Goal: Task Accomplishment & Management: Manage account settings

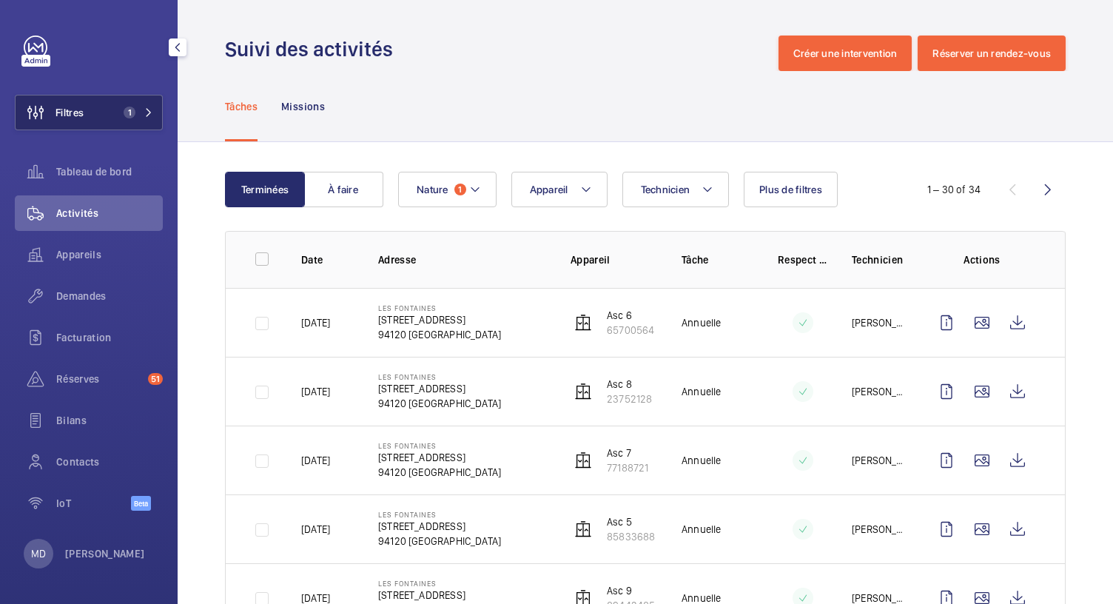
click at [130, 116] on span "1" at bounding box center [130, 113] width 12 height 12
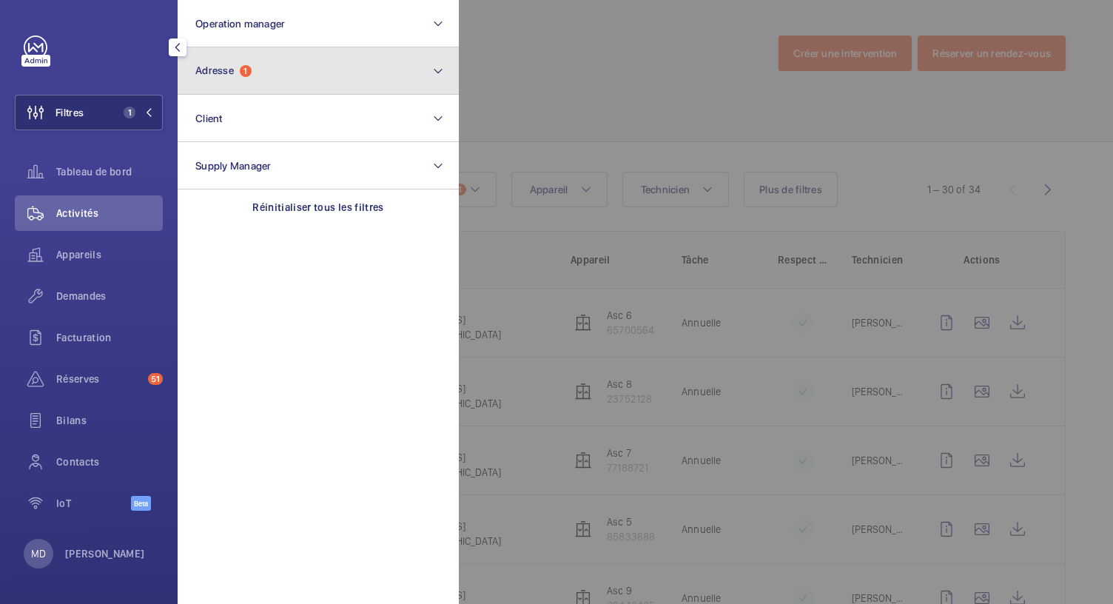
click at [230, 77] on button "Adresse 1" at bounding box center [318, 70] width 281 height 47
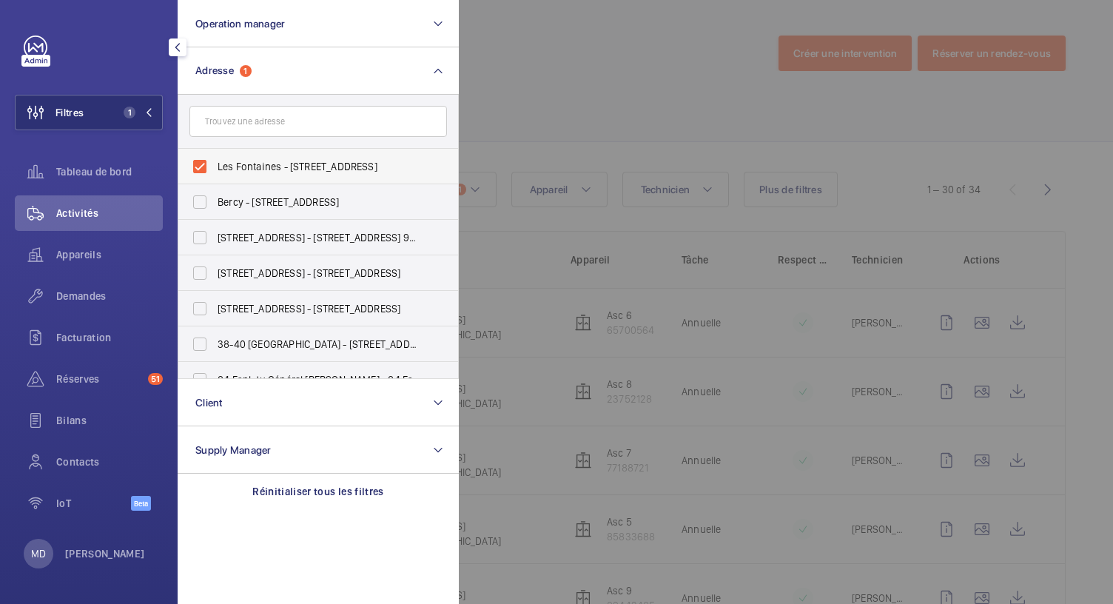
click at [201, 171] on label "Les Fontaines - [STREET_ADDRESS]" at bounding box center [306, 167] width 257 height 36
click at [201, 171] on input "Les Fontaines - [STREET_ADDRESS]" at bounding box center [200, 167] width 30 height 30
checkbox input "false"
click at [111, 184] on div "Tableau de bord" at bounding box center [89, 172] width 148 height 36
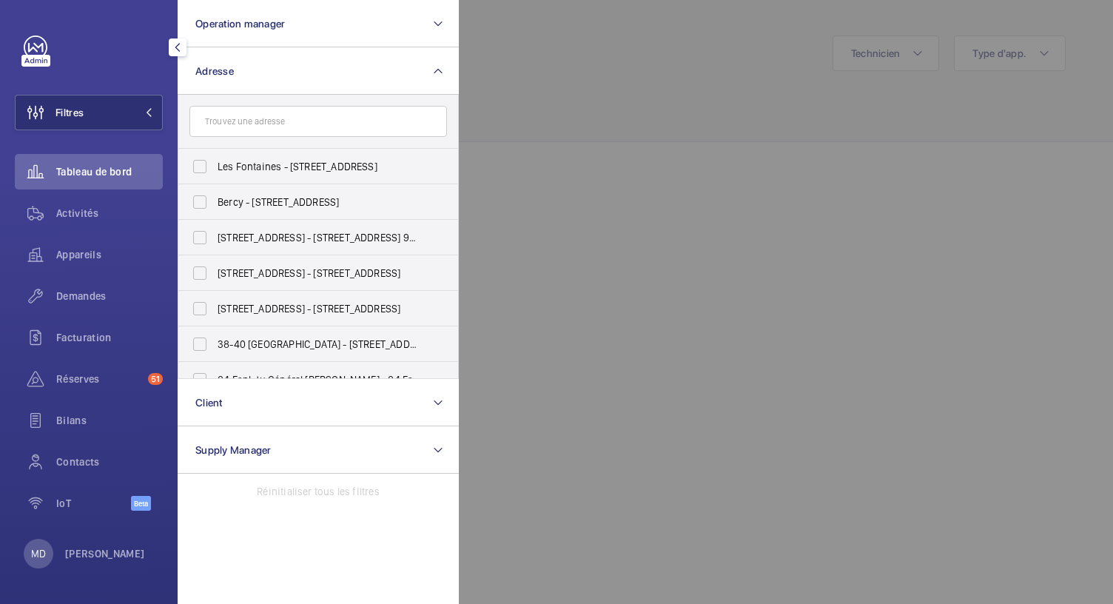
click at [633, 60] on div at bounding box center [1015, 302] width 1113 height 604
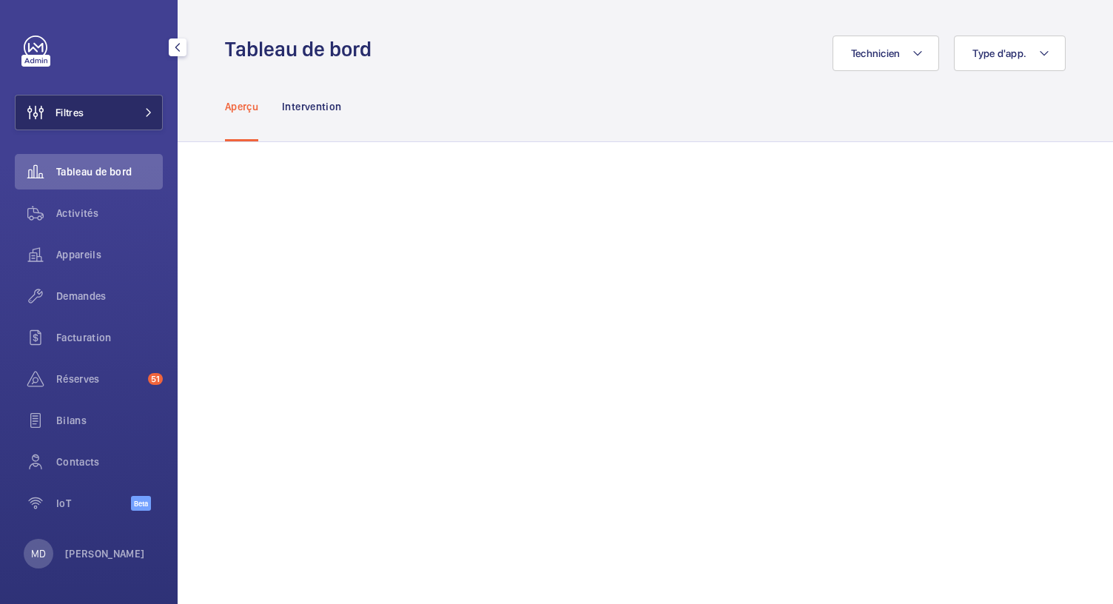
click at [135, 112] on button "Filtres" at bounding box center [89, 113] width 148 height 36
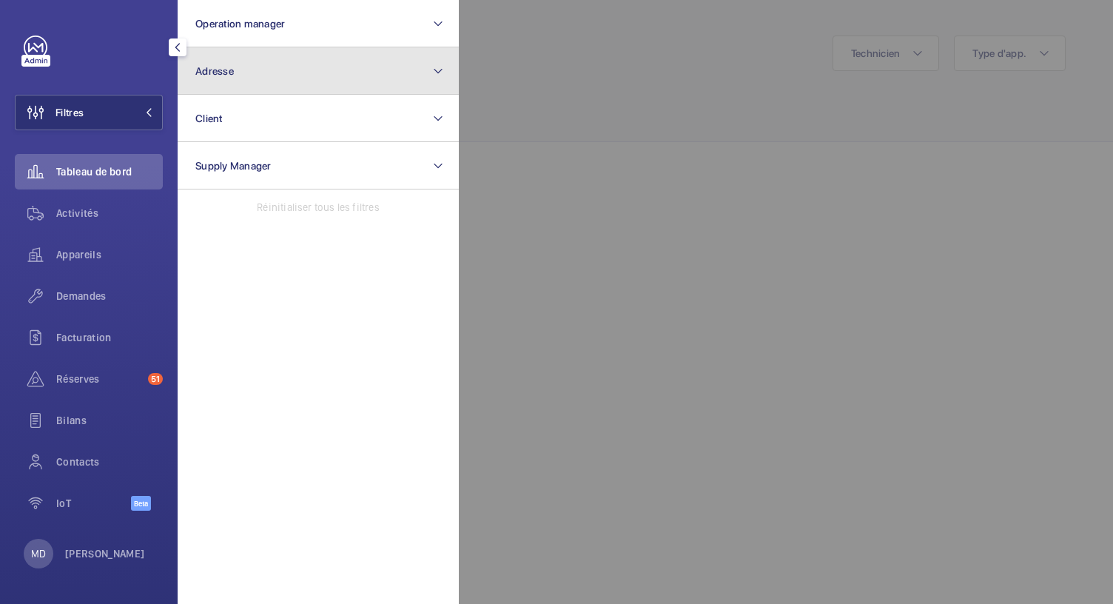
click at [306, 73] on button "Adresse" at bounding box center [318, 70] width 281 height 47
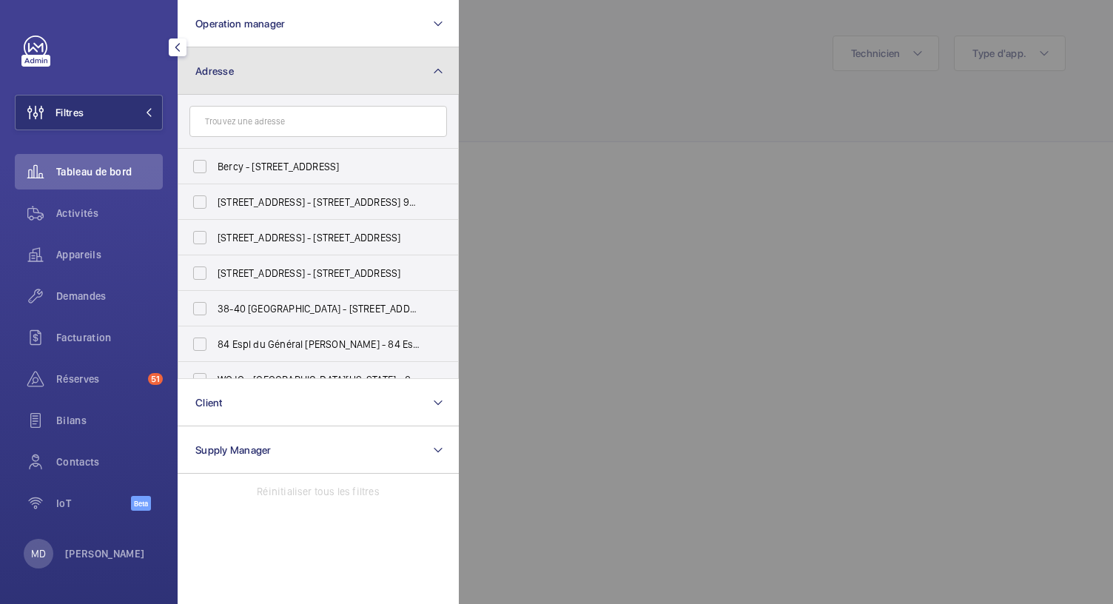
click at [266, 71] on button "Adresse" at bounding box center [318, 70] width 281 height 47
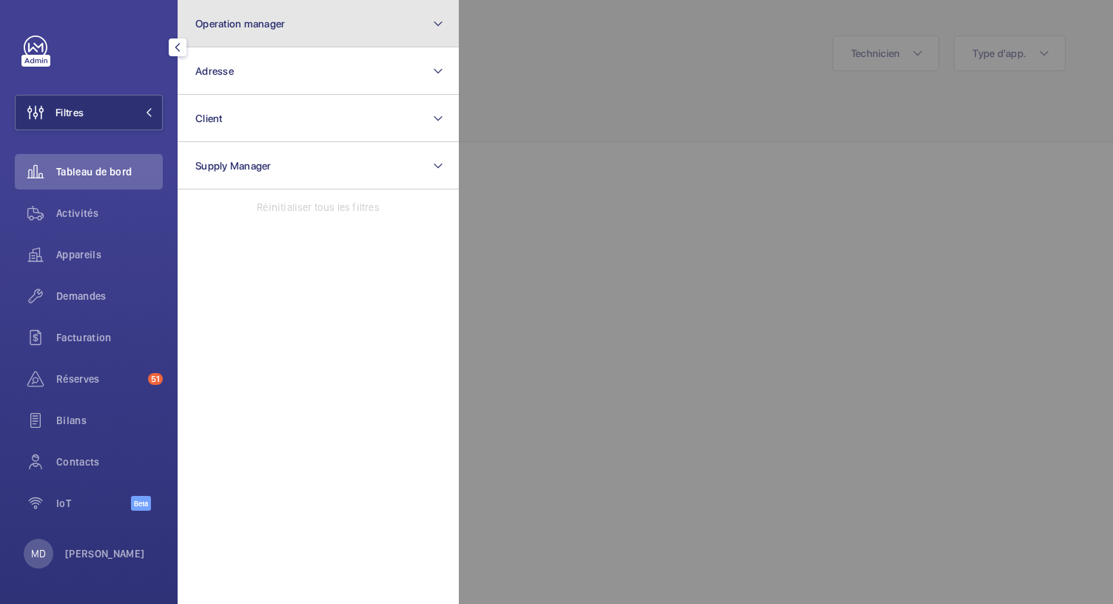
click at [294, 17] on button "Operation manager" at bounding box center [318, 23] width 281 height 47
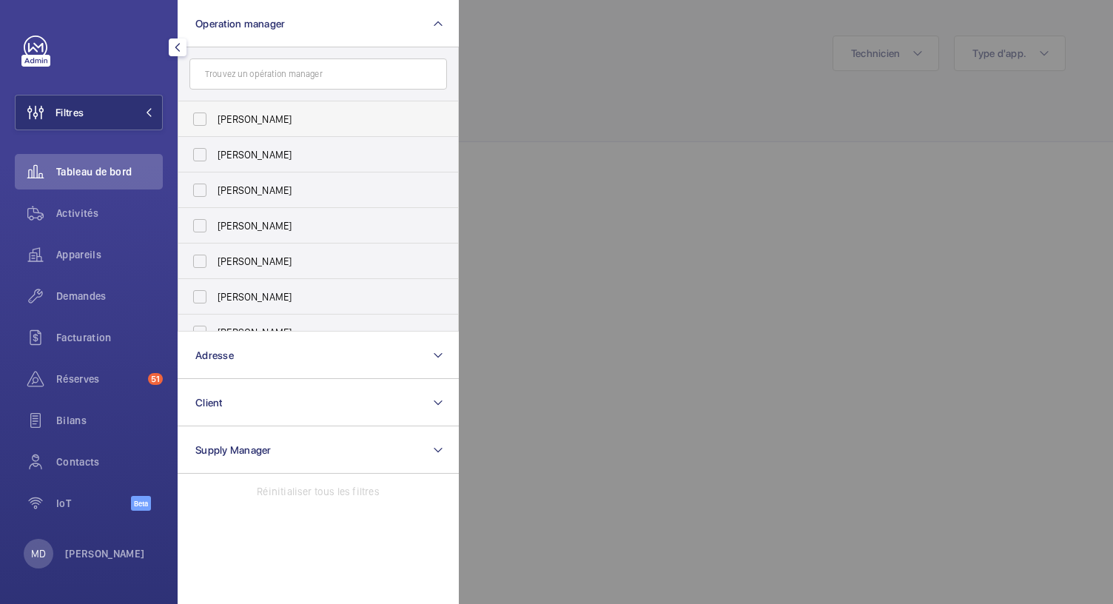
click at [201, 110] on label "[PERSON_NAME]" at bounding box center [306, 119] width 257 height 36
click at [201, 110] on input "[PERSON_NAME]" at bounding box center [200, 119] width 30 height 30
checkbox input "true"
click at [203, 144] on label "[PERSON_NAME]" at bounding box center [306, 155] width 257 height 36
click at [203, 144] on input "[PERSON_NAME]" at bounding box center [200, 155] width 30 height 30
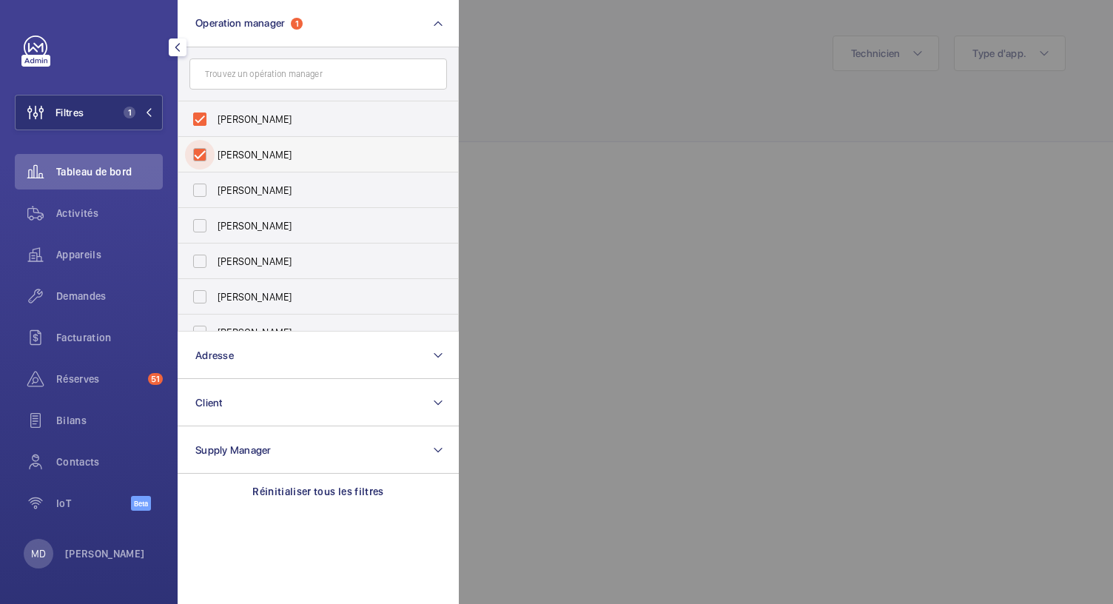
checkbox input "true"
click at [206, 204] on label "[PERSON_NAME]" at bounding box center [306, 190] width 257 height 36
click at [206, 204] on input "[PERSON_NAME]" at bounding box center [200, 190] width 30 height 30
checkbox input "true"
click at [206, 218] on label "[PERSON_NAME]" at bounding box center [306, 226] width 257 height 36
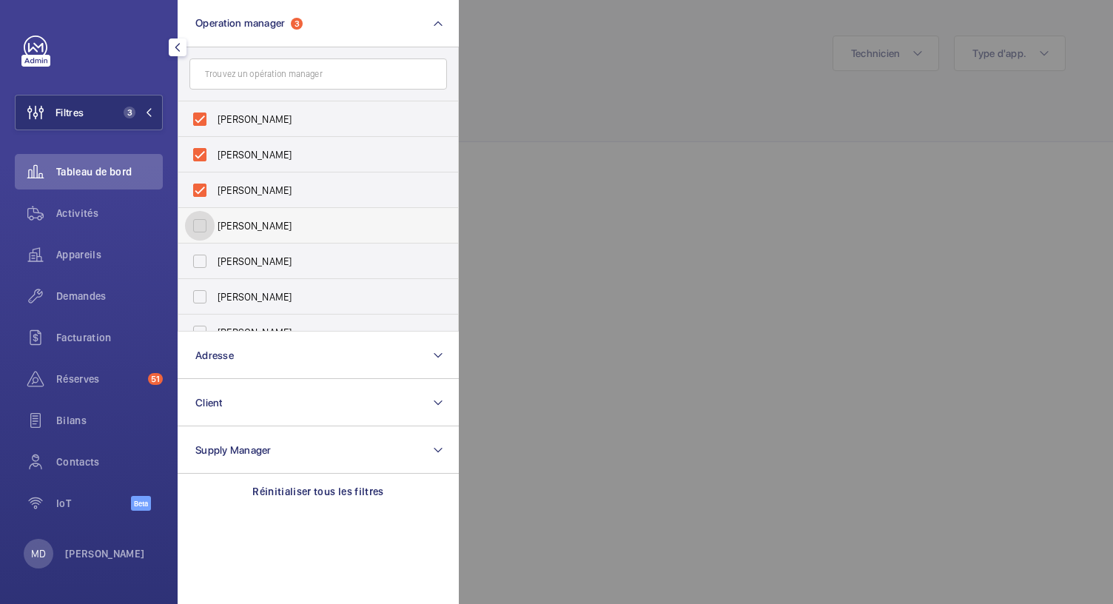
click at [206, 218] on input "[PERSON_NAME]" at bounding box center [200, 226] width 30 height 30
checkbox input "true"
click at [213, 264] on label "[PERSON_NAME]" at bounding box center [306, 261] width 257 height 36
click at [213, 264] on input "[PERSON_NAME]" at bounding box center [200, 261] width 30 height 30
checkbox input "true"
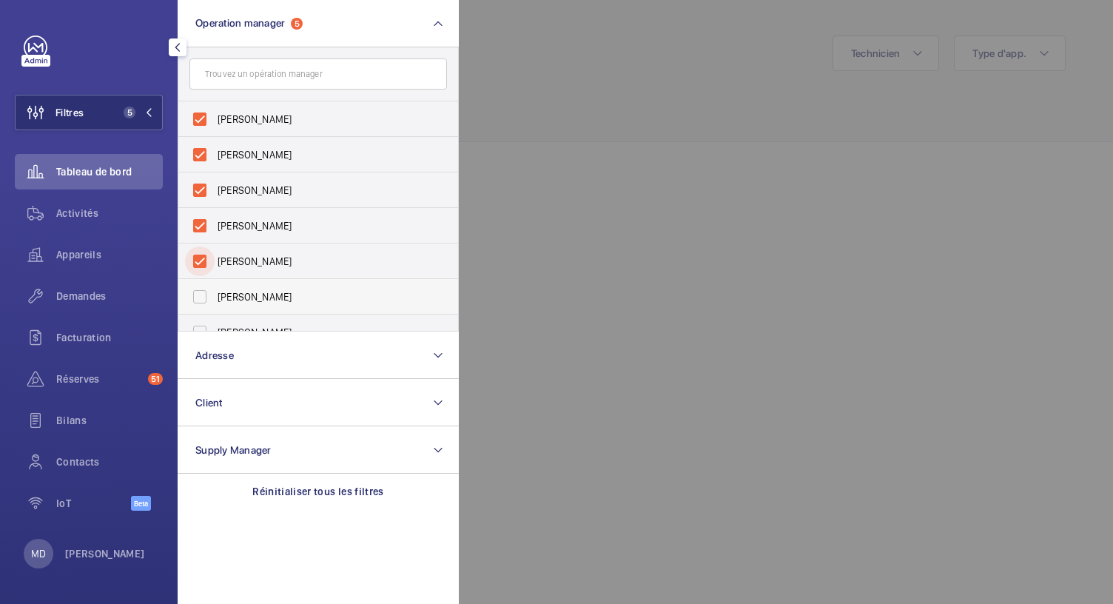
scroll to position [55, 0]
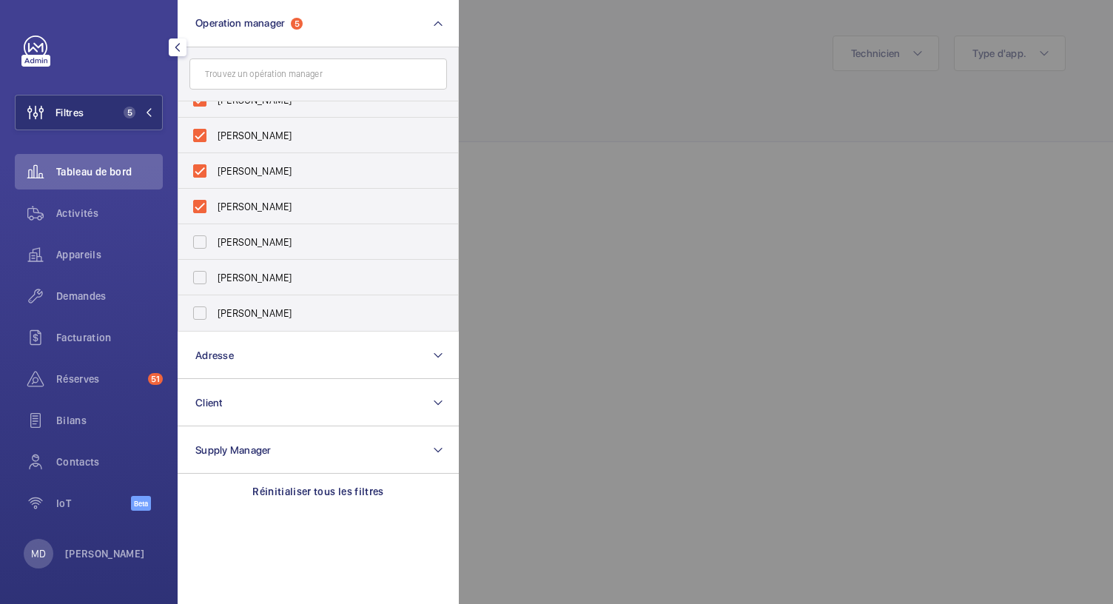
click at [588, 116] on div at bounding box center [1015, 302] width 1113 height 604
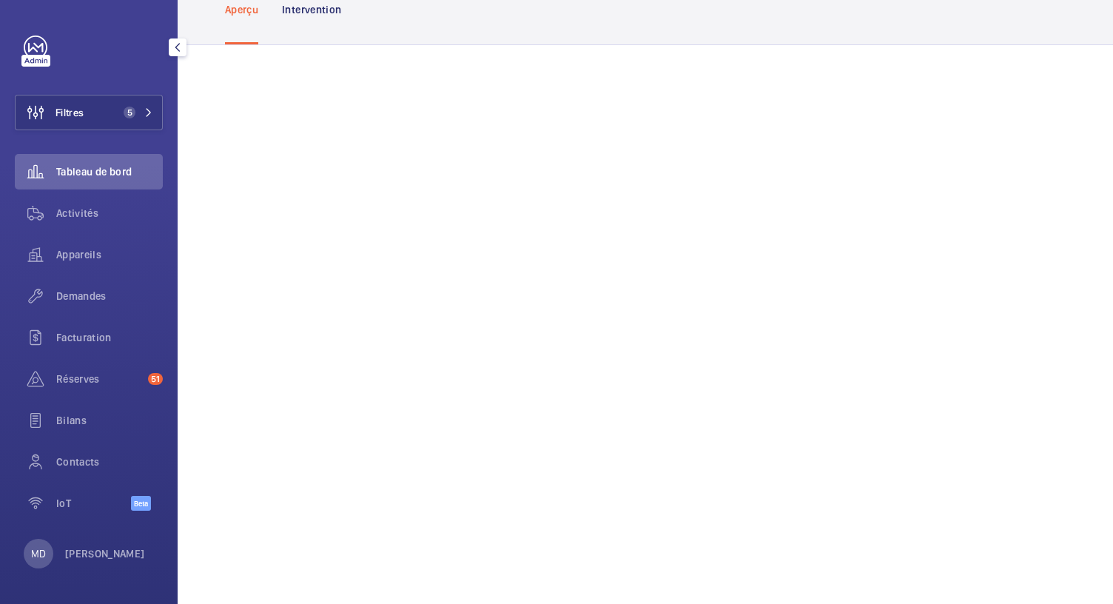
scroll to position [0, 0]
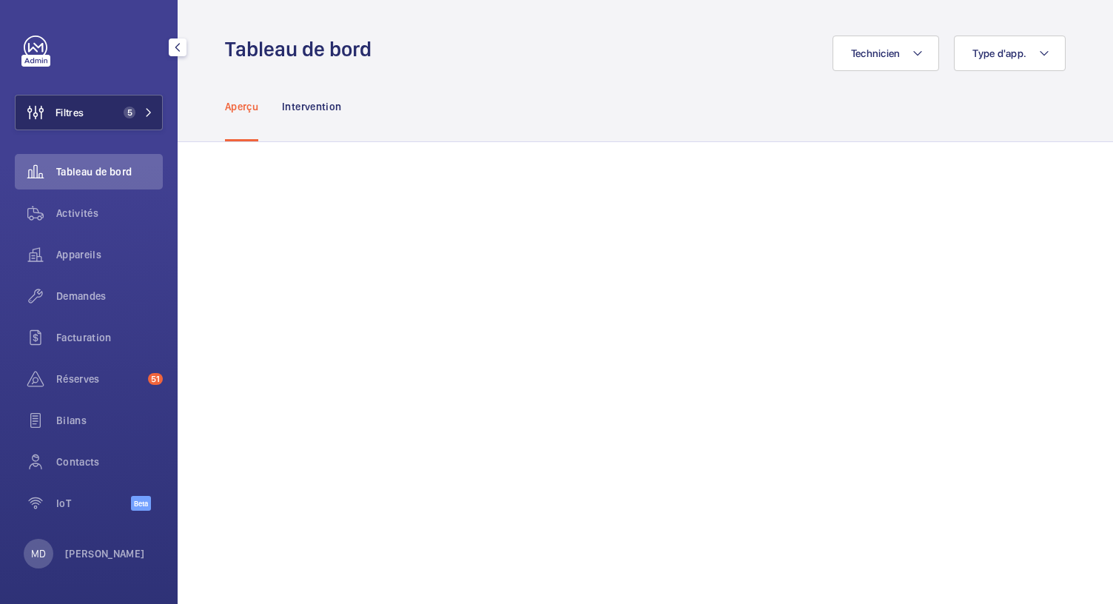
click at [135, 117] on span "5" at bounding box center [127, 113] width 18 height 12
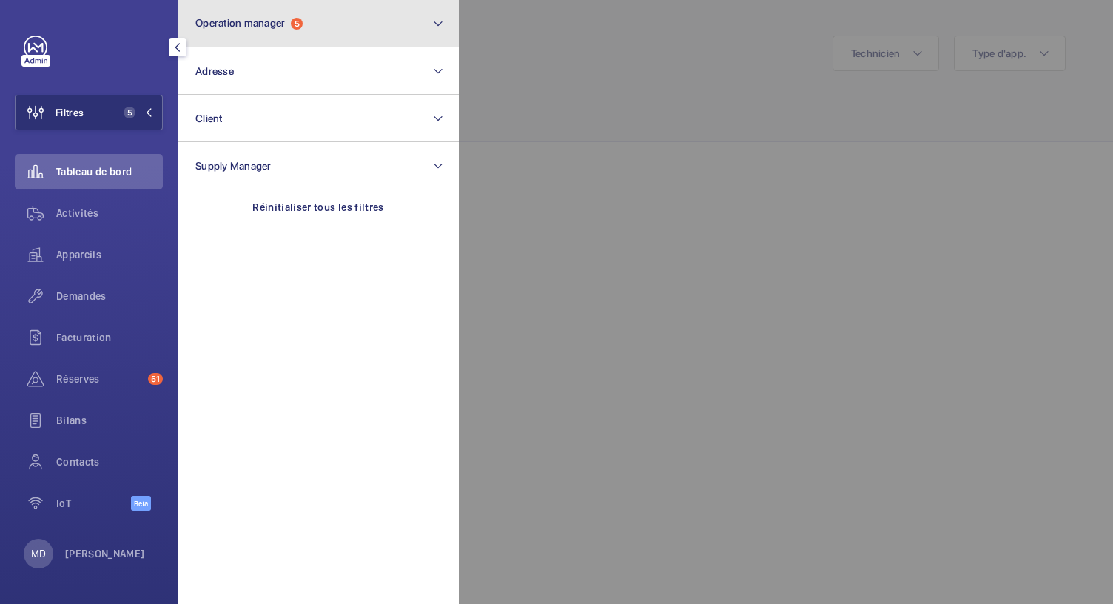
click at [255, 37] on button "Operation manager 5" at bounding box center [318, 23] width 281 height 47
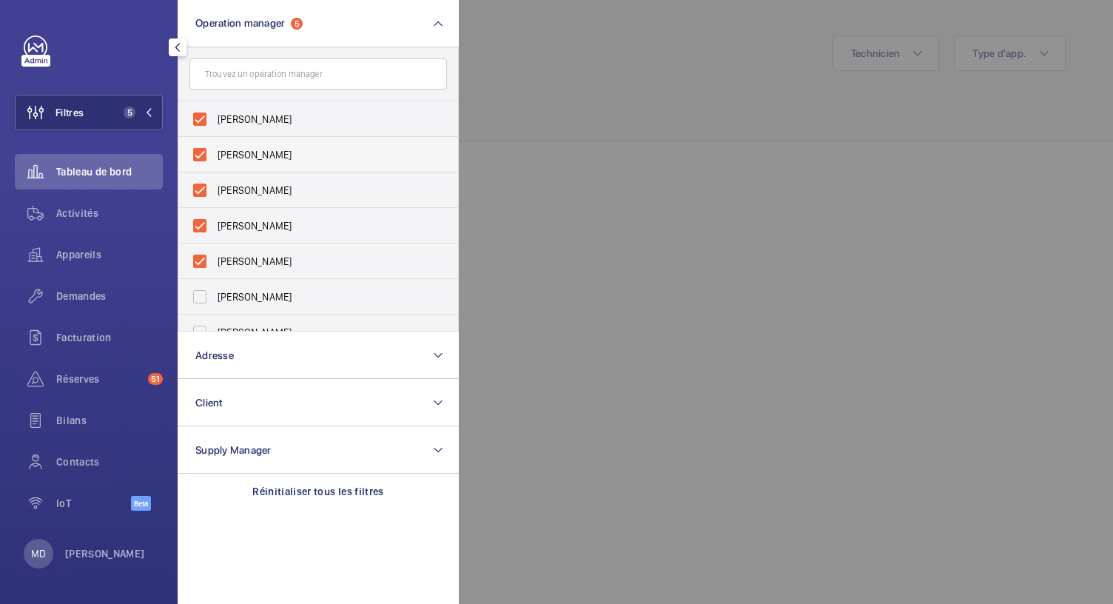
click at [200, 158] on label "[PERSON_NAME]" at bounding box center [306, 155] width 257 height 36
click at [200, 158] on input "[PERSON_NAME]" at bounding box center [200, 155] width 30 height 30
checkbox input "false"
click at [200, 178] on label "[PERSON_NAME]" at bounding box center [306, 190] width 257 height 36
click at [200, 178] on input "[PERSON_NAME]" at bounding box center [200, 190] width 30 height 30
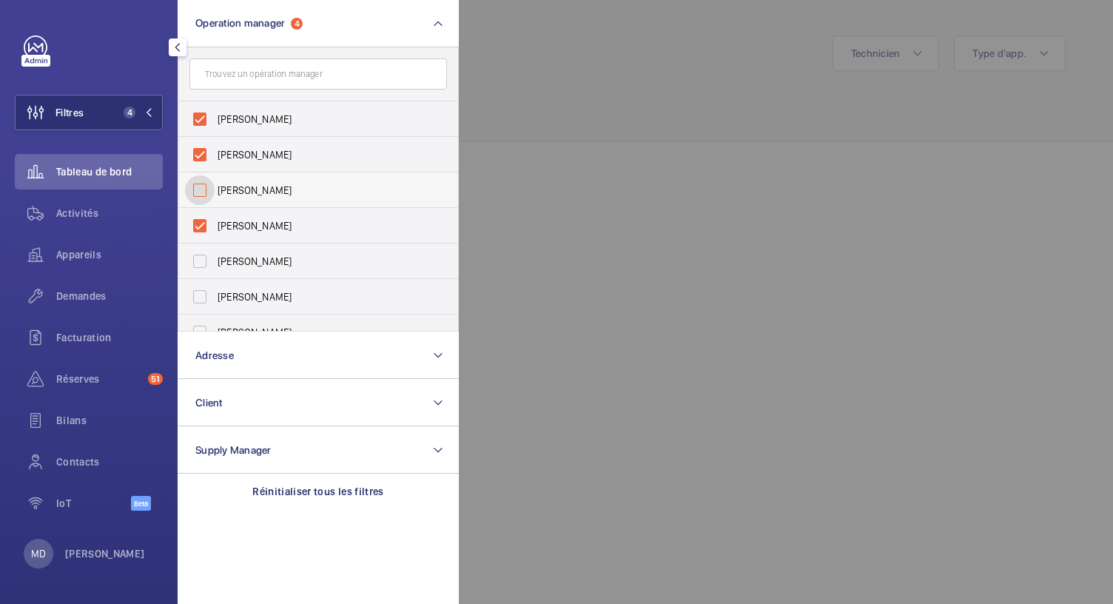
checkbox input "false"
click at [201, 149] on label "[PERSON_NAME]" at bounding box center [306, 155] width 257 height 36
click at [201, 149] on input "[PERSON_NAME]" at bounding box center [200, 155] width 30 height 30
checkbox input "false"
click at [198, 156] on label "[PERSON_NAME]" at bounding box center [306, 155] width 257 height 36
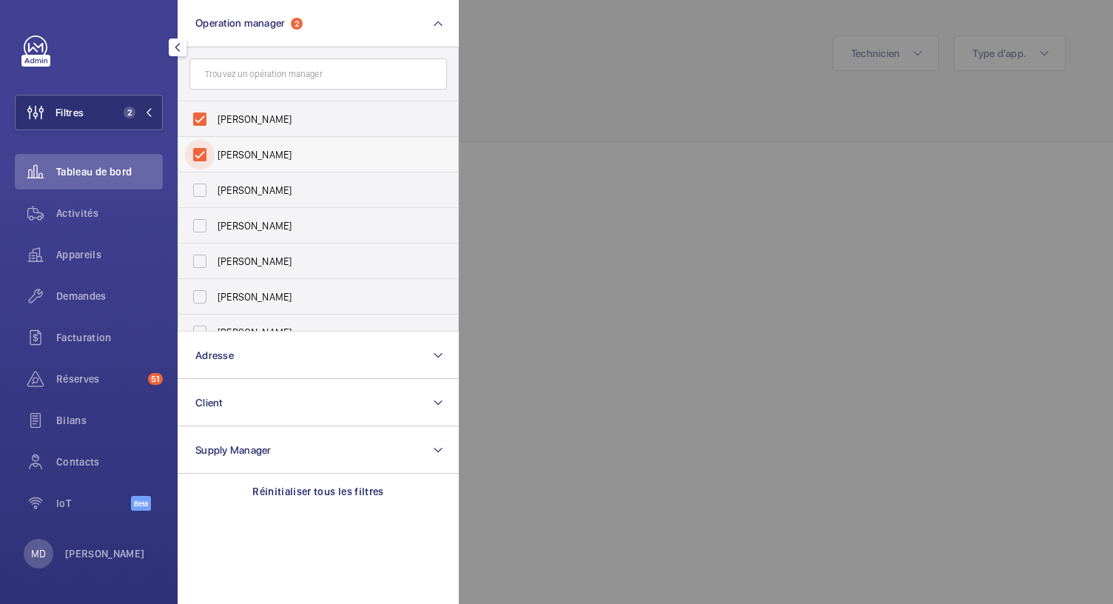
click at [198, 156] on input "[PERSON_NAME]" at bounding box center [200, 155] width 30 height 30
checkbox input "false"
click at [496, 114] on div at bounding box center [1015, 302] width 1113 height 604
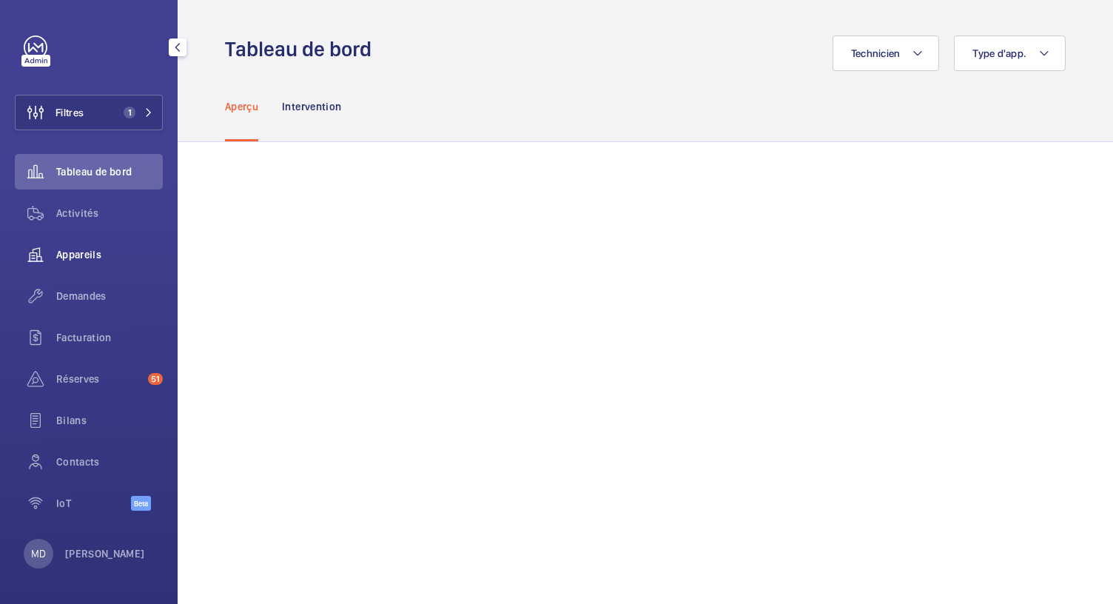
click at [96, 254] on span "Appareils" at bounding box center [109, 254] width 107 height 15
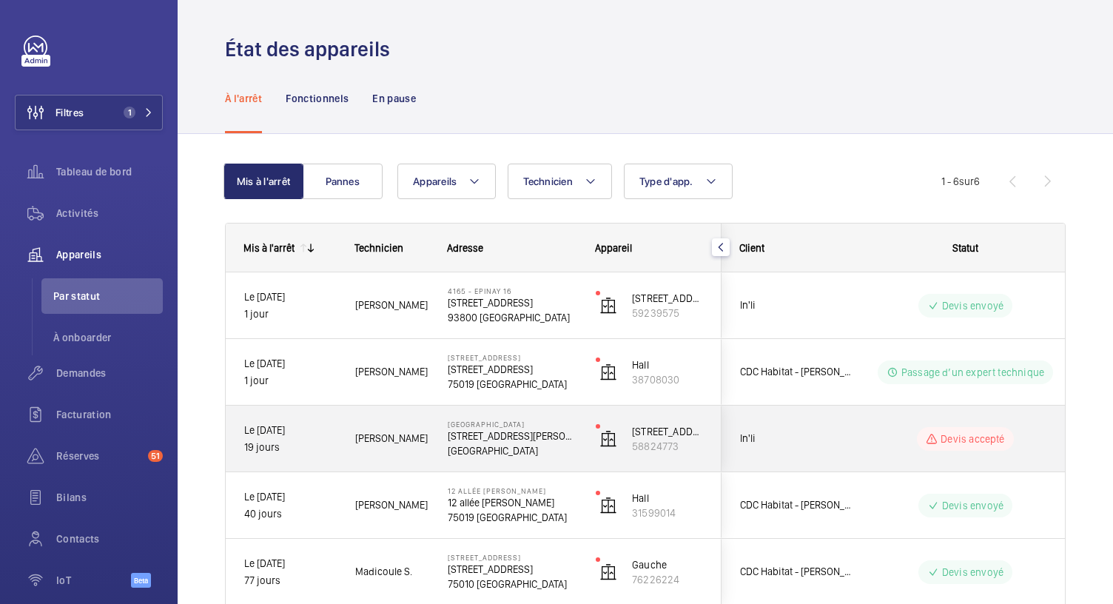
scroll to position [150, 0]
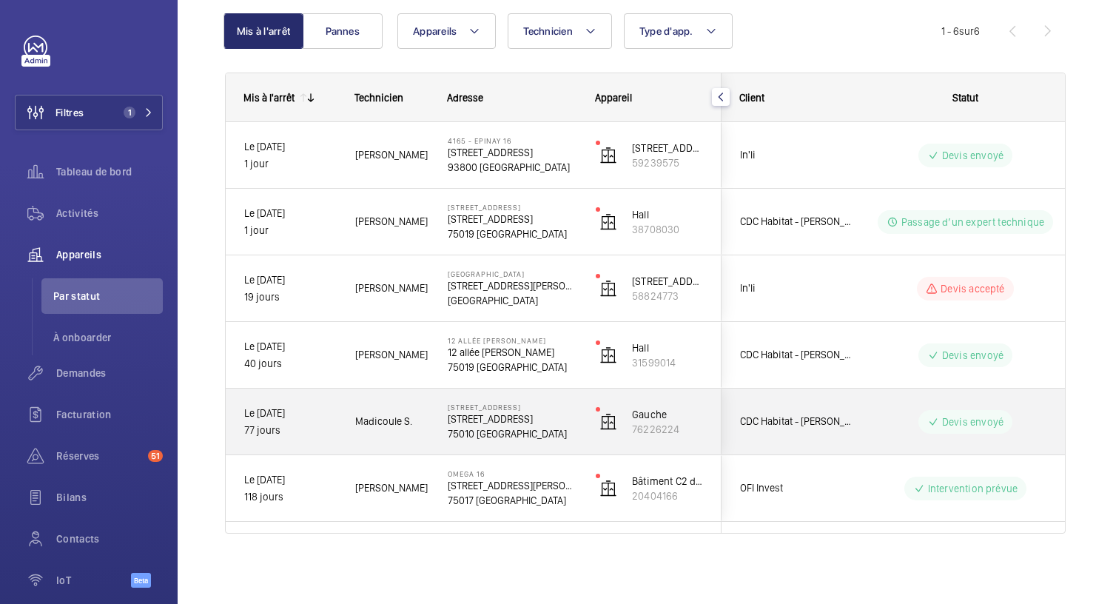
click at [515, 432] on p "75010 [GEOGRAPHIC_DATA]" at bounding box center [512, 433] width 129 height 15
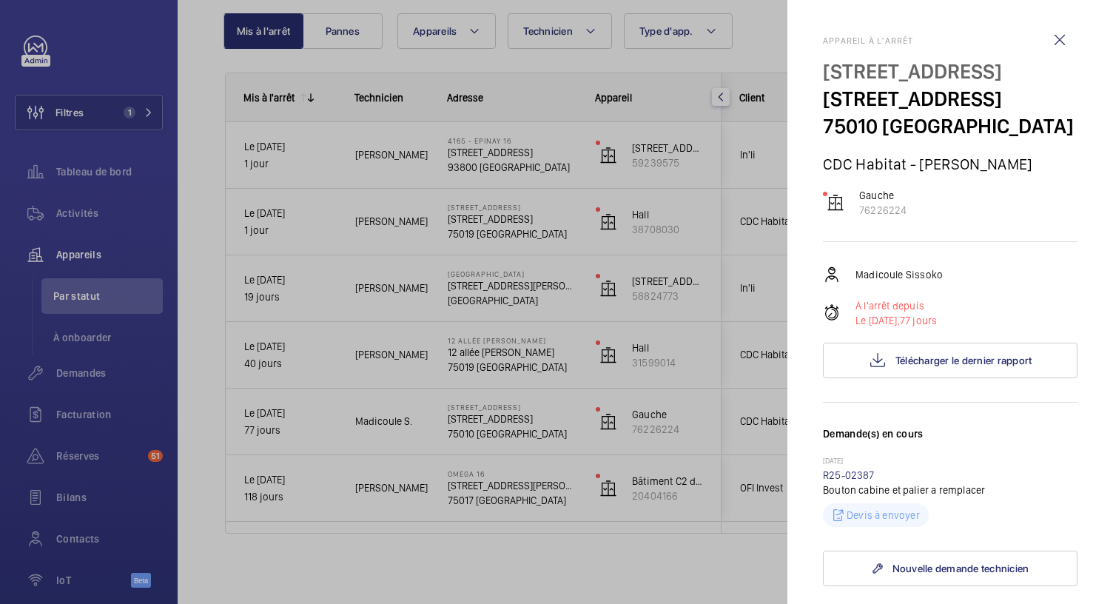
click at [494, 358] on div at bounding box center [556, 302] width 1113 height 604
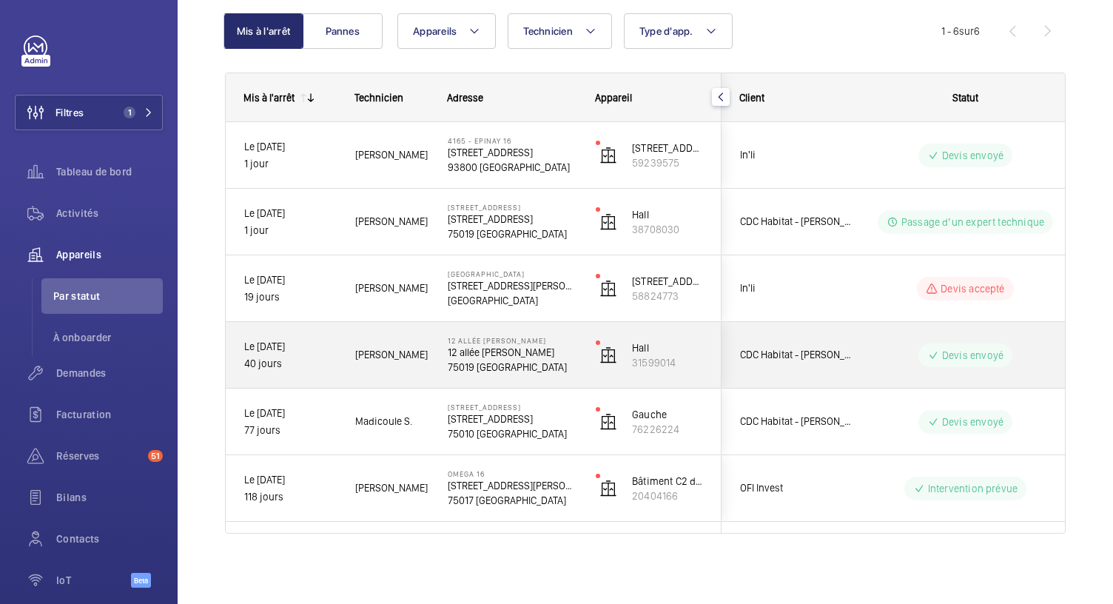
click at [494, 358] on mat-sidenav-container "Filtres 1 Tableau de bord Activités Appareils Par statut À onboarder Demandes F…" at bounding box center [556, 302] width 1113 height 604
click at [494, 358] on p "12 allée [PERSON_NAME]" at bounding box center [512, 352] width 129 height 15
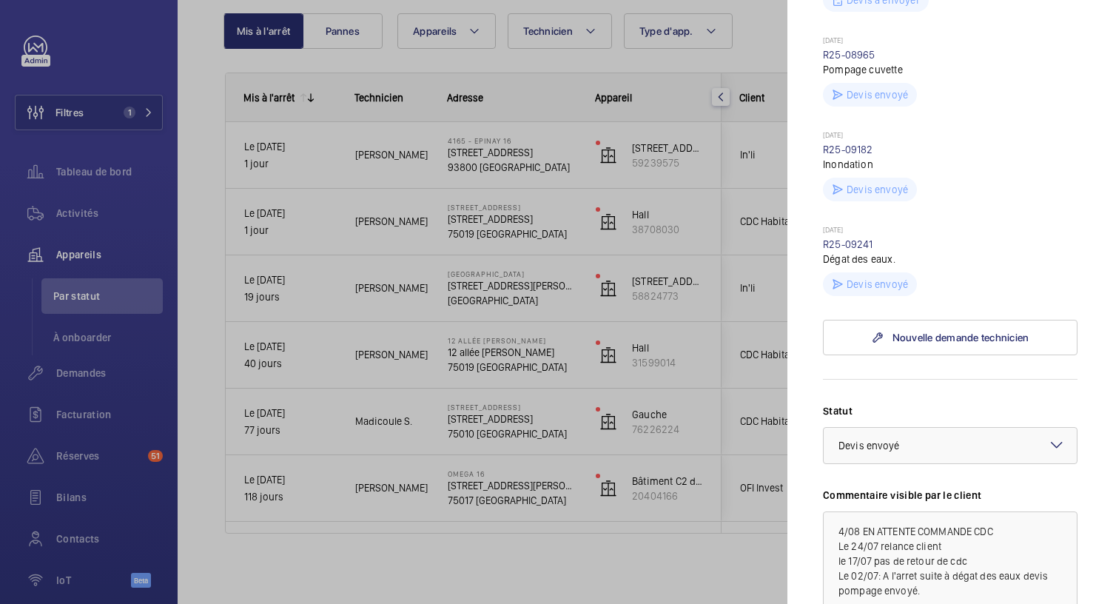
scroll to position [518, 0]
click at [506, 280] on div at bounding box center [556, 302] width 1113 height 604
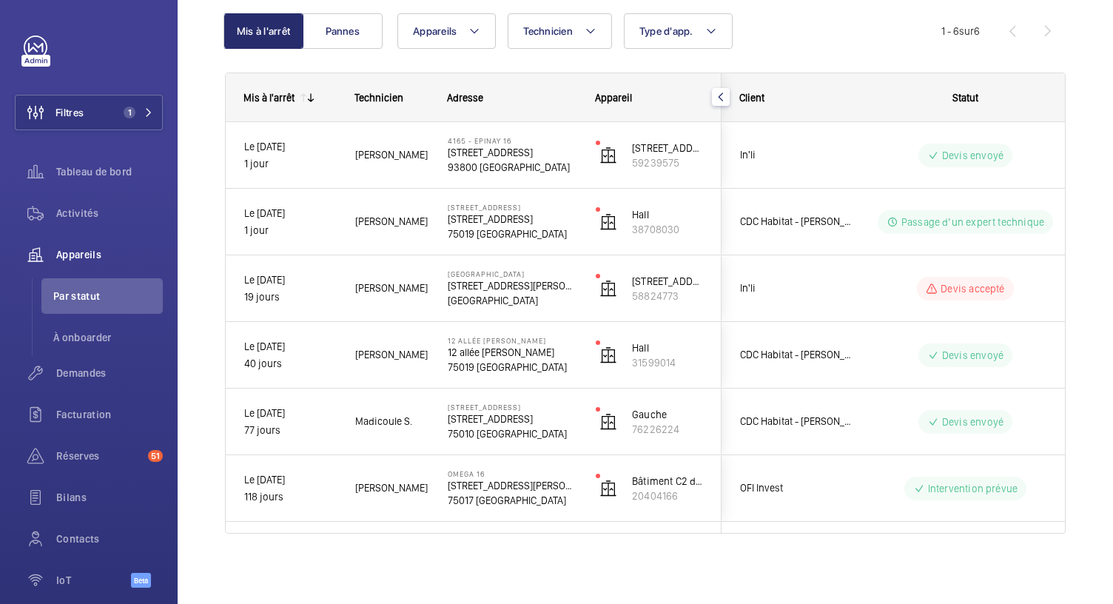
scroll to position [0, 0]
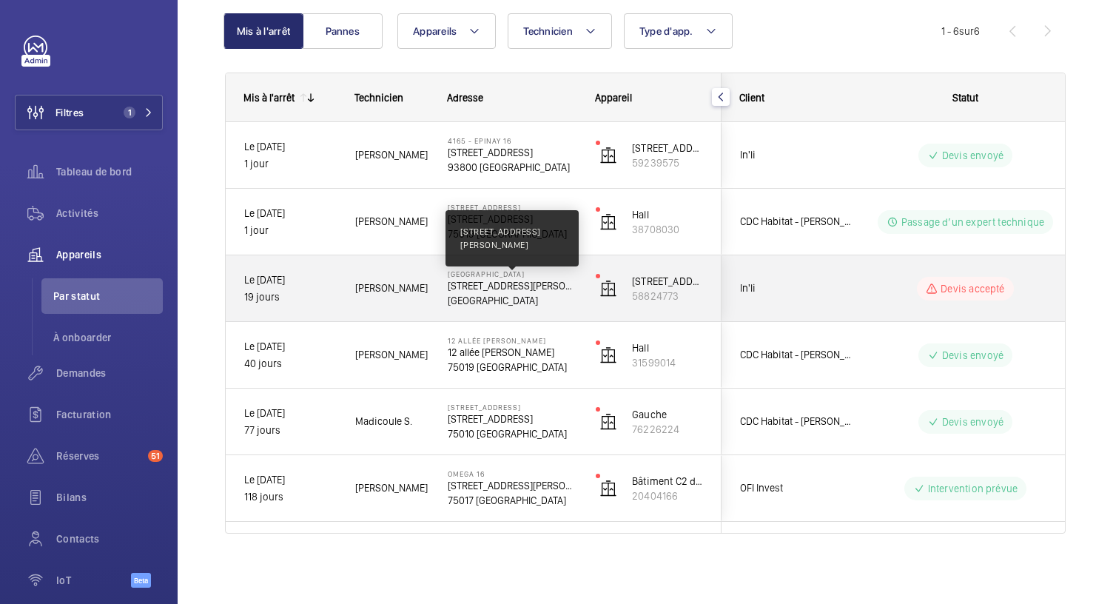
click at [506, 280] on p "[STREET_ADDRESS][PERSON_NAME]" at bounding box center [512, 285] width 129 height 15
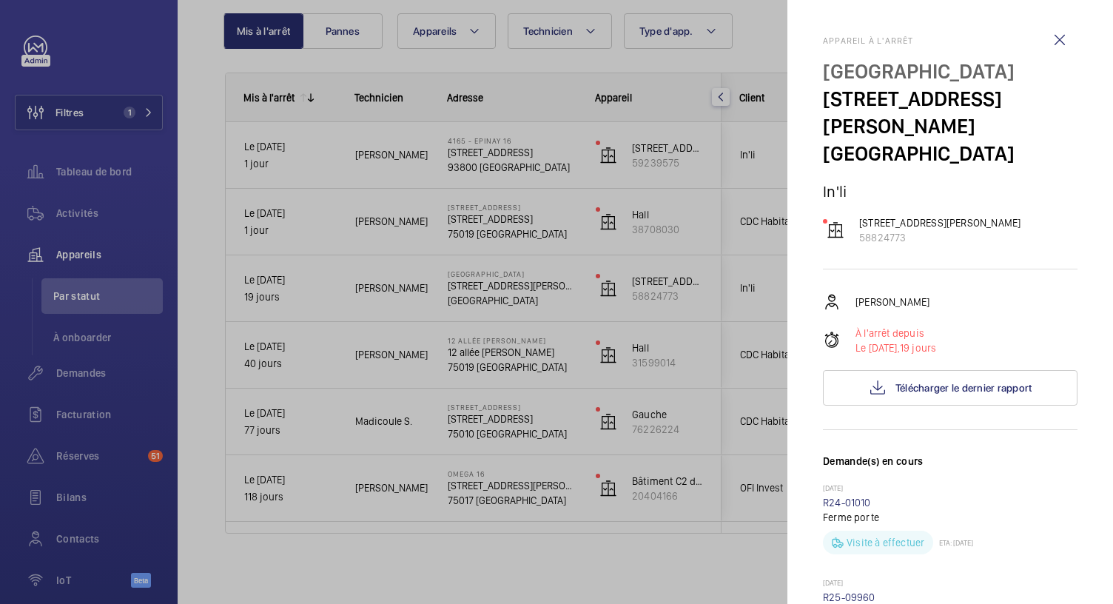
click at [498, 233] on div at bounding box center [556, 302] width 1113 height 604
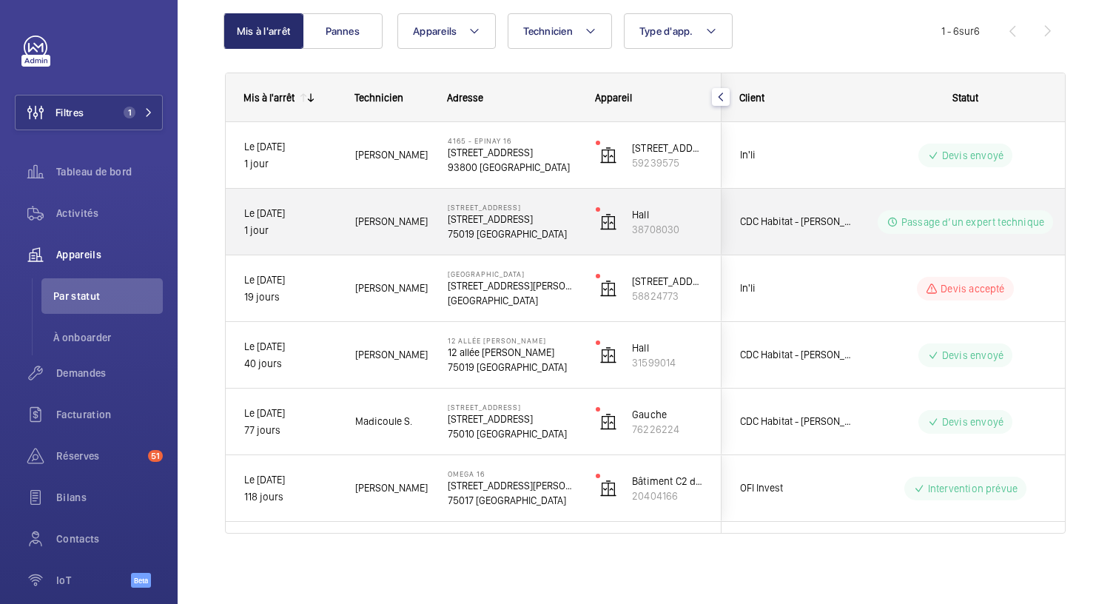
click at [498, 233] on p "75019 [GEOGRAPHIC_DATA]" at bounding box center [512, 233] width 129 height 15
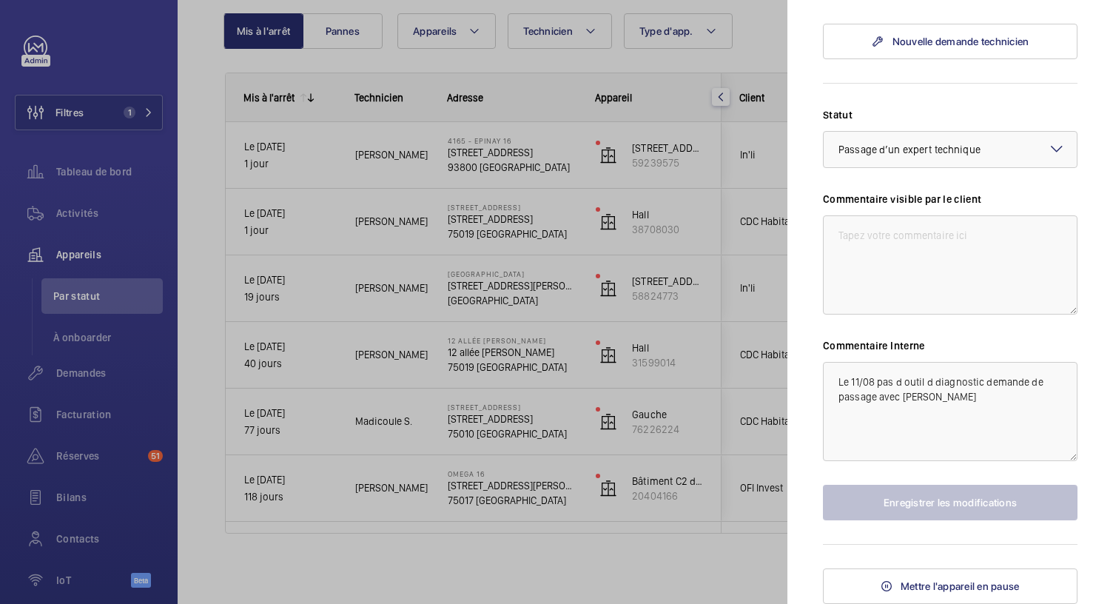
scroll to position [556, 0]
click at [923, 415] on textarea "Le 11/08 pas d outil d diagnostic demande de passage avec [PERSON_NAME]" at bounding box center [950, 411] width 255 height 99
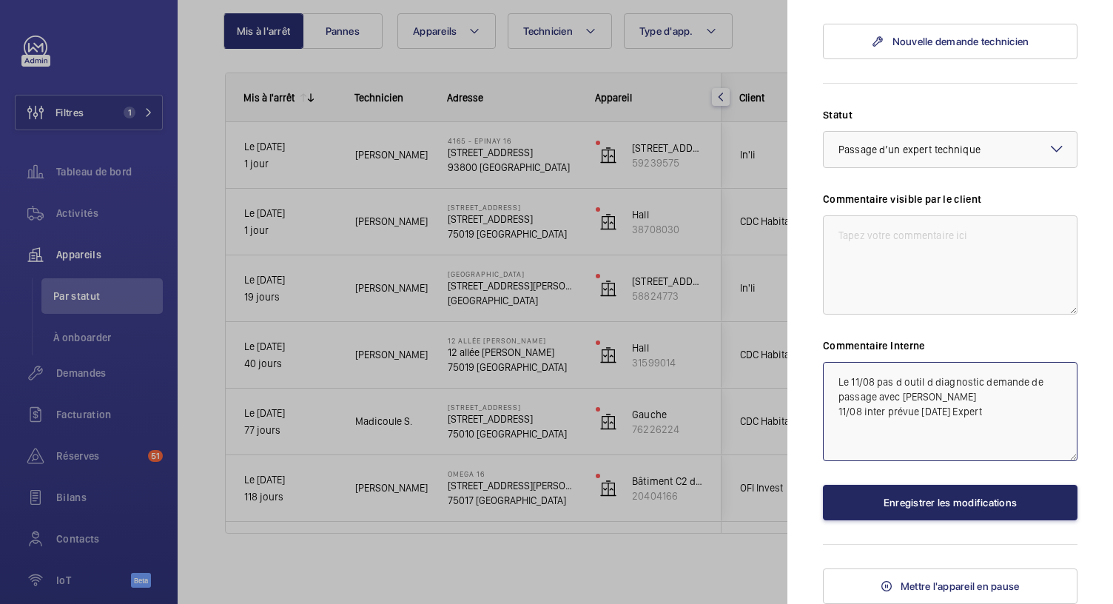
type textarea "Le 11/08 pas d outil d diagnostic demande de passage avec [PERSON_NAME] 11/08 i…"
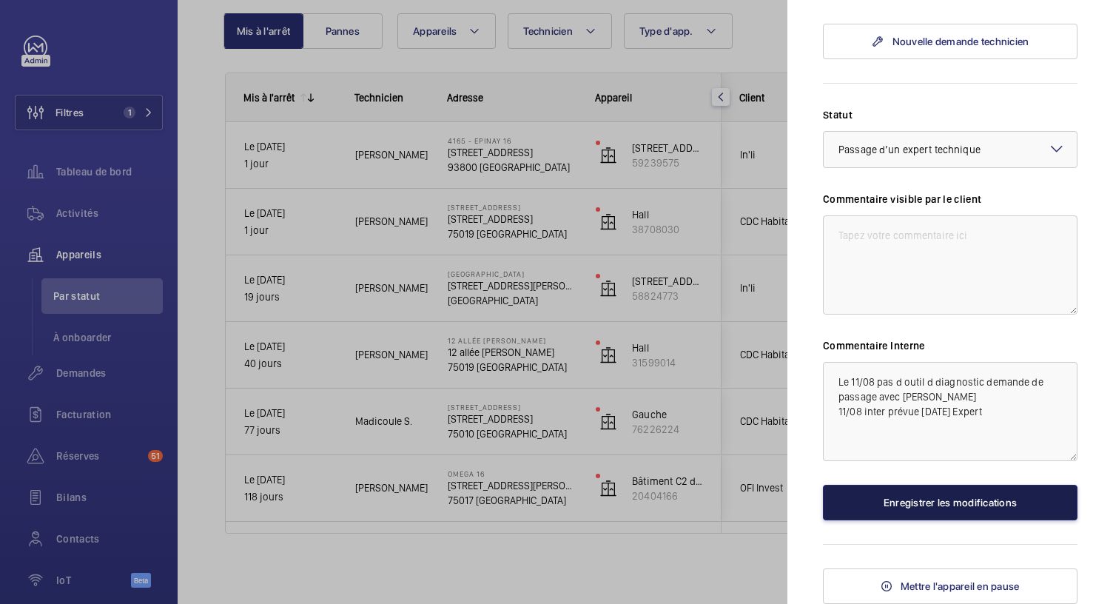
click at [926, 520] on button "Enregistrer les modifications" at bounding box center [950, 503] width 255 height 36
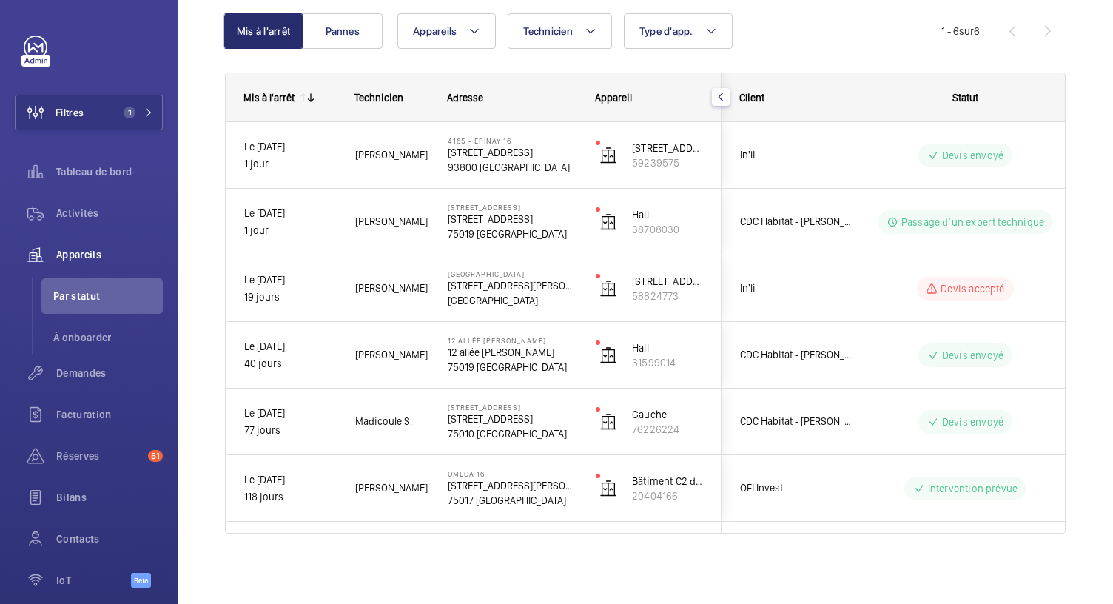
scroll to position [0, 0]
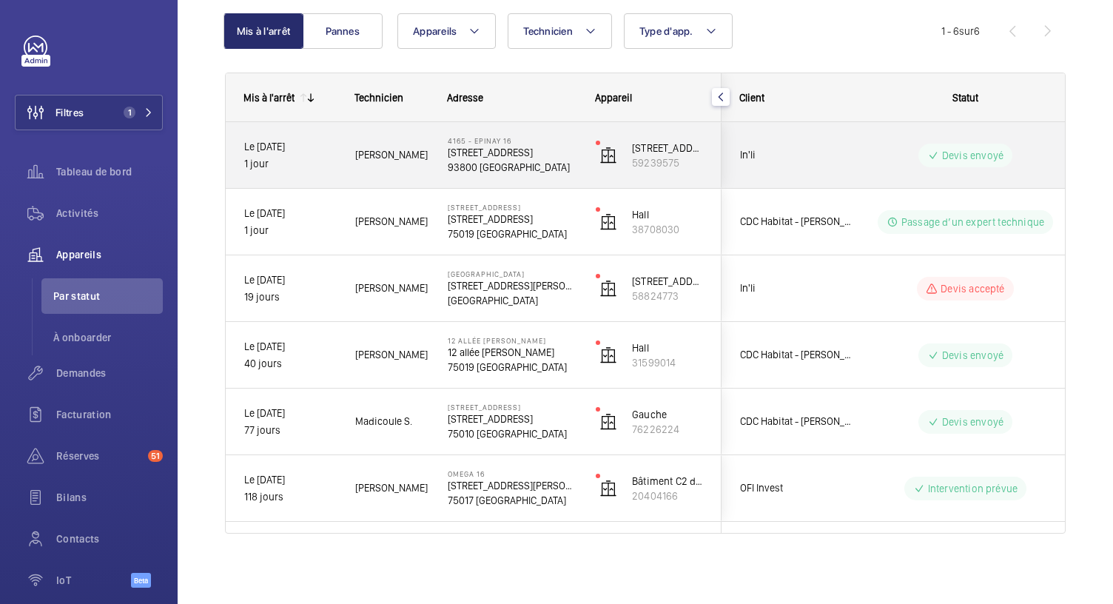
click at [503, 169] on p "93800 [GEOGRAPHIC_DATA]" at bounding box center [512, 167] width 129 height 15
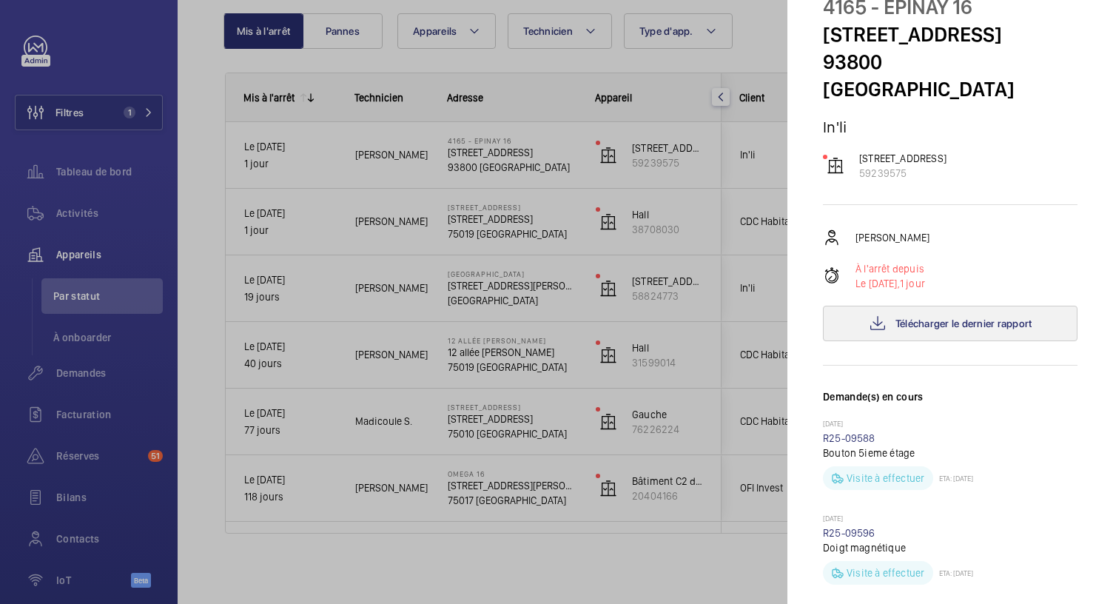
scroll to position [36, 0]
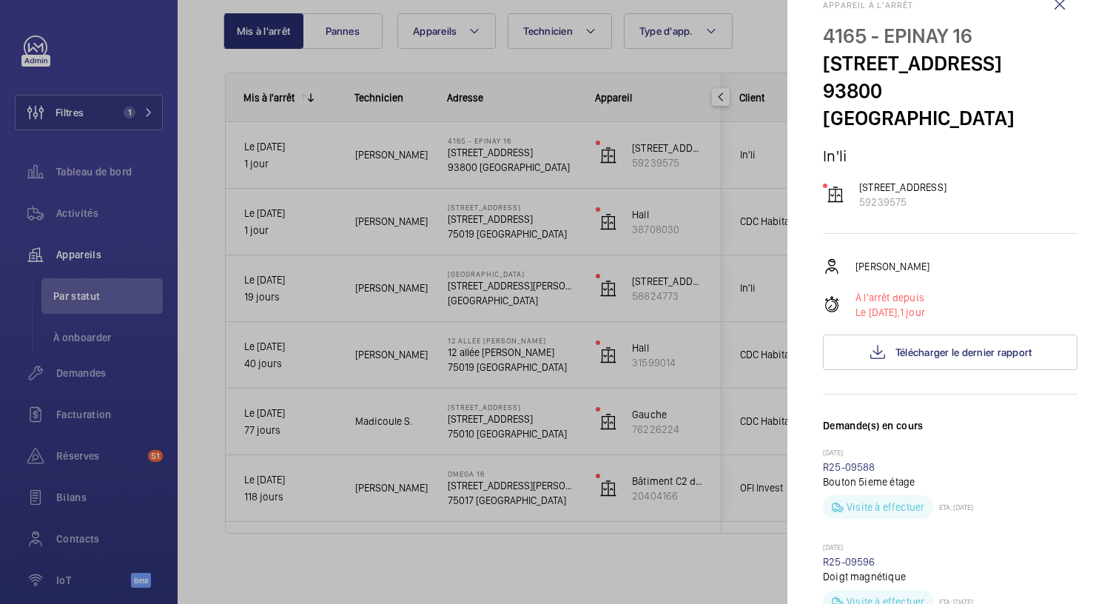
click at [127, 109] on div at bounding box center [556, 302] width 1113 height 604
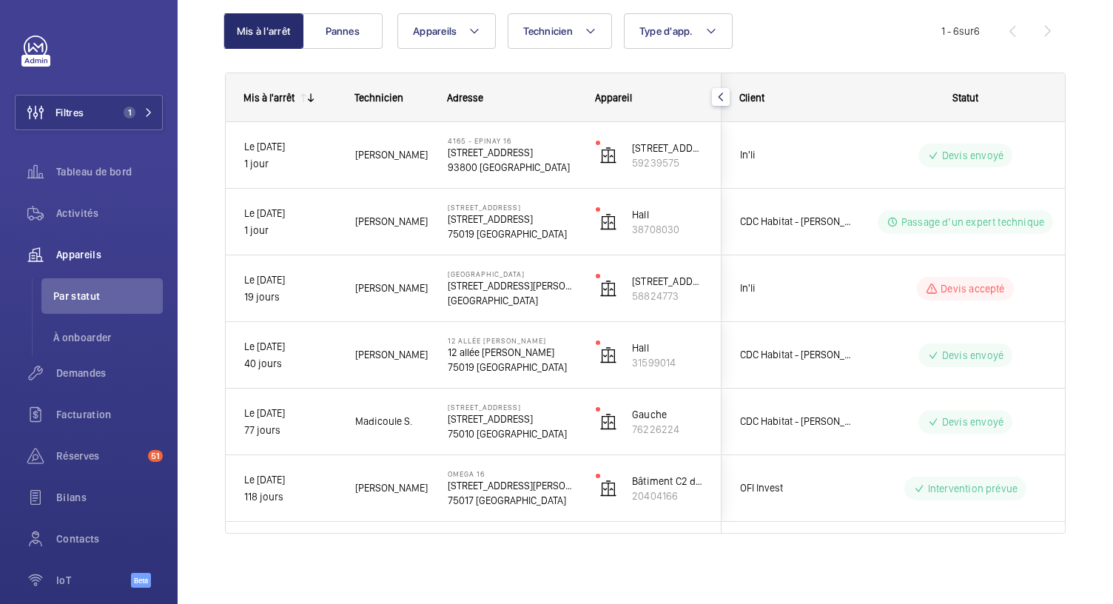
scroll to position [0, 0]
click at [127, 109] on span "1" at bounding box center [130, 113] width 12 height 12
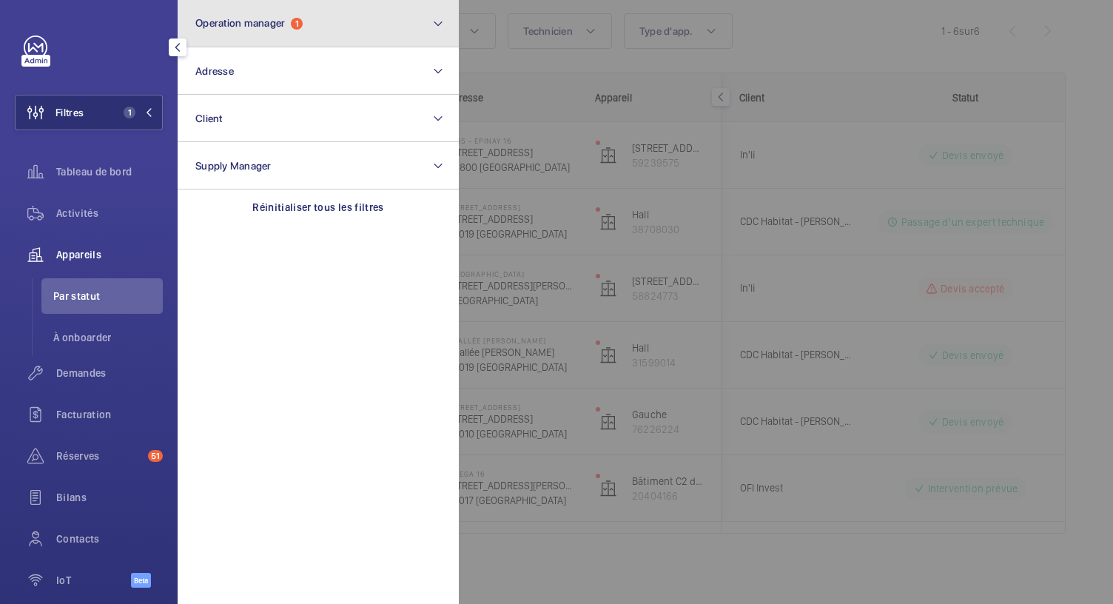
click at [218, 29] on span "Operation manager 1" at bounding box center [248, 23] width 107 height 13
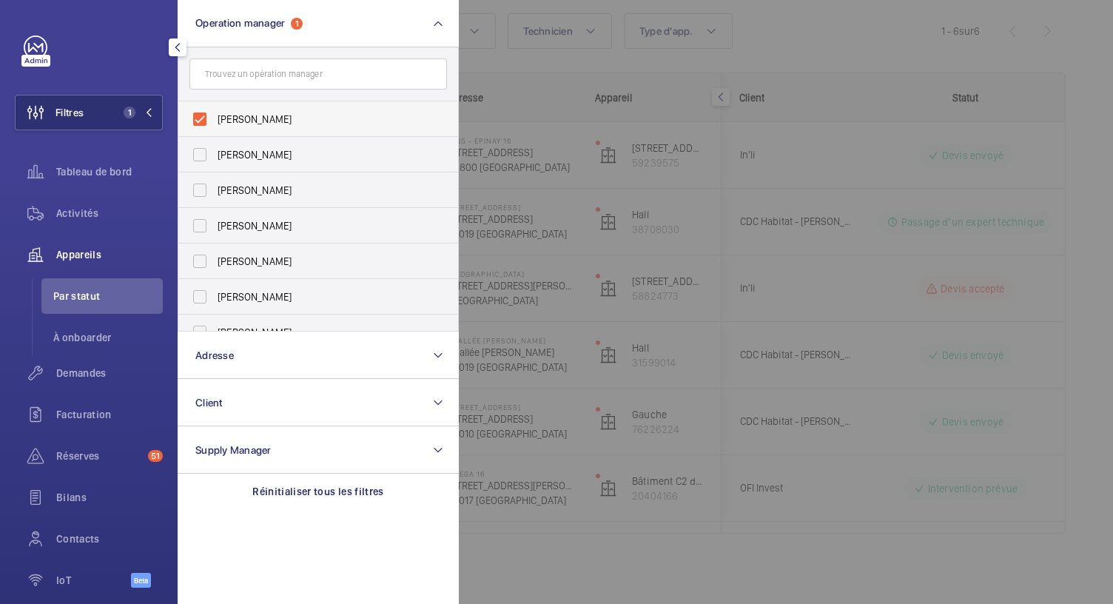
click at [199, 113] on label "[PERSON_NAME]" at bounding box center [306, 119] width 257 height 36
click at [199, 113] on input "[PERSON_NAME]" at bounding box center [200, 119] width 30 height 30
checkbox input "false"
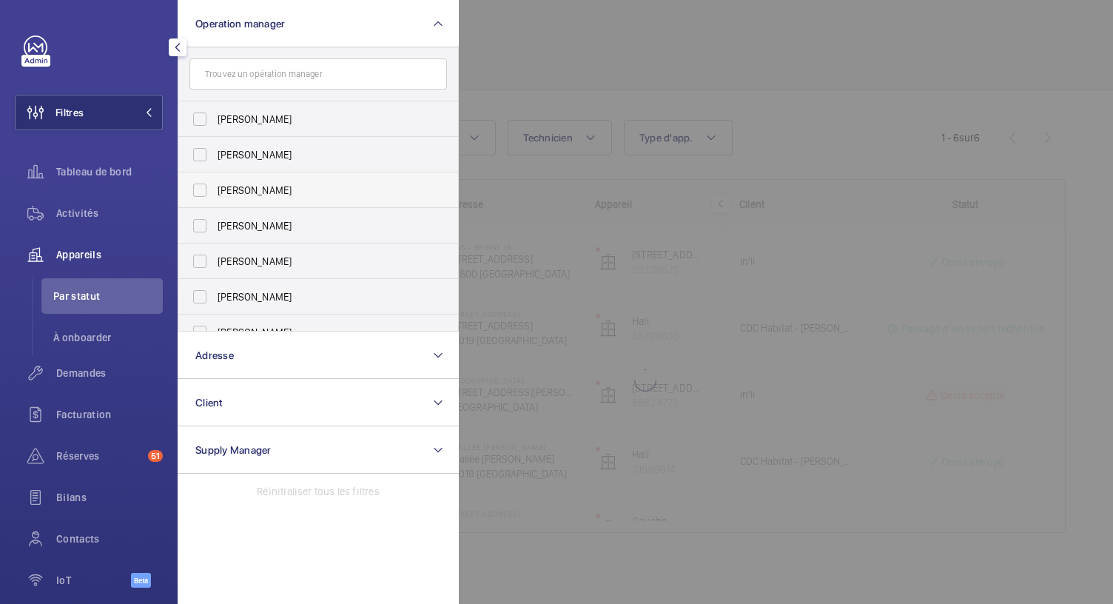
click at [204, 186] on label "[PERSON_NAME]" at bounding box center [306, 190] width 257 height 36
click at [204, 186] on input "[PERSON_NAME]" at bounding box center [200, 190] width 30 height 30
checkbox input "true"
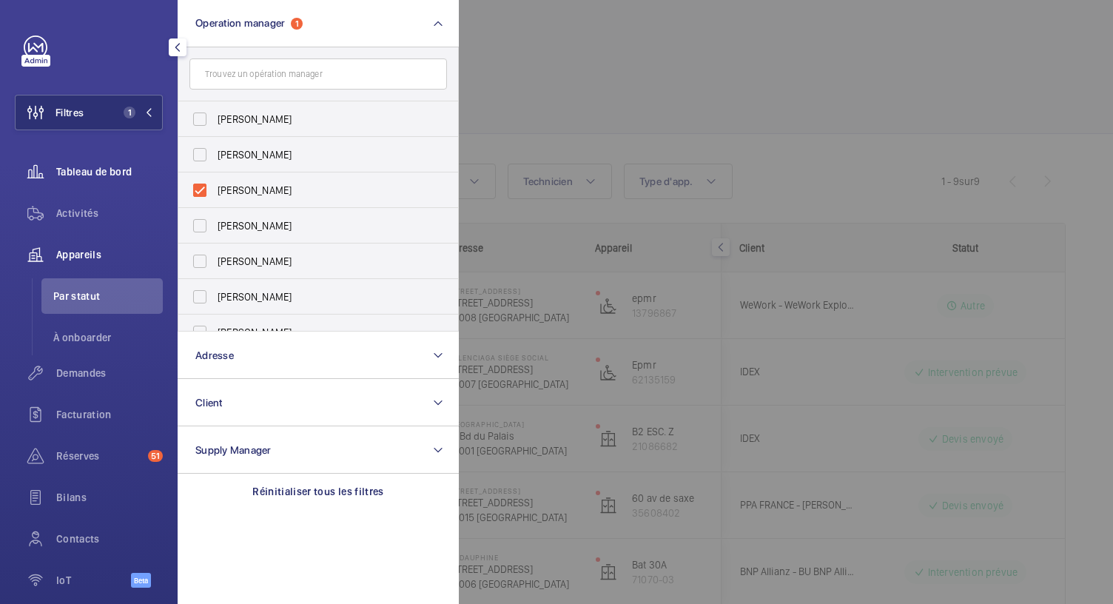
click at [92, 172] on span "Tableau de bord" at bounding box center [109, 171] width 107 height 15
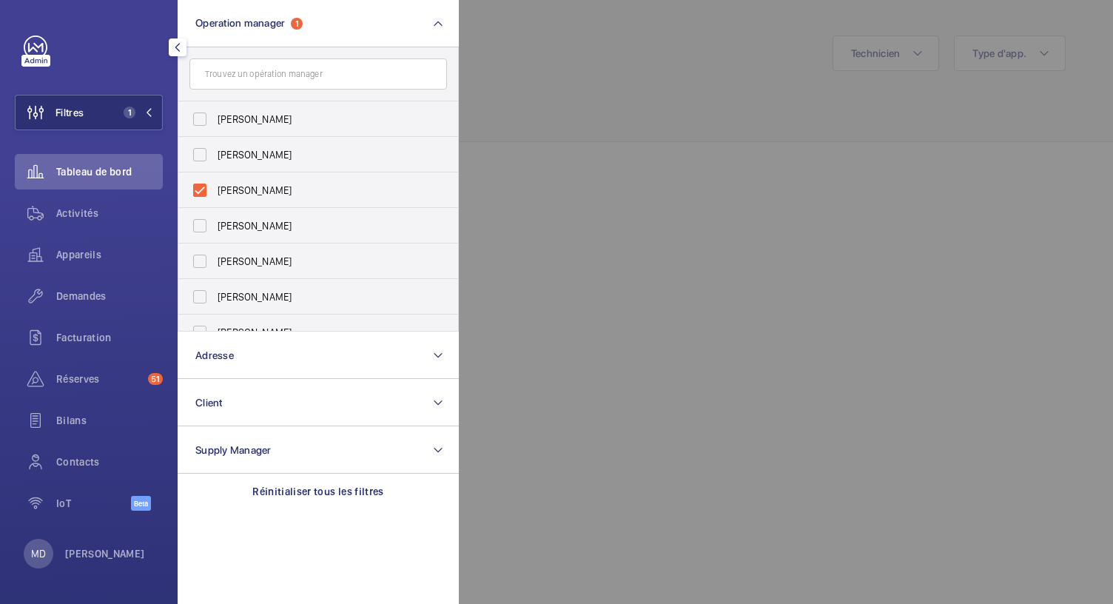
click at [667, 151] on div at bounding box center [1015, 302] width 1113 height 604
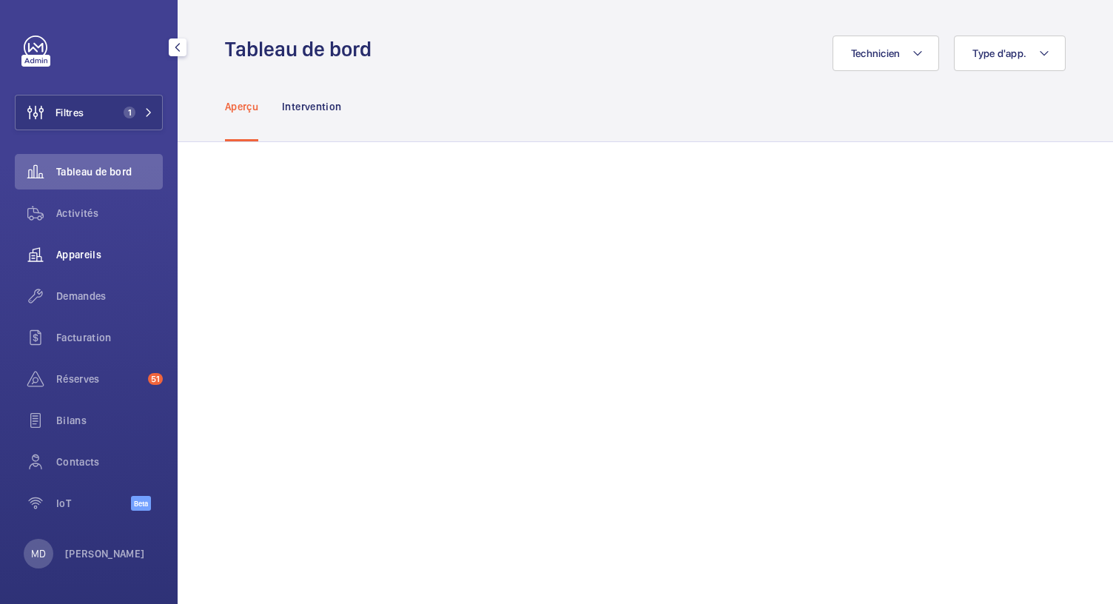
click at [78, 249] on span "Appareils" at bounding box center [109, 254] width 107 height 15
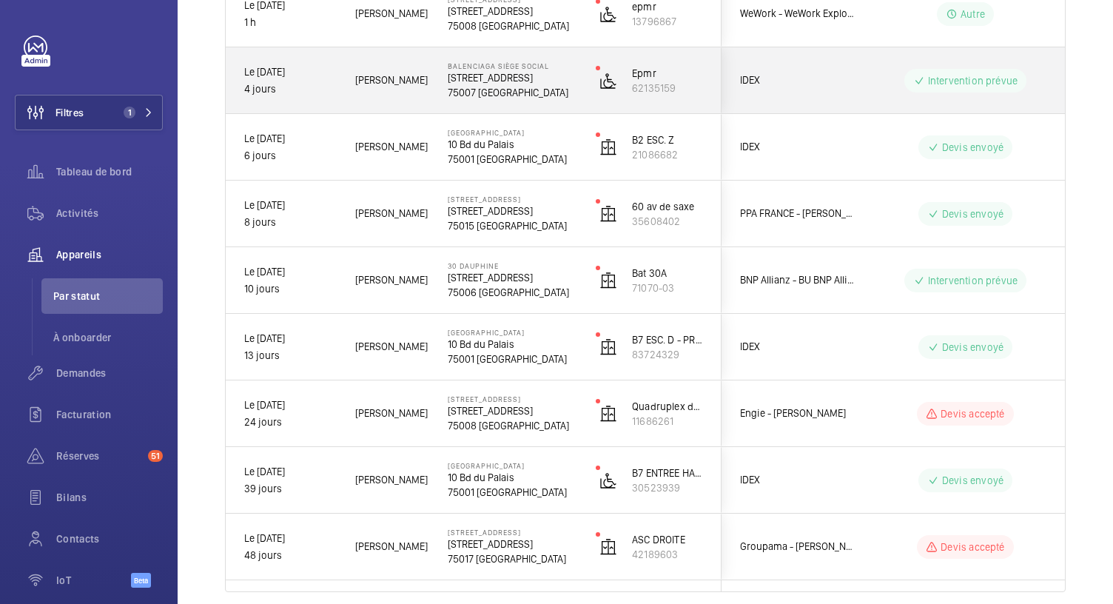
scroll to position [350, 0]
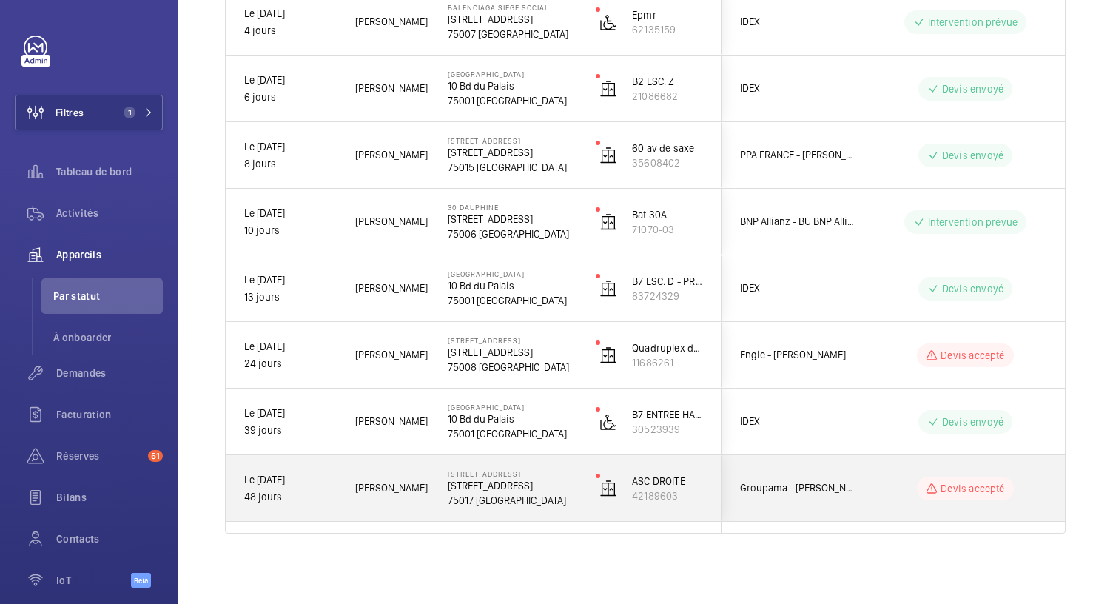
click at [478, 489] on p "[STREET_ADDRESS]" at bounding box center [512, 485] width 129 height 15
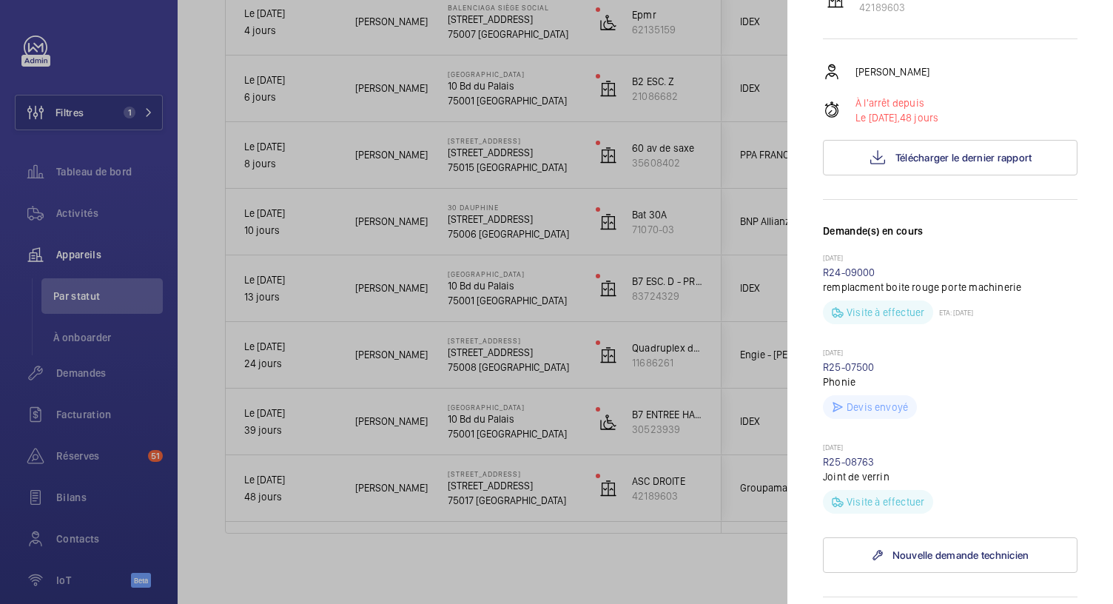
scroll to position [0, 0]
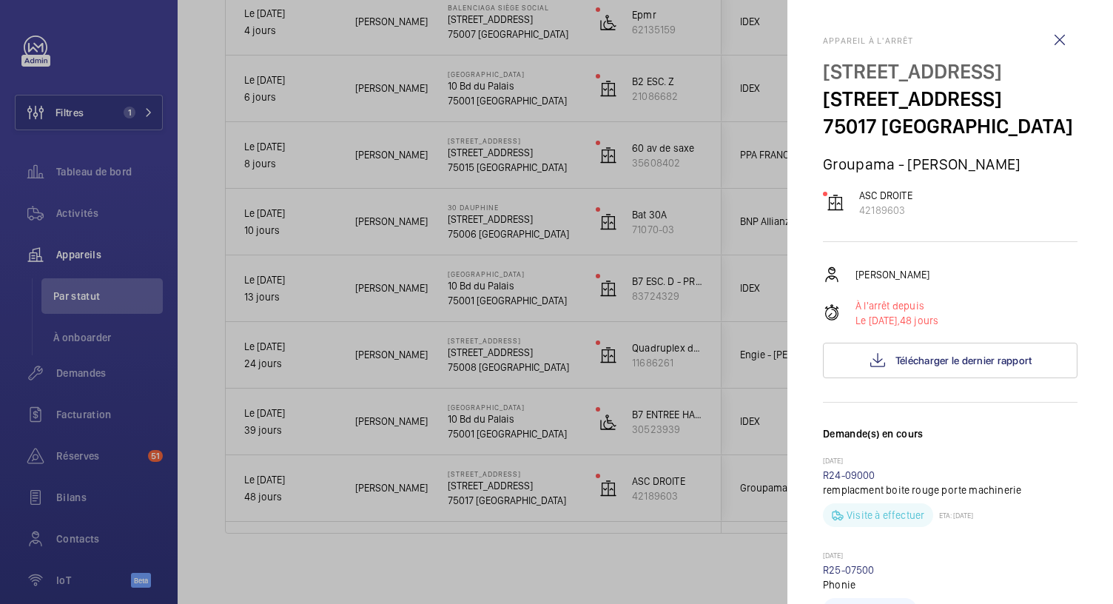
click at [511, 553] on div at bounding box center [556, 302] width 1113 height 604
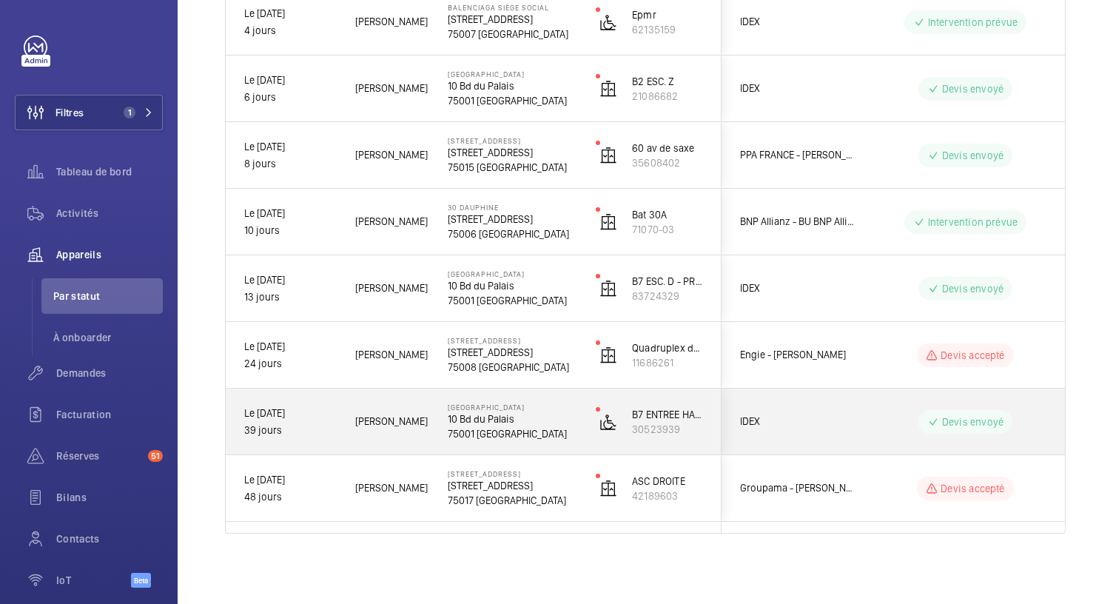
click at [485, 414] on p "10 Bd du Palais" at bounding box center [512, 418] width 129 height 15
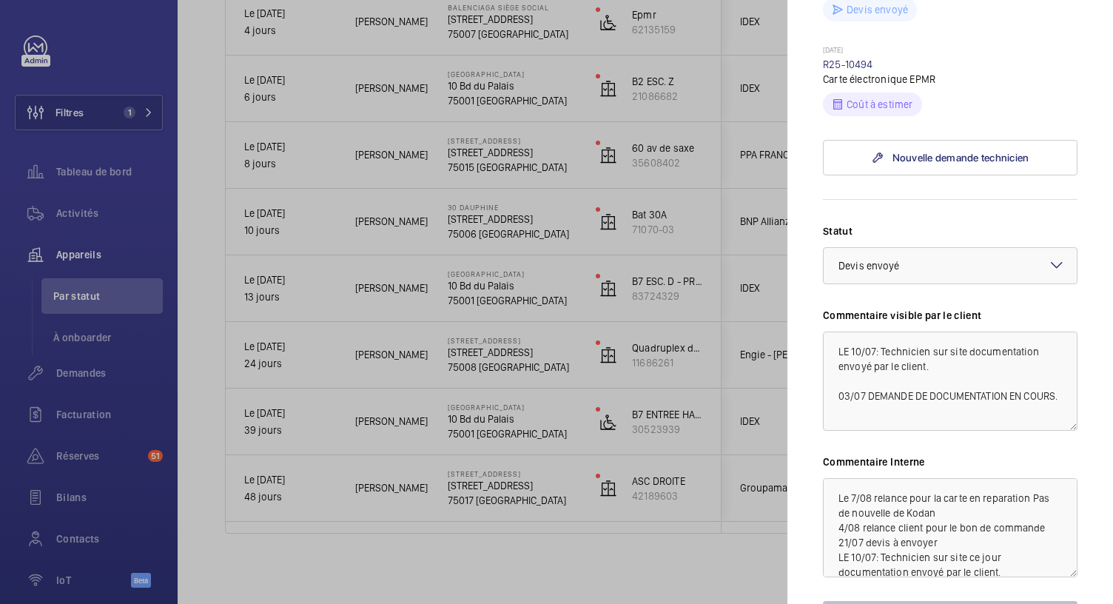
click at [487, 362] on div at bounding box center [556, 302] width 1113 height 604
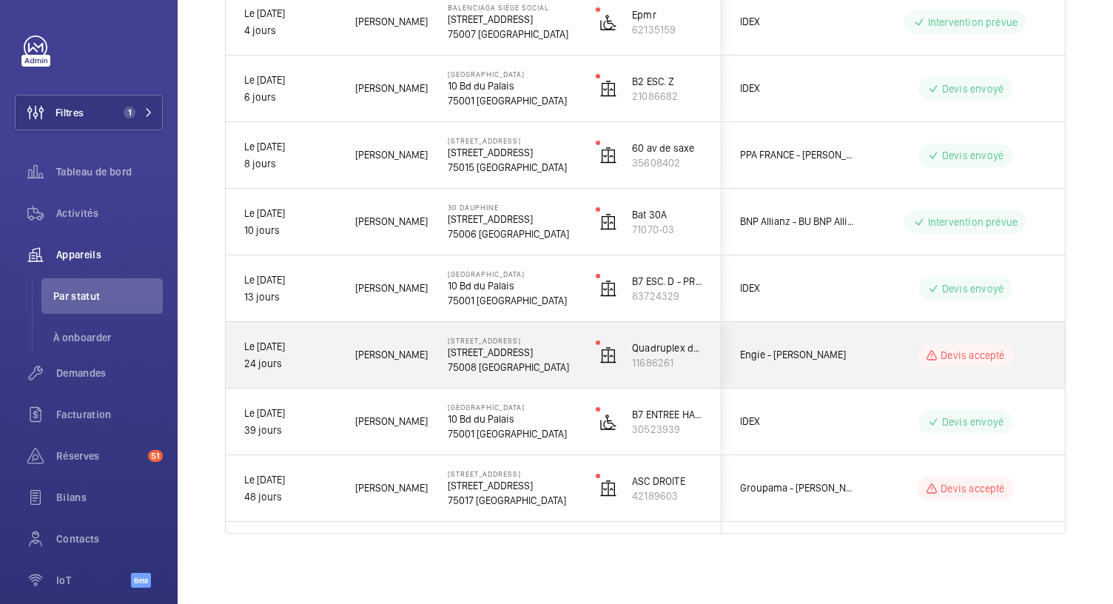
click at [487, 362] on p "75008 [GEOGRAPHIC_DATA]" at bounding box center [512, 367] width 129 height 15
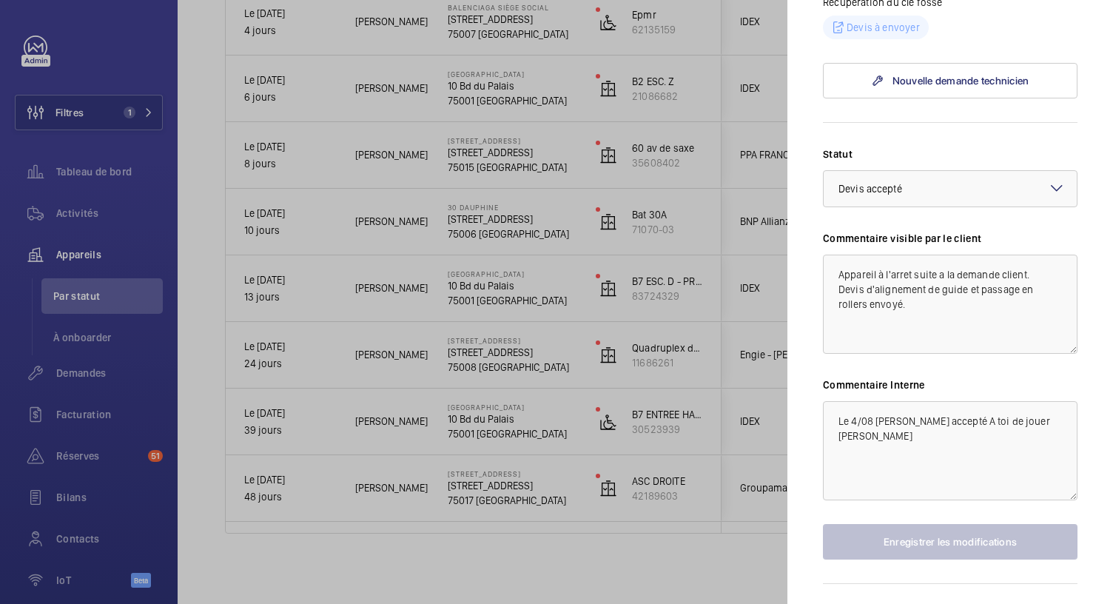
scroll to position [678, 0]
click at [472, 292] on div at bounding box center [556, 302] width 1113 height 604
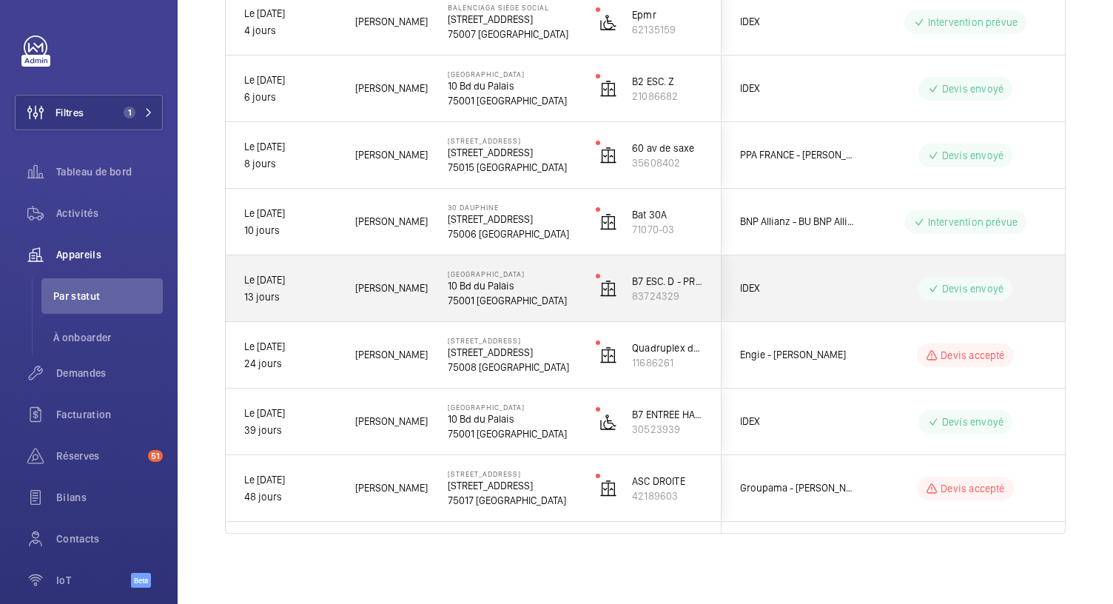
click at [472, 293] on p "75001 [GEOGRAPHIC_DATA]" at bounding box center [512, 300] width 129 height 15
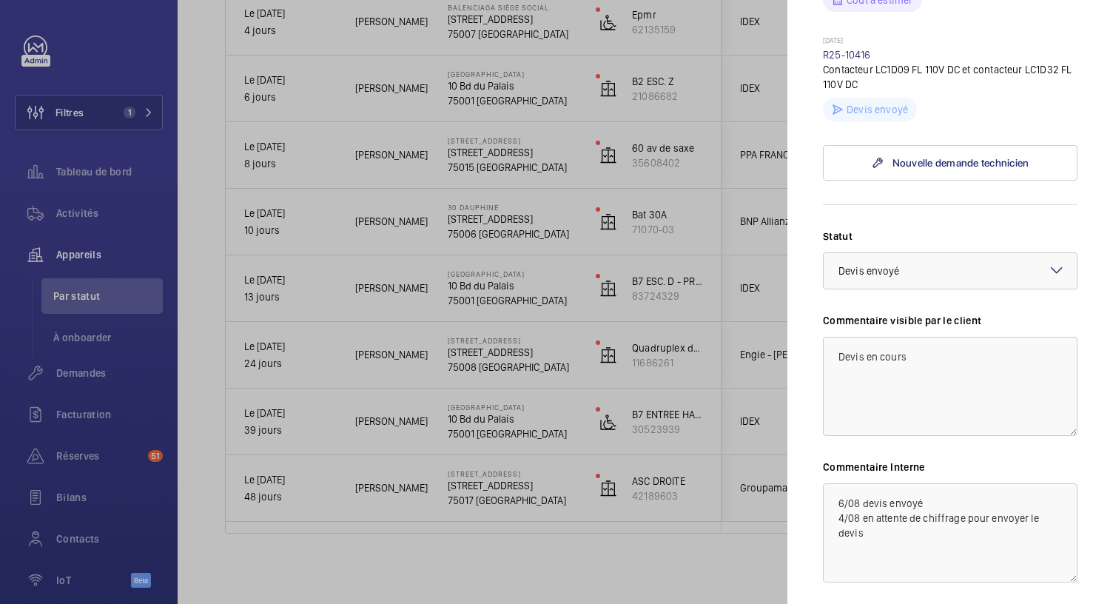
scroll to position [705, 0]
click at [493, 222] on div at bounding box center [556, 302] width 1113 height 604
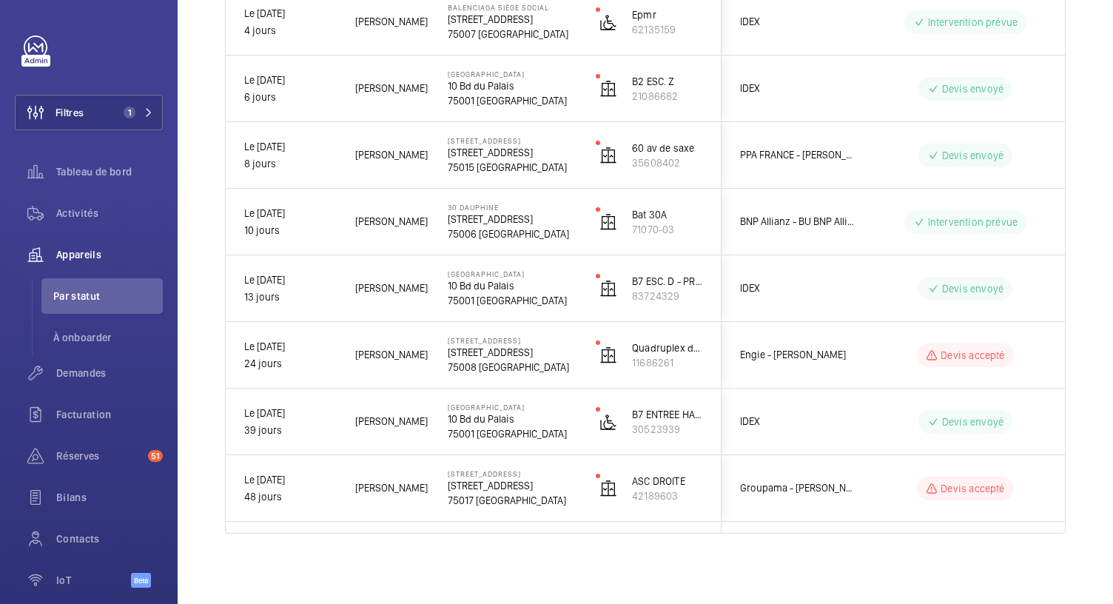
scroll to position [0, 0]
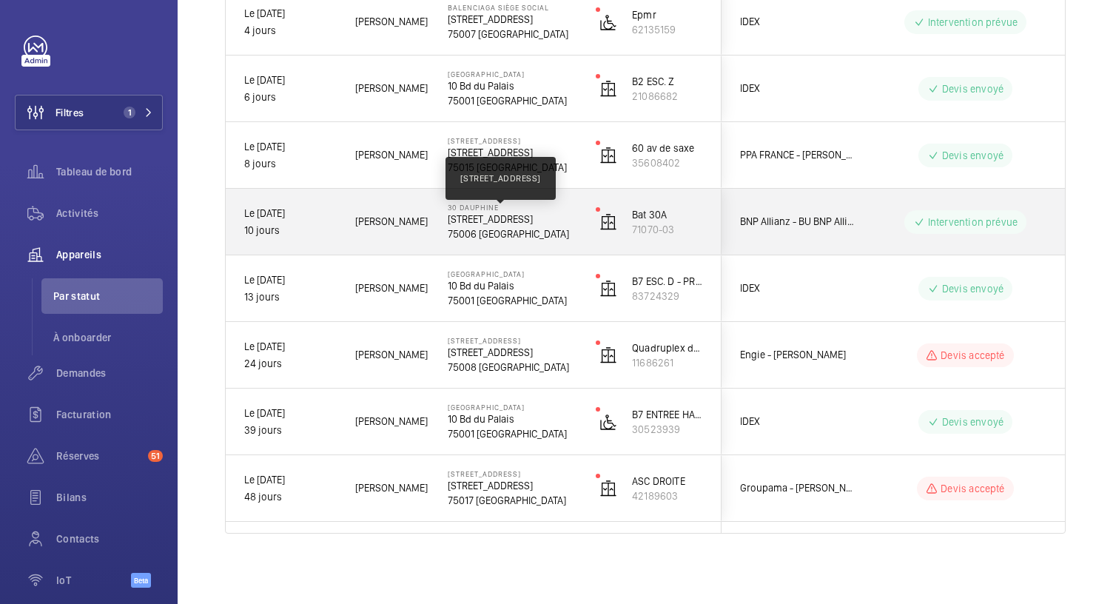
click at [493, 222] on p "[STREET_ADDRESS]" at bounding box center [512, 219] width 129 height 15
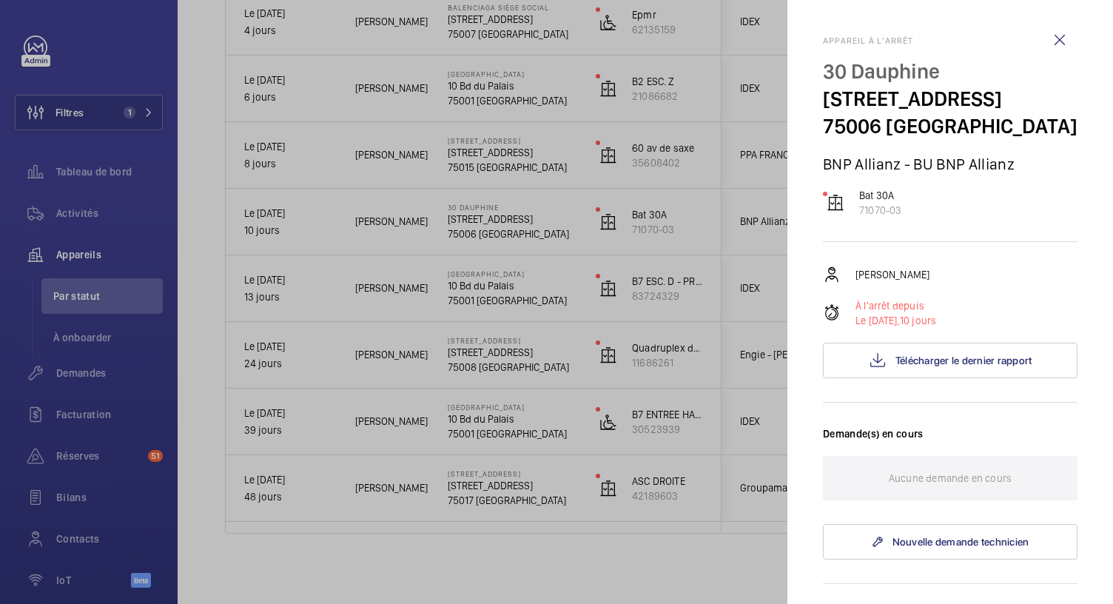
scroll to position [525, 0]
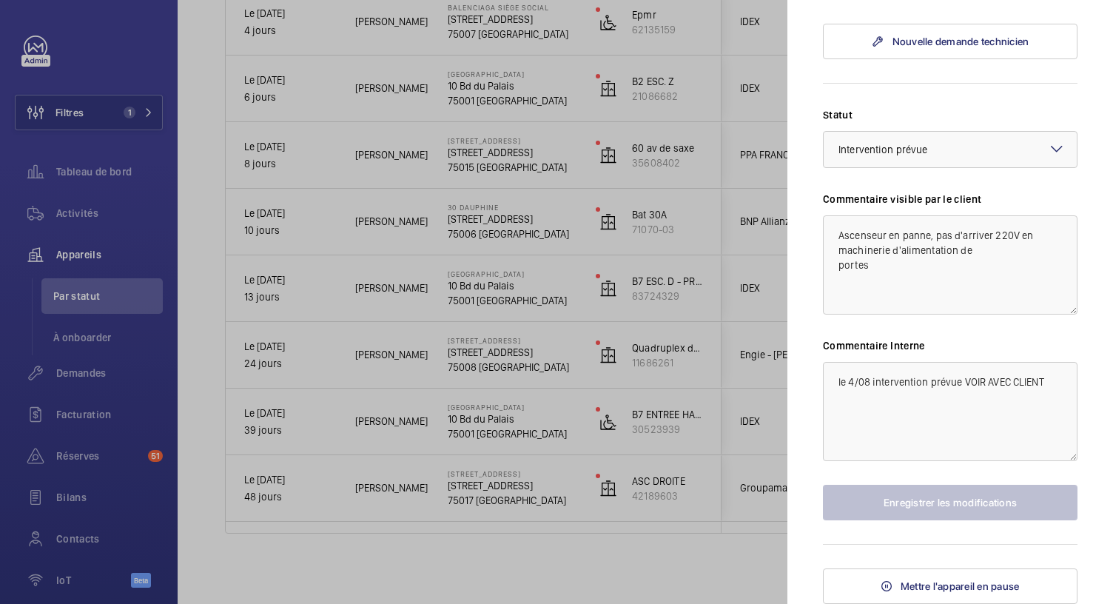
click at [525, 166] on div at bounding box center [556, 302] width 1113 height 604
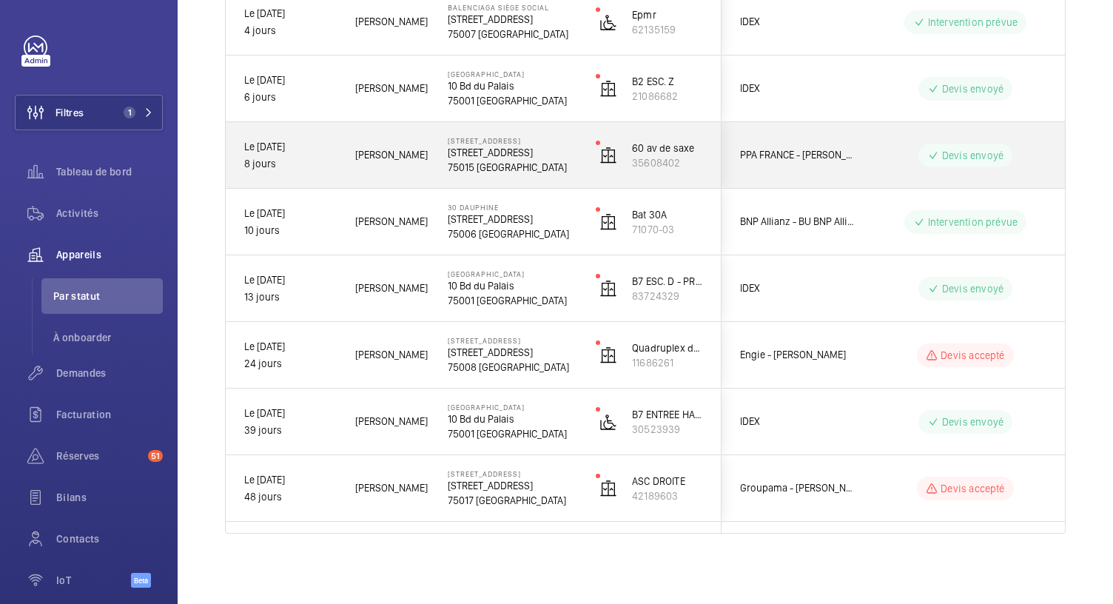
click at [525, 166] on p "75015 [GEOGRAPHIC_DATA]" at bounding box center [512, 167] width 129 height 15
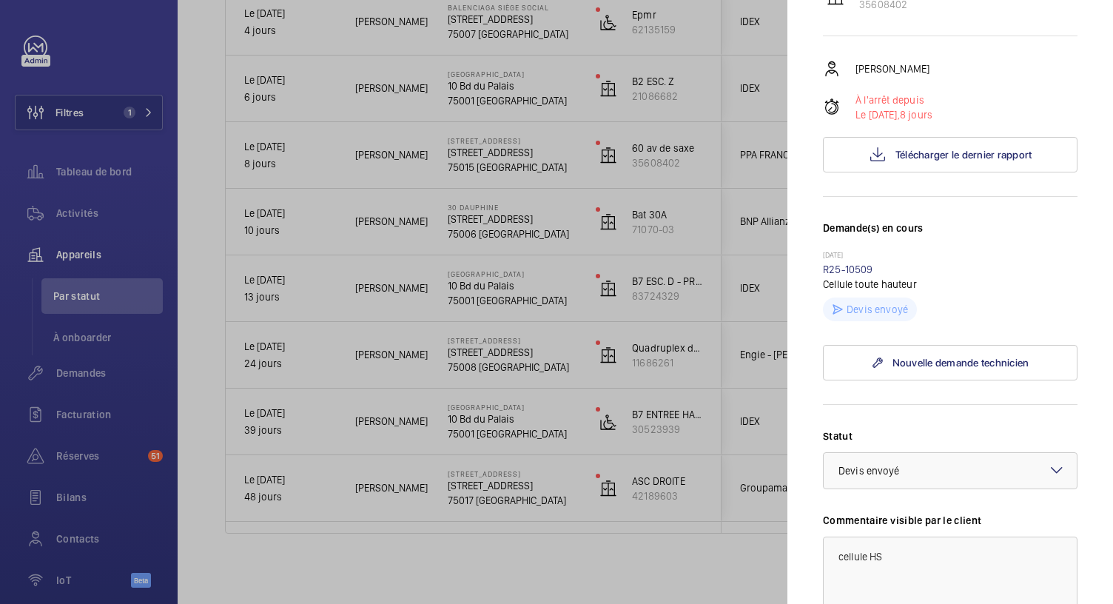
scroll to position [194, 0]
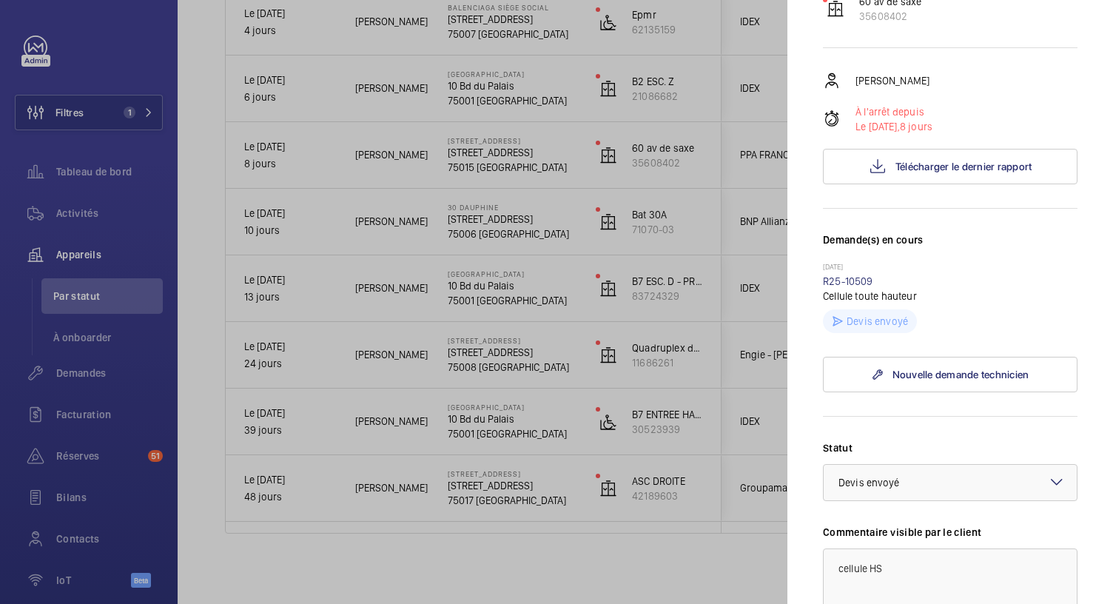
click at [499, 98] on div at bounding box center [556, 302] width 1113 height 604
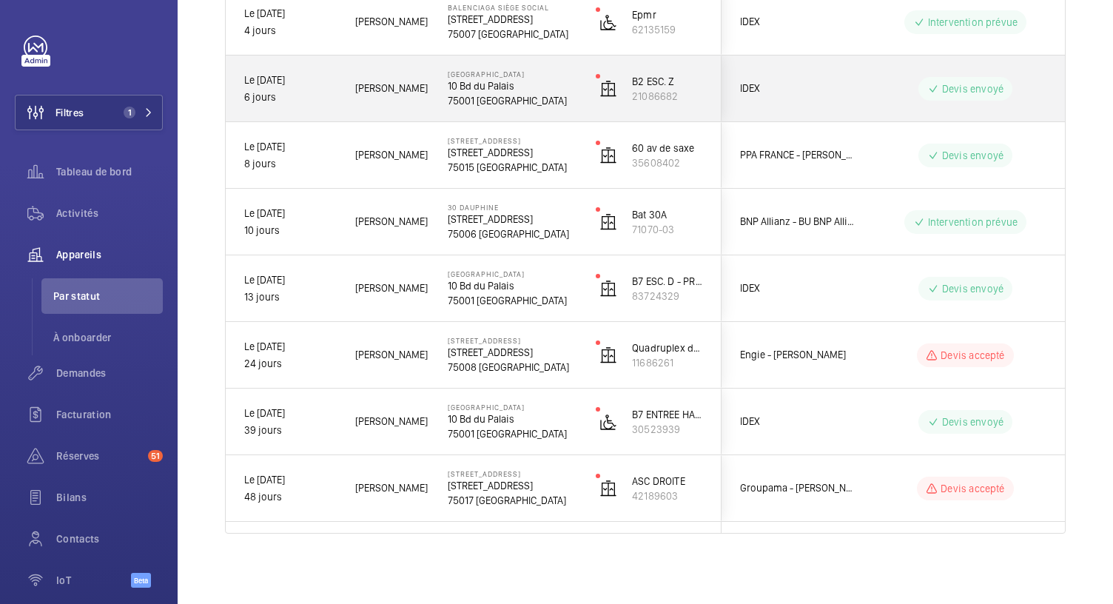
click at [499, 98] on p "75001 [GEOGRAPHIC_DATA]" at bounding box center [512, 100] width 129 height 15
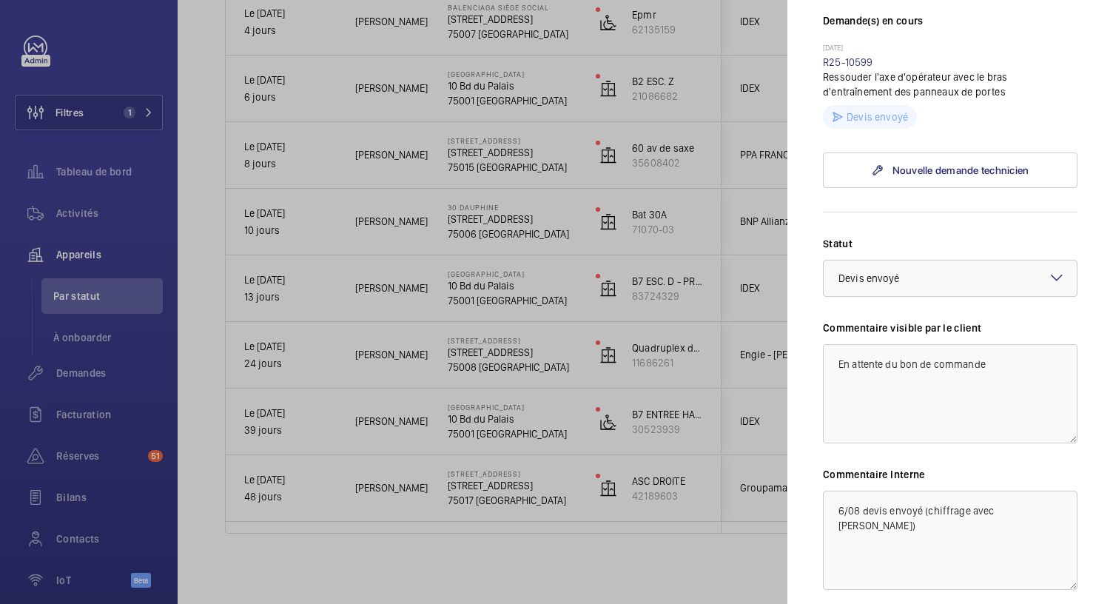
scroll to position [412, 0]
click at [582, 97] on div at bounding box center [556, 302] width 1113 height 604
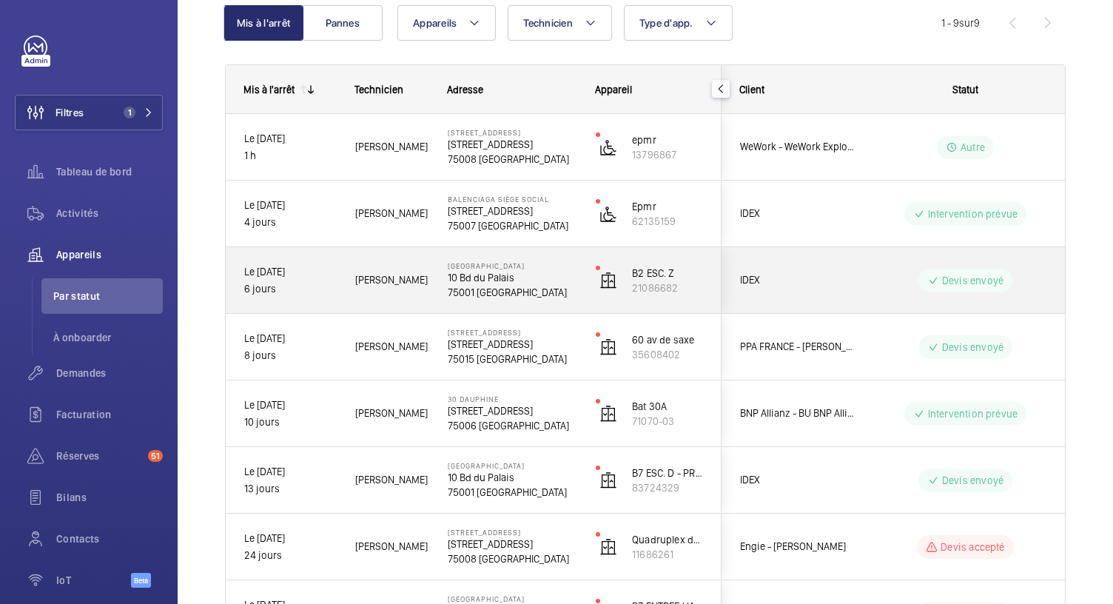
scroll to position [153, 0]
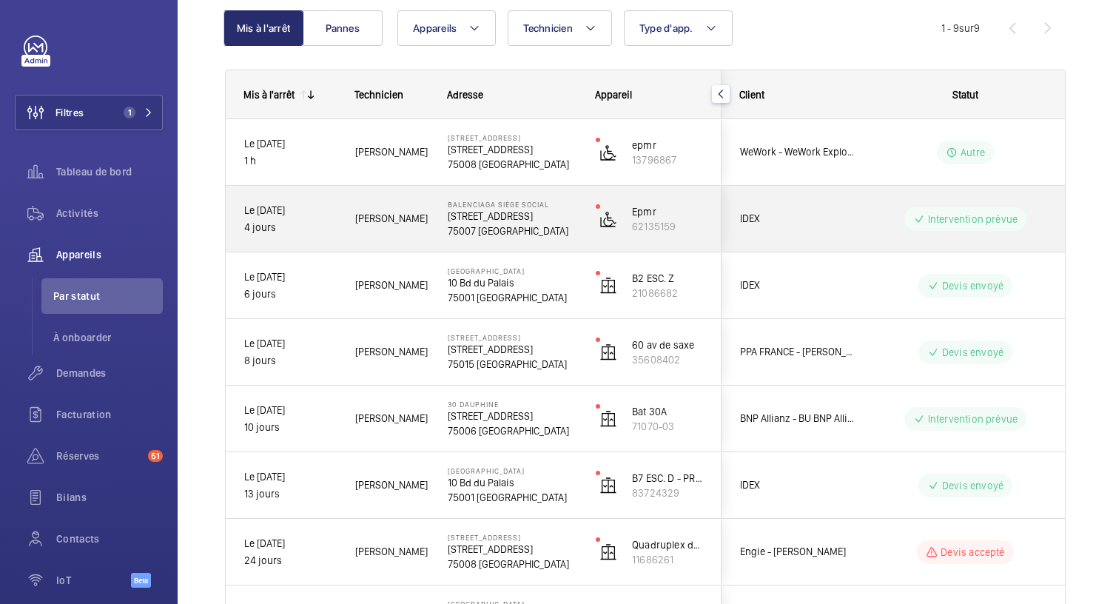
click at [531, 213] on p "[STREET_ADDRESS]" at bounding box center [512, 216] width 129 height 15
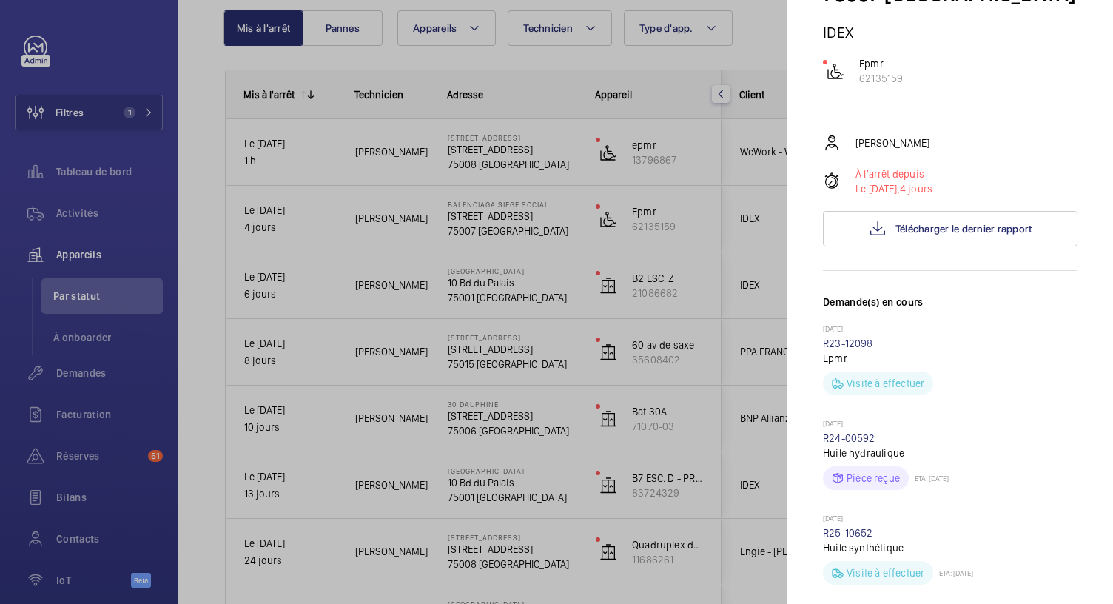
scroll to position [0, 0]
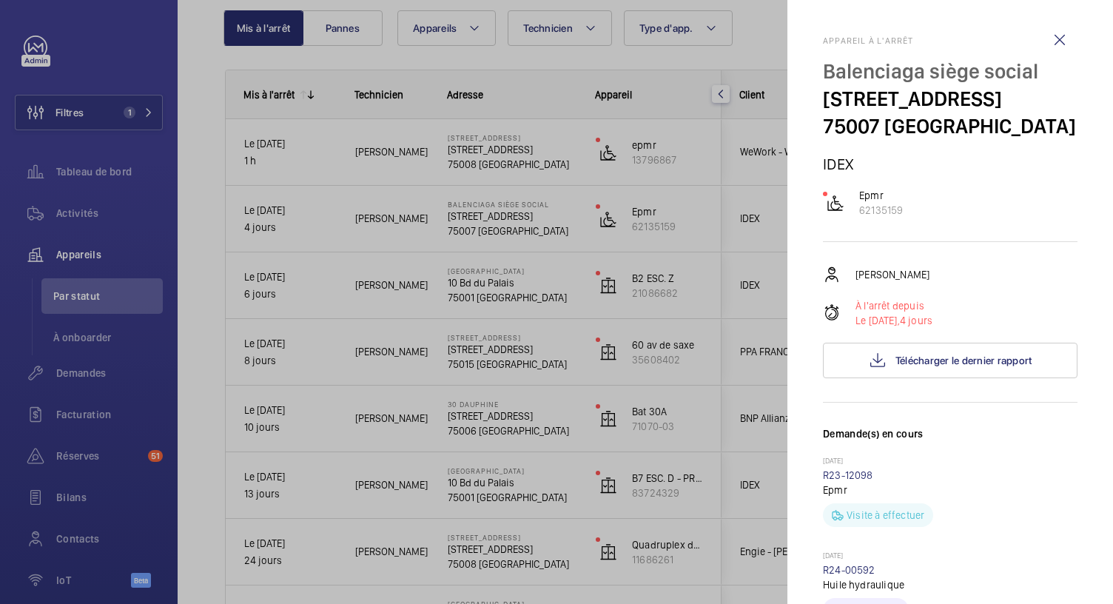
click at [475, 141] on div at bounding box center [556, 302] width 1113 height 604
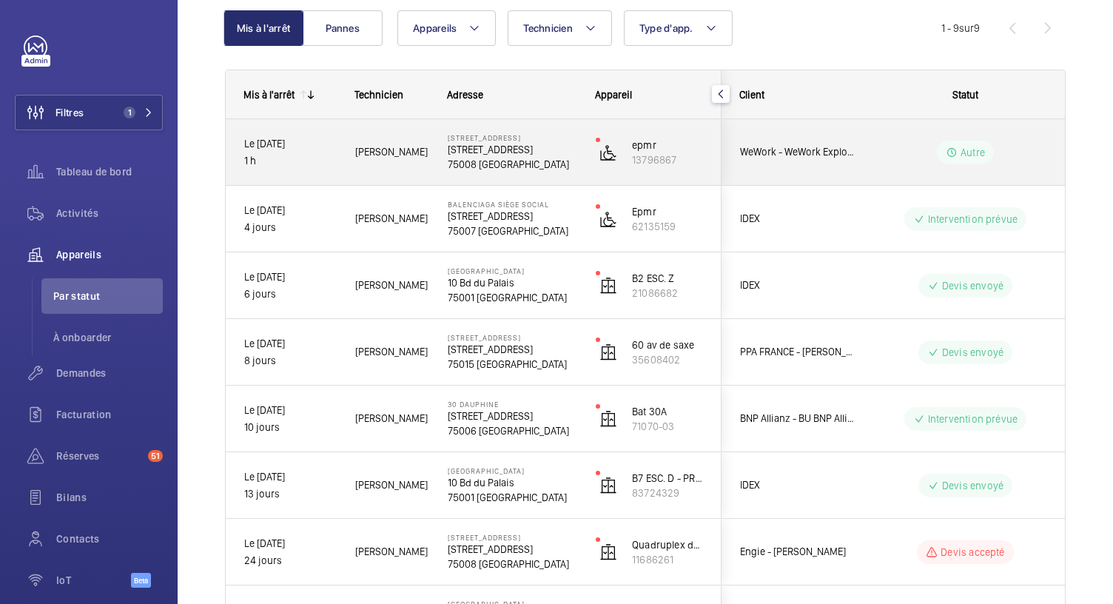
click at [475, 141] on p "[STREET_ADDRESS]" at bounding box center [512, 137] width 129 height 9
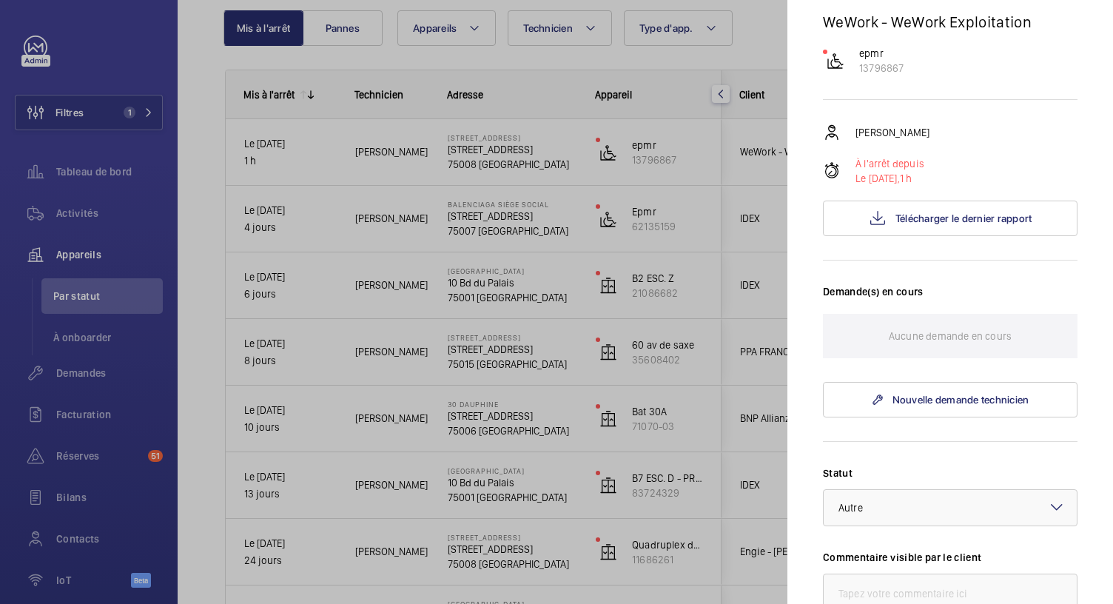
scroll to position [136, 0]
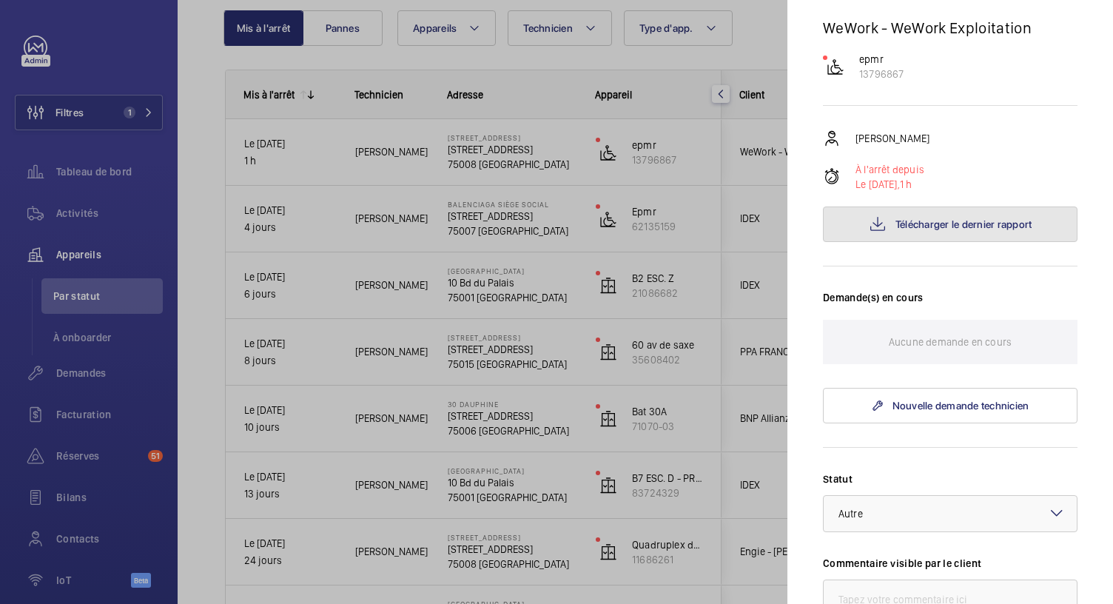
click at [883, 240] on button "Télécharger le dernier rapport" at bounding box center [950, 224] width 255 height 36
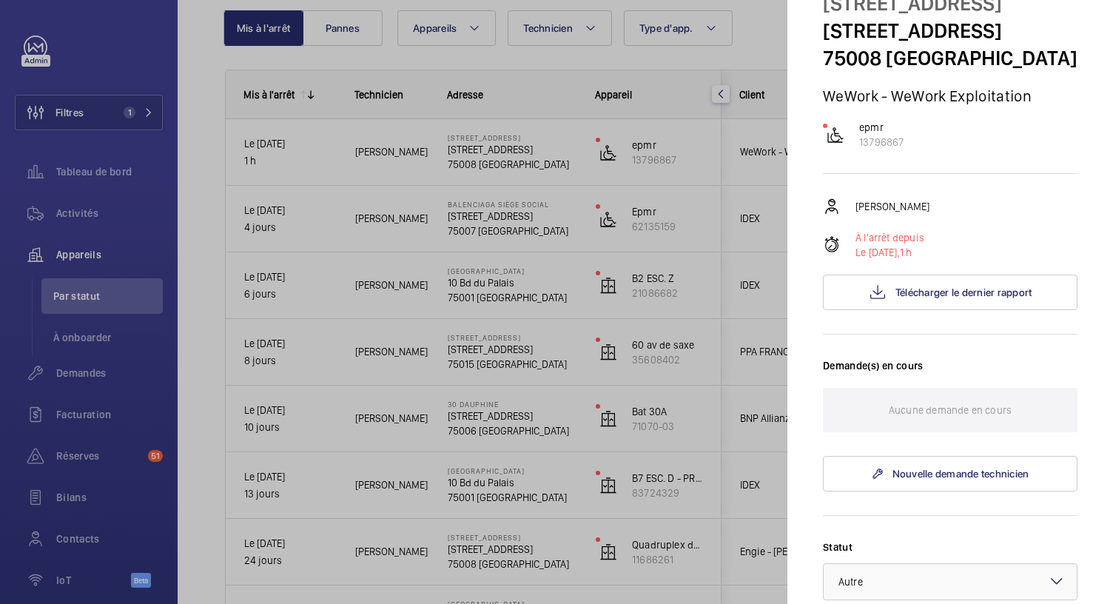
scroll to position [67, 0]
click at [689, 174] on div at bounding box center [556, 302] width 1113 height 604
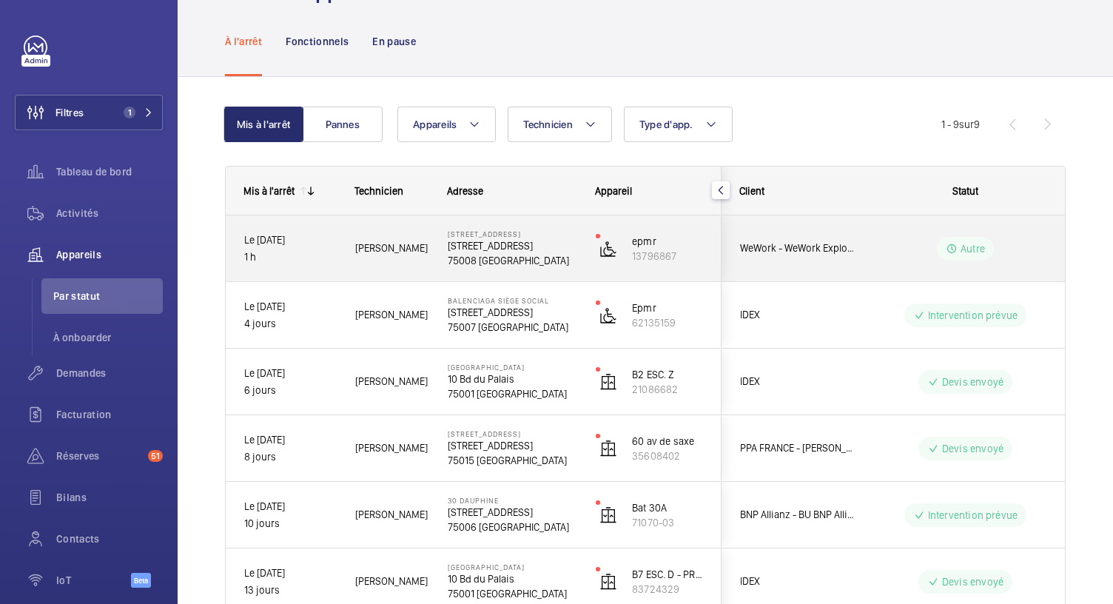
scroll to position [58, 0]
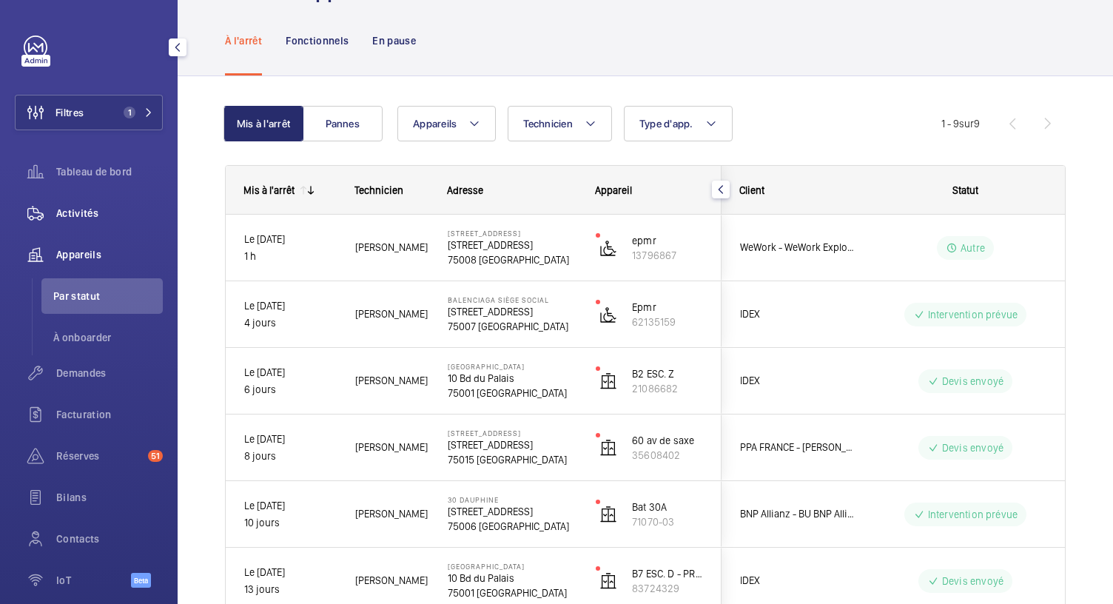
click at [84, 218] on span "Activités" at bounding box center [109, 213] width 107 height 15
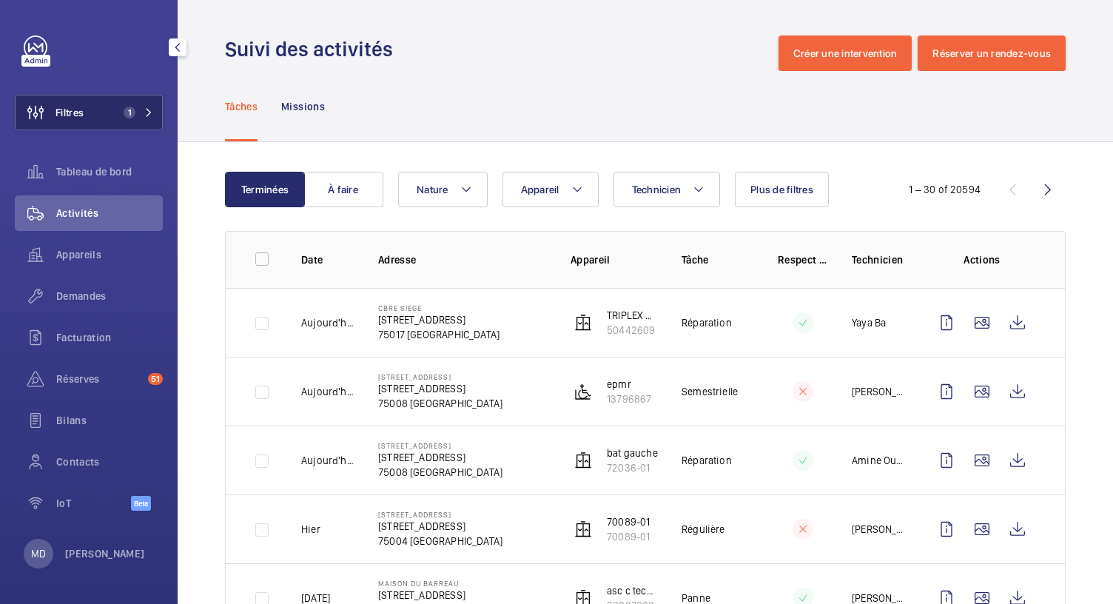
drag, startPoint x: 146, startPoint y: 113, endPoint x: 127, endPoint y: 127, distance: 23.2
click at [127, 127] on button "Filtres 1" at bounding box center [89, 113] width 148 height 36
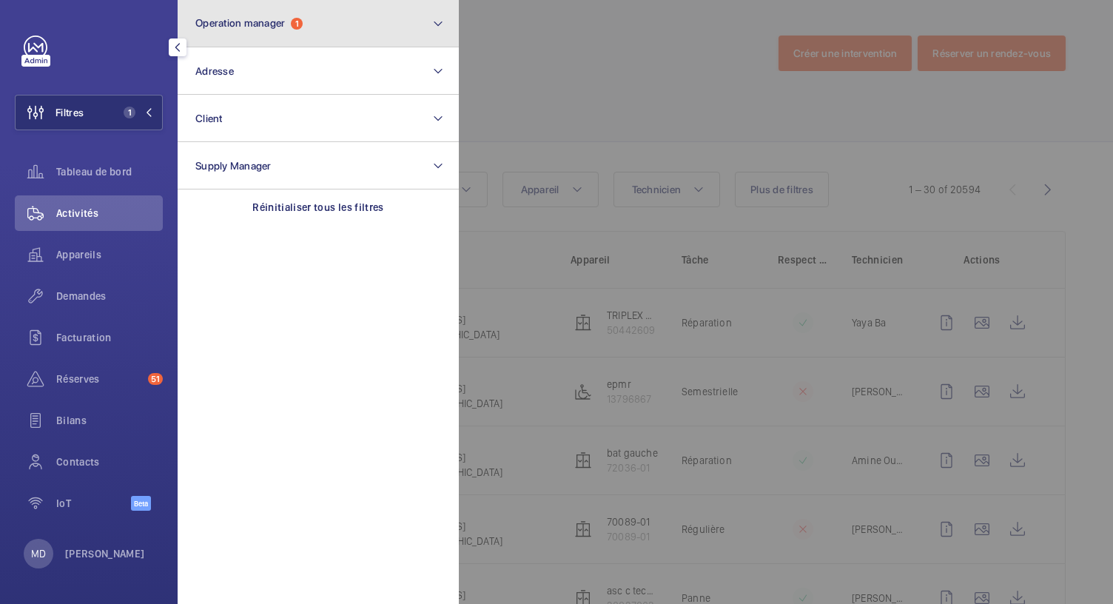
click at [324, 35] on button "Operation manager 1" at bounding box center [318, 23] width 281 height 47
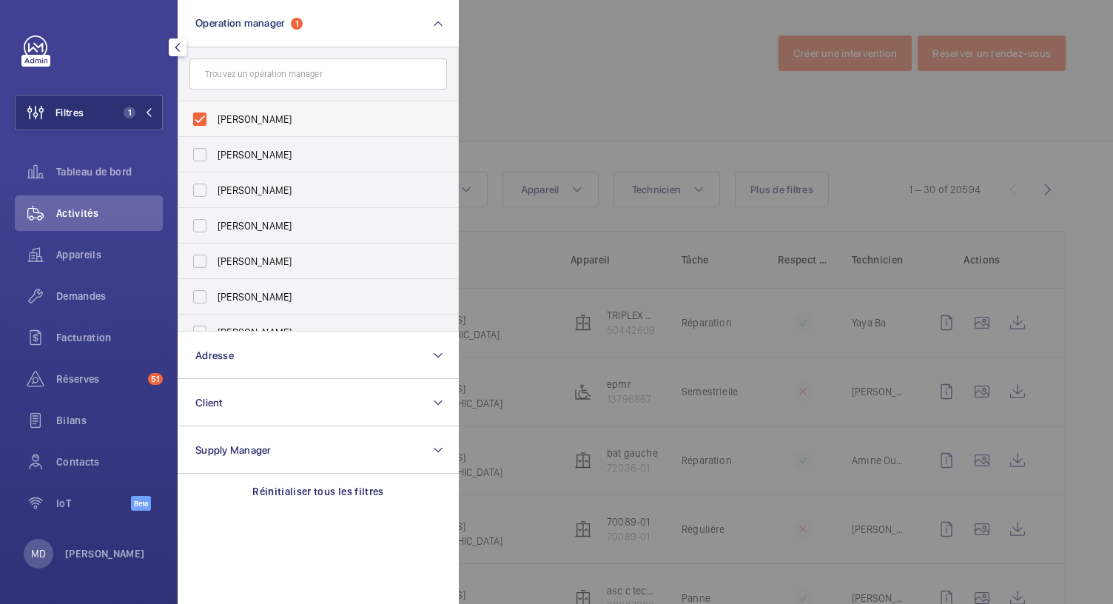
click at [197, 118] on label "[PERSON_NAME]" at bounding box center [306, 119] width 257 height 36
click at [197, 118] on input "[PERSON_NAME]" at bounding box center [200, 119] width 30 height 30
checkbox input "false"
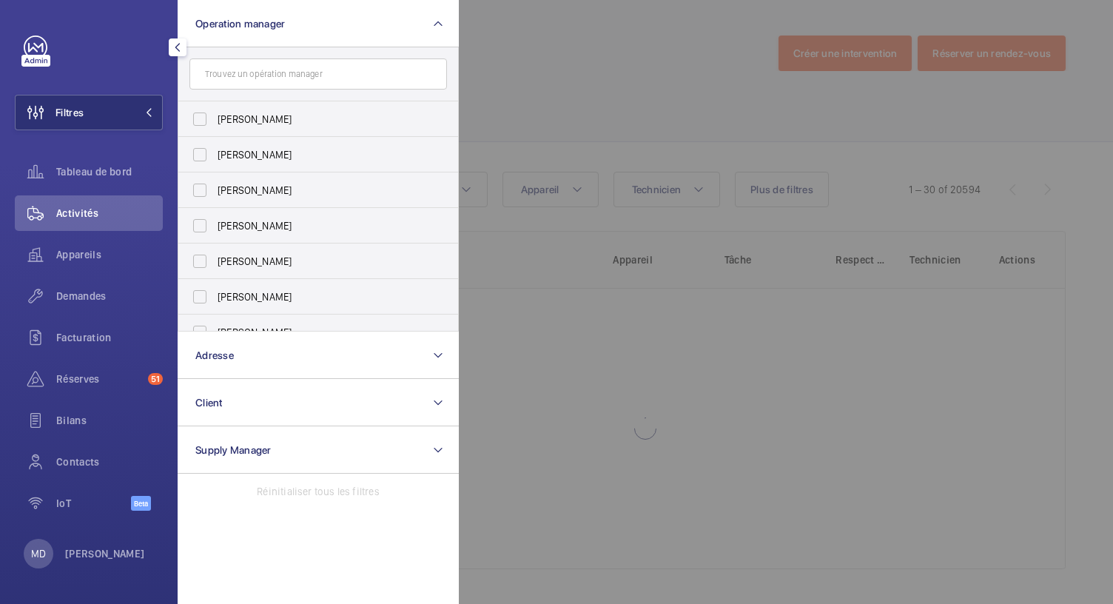
click at [532, 85] on div at bounding box center [1015, 302] width 1113 height 604
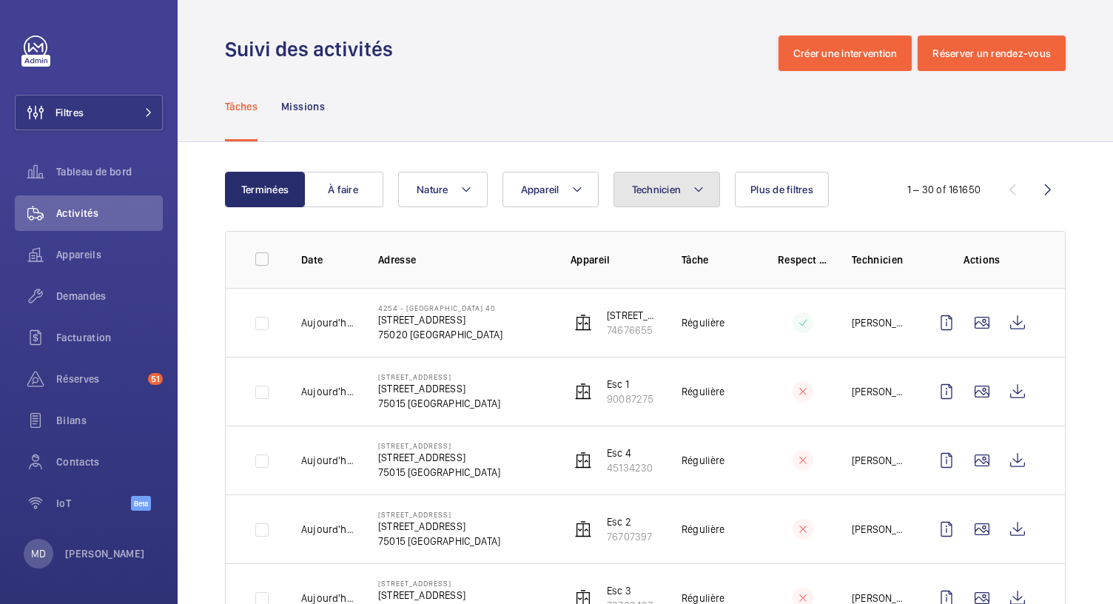
click at [664, 184] on span "Technicien" at bounding box center [657, 190] width 50 height 12
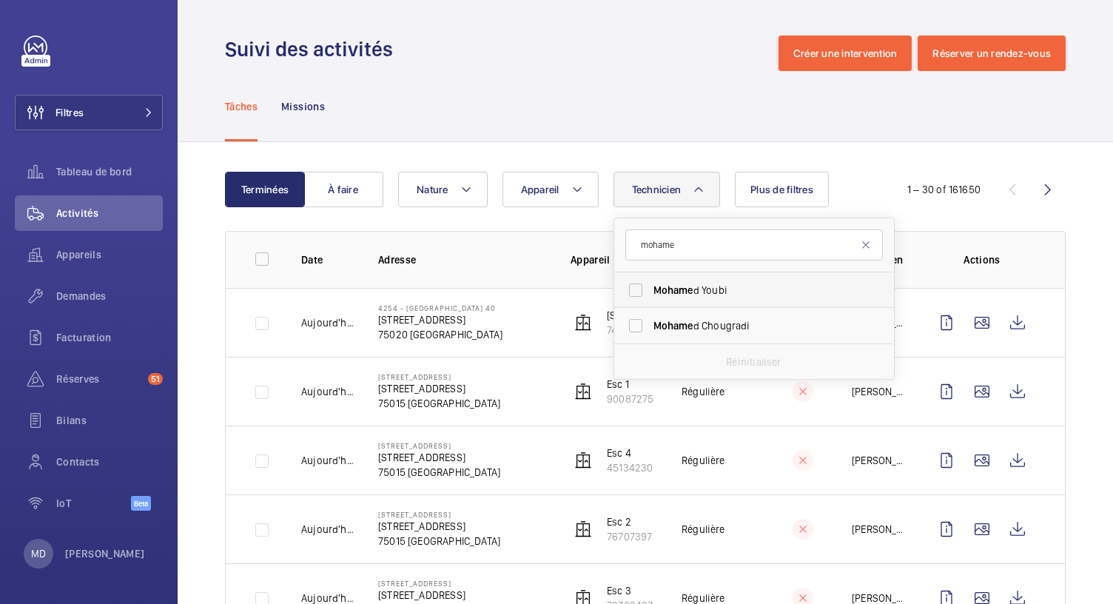
type input "mohame"
click at [671, 284] on span "Mohame" at bounding box center [673, 290] width 40 height 12
click at [650, 283] on input "[PERSON_NAME]" at bounding box center [636, 290] width 30 height 30
checkbox input "true"
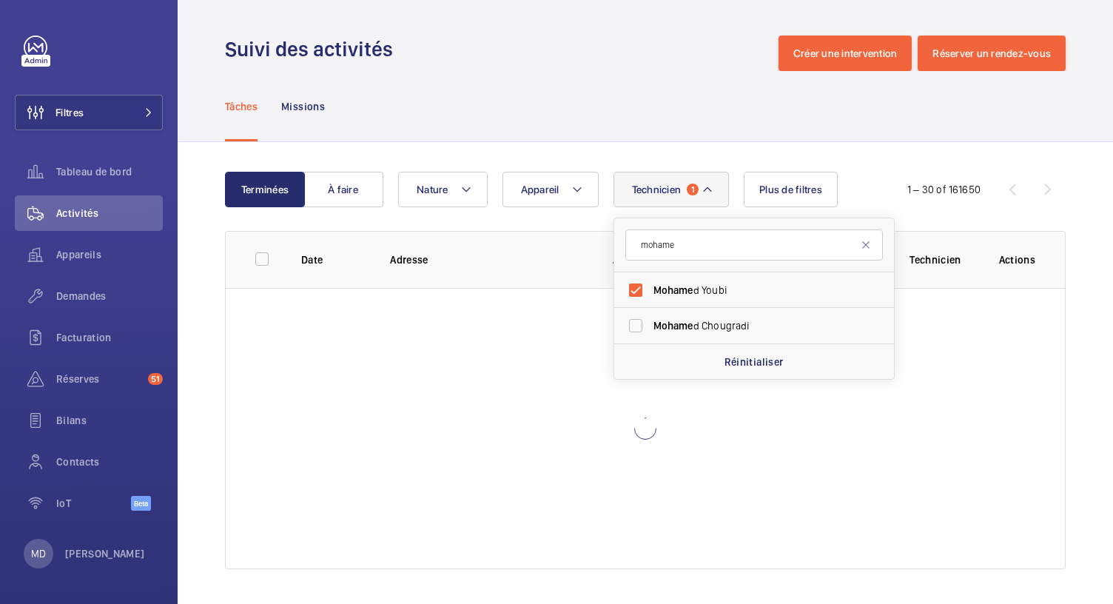
click at [633, 78] on div "Tâches Missions" at bounding box center [645, 106] width 841 height 70
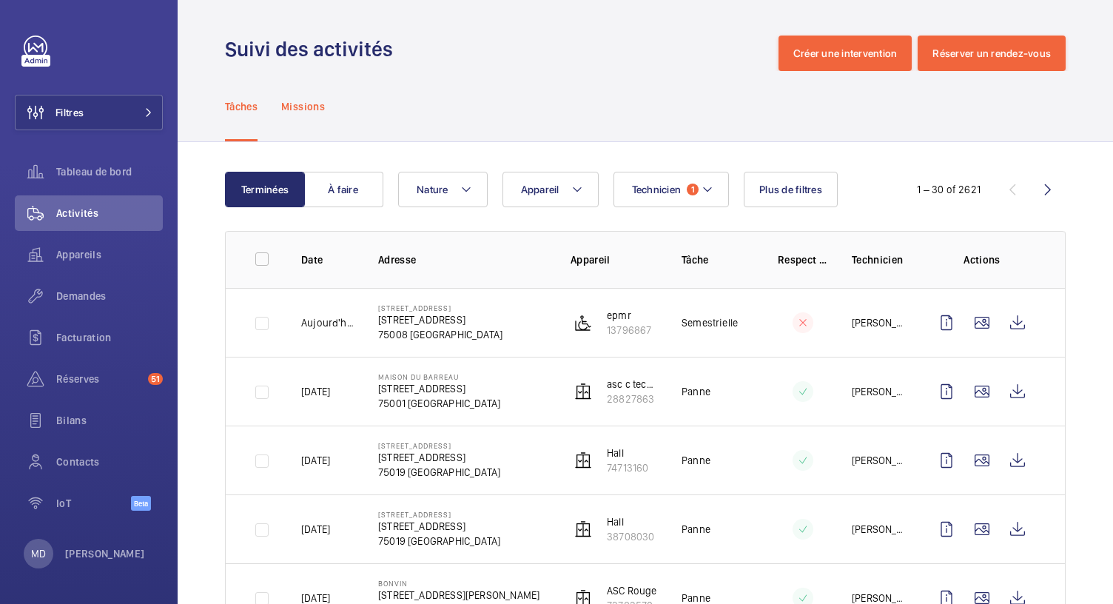
click at [315, 108] on p "Missions" at bounding box center [303, 106] width 44 height 15
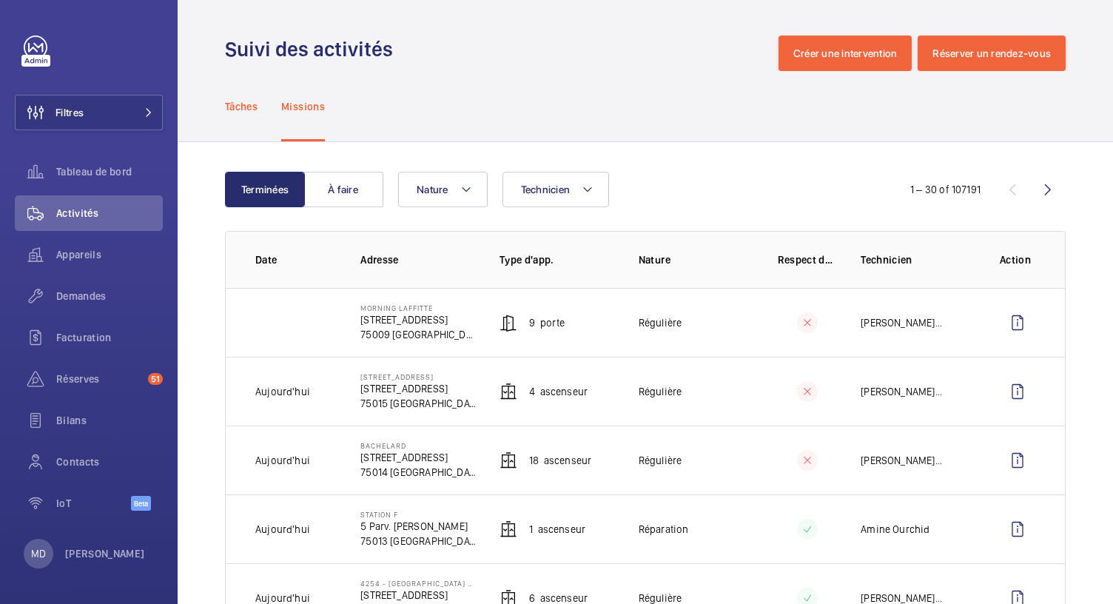
click at [256, 104] on p "Tâches" at bounding box center [241, 106] width 33 height 15
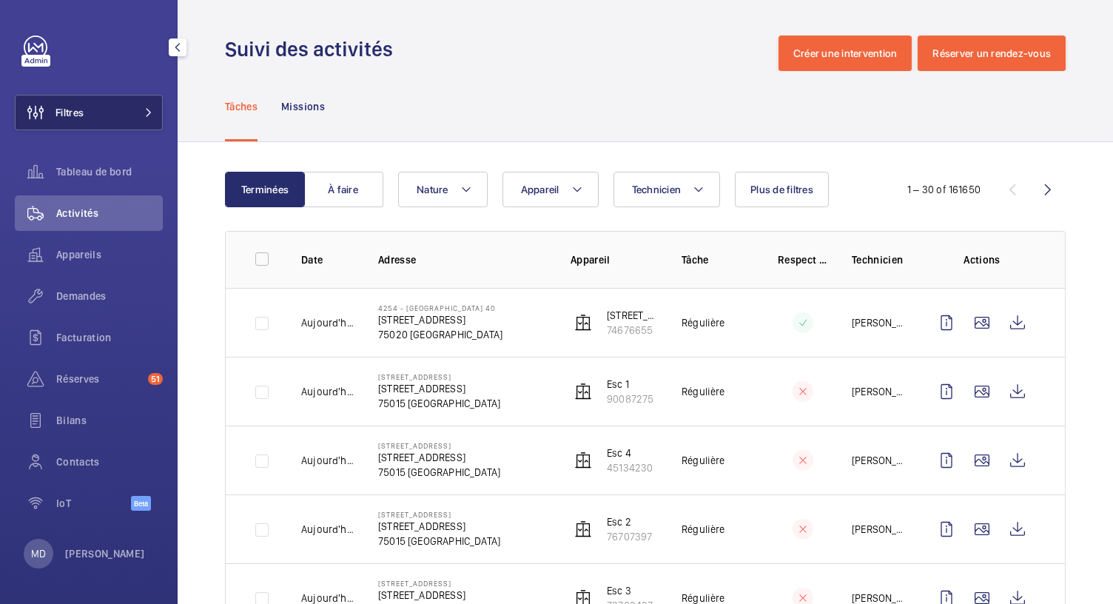
click at [129, 122] on button "Filtres" at bounding box center [89, 113] width 148 height 36
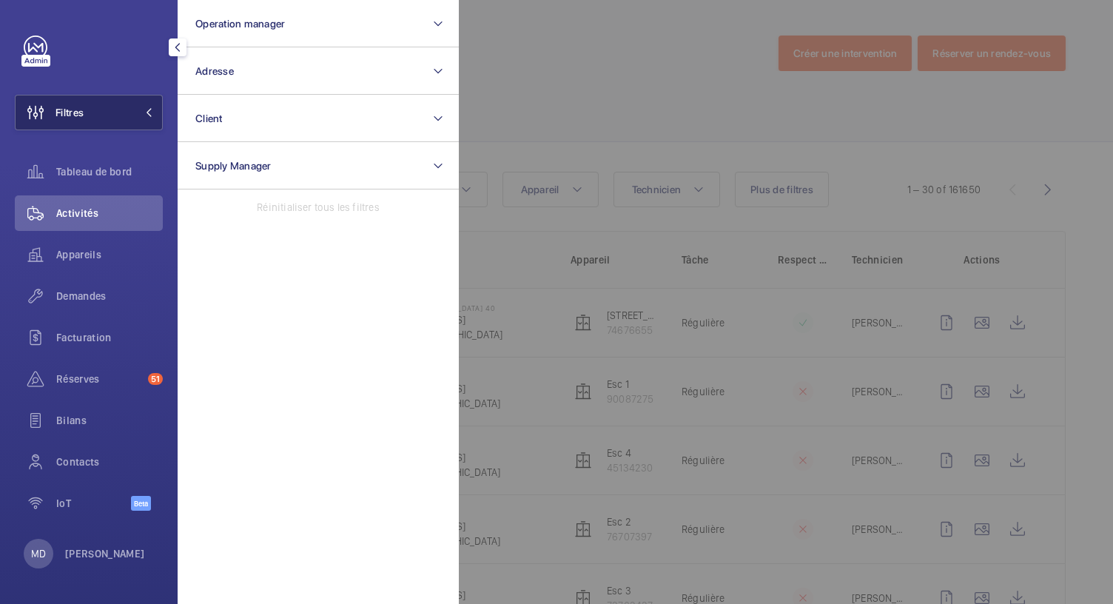
click at [147, 123] on button "Filtres" at bounding box center [89, 113] width 148 height 36
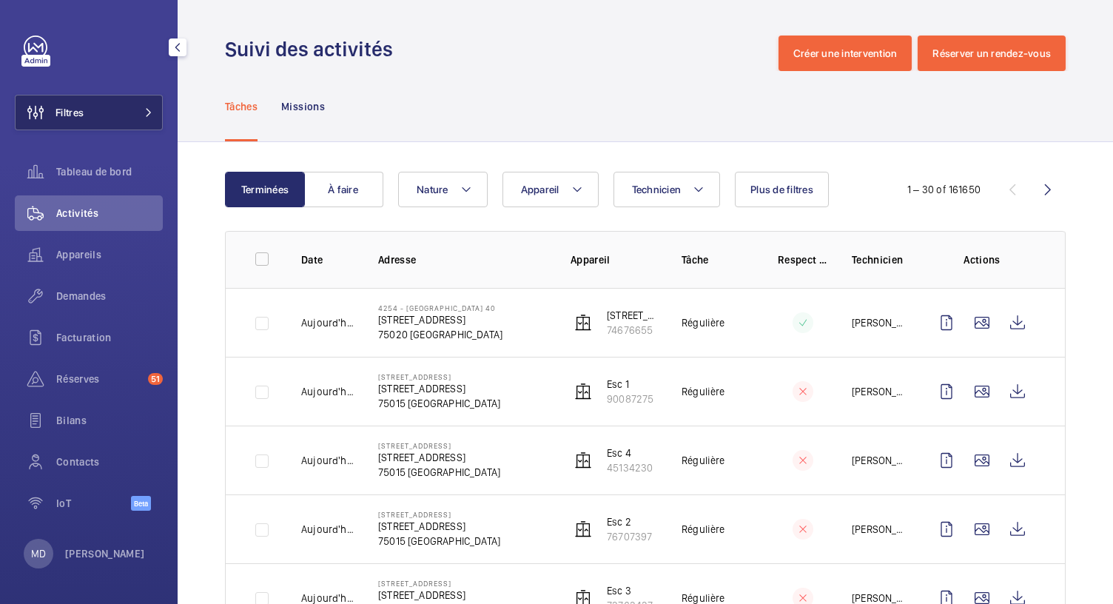
click at [133, 110] on button "Filtres" at bounding box center [89, 113] width 148 height 36
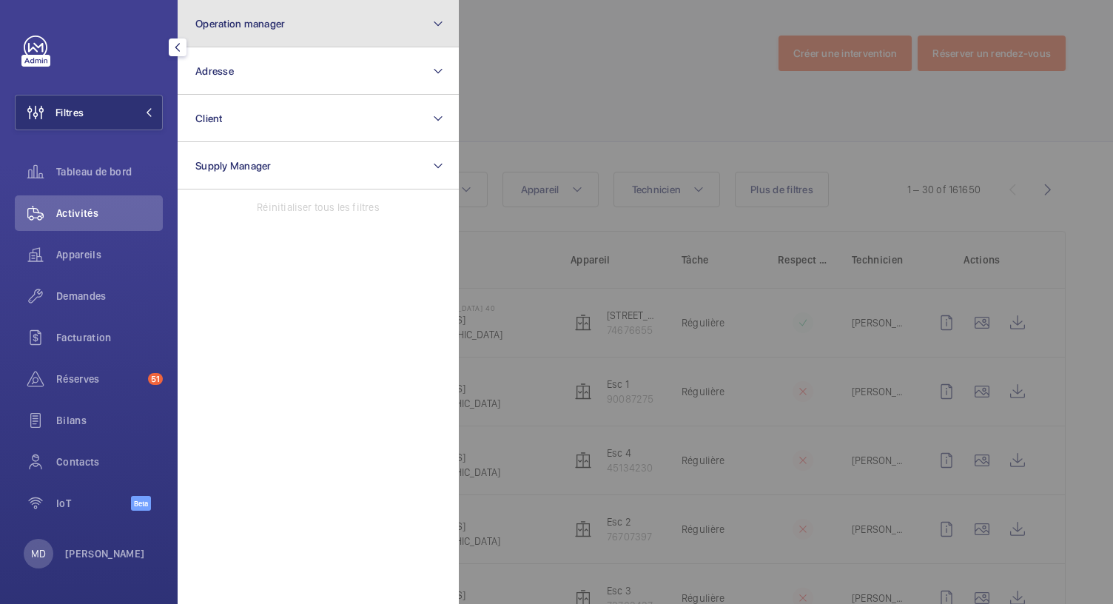
click at [271, 18] on span "Operation manager" at bounding box center [240, 24] width 90 height 12
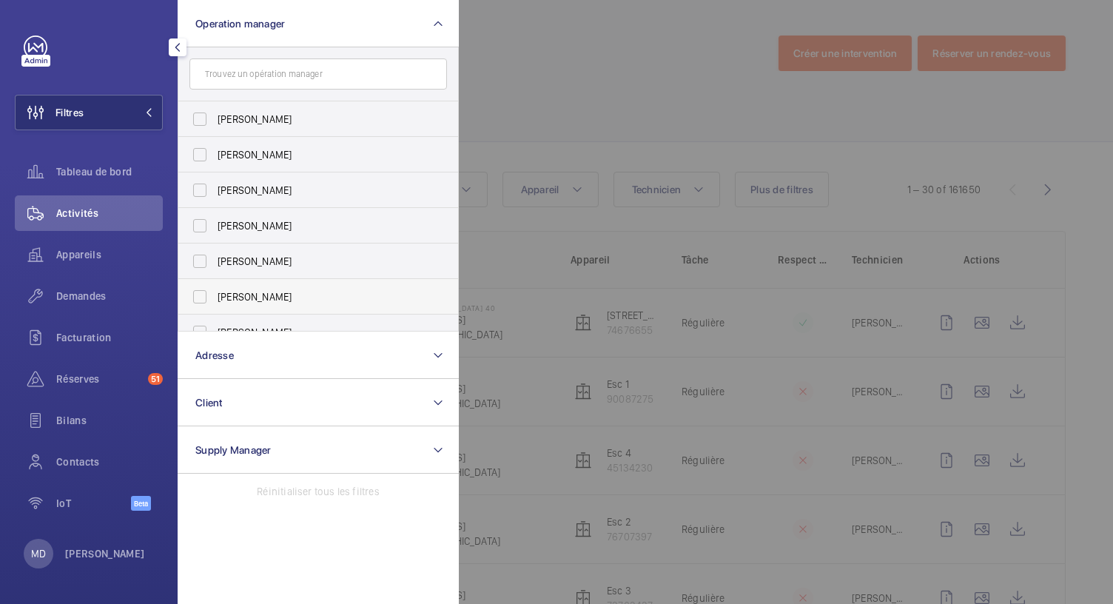
scroll to position [55, 0]
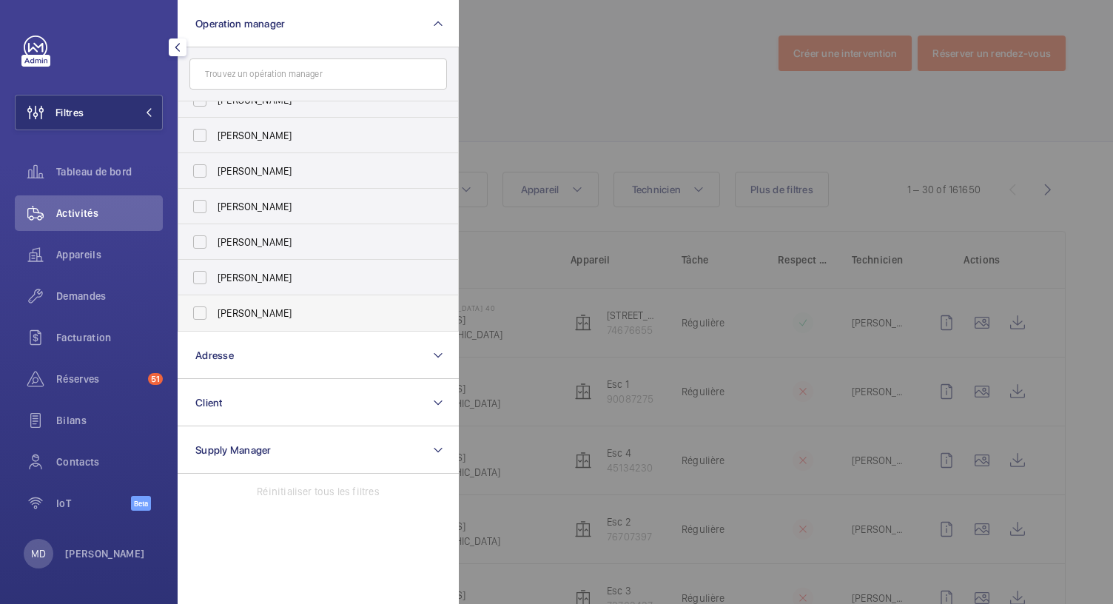
click at [204, 317] on label "[PERSON_NAME]" at bounding box center [306, 313] width 257 height 36
click at [204, 317] on input "[PERSON_NAME]" at bounding box center [200, 313] width 30 height 30
checkbox input "true"
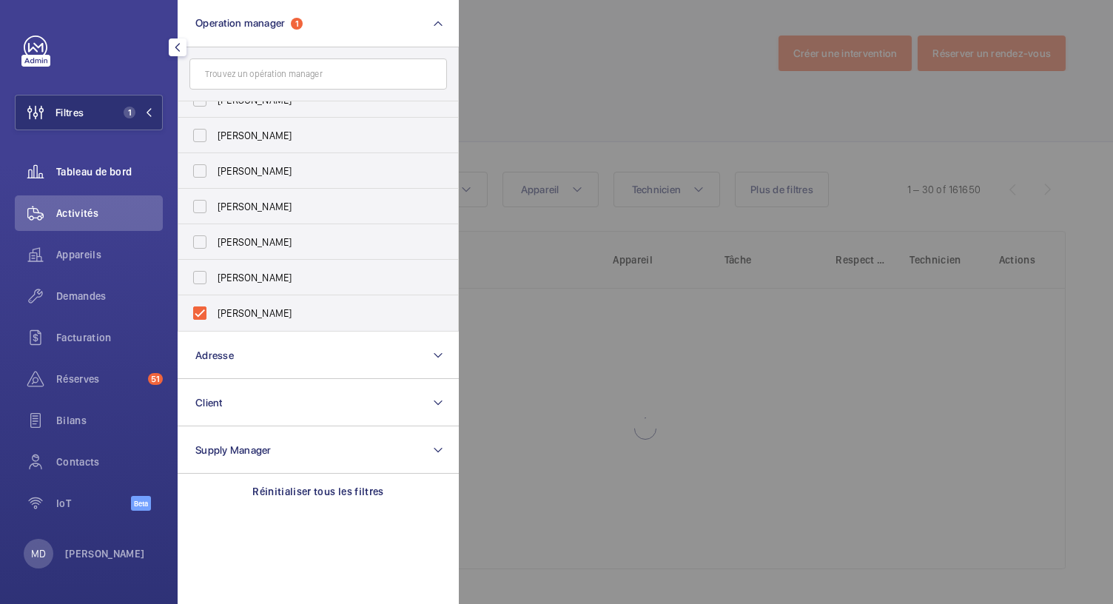
click at [115, 175] on span "Tableau de bord" at bounding box center [109, 171] width 107 height 15
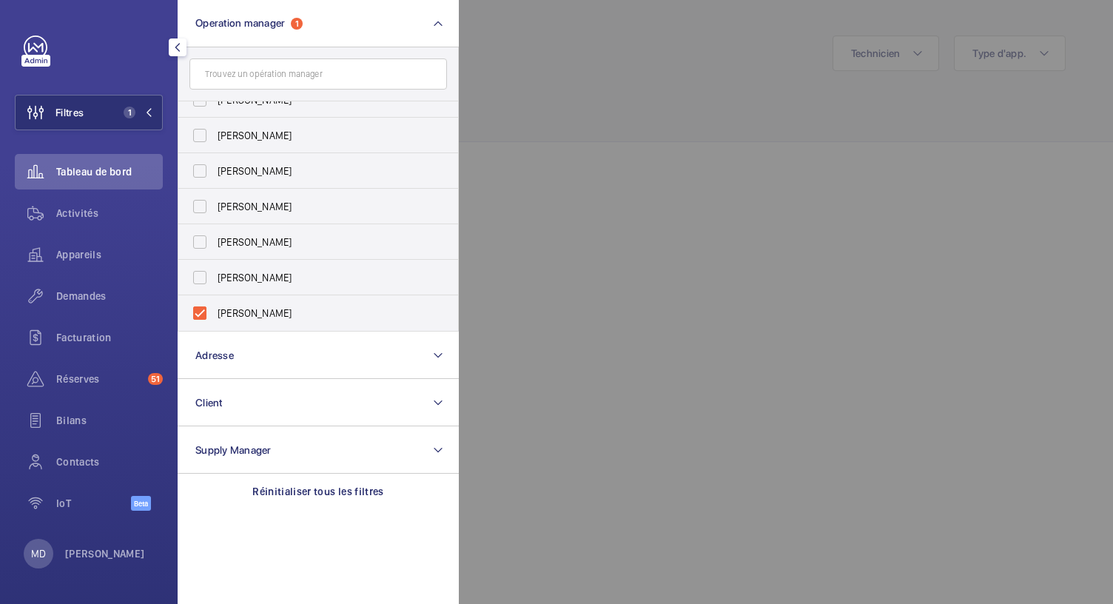
click at [585, 129] on div at bounding box center [1015, 302] width 1113 height 604
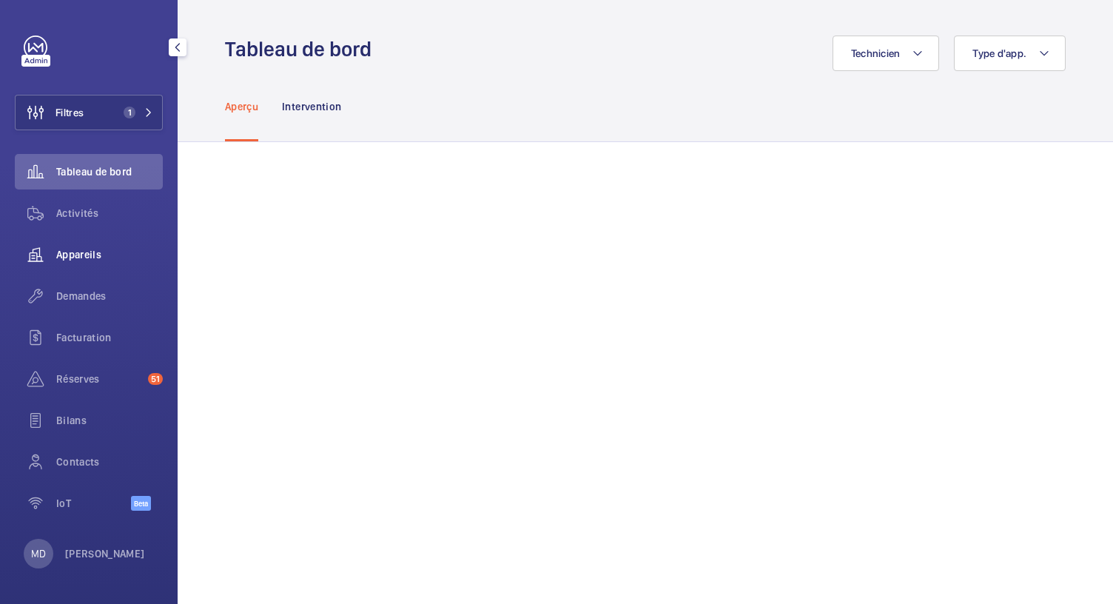
click at [89, 258] on span "Appareils" at bounding box center [109, 254] width 107 height 15
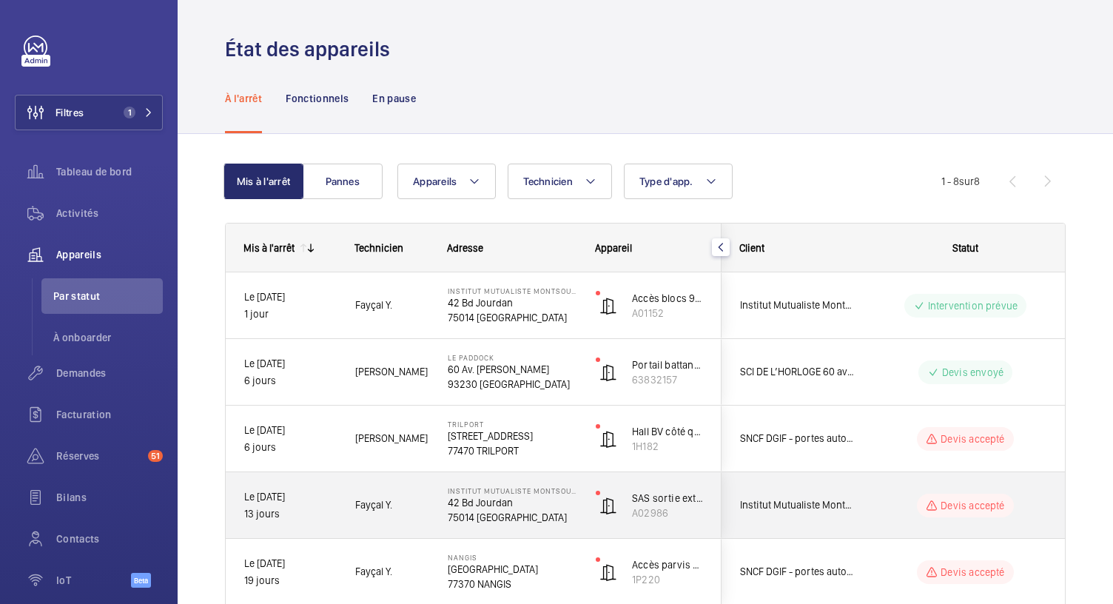
scroll to position [283, 0]
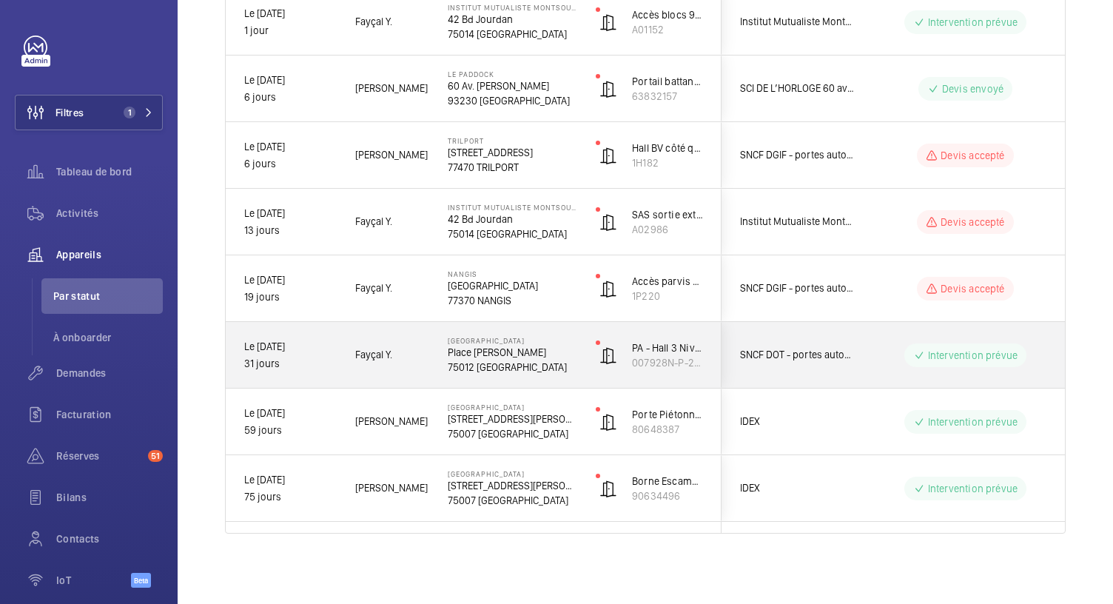
click at [505, 354] on p "Place [PERSON_NAME]" at bounding box center [512, 352] width 129 height 15
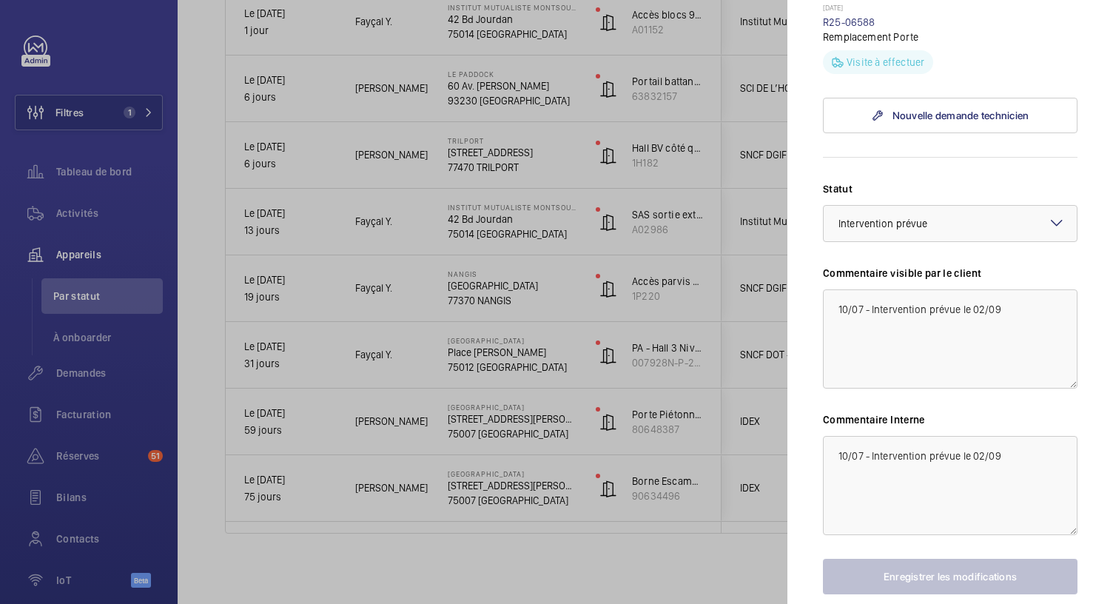
scroll to position [525, 0]
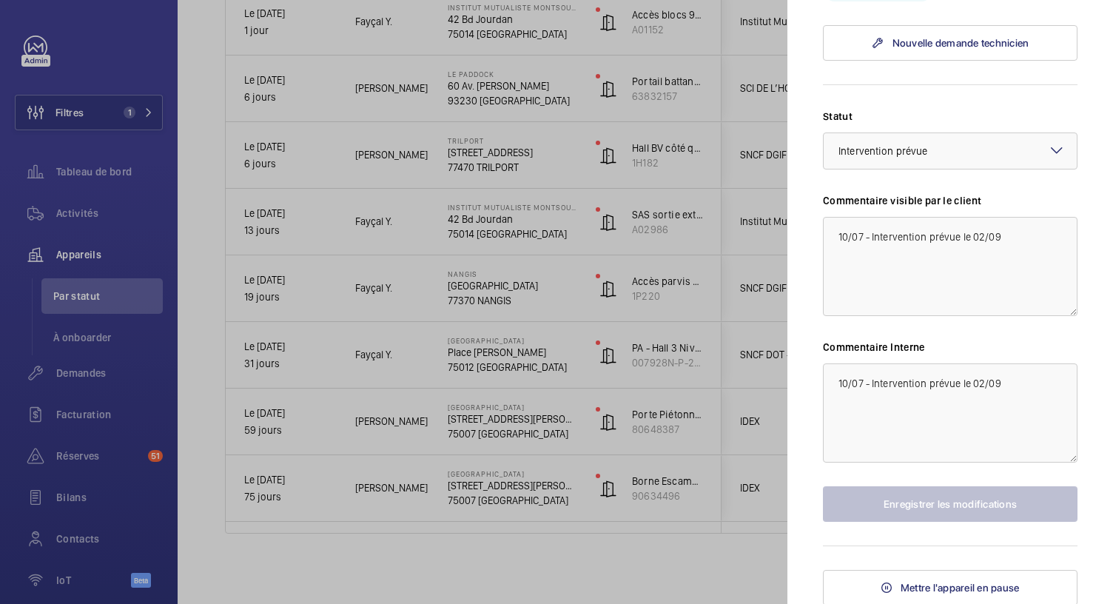
click at [494, 294] on div at bounding box center [556, 302] width 1113 height 604
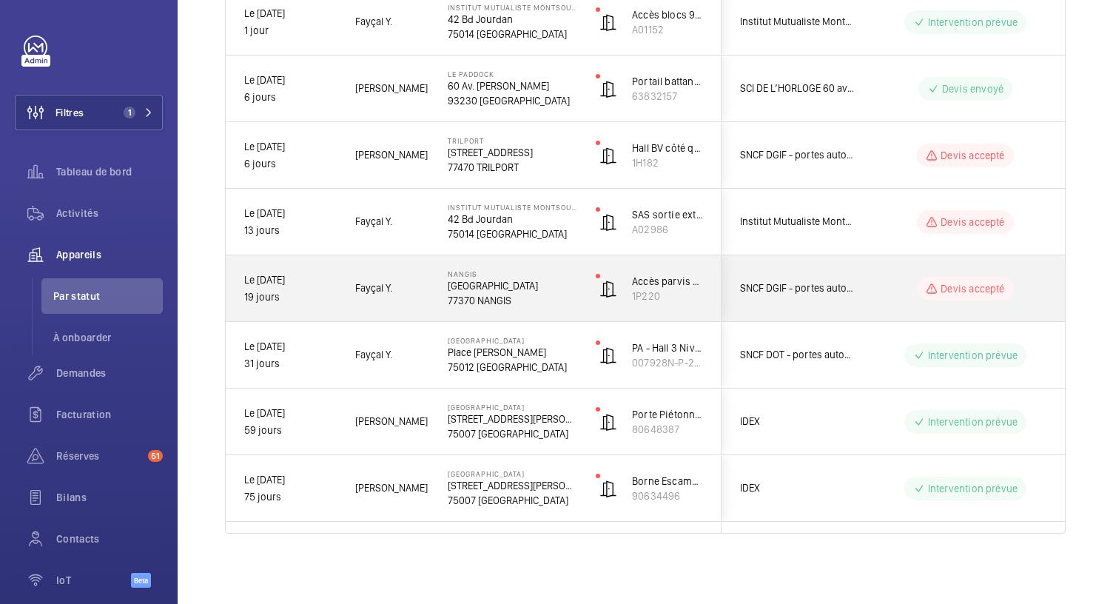
click at [494, 294] on p "77370 NANGIS" at bounding box center [512, 300] width 129 height 15
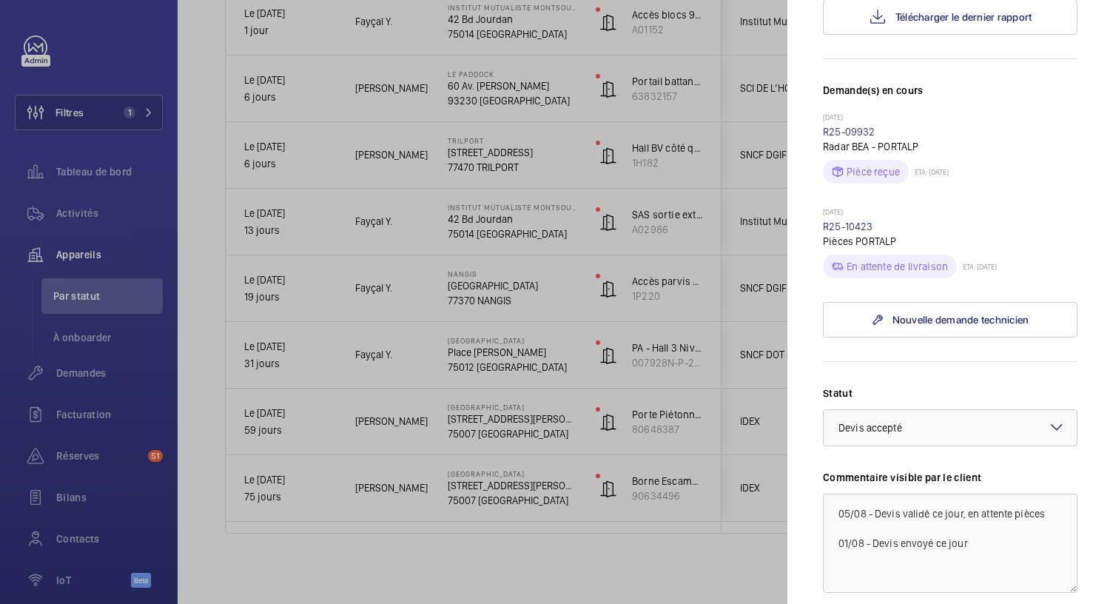
scroll to position [340, 0]
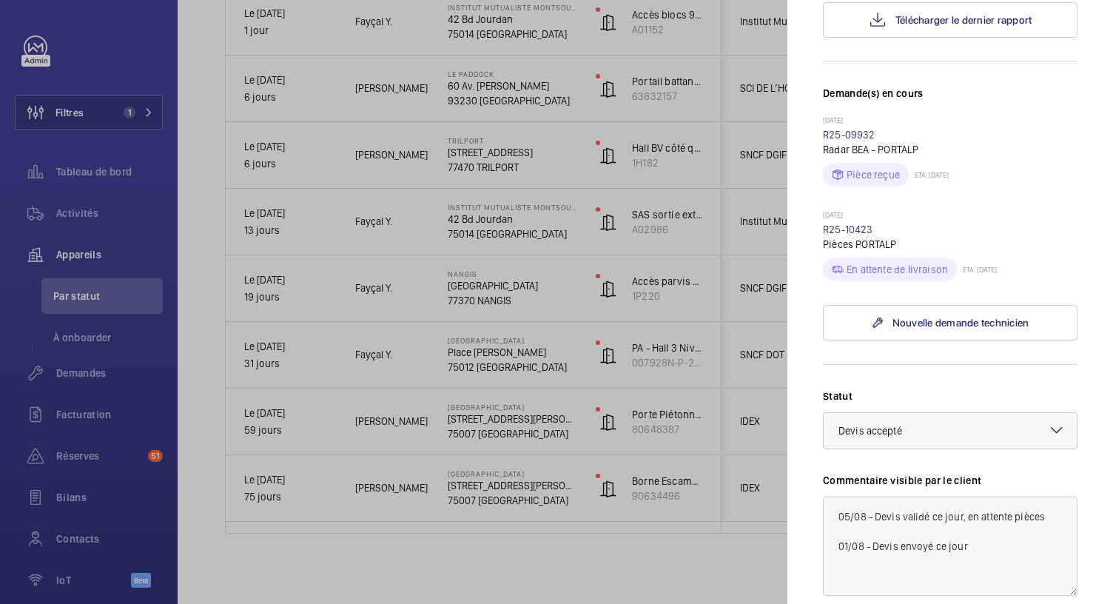
click at [485, 232] on div at bounding box center [556, 302] width 1113 height 604
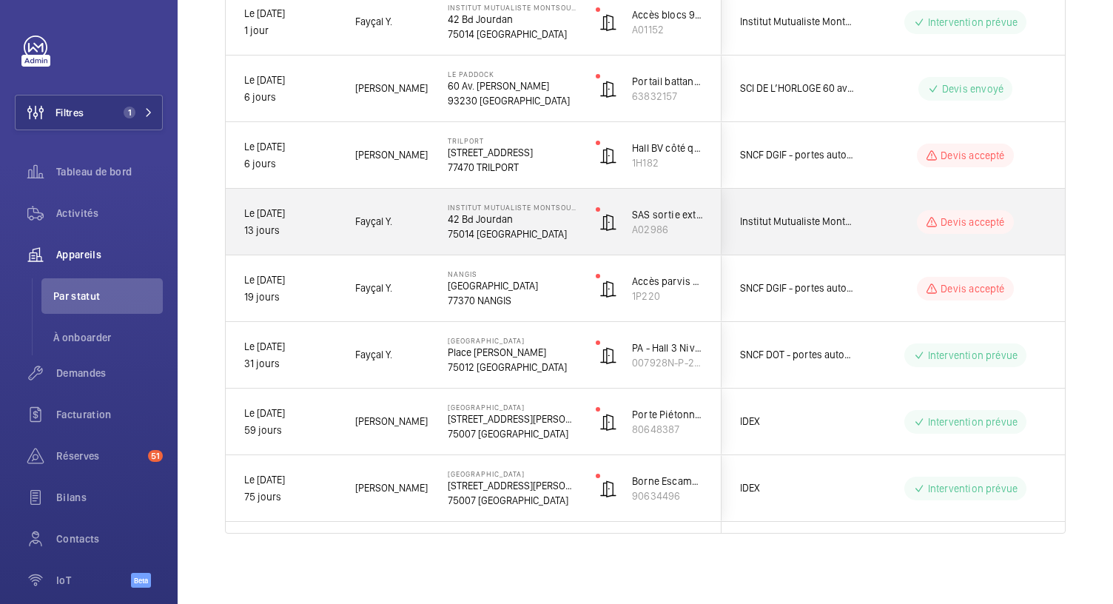
click at [485, 232] on p "75014 [GEOGRAPHIC_DATA]" at bounding box center [512, 233] width 129 height 15
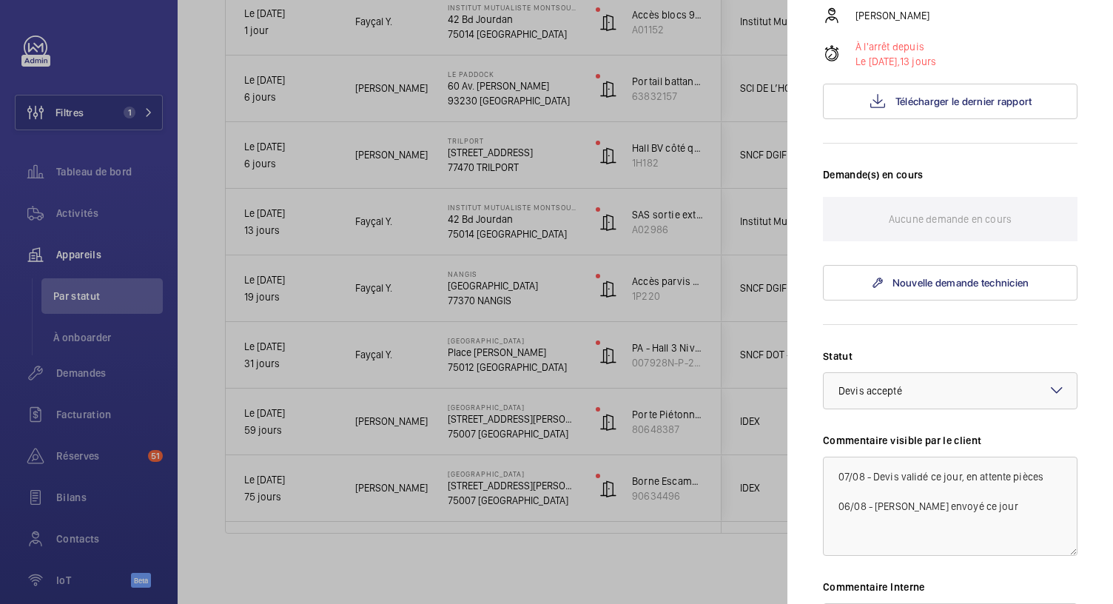
scroll to position [537, 0]
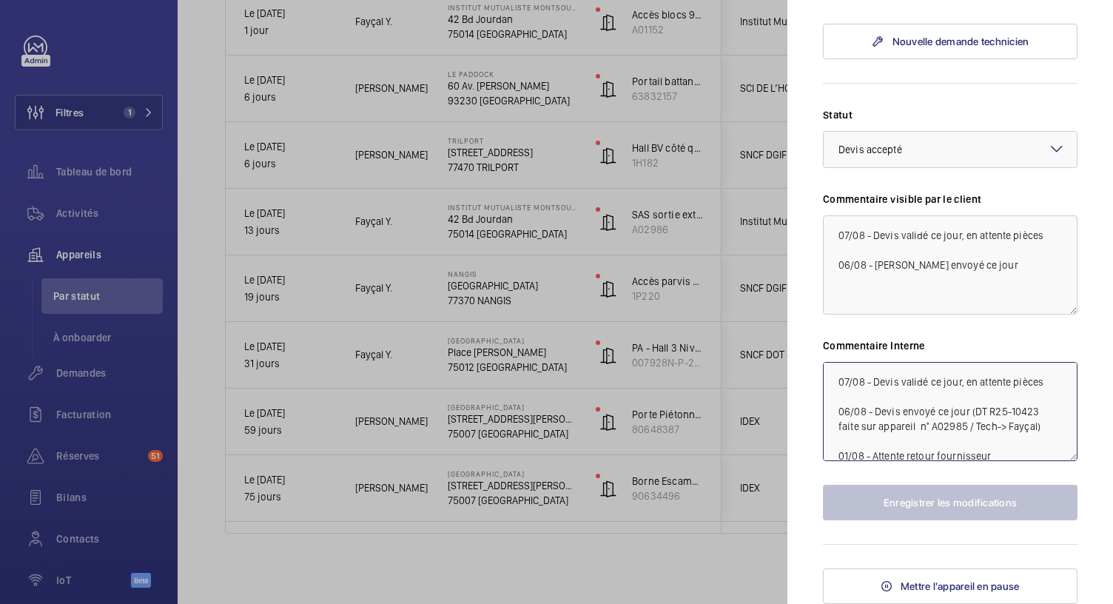
drag, startPoint x: 984, startPoint y: 415, endPoint x: 1034, endPoint y: 414, distance: 49.6
click at [1034, 414] on textarea "07/08 - Devis validé ce jour, en attente pièces 06/08 - Devis envoyé ce jour (D…" at bounding box center [950, 411] width 255 height 99
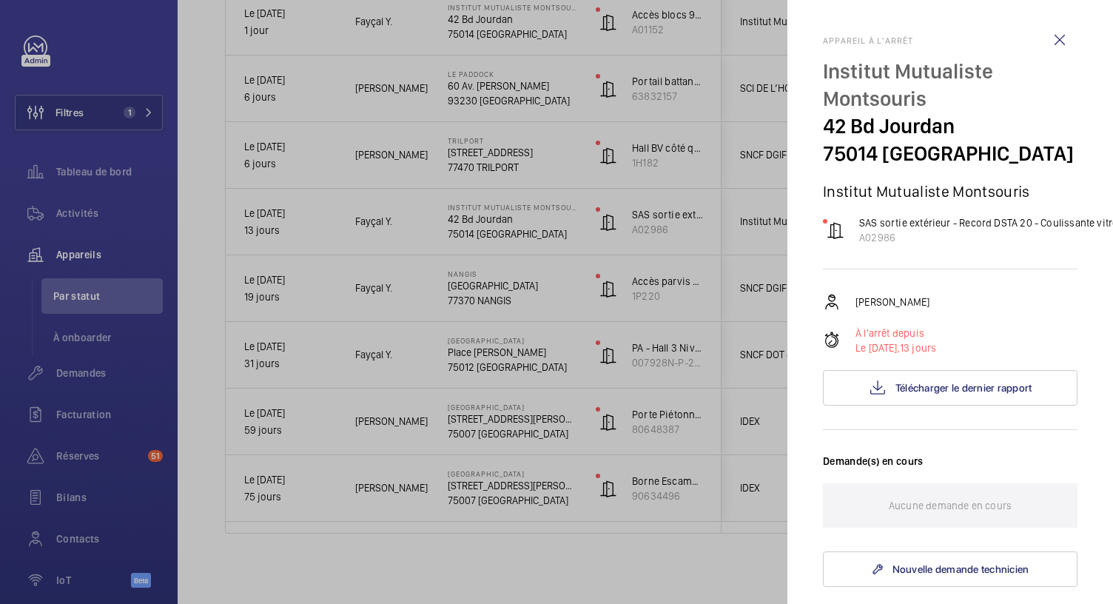
click at [523, 160] on div at bounding box center [556, 302] width 1113 height 604
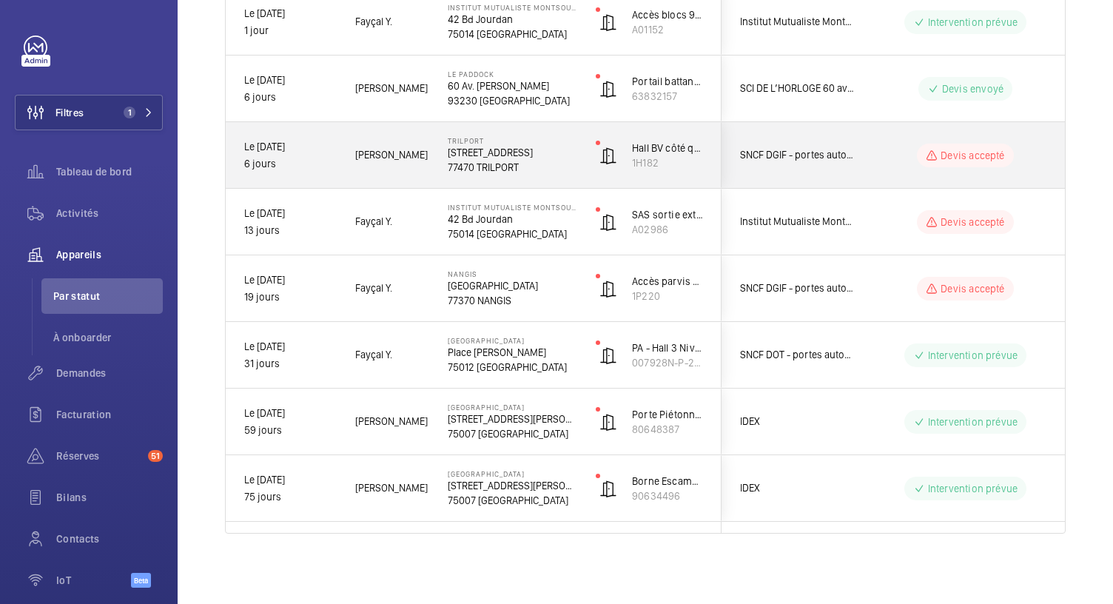
click at [523, 160] on p "77470 TRILPORT" at bounding box center [512, 167] width 129 height 15
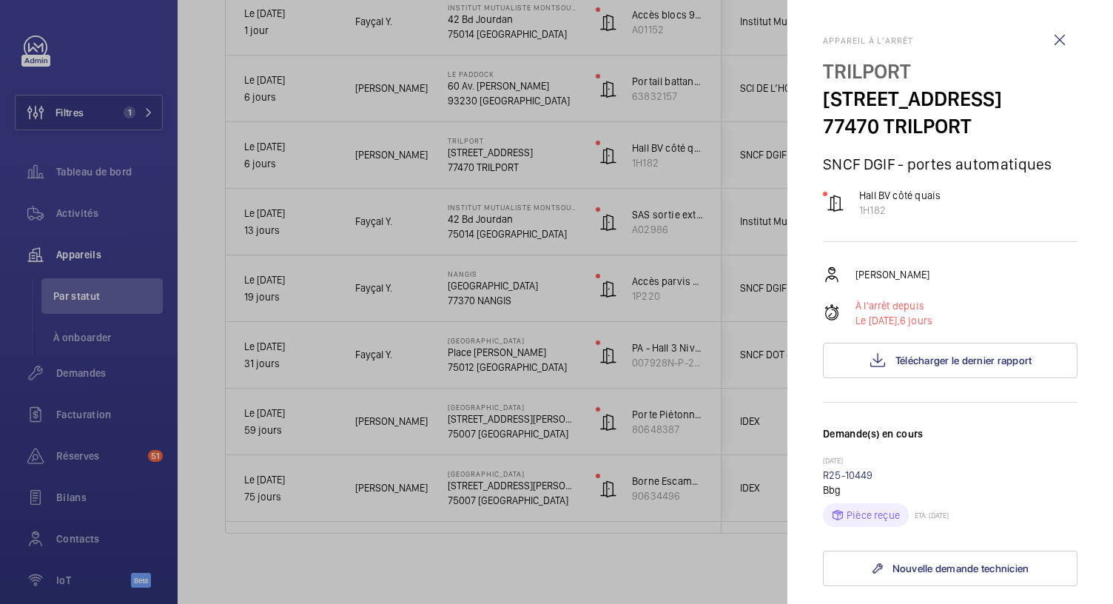
click at [490, 87] on div at bounding box center [556, 302] width 1113 height 604
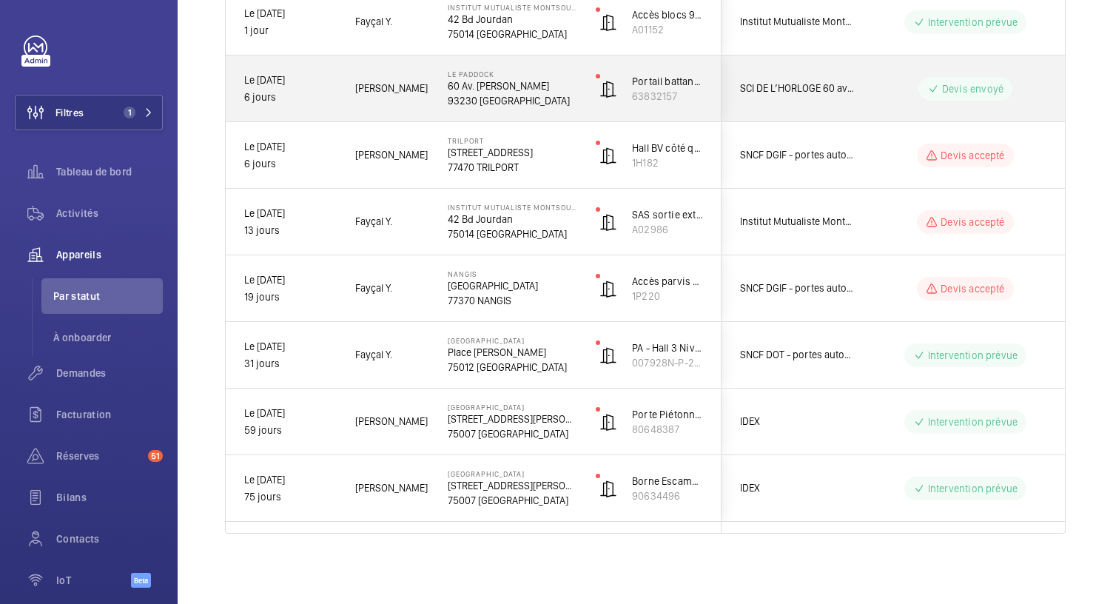
click at [501, 98] on p "93230 [GEOGRAPHIC_DATA]" at bounding box center [512, 100] width 129 height 15
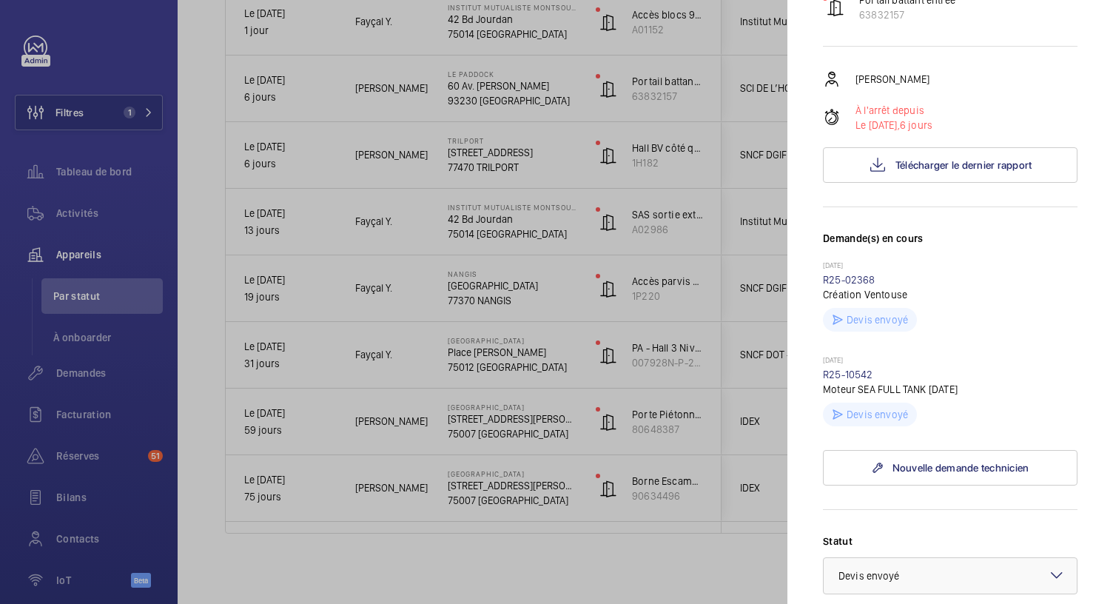
scroll to position [231, 0]
click at [596, 164] on div at bounding box center [556, 302] width 1113 height 604
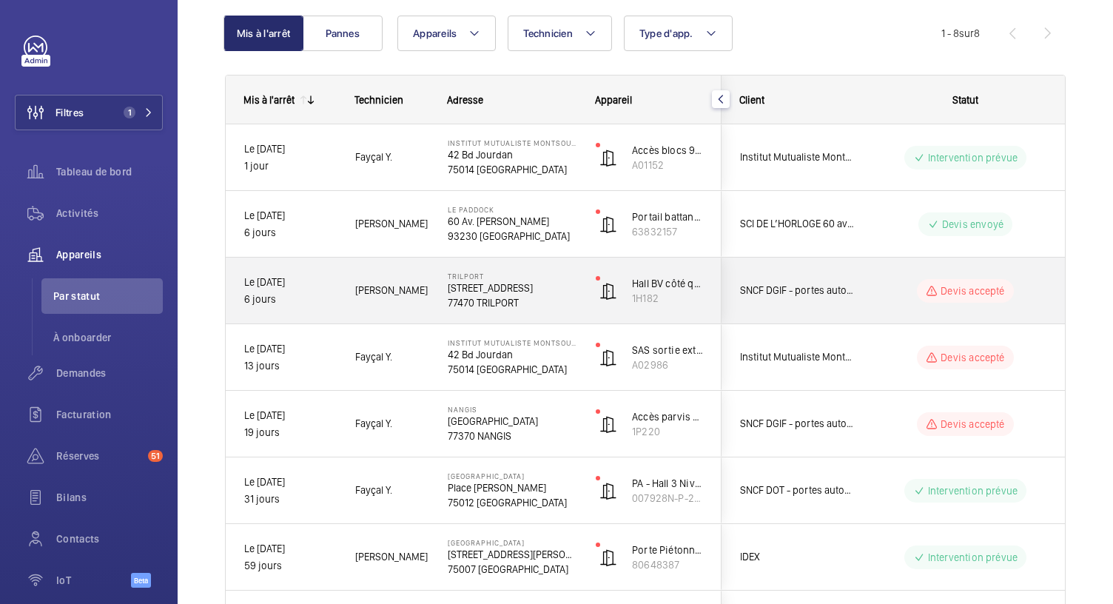
scroll to position [124, 0]
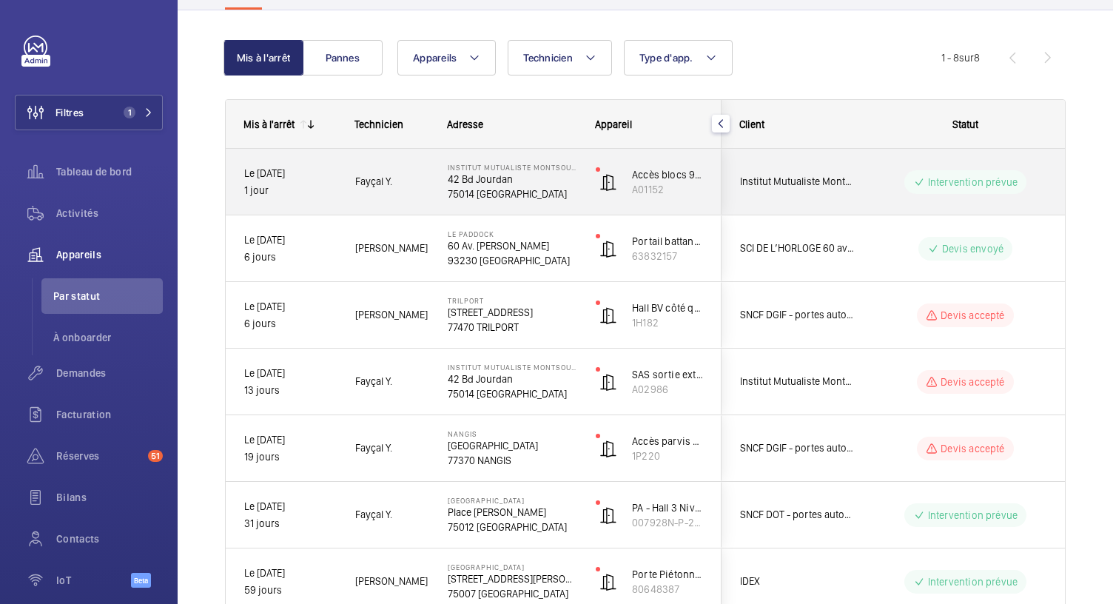
click at [499, 175] on p "42 Bd Jourdan" at bounding box center [512, 179] width 129 height 15
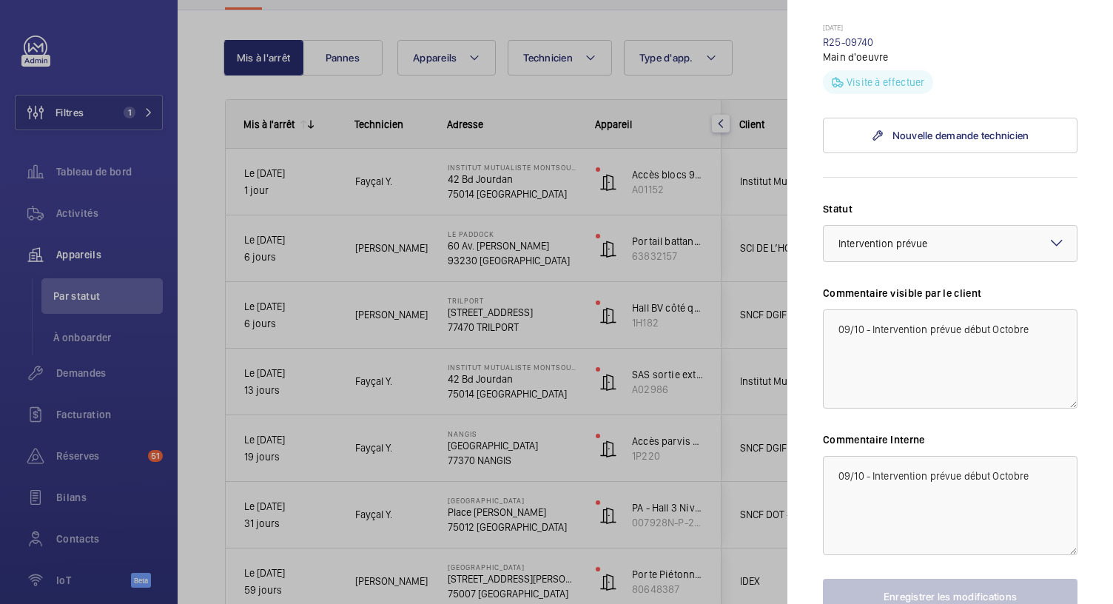
scroll to position [557, 1]
click at [955, 81] on div "Visite à effectuer" at bounding box center [949, 77] width 255 height 30
click at [746, 69] on div at bounding box center [556, 302] width 1113 height 604
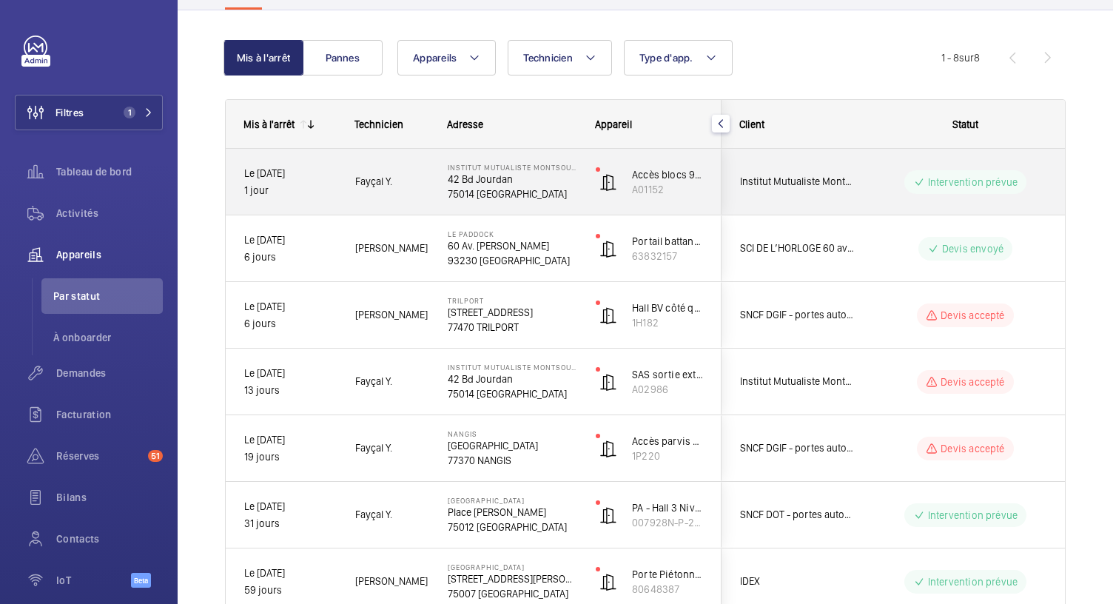
click at [494, 195] on p "75014 [GEOGRAPHIC_DATA]" at bounding box center [512, 193] width 129 height 15
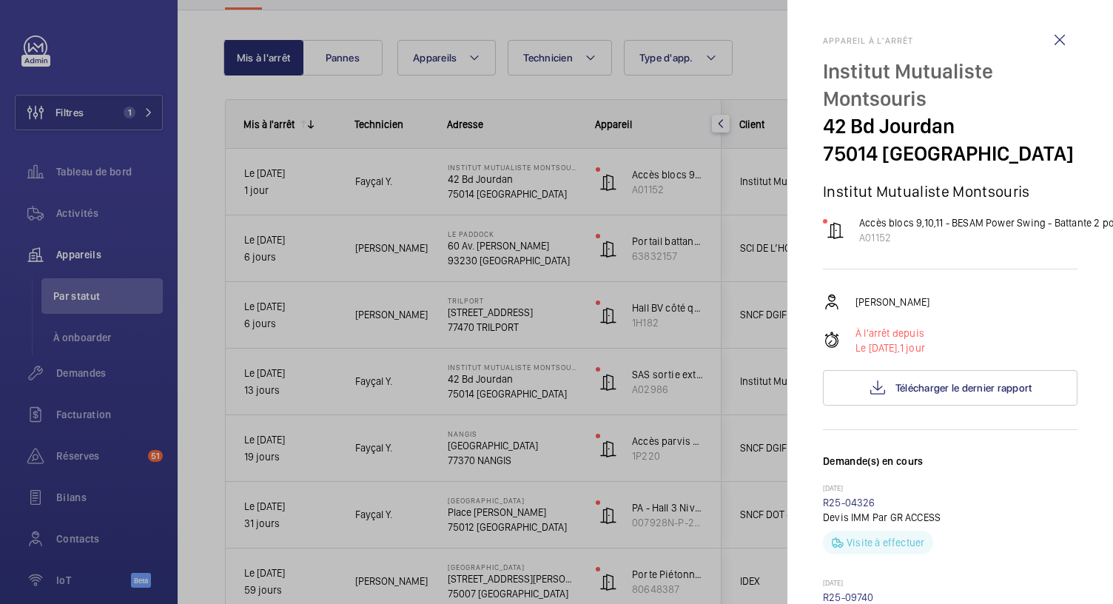
click at [133, 112] on div at bounding box center [556, 302] width 1113 height 604
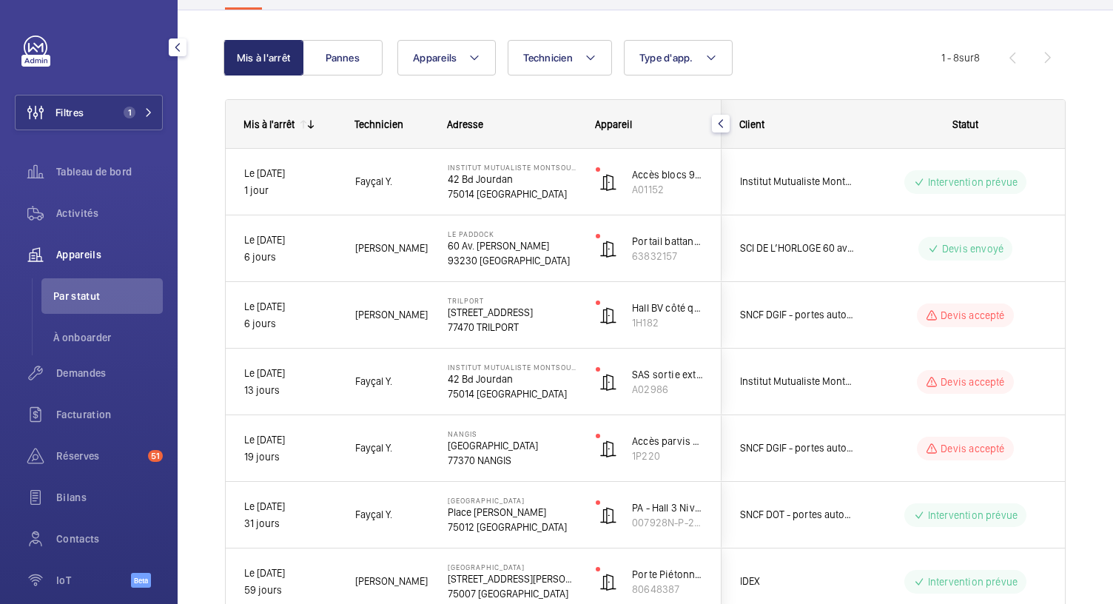
click at [133, 112] on span "1" at bounding box center [136, 113] width 36 height 12
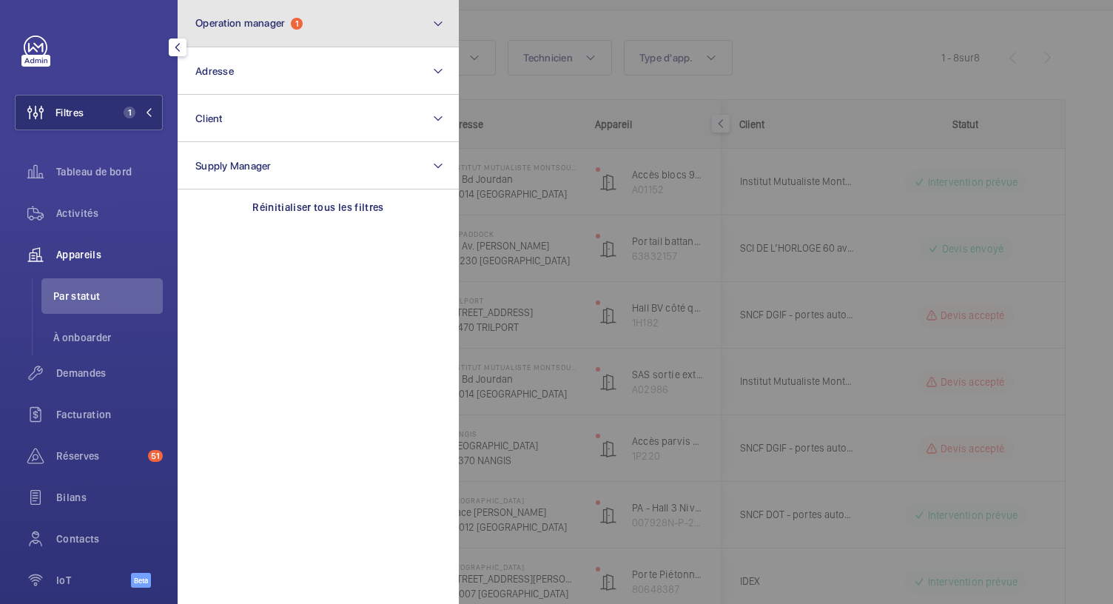
click at [278, 11] on button "Operation manager 1" at bounding box center [318, 23] width 281 height 47
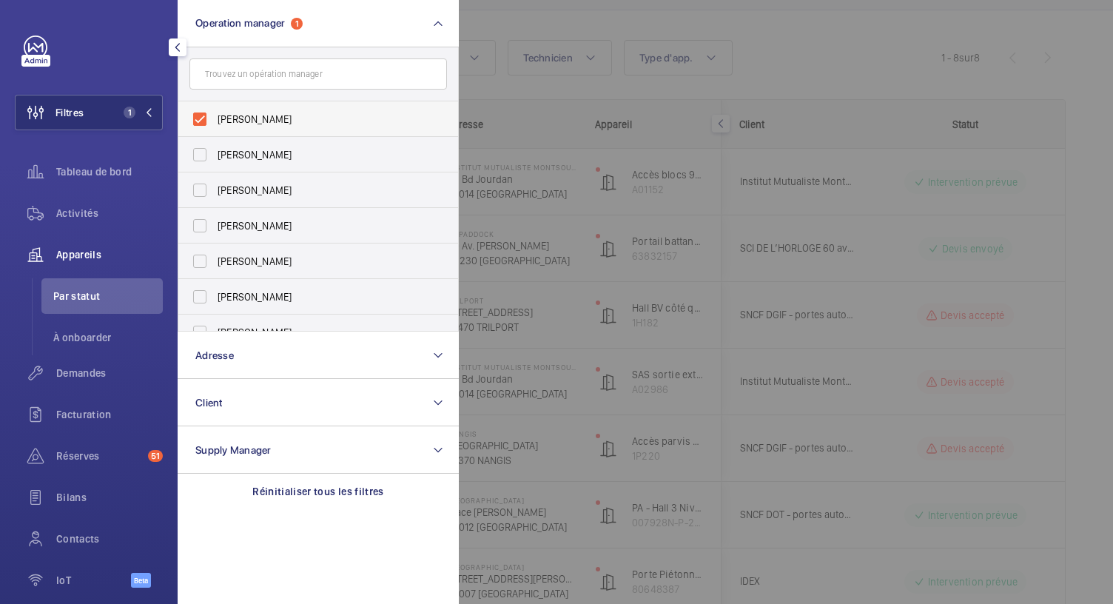
click at [202, 127] on label "[PERSON_NAME]" at bounding box center [306, 119] width 257 height 36
click at [202, 127] on input "[PERSON_NAME]" at bounding box center [200, 119] width 30 height 30
checkbox input "false"
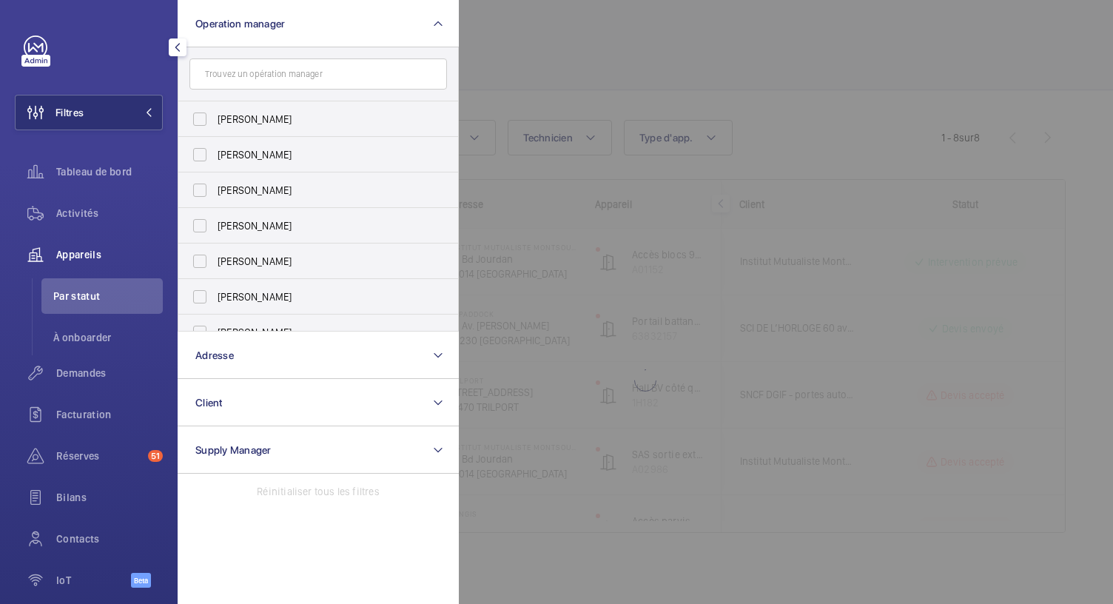
click at [524, 66] on div at bounding box center [1015, 302] width 1113 height 604
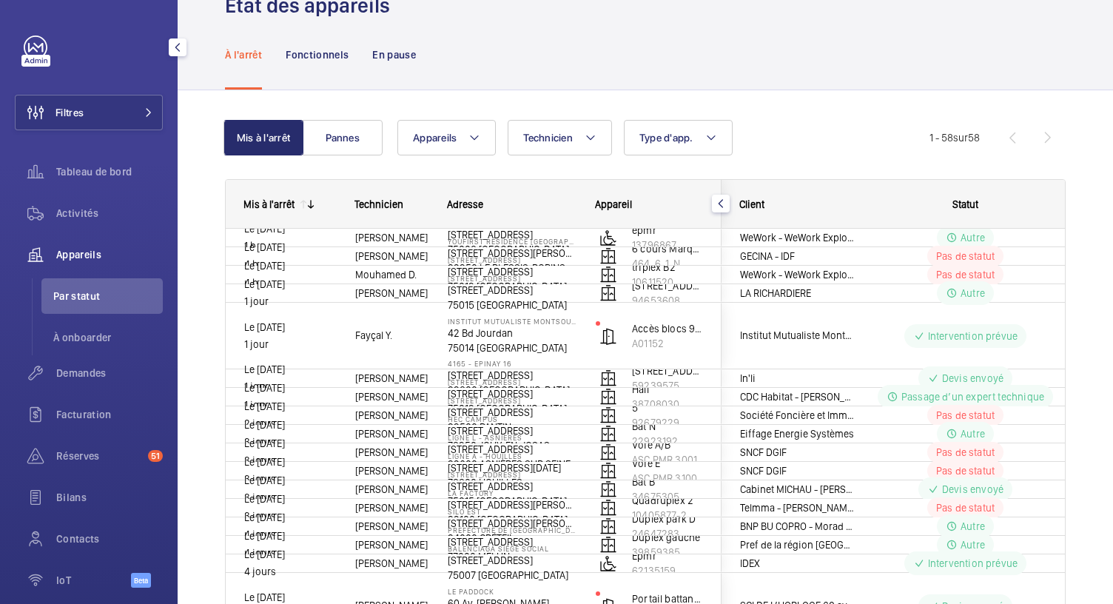
scroll to position [124, 0]
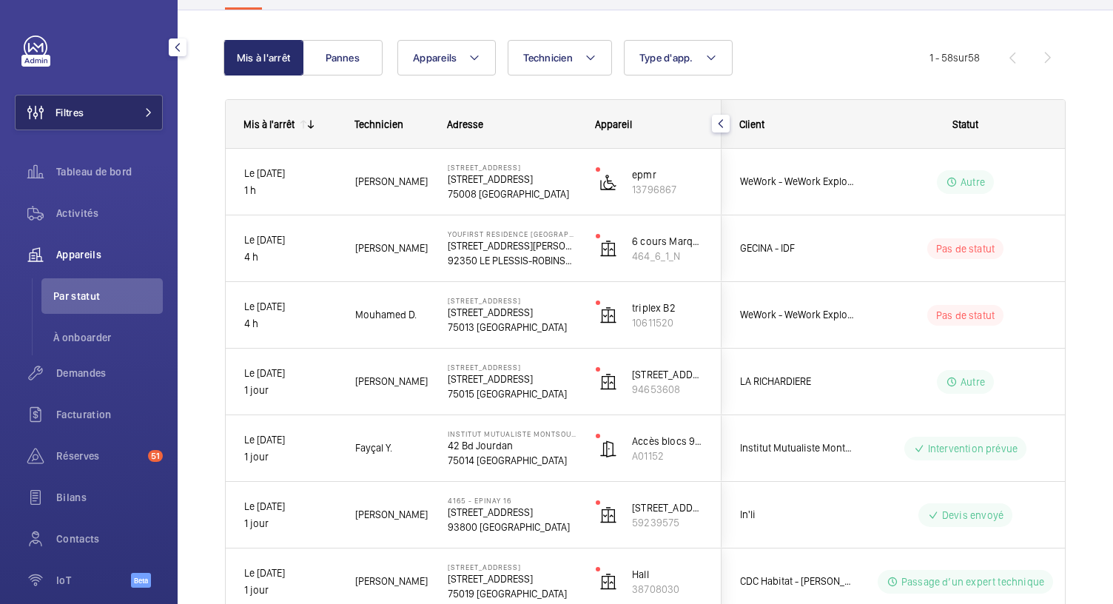
click at [133, 98] on button "Filtres" at bounding box center [89, 113] width 148 height 36
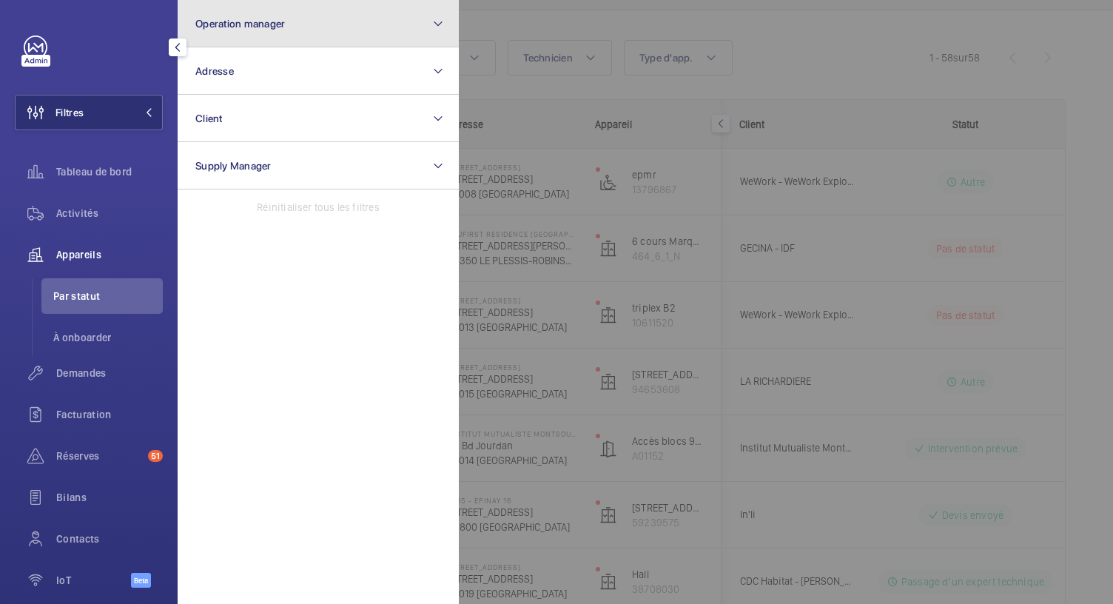
click at [280, 27] on span "Operation manager" at bounding box center [240, 24] width 90 height 12
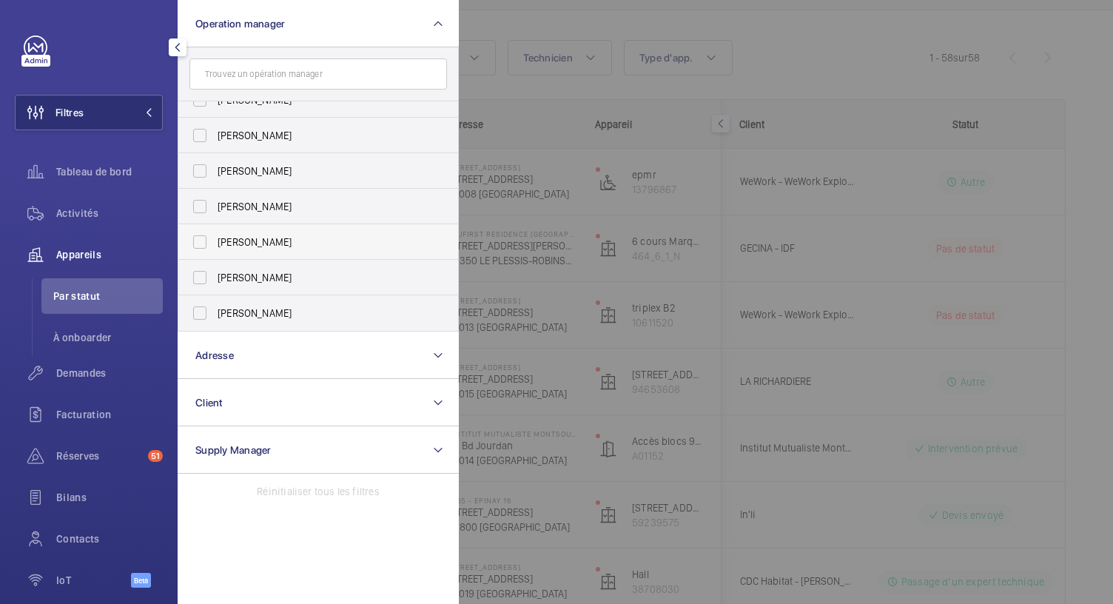
scroll to position [0, 0]
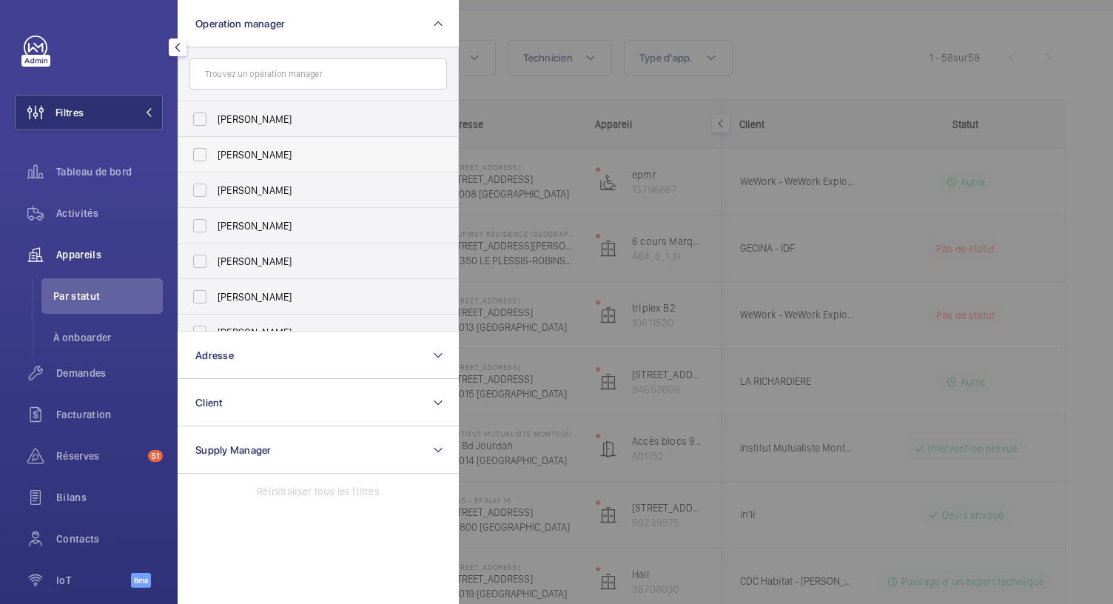
click at [198, 154] on label "[PERSON_NAME]" at bounding box center [306, 155] width 257 height 36
click at [198, 154] on input "[PERSON_NAME]" at bounding box center [200, 155] width 30 height 30
checkbox input "true"
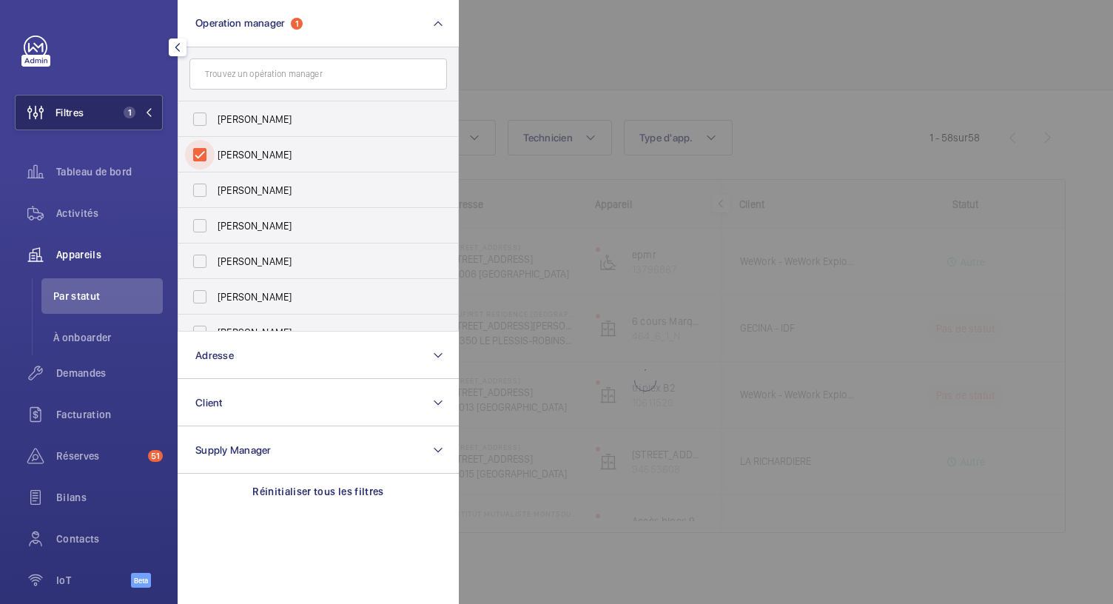
scroll to position [44, 0]
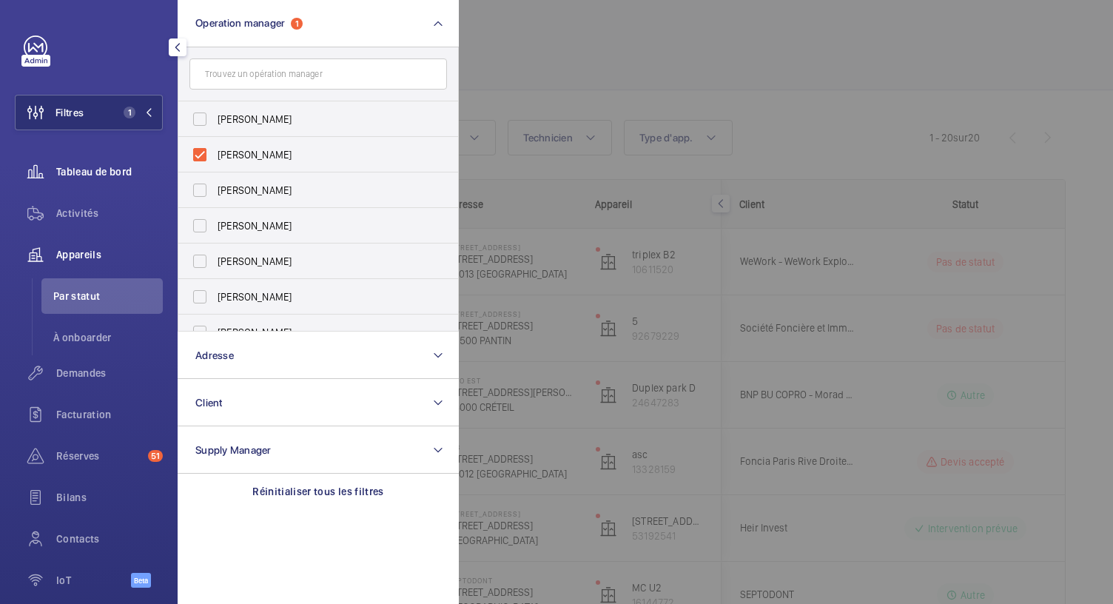
click at [142, 184] on div "Tableau de bord" at bounding box center [89, 172] width 148 height 36
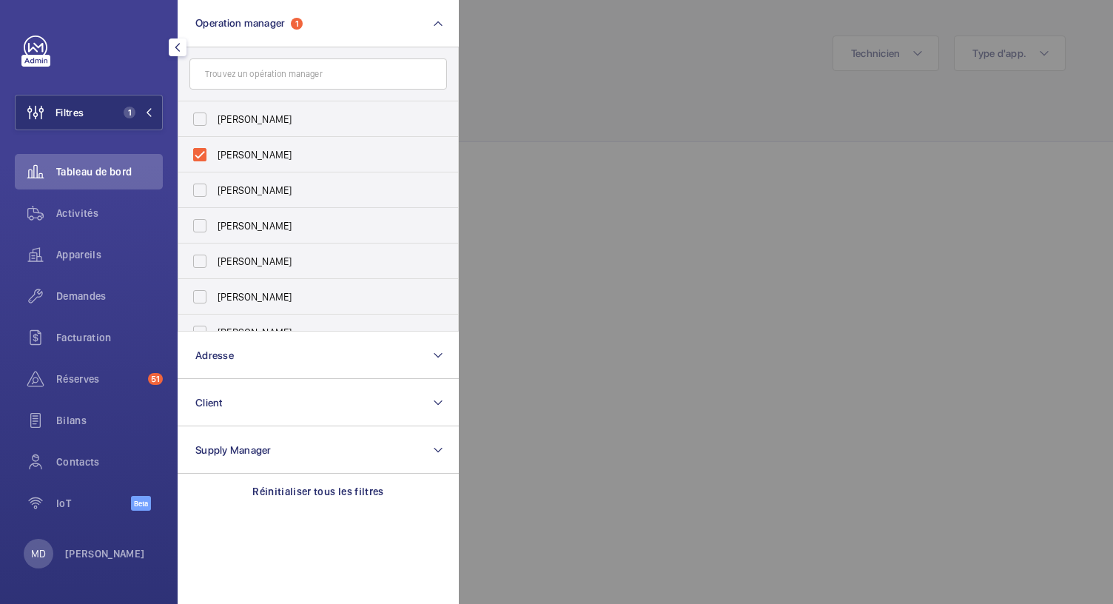
click at [572, 101] on div at bounding box center [1015, 302] width 1113 height 604
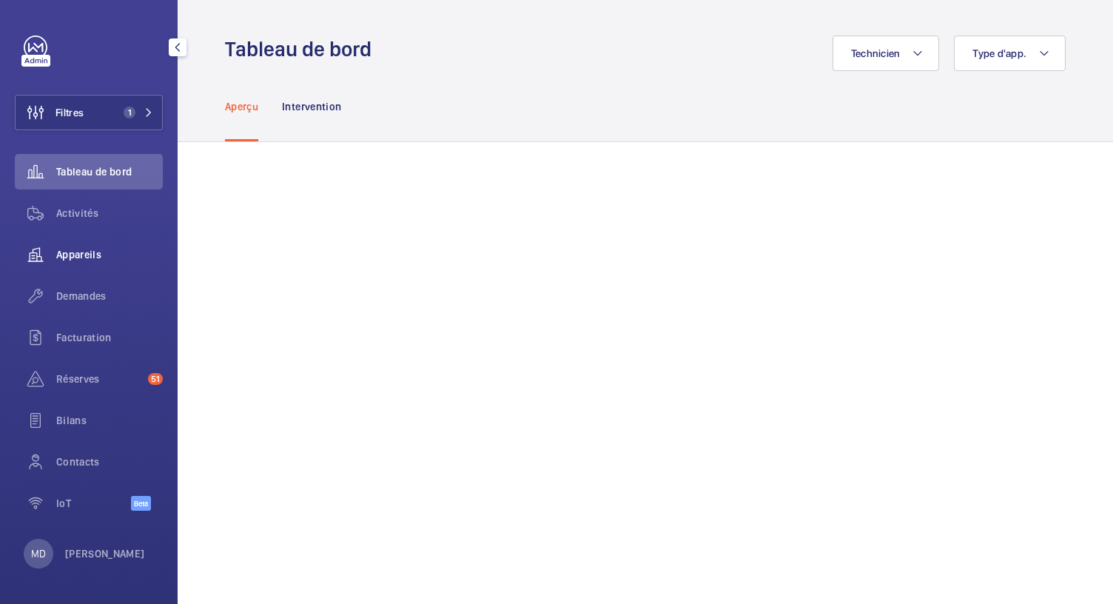
click at [93, 248] on span "Appareils" at bounding box center [109, 254] width 107 height 15
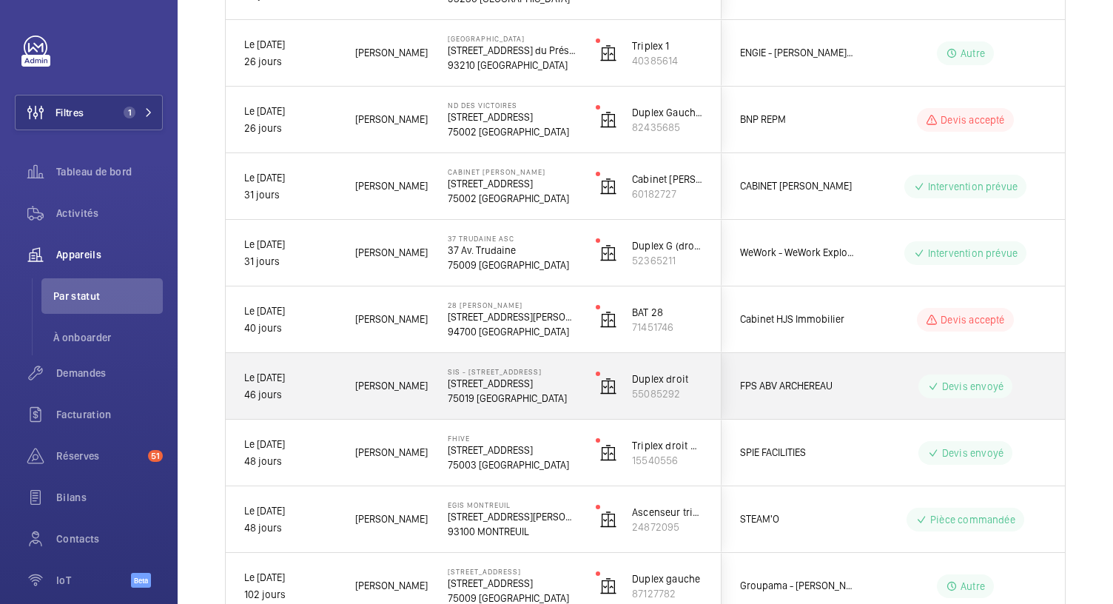
scroll to position [1083, 0]
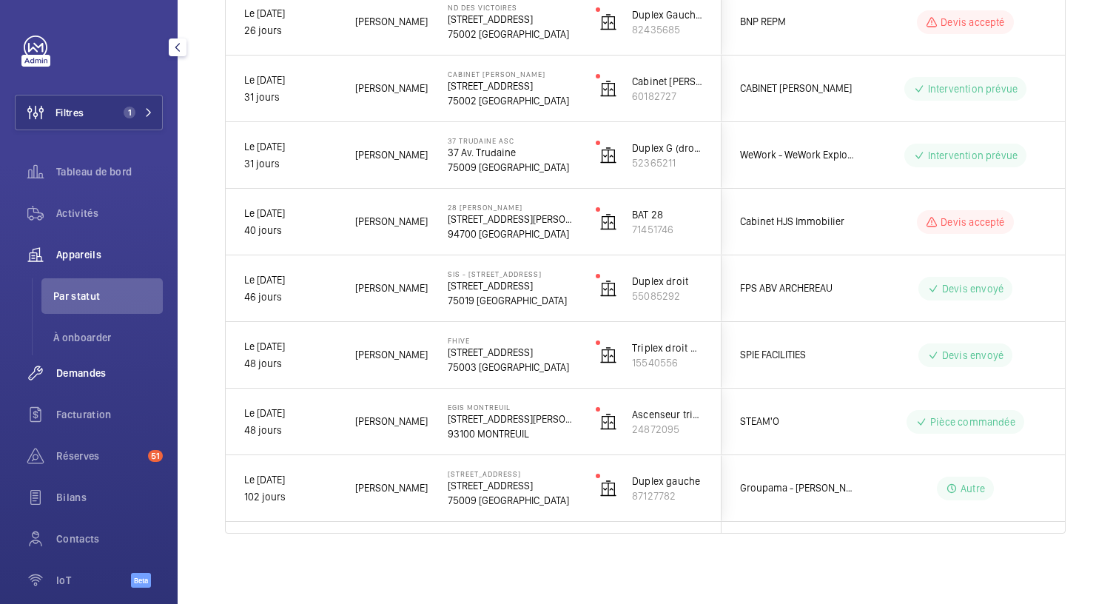
click at [90, 374] on span "Demandes" at bounding box center [109, 373] width 107 height 15
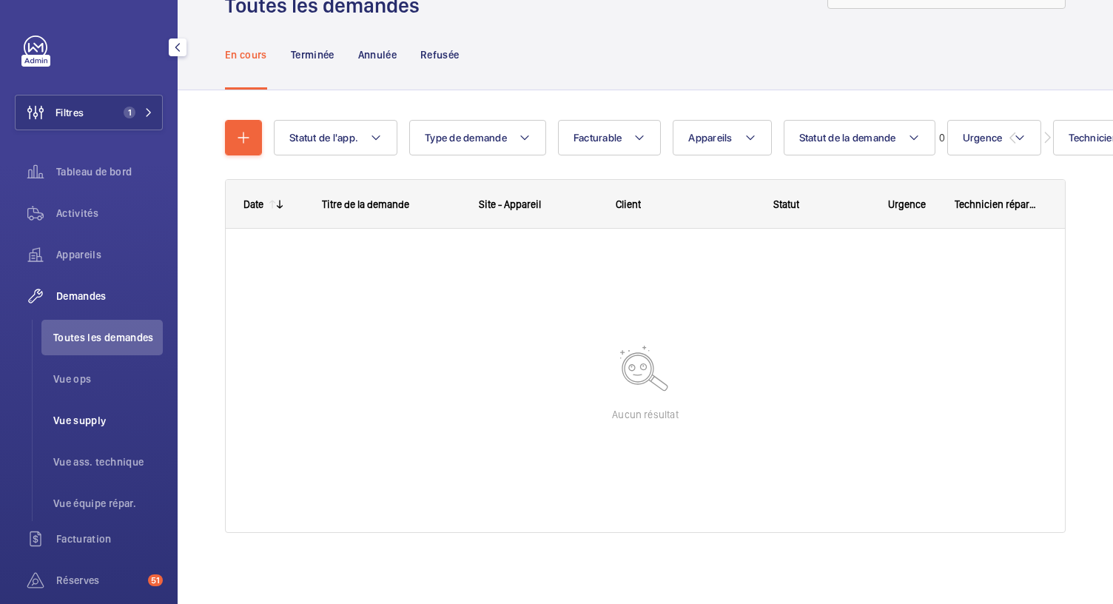
scroll to position [63, 0]
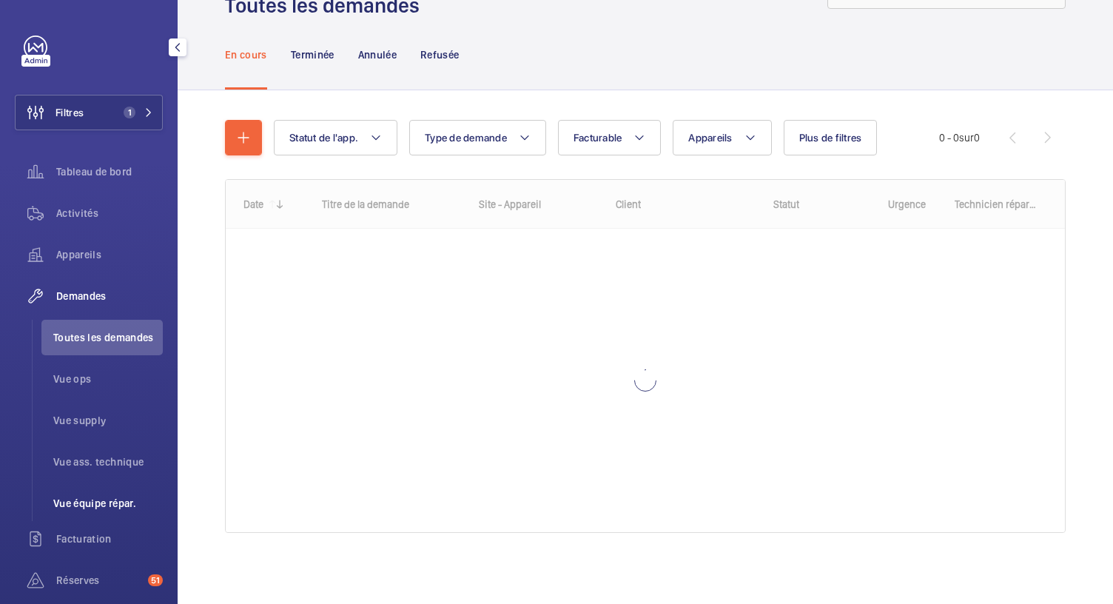
click at [105, 508] on span "Vue équipe répar." at bounding box center [108, 503] width 110 height 15
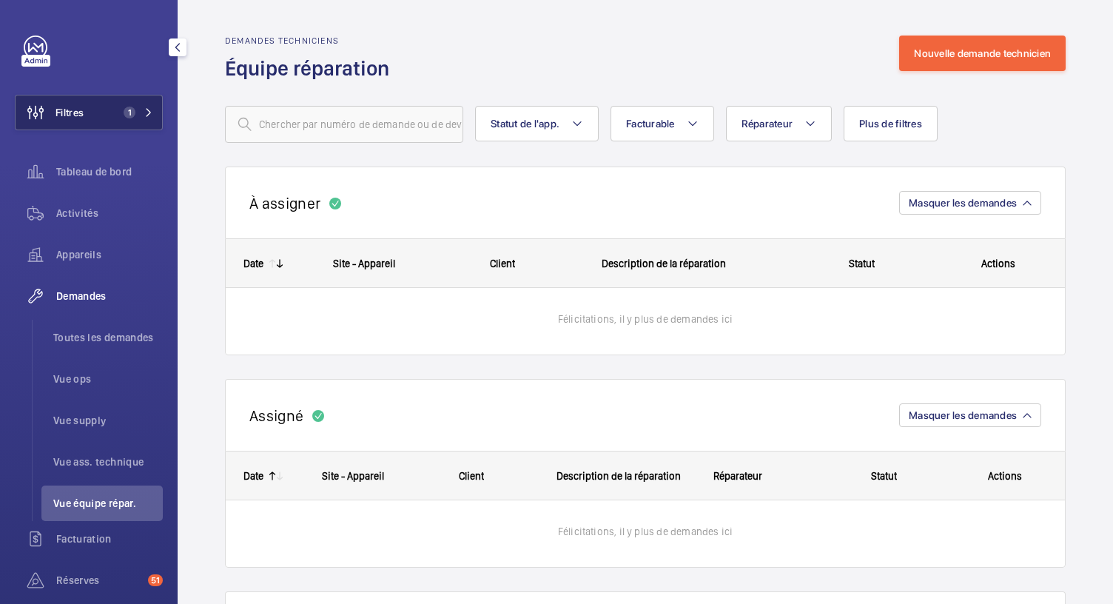
click at [130, 118] on button "Filtres 1" at bounding box center [89, 113] width 148 height 36
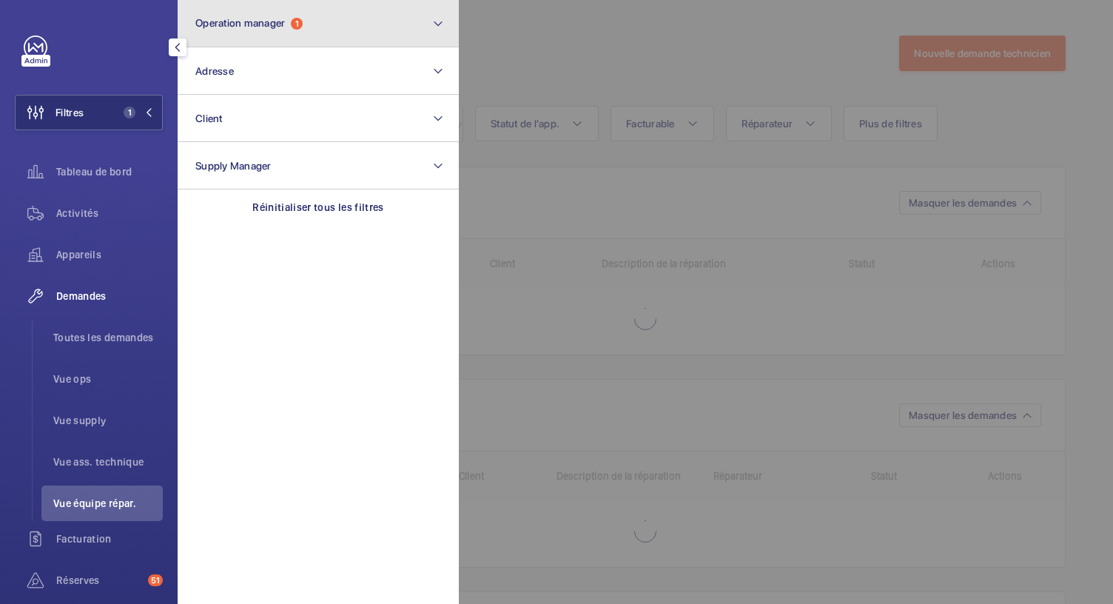
click at [263, 18] on span "Operation manager" at bounding box center [240, 23] width 90 height 12
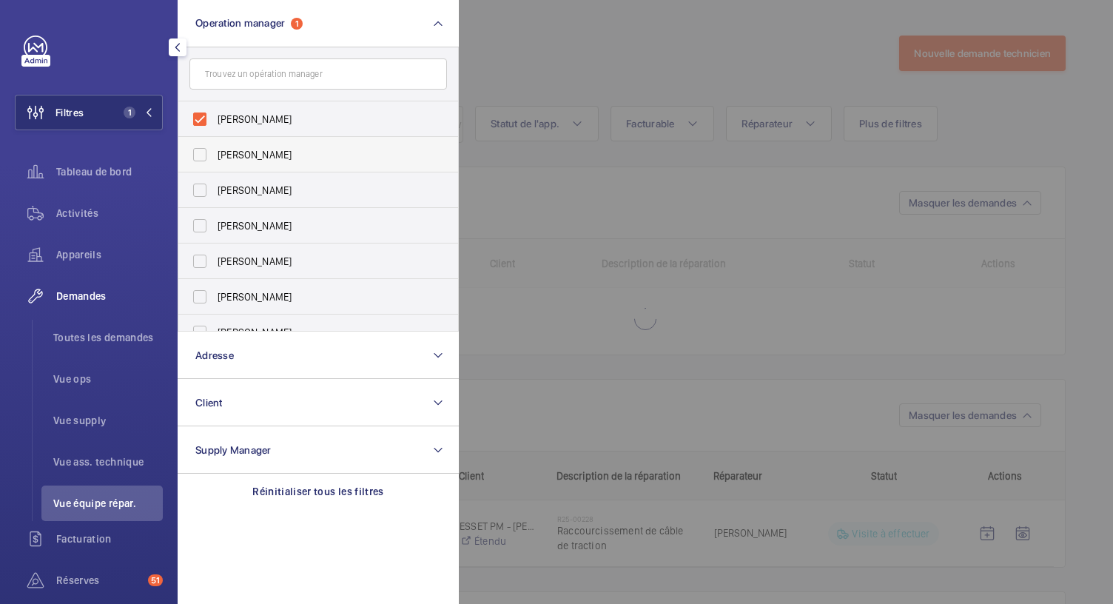
click at [200, 162] on label "[PERSON_NAME]" at bounding box center [306, 155] width 257 height 36
click at [200, 162] on input "[PERSON_NAME]" at bounding box center [200, 155] width 30 height 30
checkbox input "true"
click at [207, 124] on label "[PERSON_NAME]" at bounding box center [306, 119] width 257 height 36
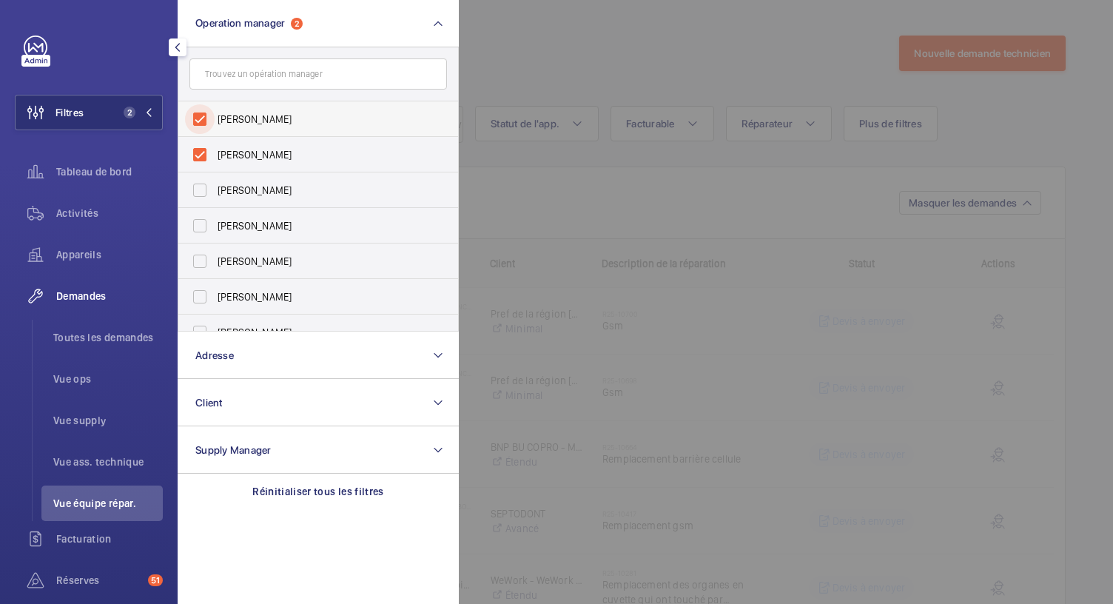
click at [207, 124] on input "[PERSON_NAME]" at bounding box center [200, 119] width 30 height 30
checkbox input "false"
click at [551, 67] on div at bounding box center [1015, 302] width 1113 height 604
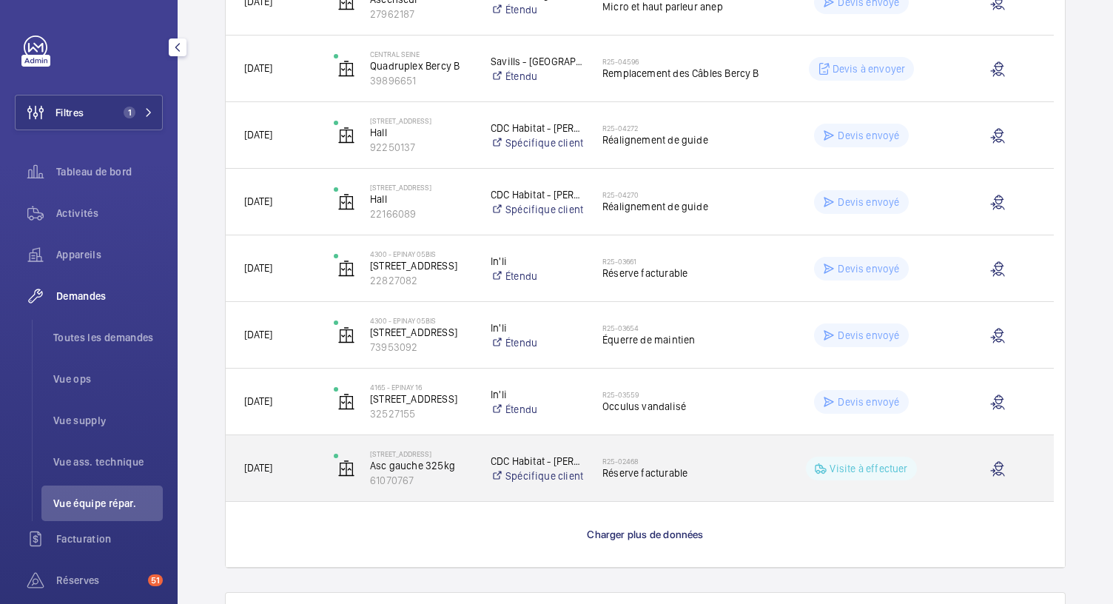
scroll to position [1122, 0]
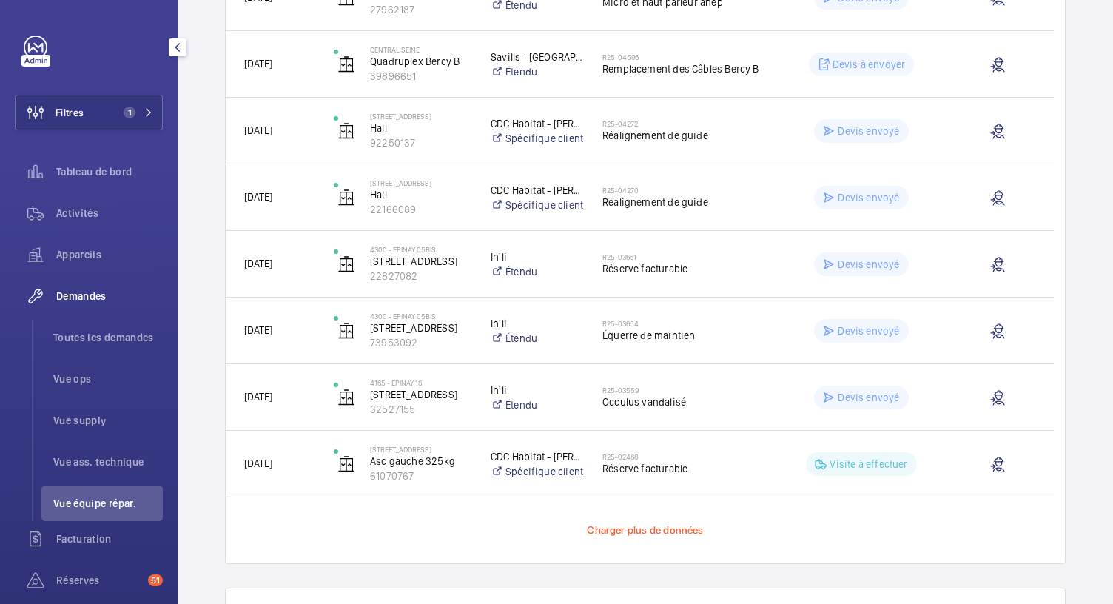
click at [684, 532] on span "Charger plus de données" at bounding box center [645, 530] width 116 height 12
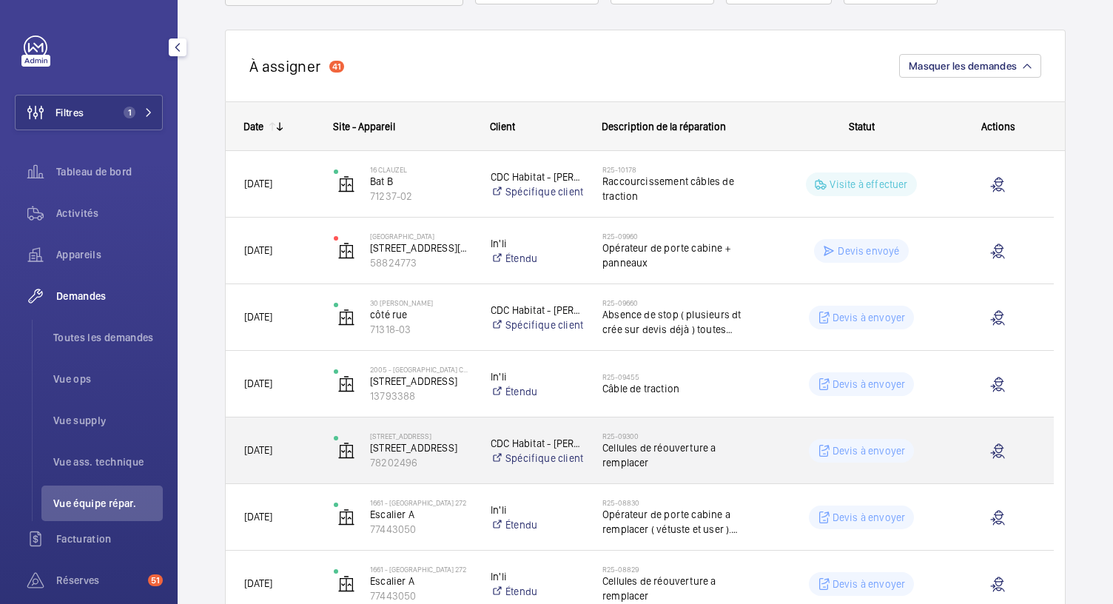
scroll to position [0, 0]
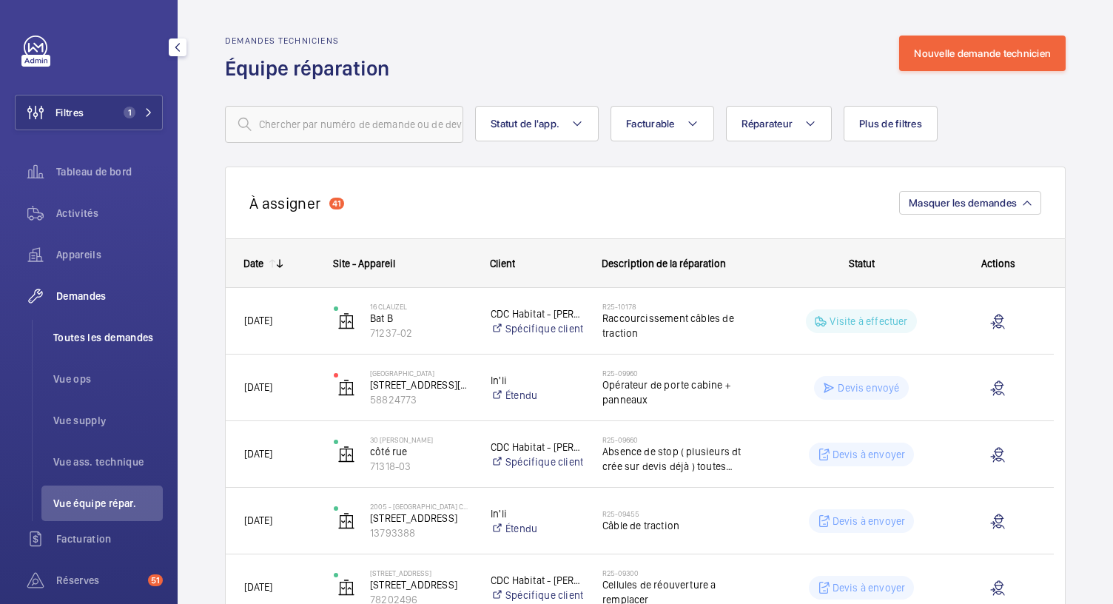
click at [101, 331] on span "Toutes les demandes" at bounding box center [108, 337] width 110 height 15
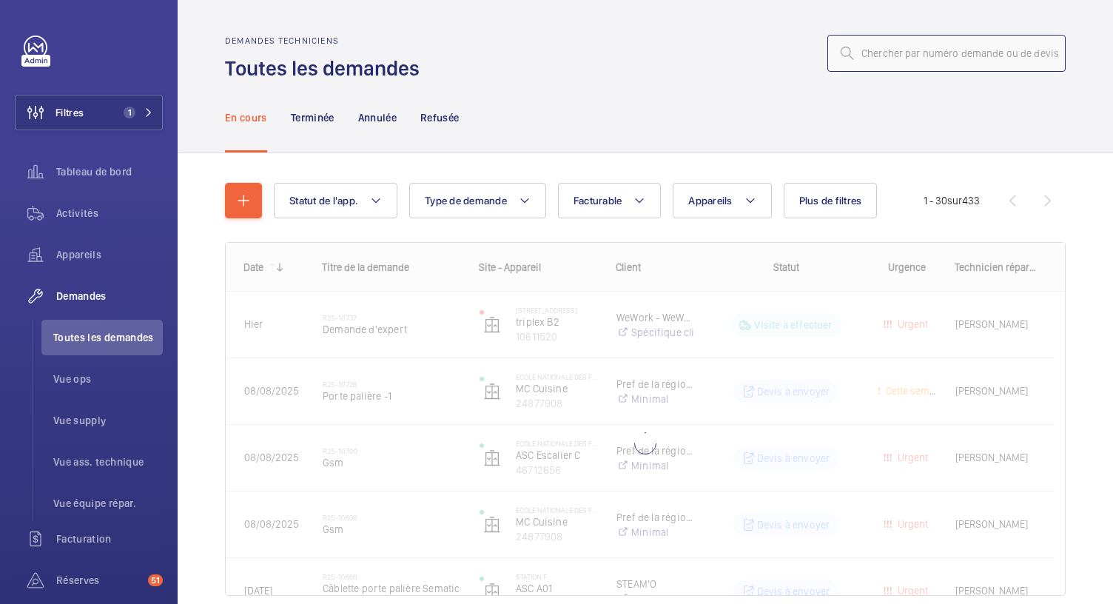
click at [866, 52] on input "text" at bounding box center [946, 53] width 238 height 37
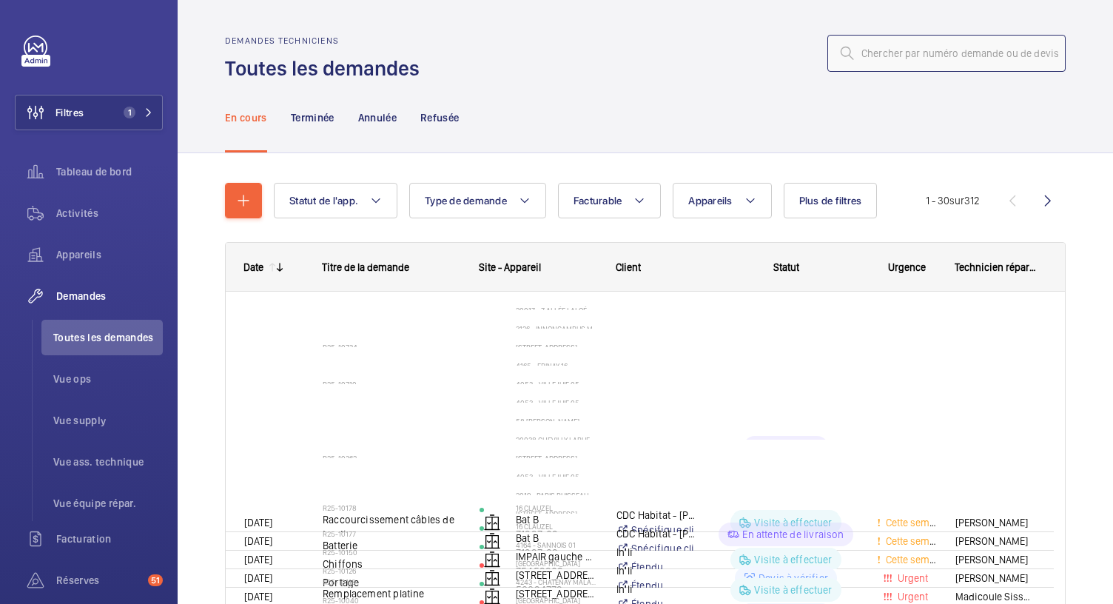
paste input "R25-09127"
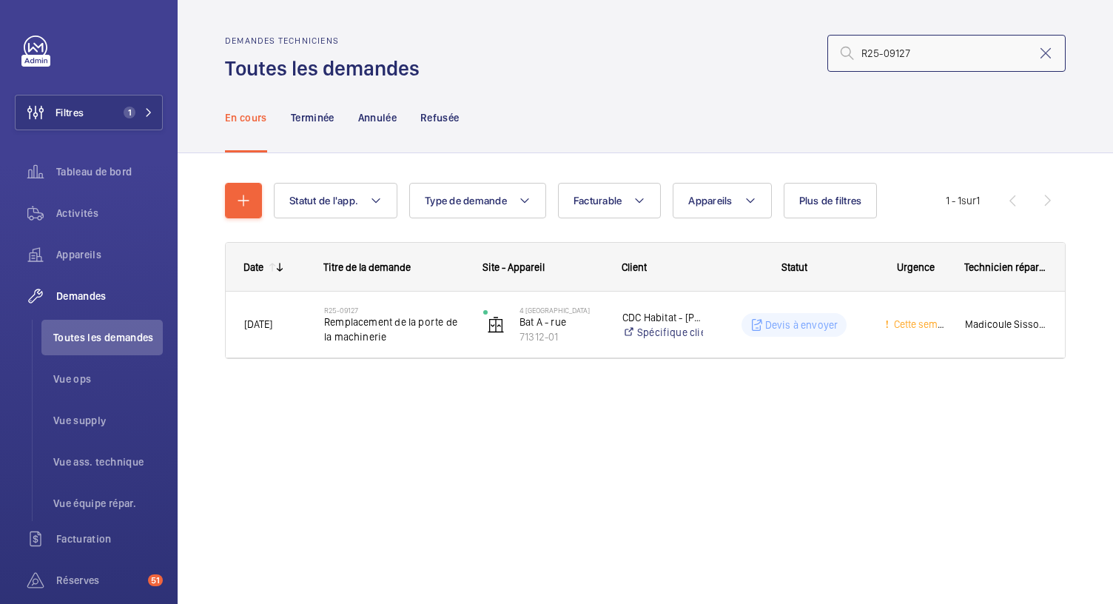
type input "R25-09127"
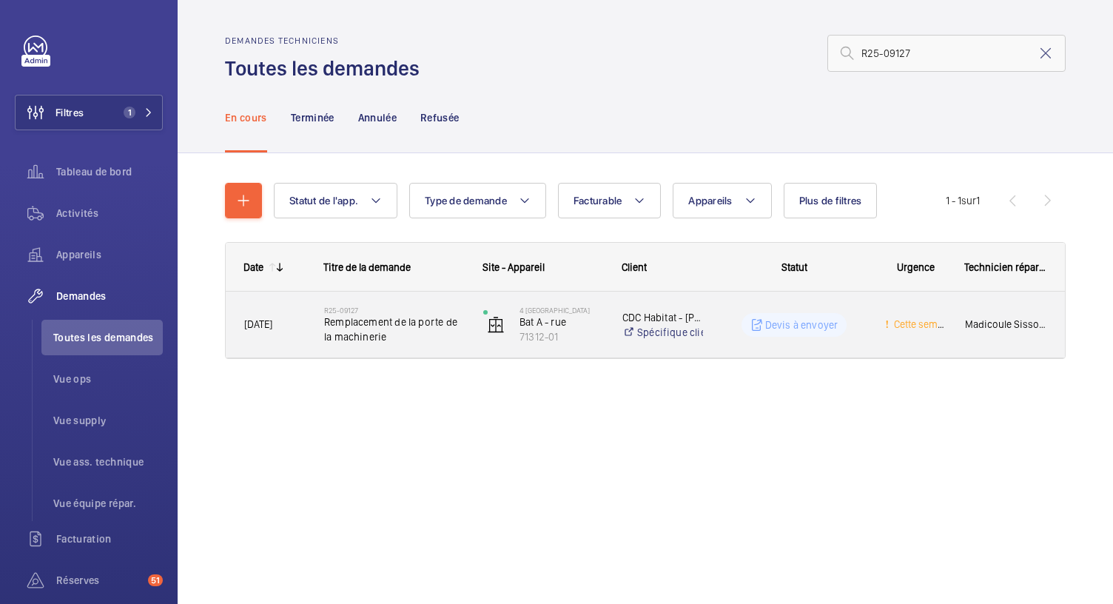
click at [436, 324] on span "Remplacement de la porte de la machinerie" at bounding box center [394, 329] width 140 height 30
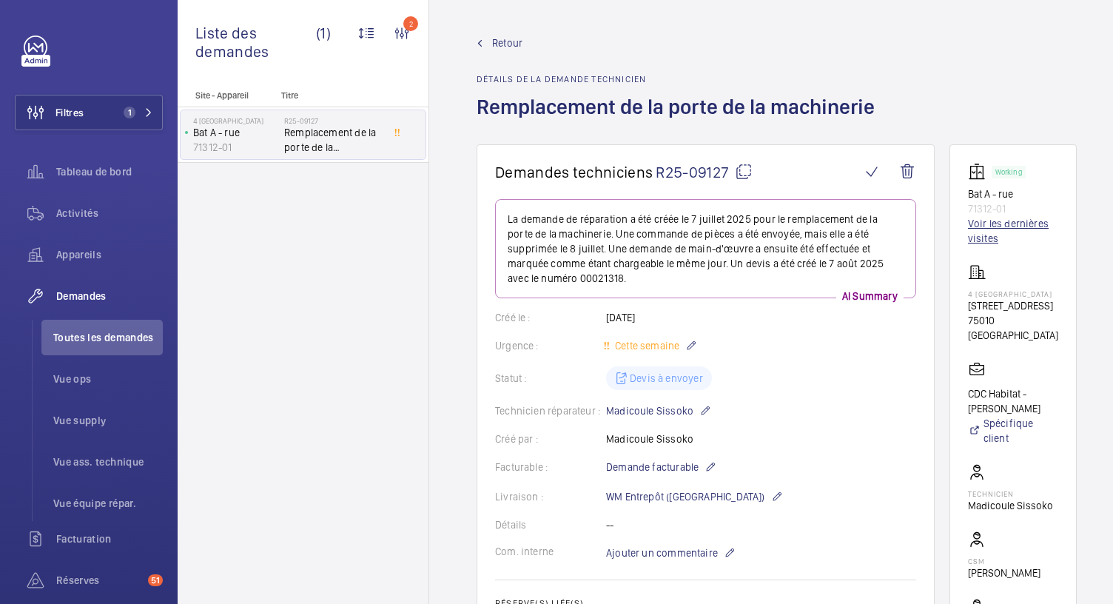
click at [1007, 224] on link "Voir les dernières visites" at bounding box center [1013, 231] width 90 height 30
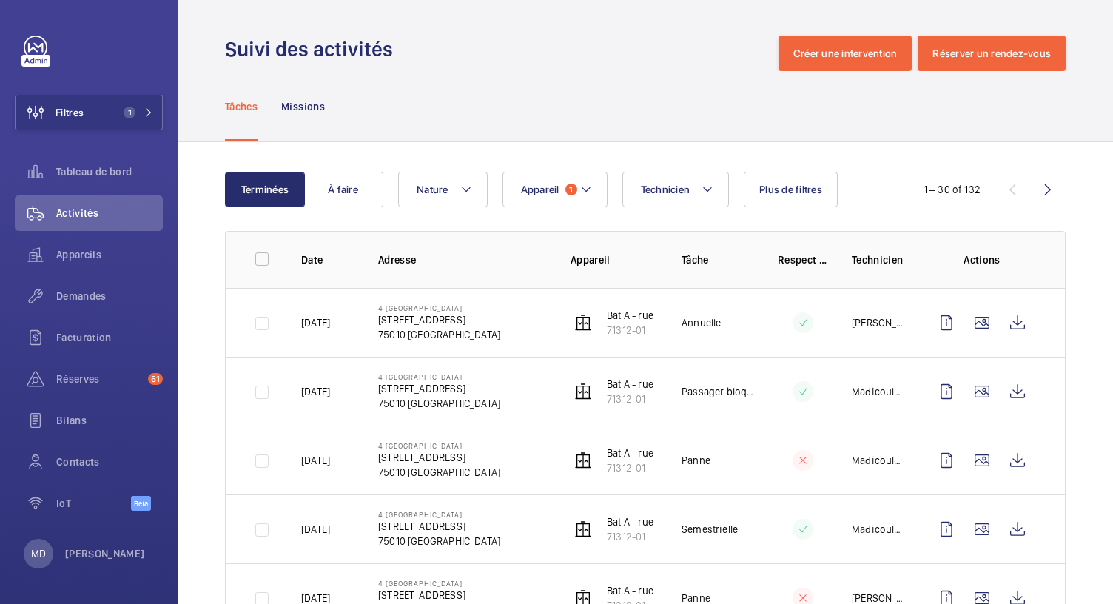
scroll to position [138, 0]
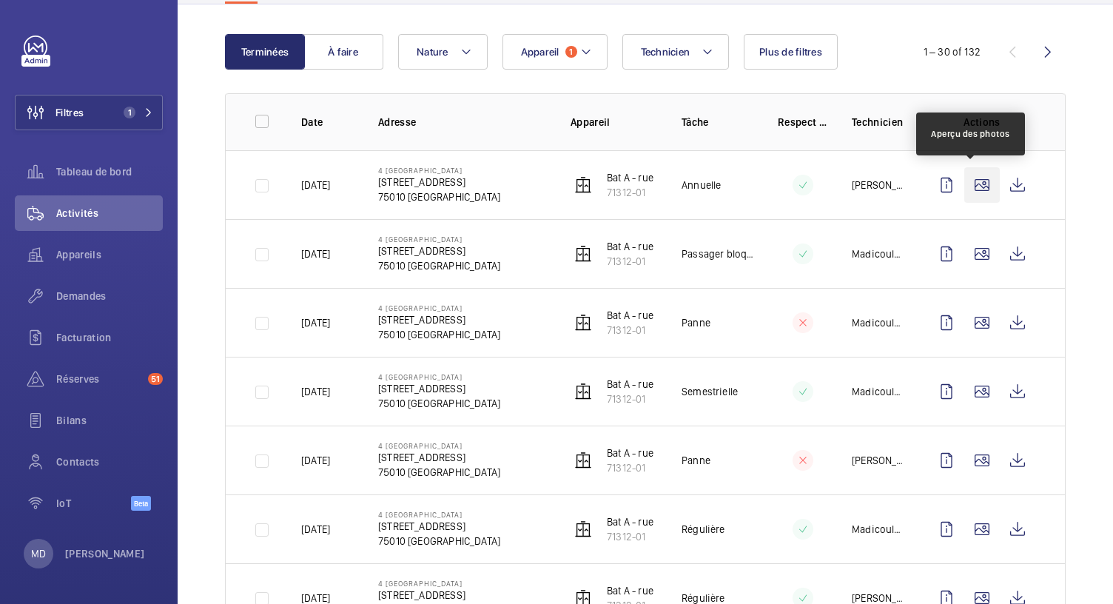
click at [974, 176] on wm-front-icon-button at bounding box center [982, 185] width 36 height 36
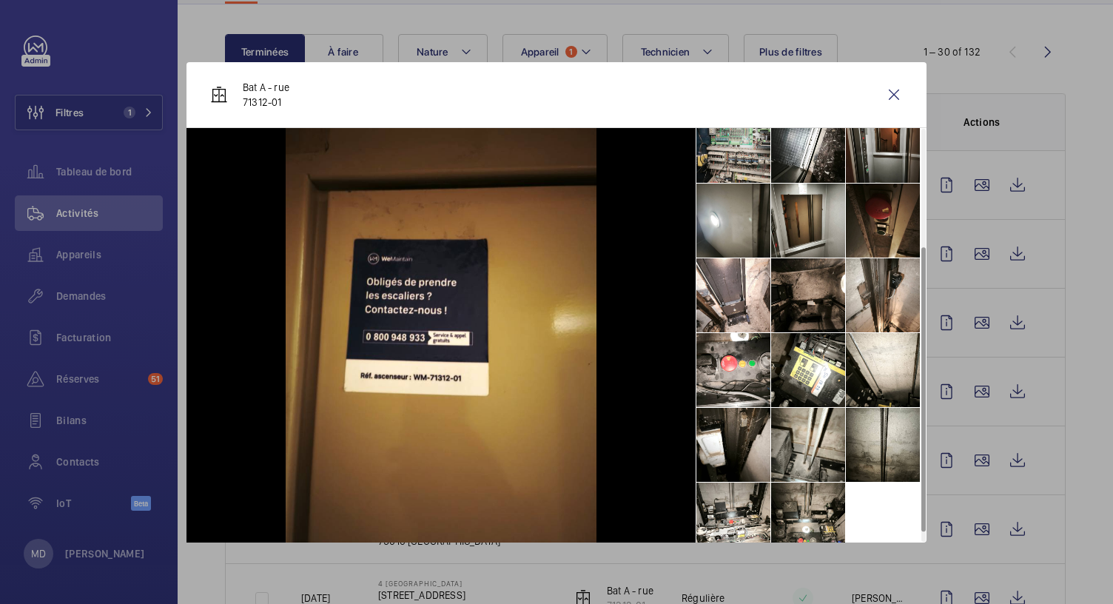
scroll to position [184, 0]
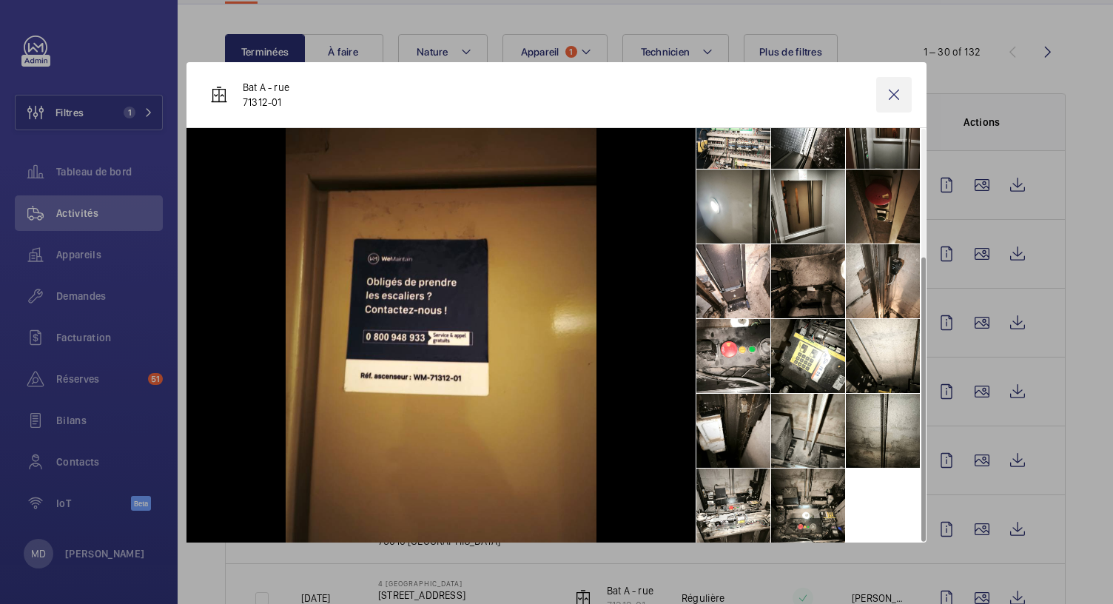
click at [900, 92] on wm-front-icon-button at bounding box center [894, 95] width 36 height 36
click at [984, 251] on wm-front-icon-button at bounding box center [982, 254] width 36 height 36
click at [966, 255] on wm-front-icon-button at bounding box center [982, 254] width 36 height 36
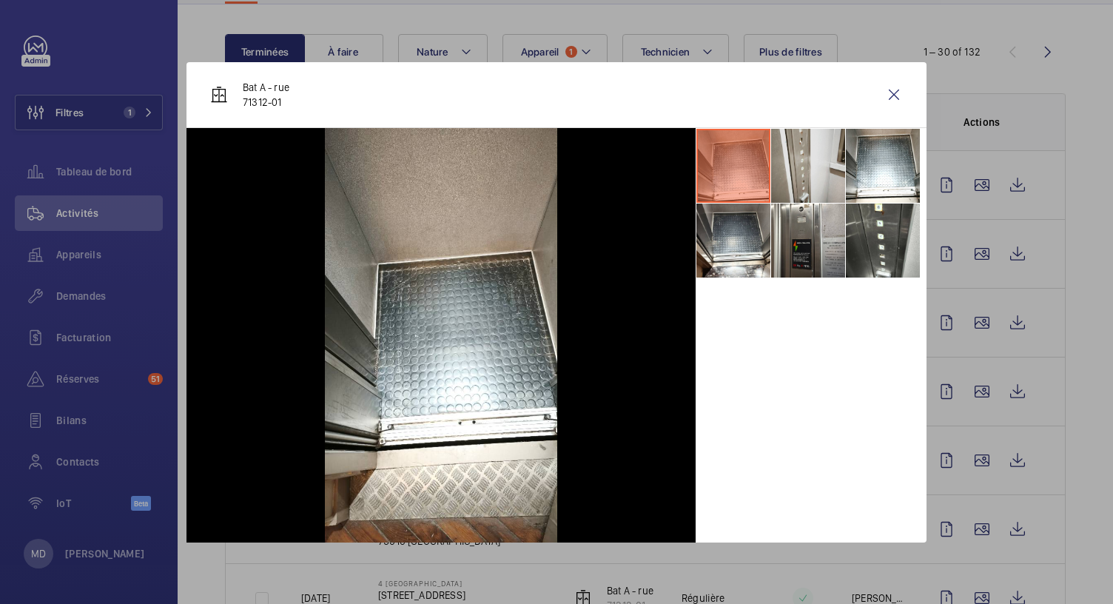
click at [815, 165] on li at bounding box center [808, 166] width 74 height 74
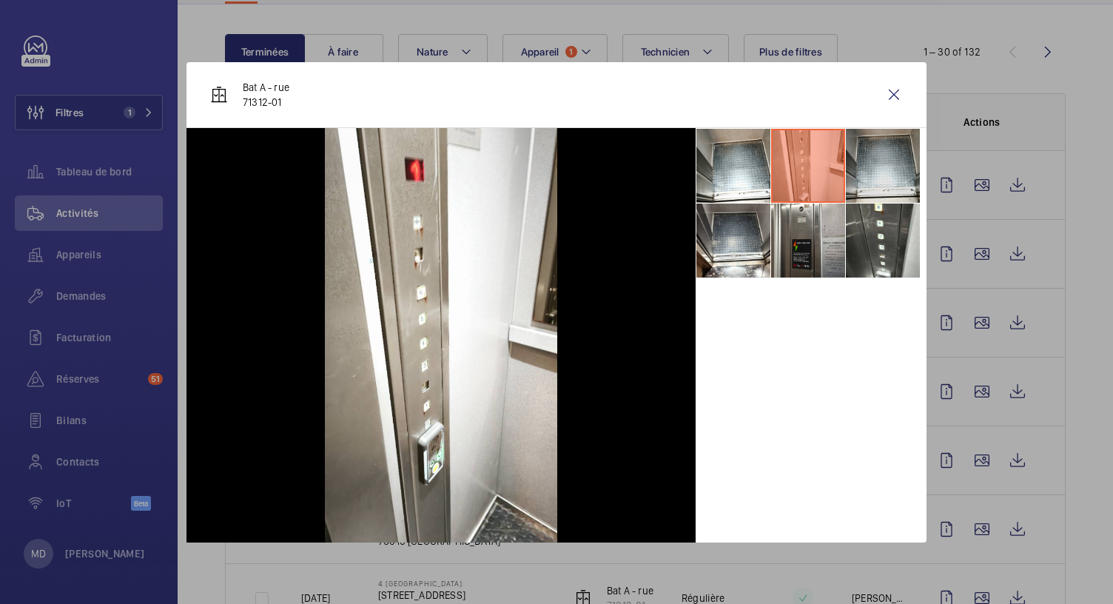
click at [889, 148] on li at bounding box center [883, 166] width 74 height 74
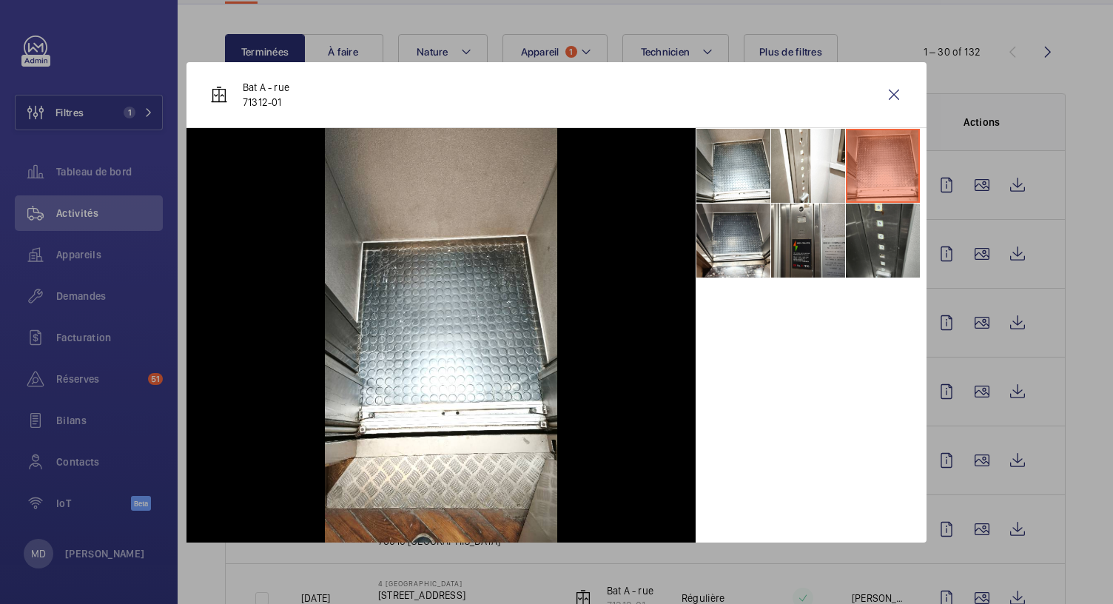
click at [880, 246] on li at bounding box center [883, 240] width 74 height 74
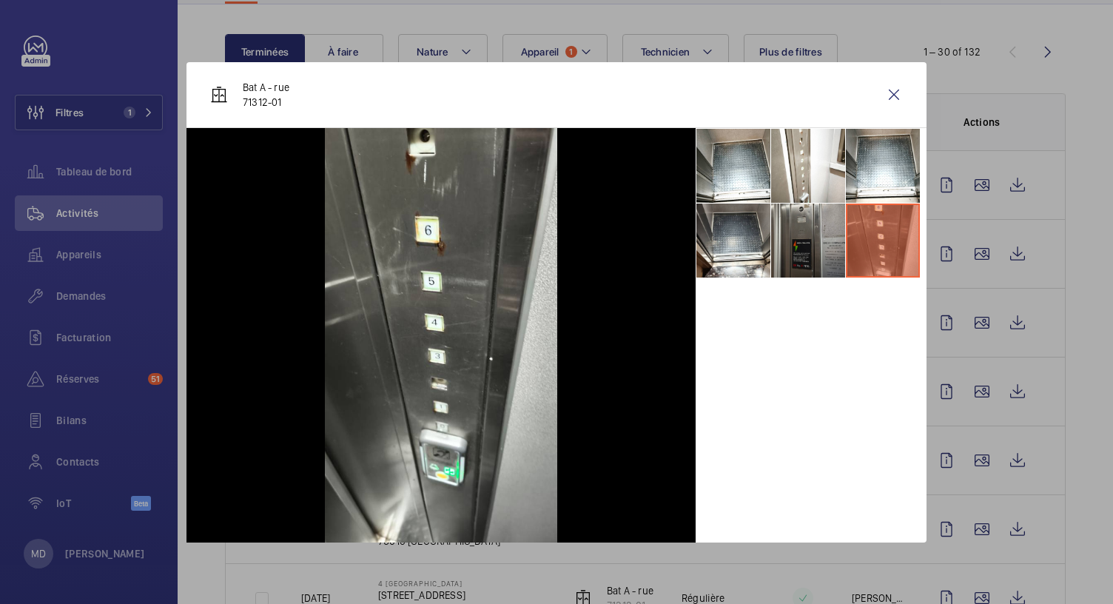
click at [812, 245] on li at bounding box center [808, 240] width 74 height 74
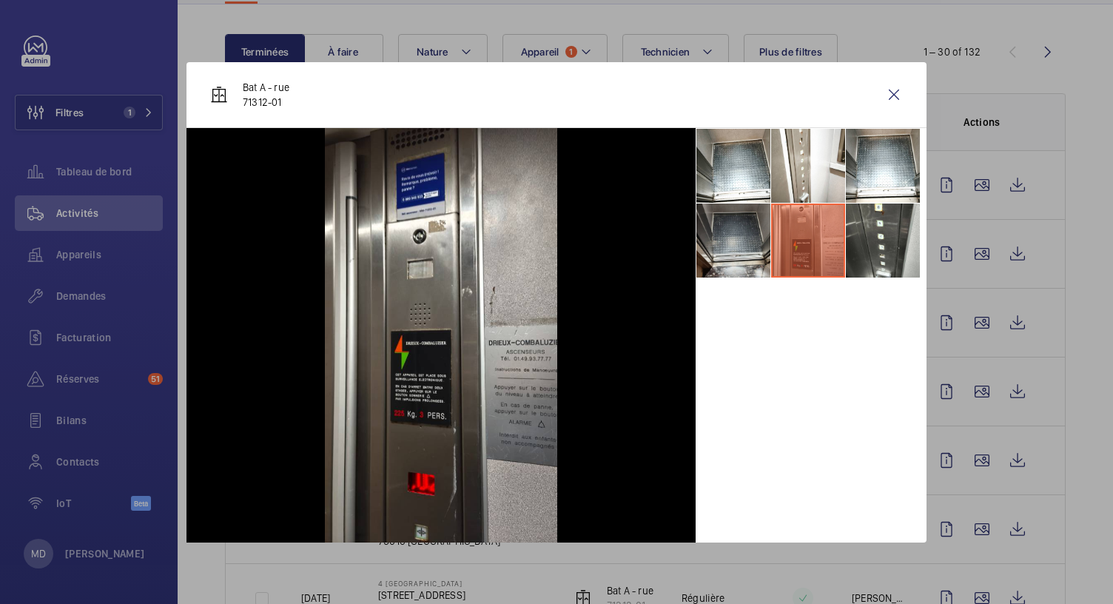
click at [718, 229] on li at bounding box center [733, 240] width 74 height 74
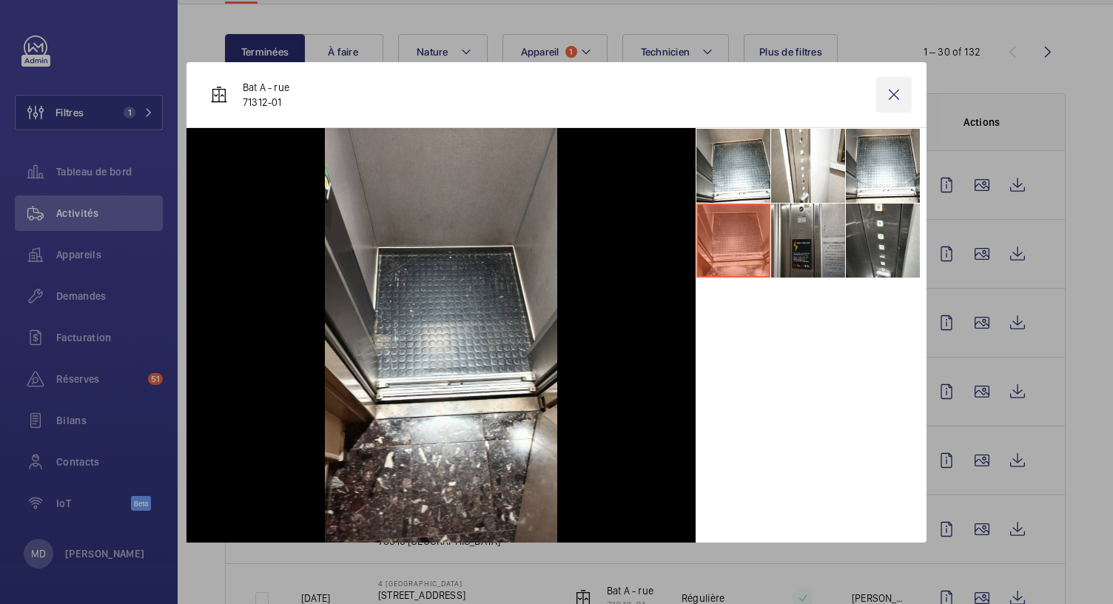
click at [891, 101] on wm-front-icon-button at bounding box center [894, 95] width 36 height 36
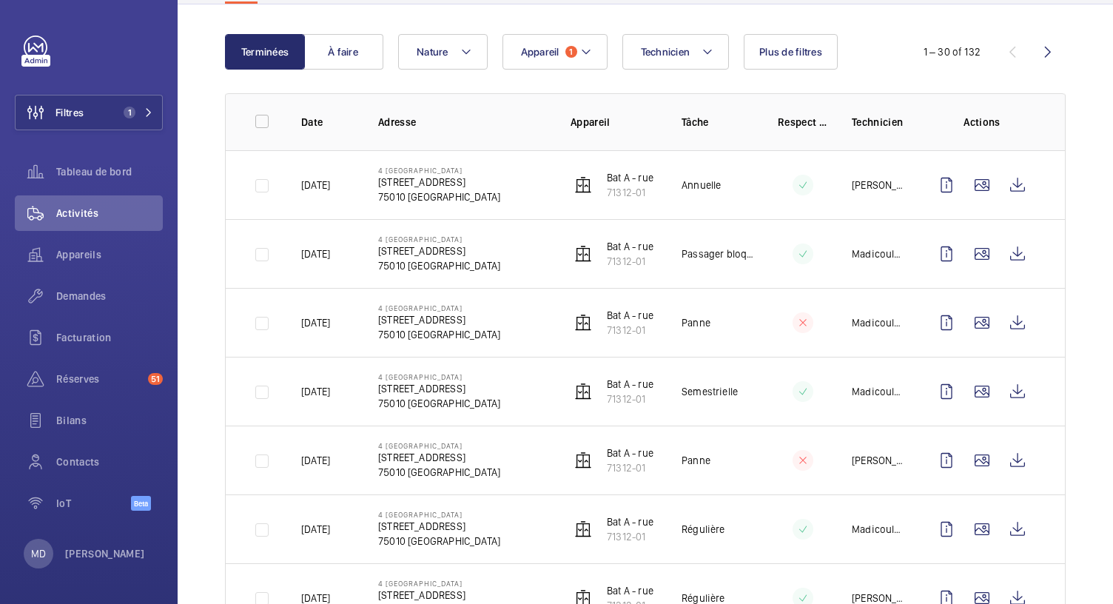
click at [960, 563] on td at bounding box center [985, 597] width 160 height 69
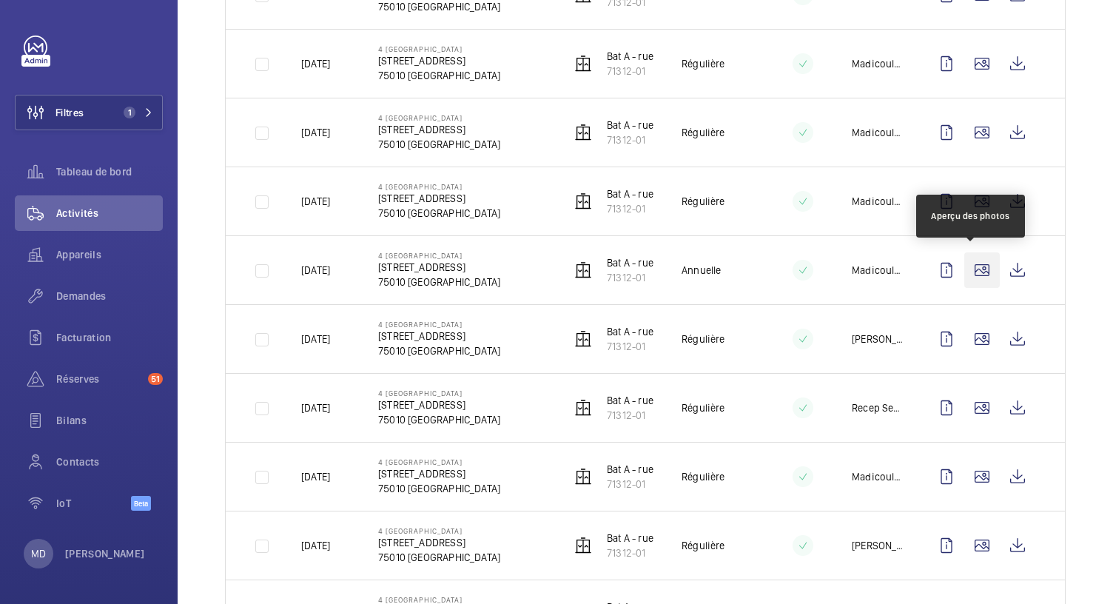
click at [968, 266] on wm-front-icon-button at bounding box center [982, 270] width 36 height 36
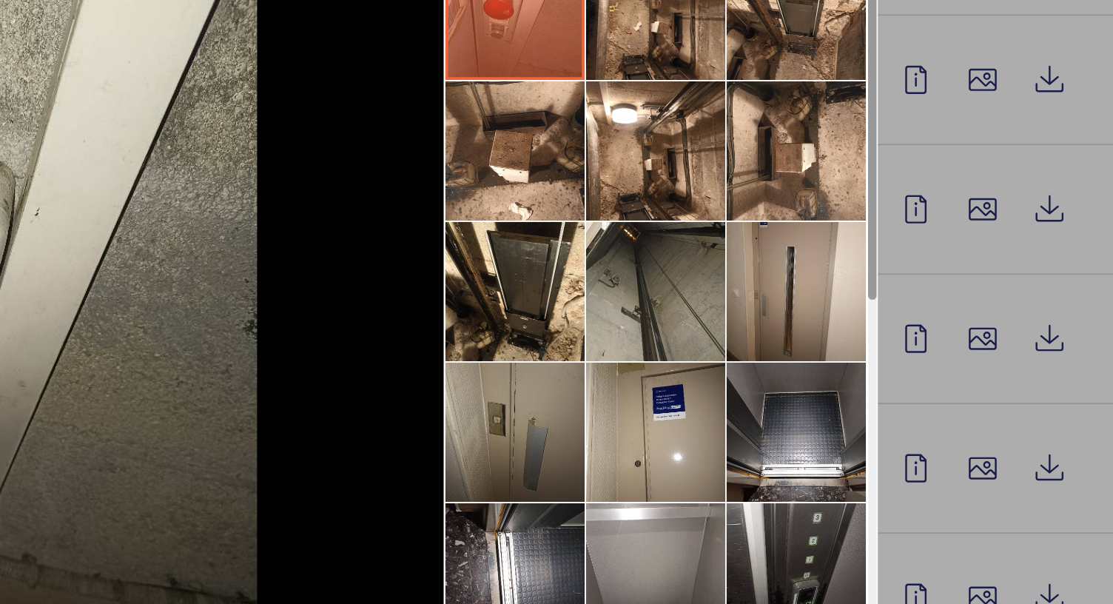
scroll to position [0, 0]
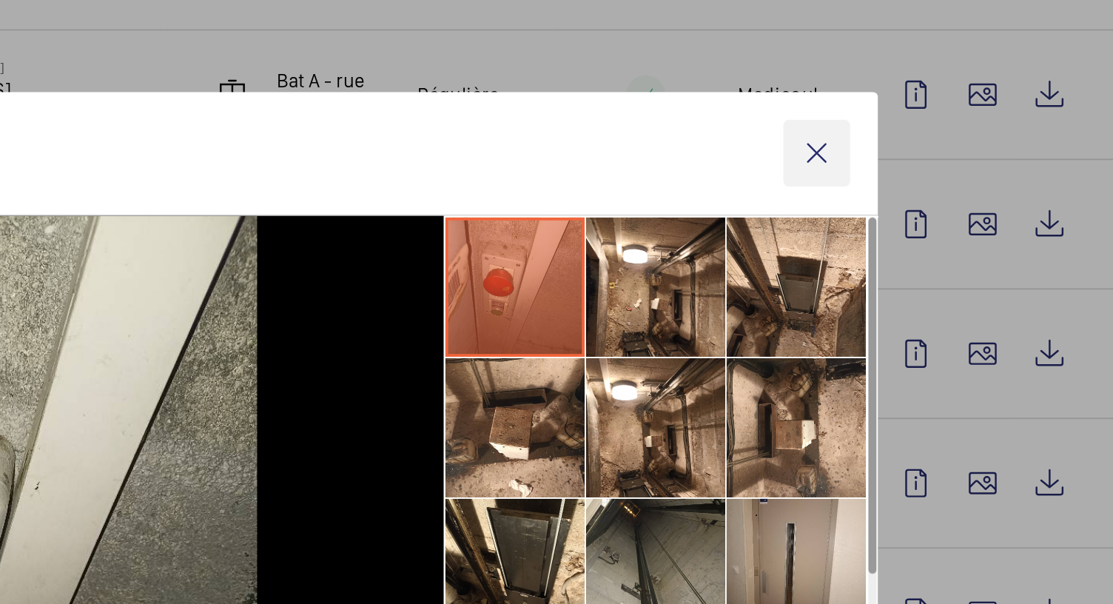
click at [892, 90] on wm-front-icon-button at bounding box center [894, 95] width 36 height 36
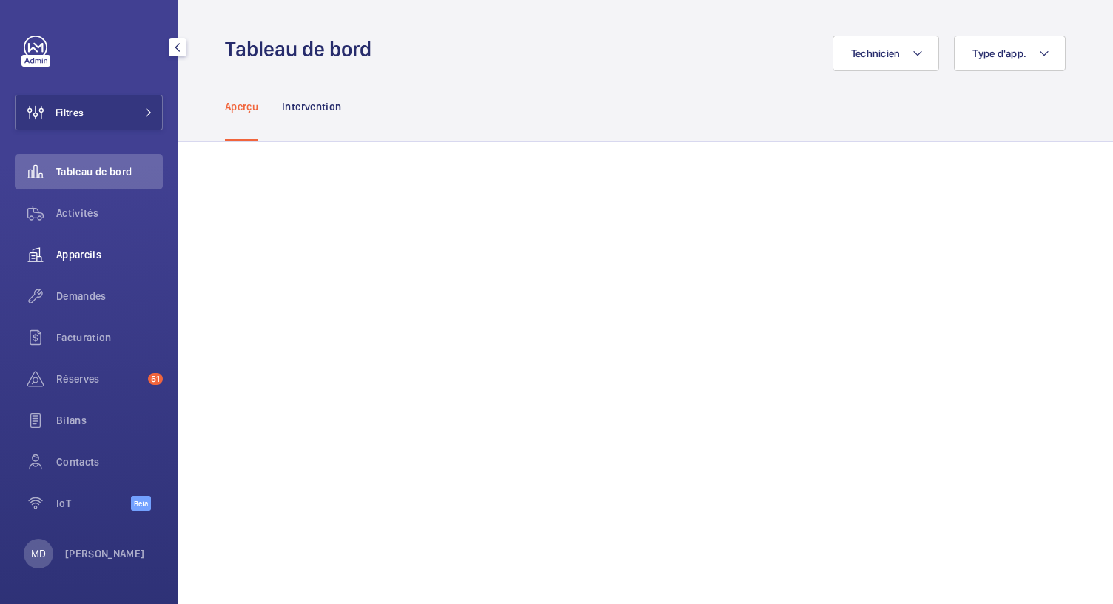
click at [71, 244] on div "Appareils" at bounding box center [89, 255] width 148 height 36
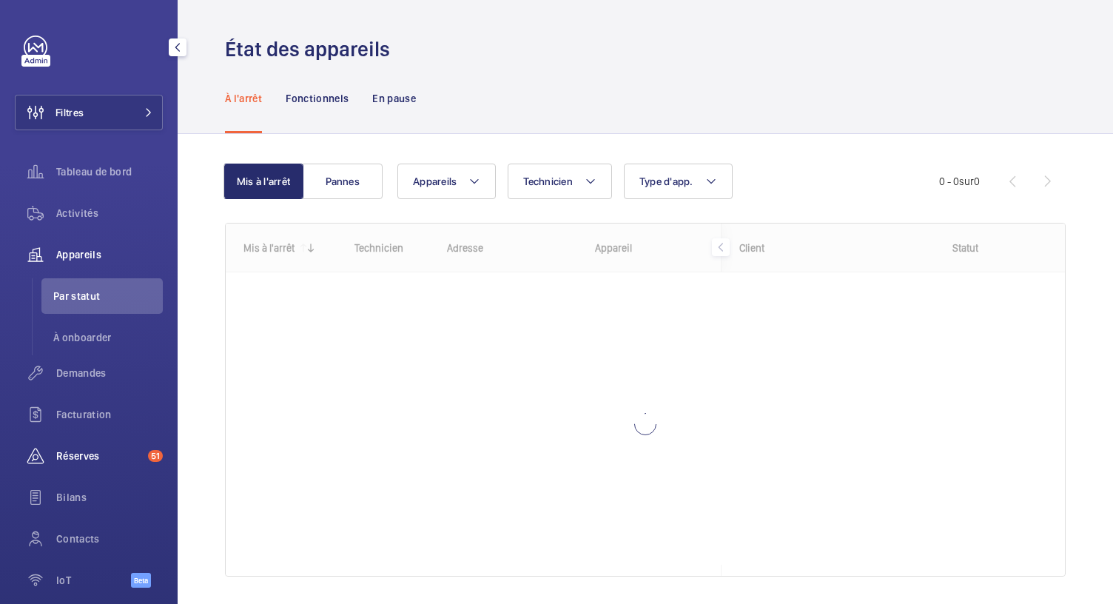
click at [100, 451] on span "Réserves" at bounding box center [99, 455] width 86 height 15
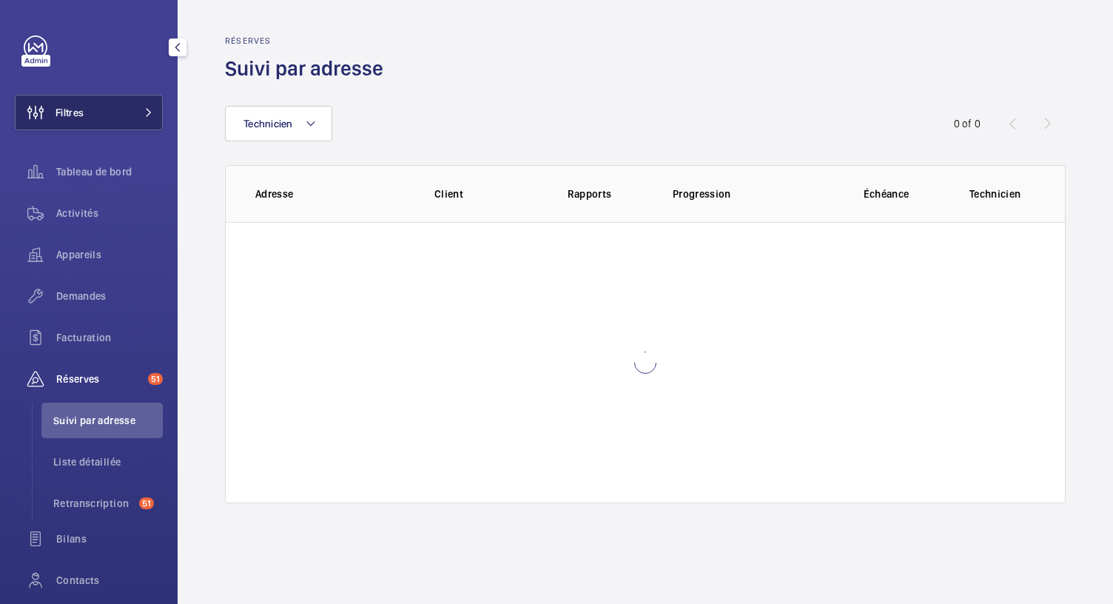
click at [128, 121] on button "Filtres" at bounding box center [89, 113] width 148 height 36
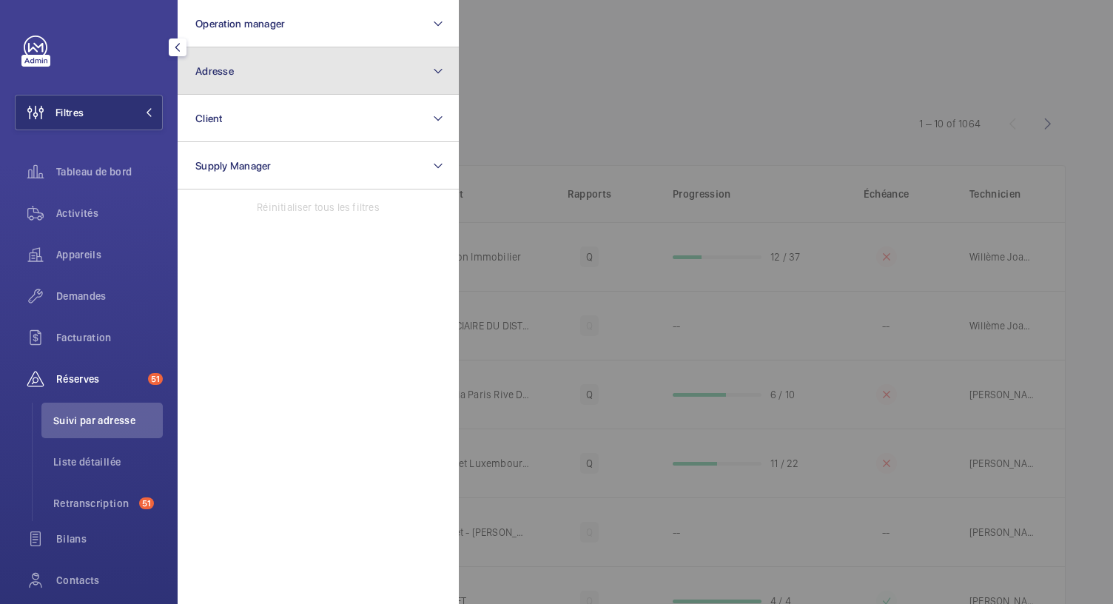
click at [246, 67] on button "Adresse" at bounding box center [318, 70] width 281 height 47
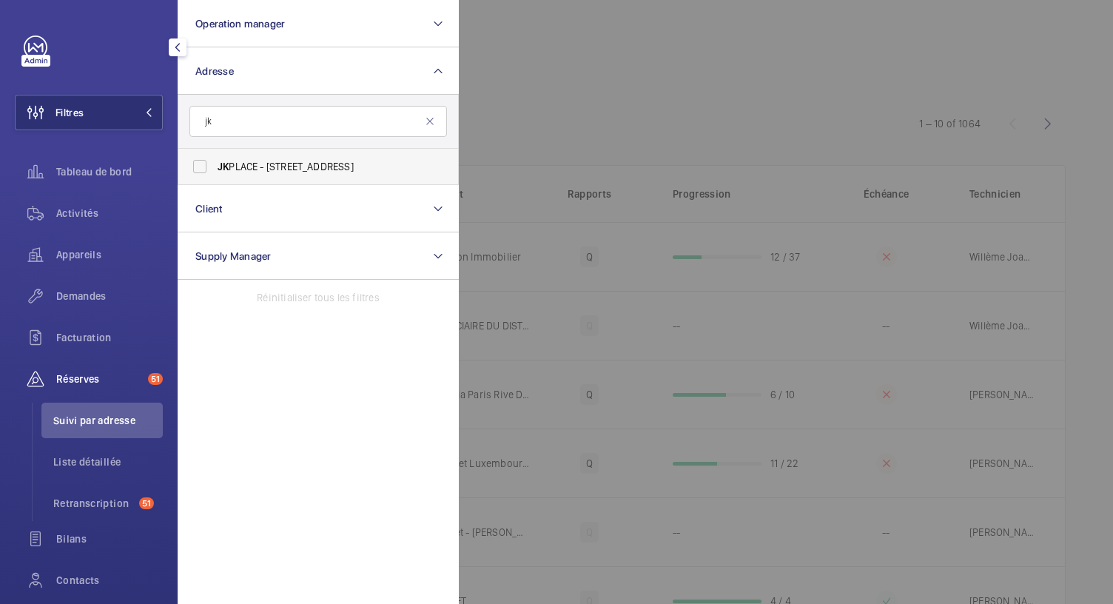
type input "jk"
click at [211, 166] on label "JK PLACE - 82 Rue de Lille, PARIS 75007" at bounding box center [306, 167] width 257 height 36
click at [211, 166] on input "JK PLACE - 82 Rue de Lille, PARIS 75007" at bounding box center [200, 167] width 30 height 30
checkbox input "true"
click at [508, 99] on div at bounding box center [1015, 302] width 1113 height 604
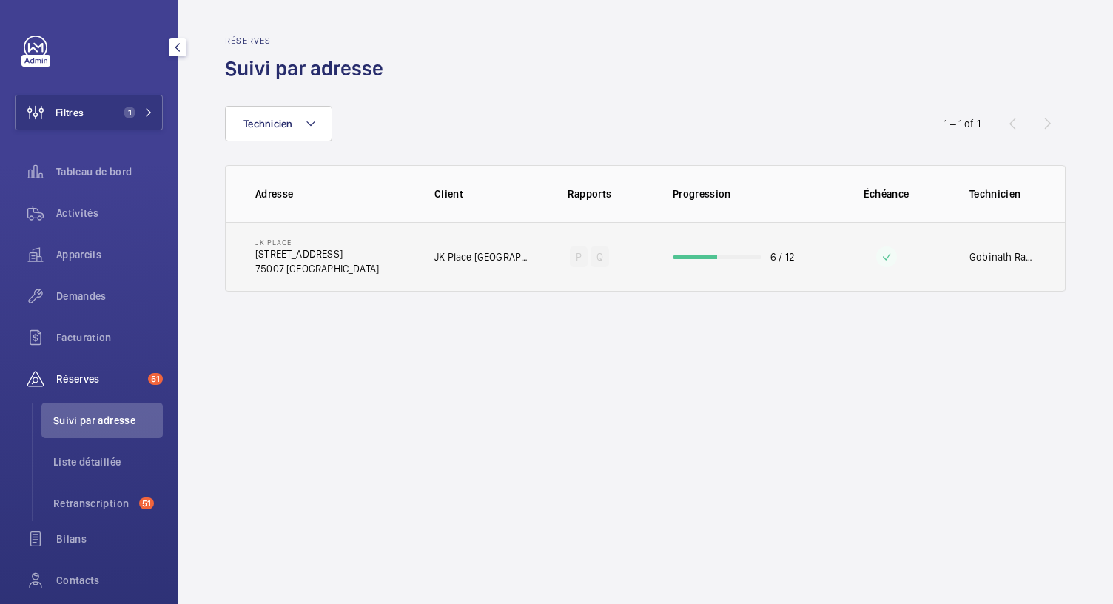
click at [703, 269] on td "6 / 12" at bounding box center [738, 257] width 178 height 70
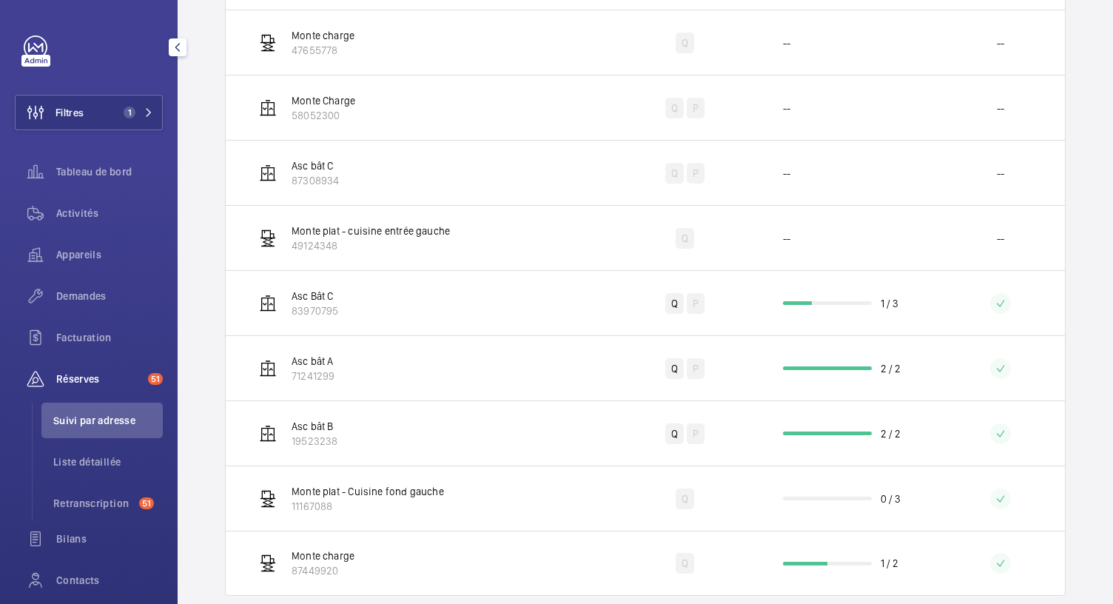
scroll to position [417, 0]
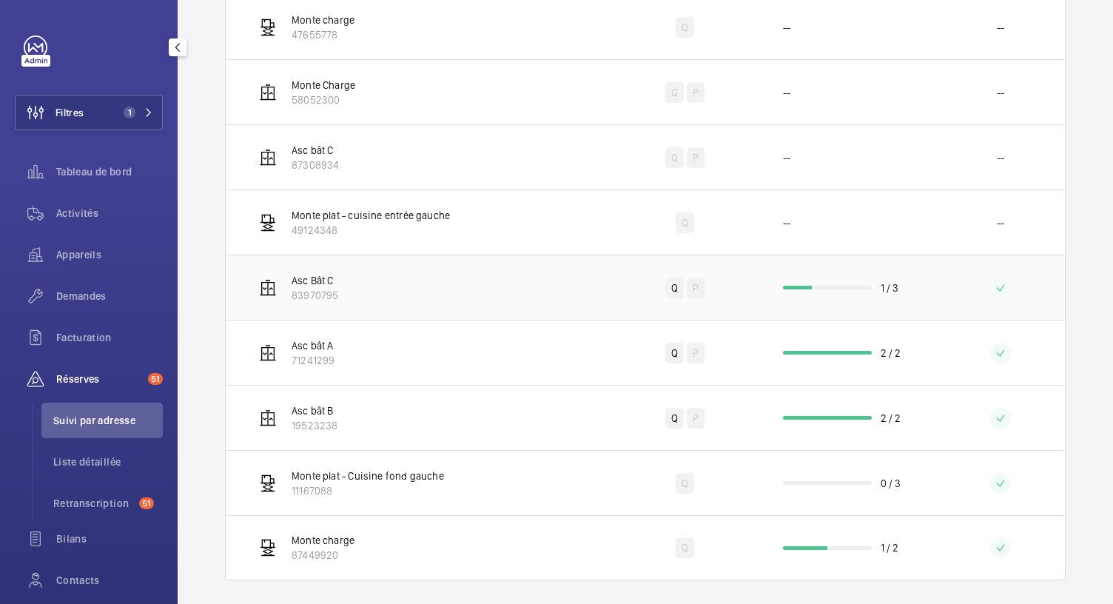
click at [795, 286] on div at bounding box center [798, 288] width 30 height 4
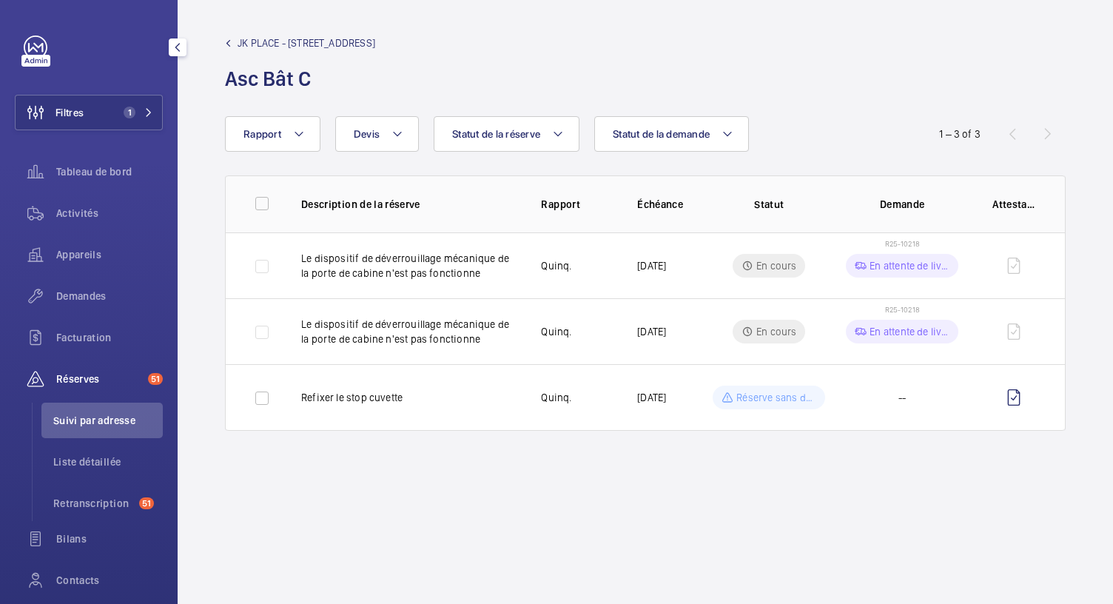
click at [226, 41] on mat-icon at bounding box center [228, 43] width 7 height 7
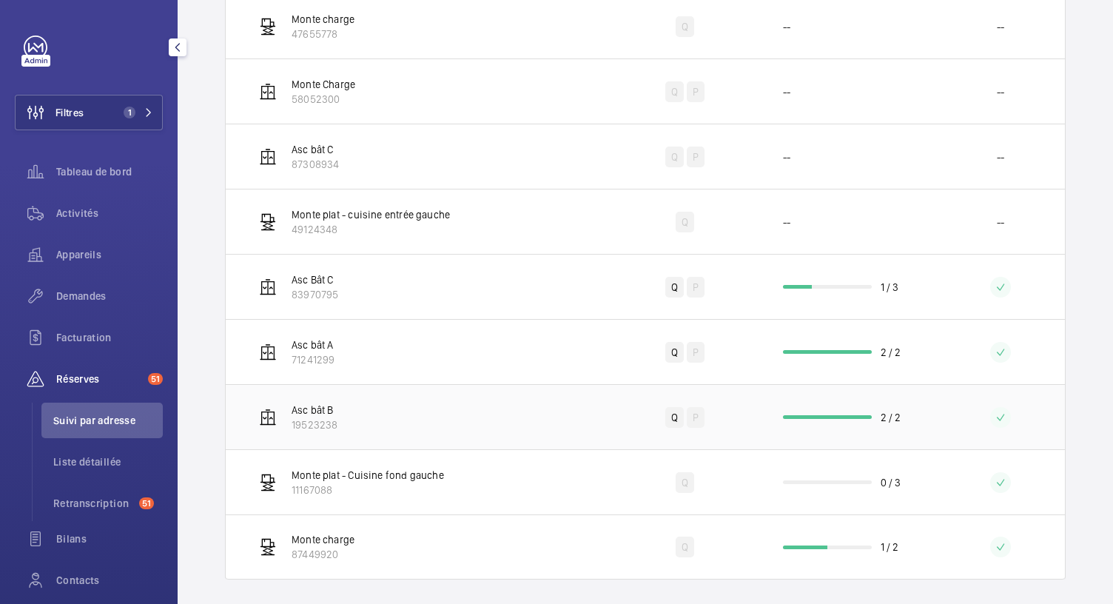
scroll to position [419, 0]
click at [471, 480] on td "Monte plat - Cuisine fond gauche 11167088" at bounding box center [419, 480] width 386 height 65
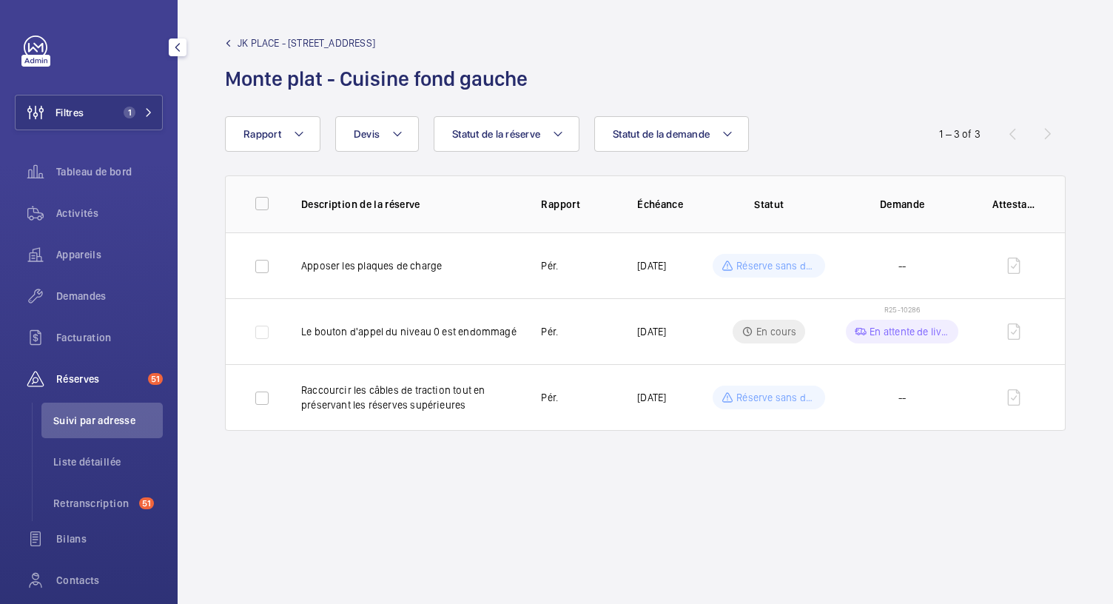
click at [225, 42] on mat-icon at bounding box center [228, 43] width 7 height 7
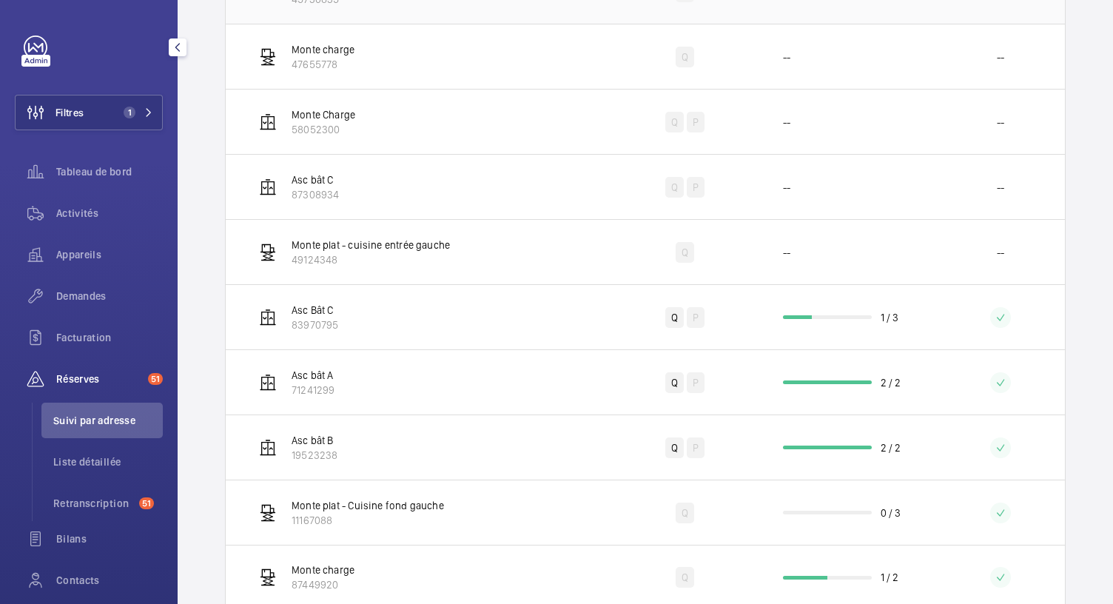
scroll to position [428, 0]
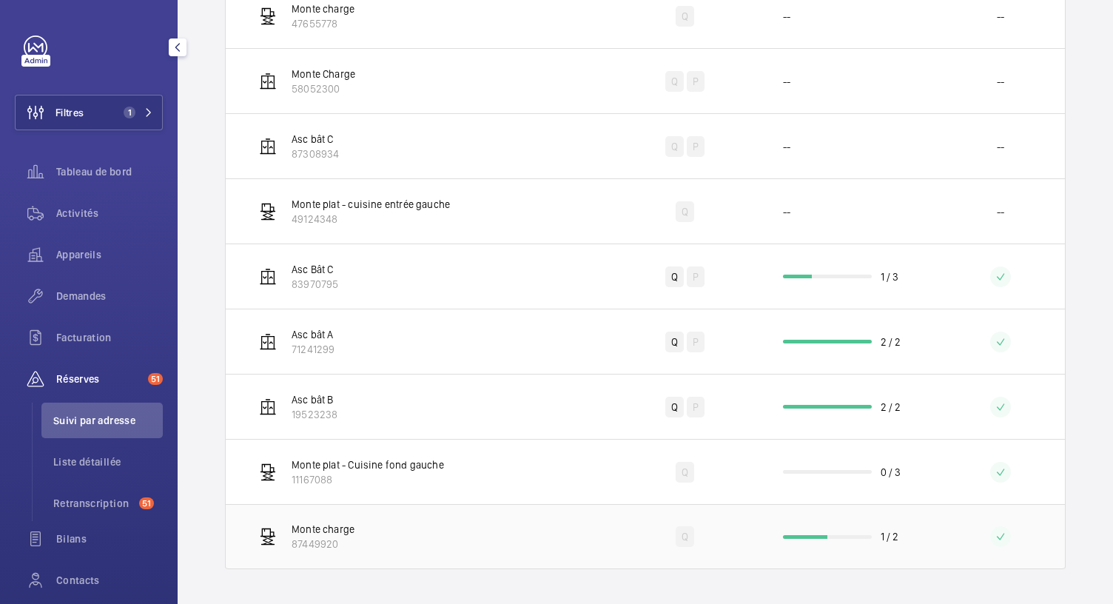
click at [348, 526] on p "Monte charge" at bounding box center [323, 529] width 63 height 15
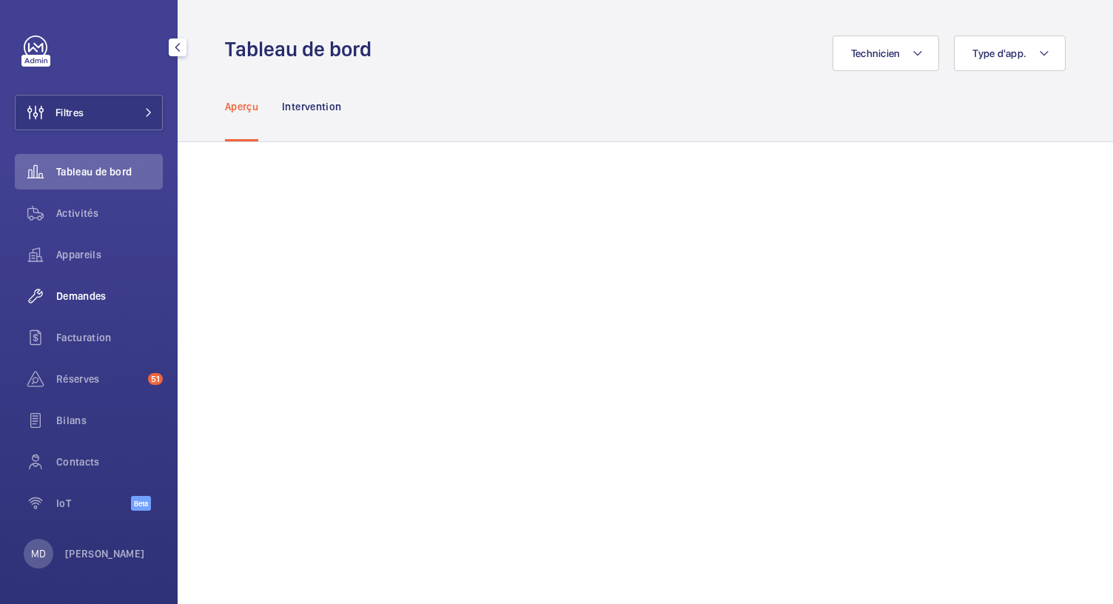
click at [81, 302] on span "Demandes" at bounding box center [109, 296] width 107 height 15
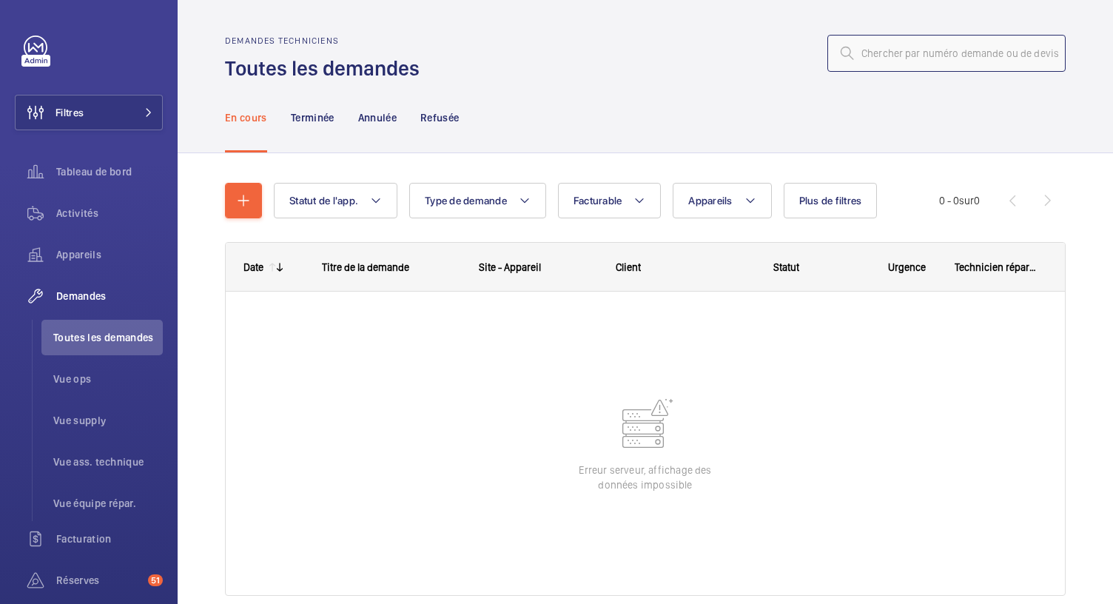
click at [872, 57] on input "text" at bounding box center [946, 53] width 238 height 37
paste input "R25-10423"
type input "R25-10423"
click at [261, 118] on p "En cours" at bounding box center [246, 117] width 42 height 15
click at [317, 123] on p "Terminée" at bounding box center [313, 117] width 44 height 15
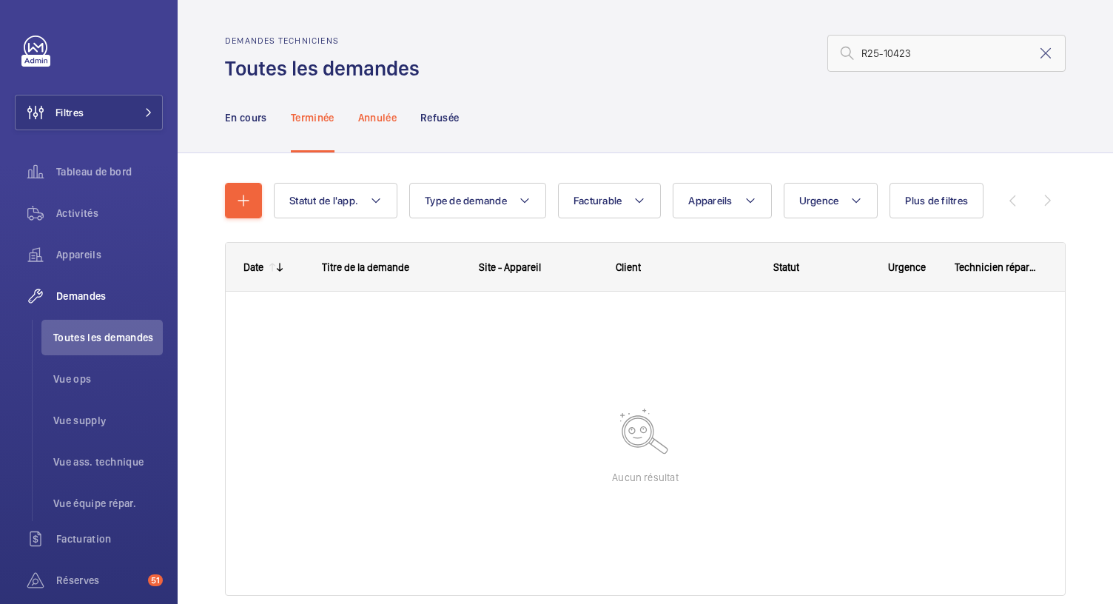
click at [373, 118] on p "Annulée" at bounding box center [377, 117] width 38 height 15
click at [420, 115] on nav "En cours Terminée Annulée Refusée" at bounding box center [342, 117] width 235 height 70
click at [235, 115] on p "En cours" at bounding box center [246, 117] width 42 height 15
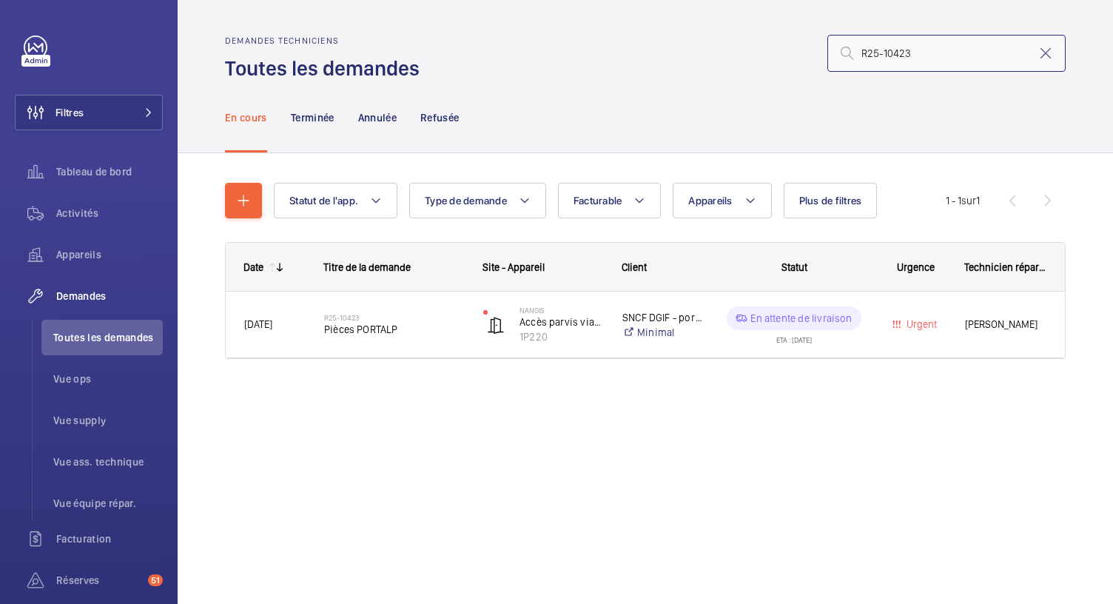
click at [860, 52] on input "R25-10423" at bounding box center [946, 53] width 238 height 37
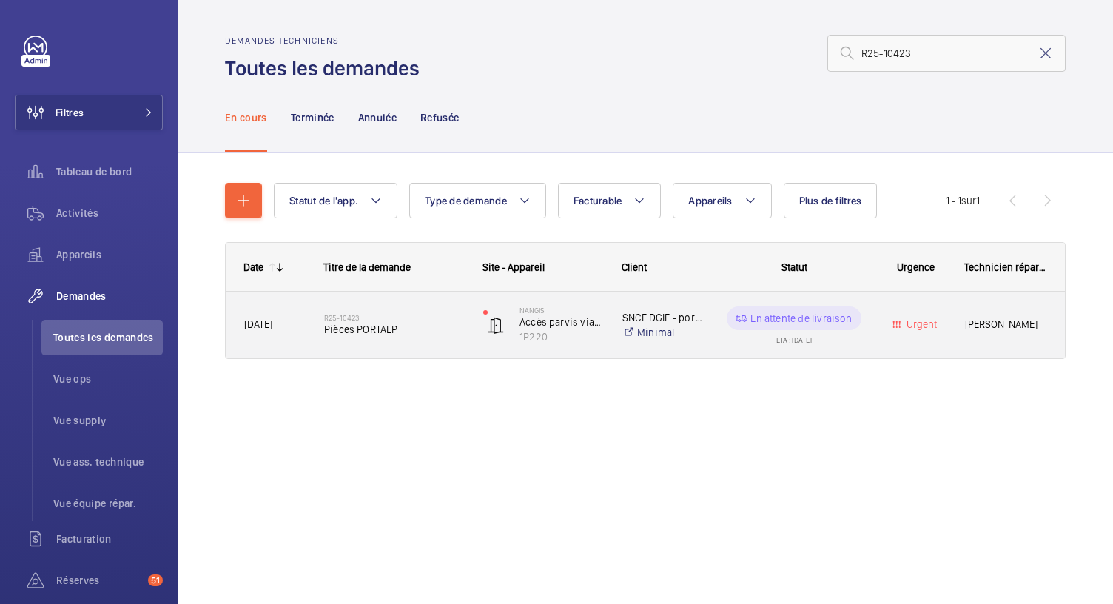
click at [370, 331] on span "Pièces PORTALP" at bounding box center [394, 329] width 140 height 15
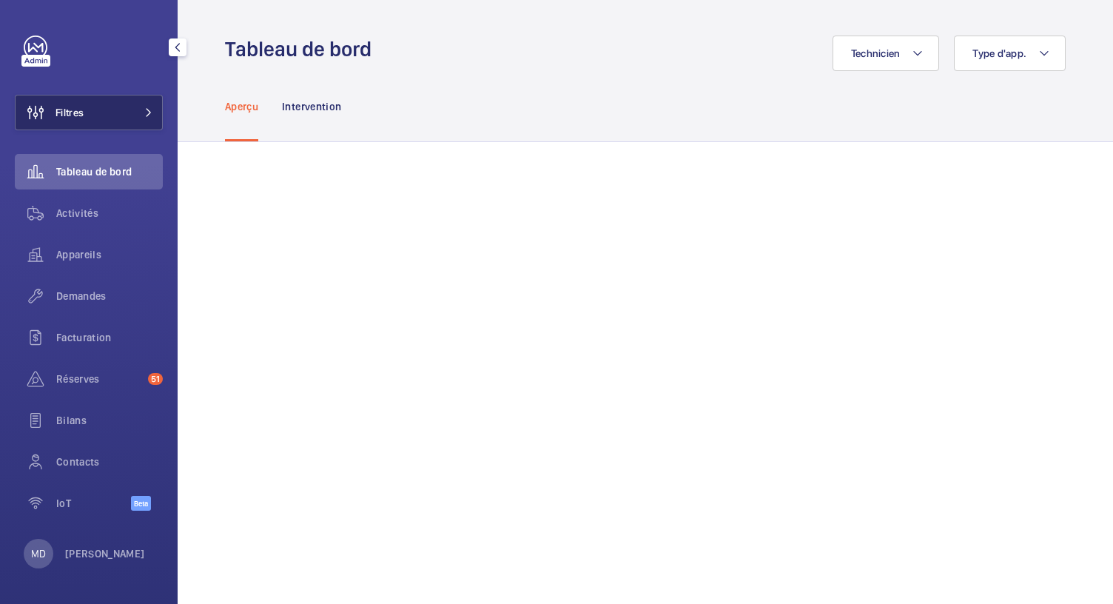
click at [150, 113] on mat-icon at bounding box center [148, 112] width 9 height 9
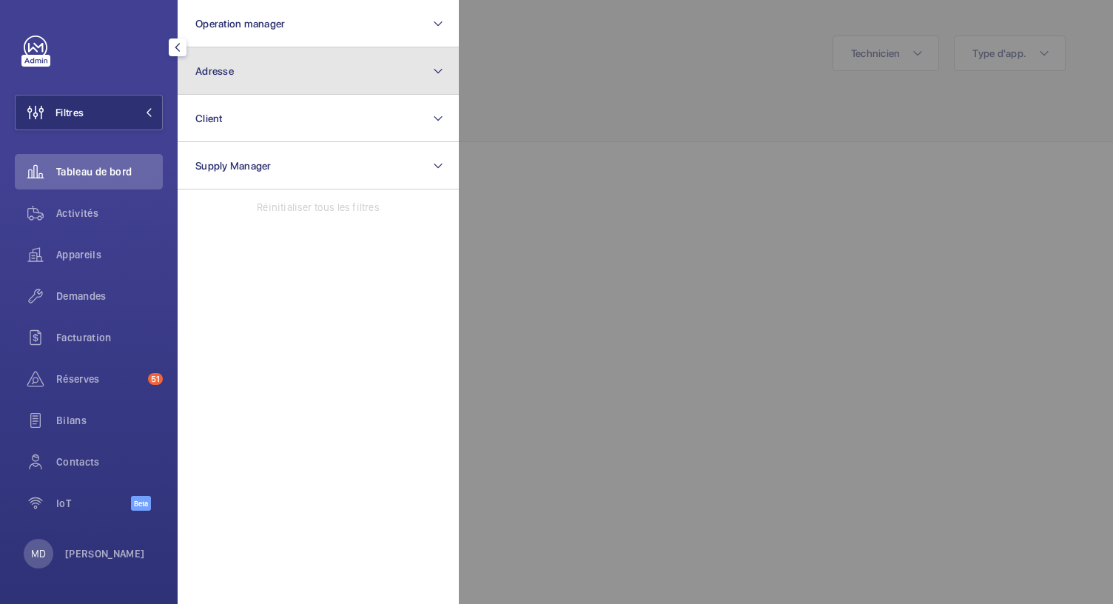
click at [247, 81] on button "Adresse" at bounding box center [318, 70] width 281 height 47
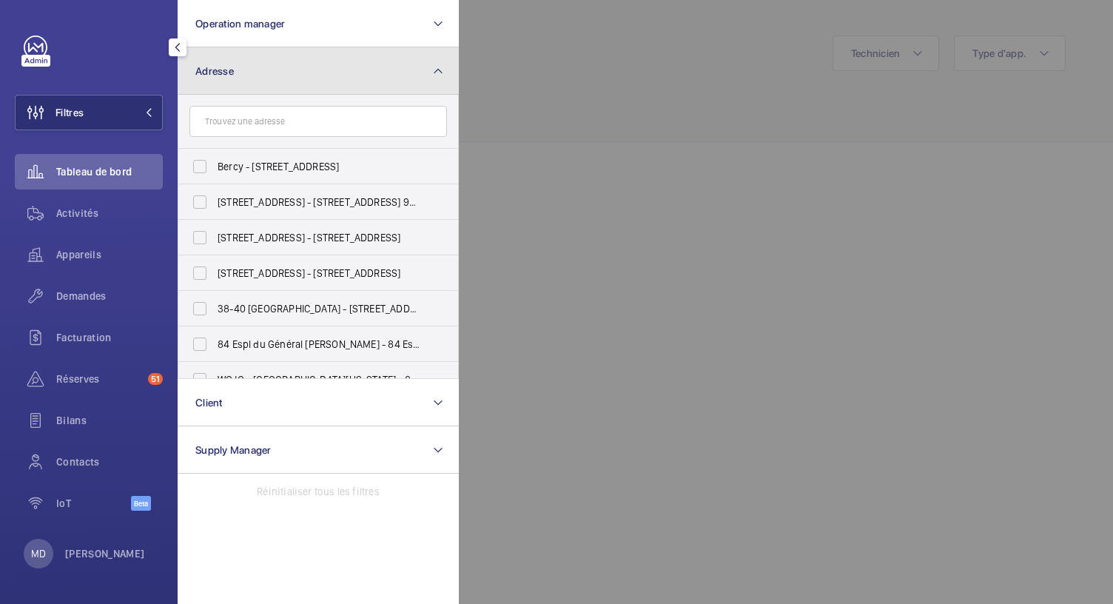
click at [232, 79] on button "Adresse" at bounding box center [318, 70] width 281 height 47
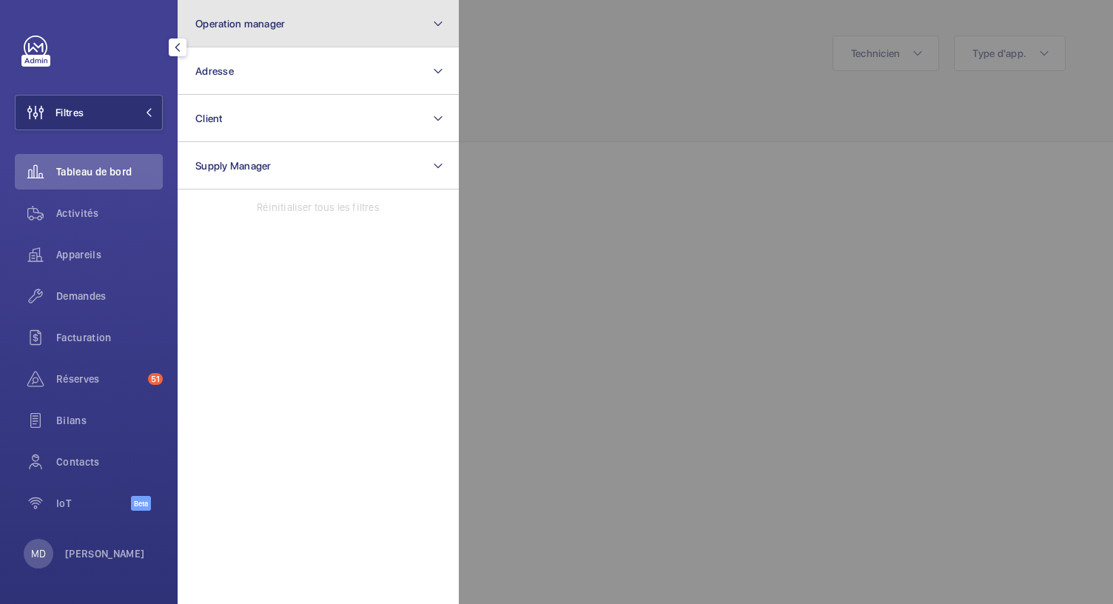
click at [253, 35] on button "Operation manager" at bounding box center [318, 23] width 281 height 47
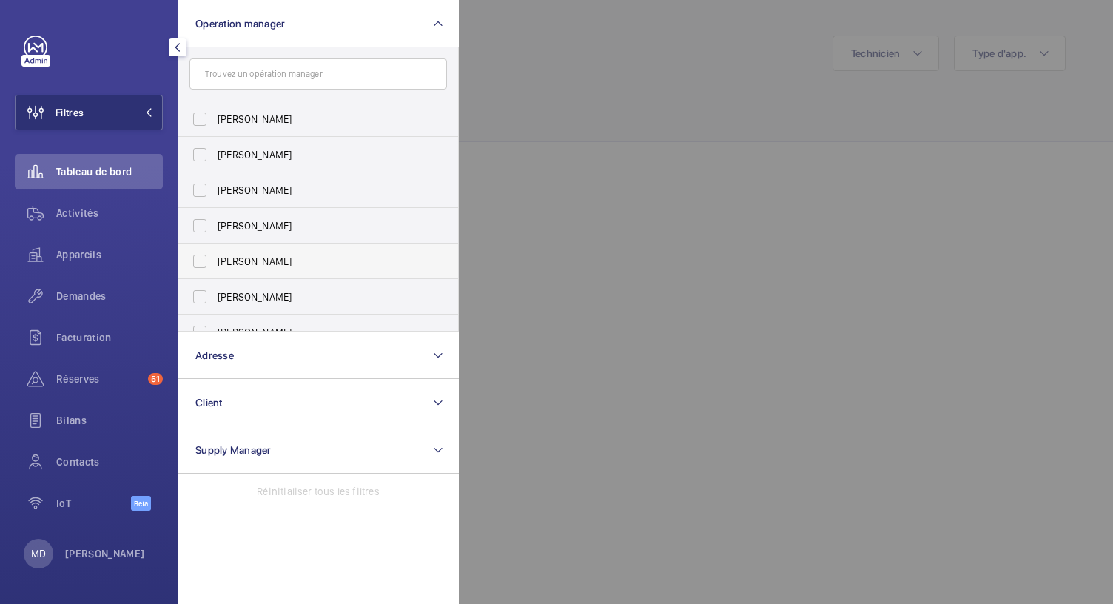
click at [199, 255] on label "Caroline Diallo" at bounding box center [306, 261] width 257 height 36
click at [199, 255] on input "Caroline Diallo" at bounding box center [200, 261] width 30 height 30
checkbox input "true"
click at [515, 161] on div at bounding box center [1015, 302] width 1113 height 604
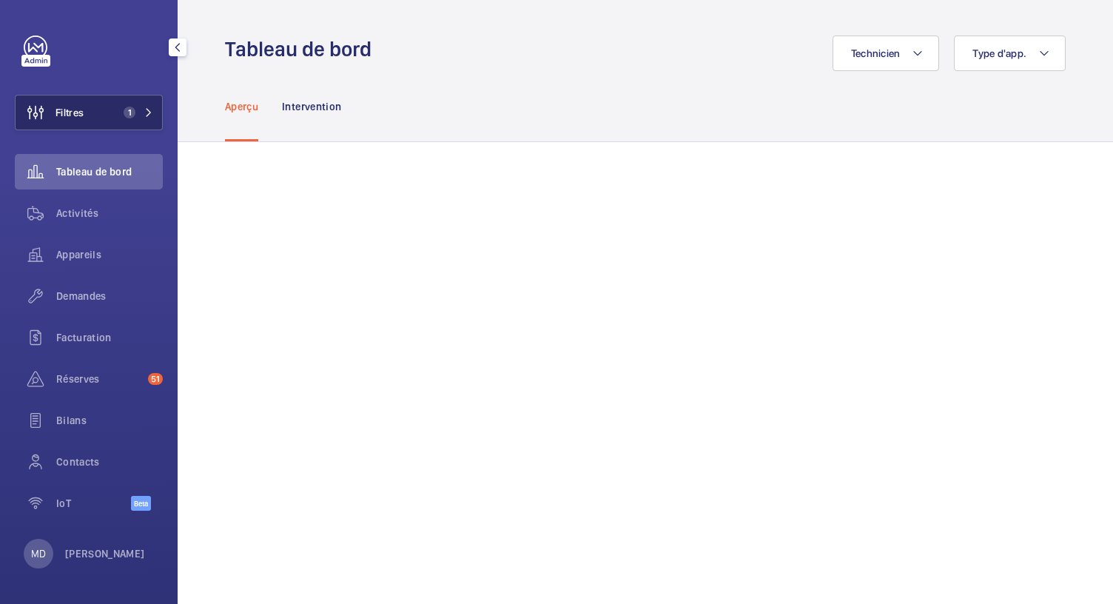
click at [114, 122] on button "Filtres 1" at bounding box center [89, 113] width 148 height 36
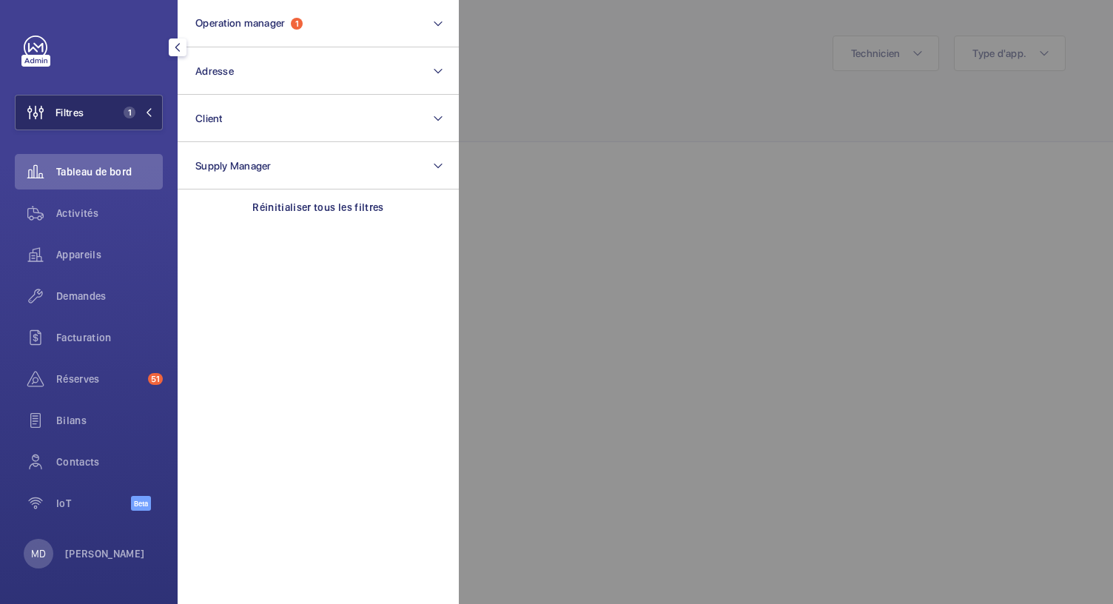
click at [109, 100] on button "Filtres 1" at bounding box center [89, 113] width 148 height 36
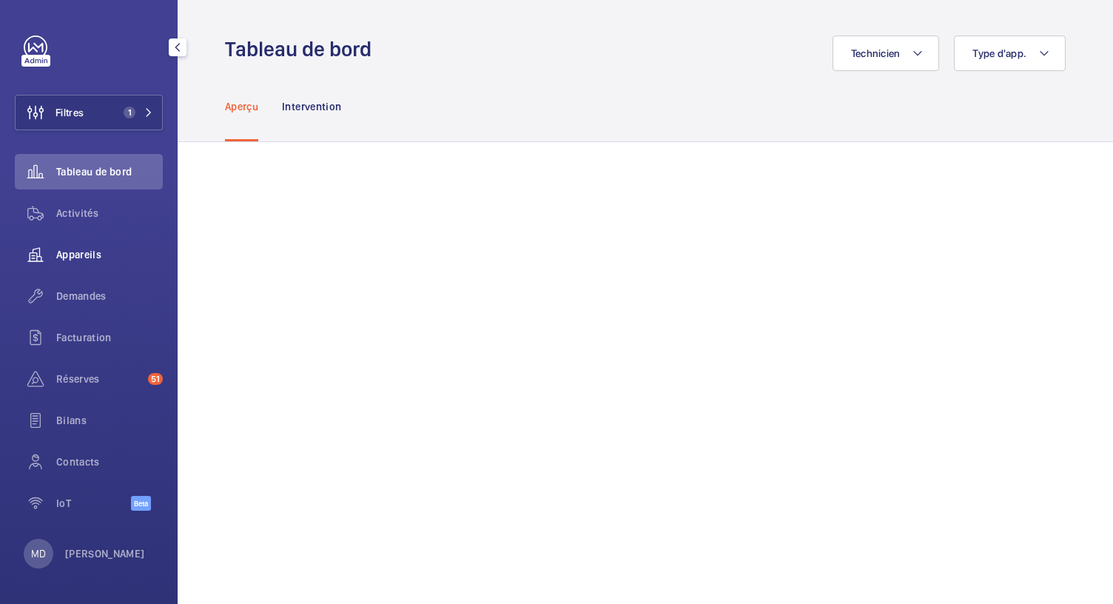
click at [92, 265] on div "Appareils" at bounding box center [89, 255] width 148 height 36
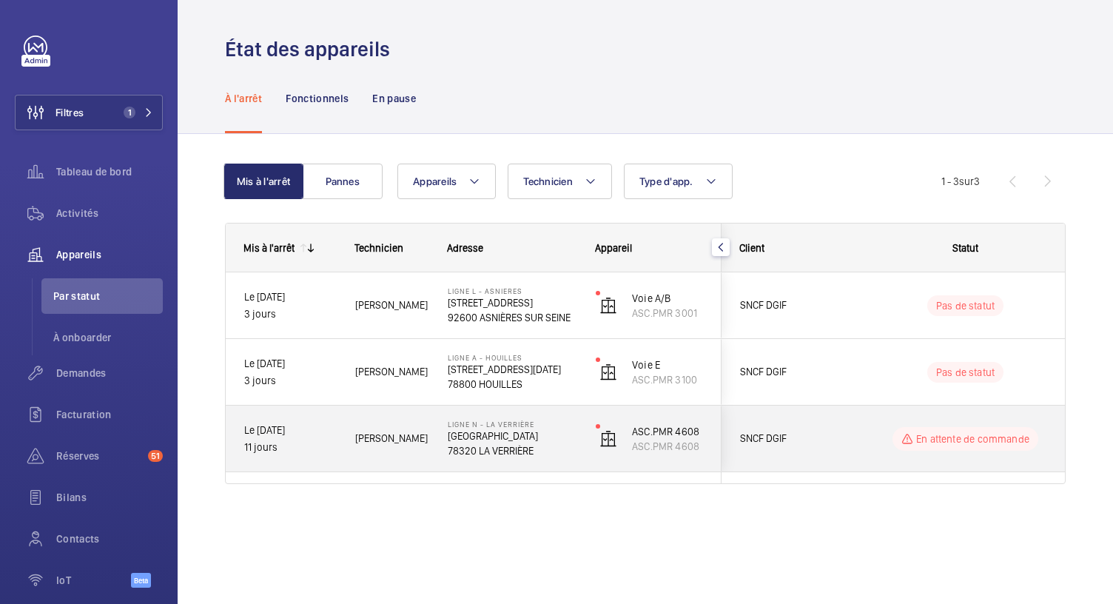
click at [503, 440] on p "[GEOGRAPHIC_DATA]" at bounding box center [512, 435] width 129 height 15
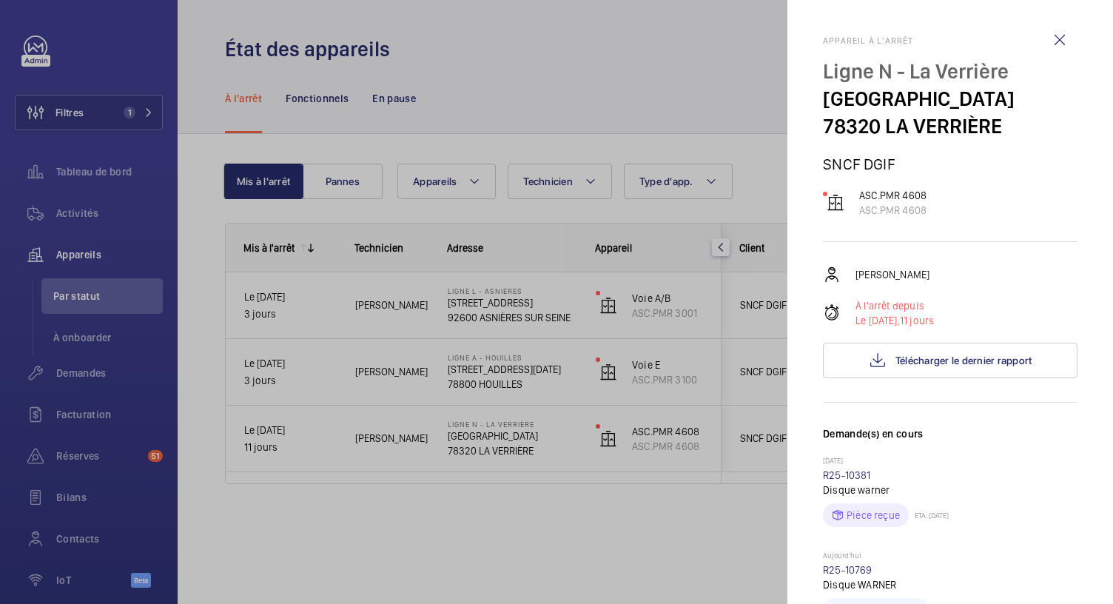
click at [479, 382] on div at bounding box center [556, 302] width 1113 height 604
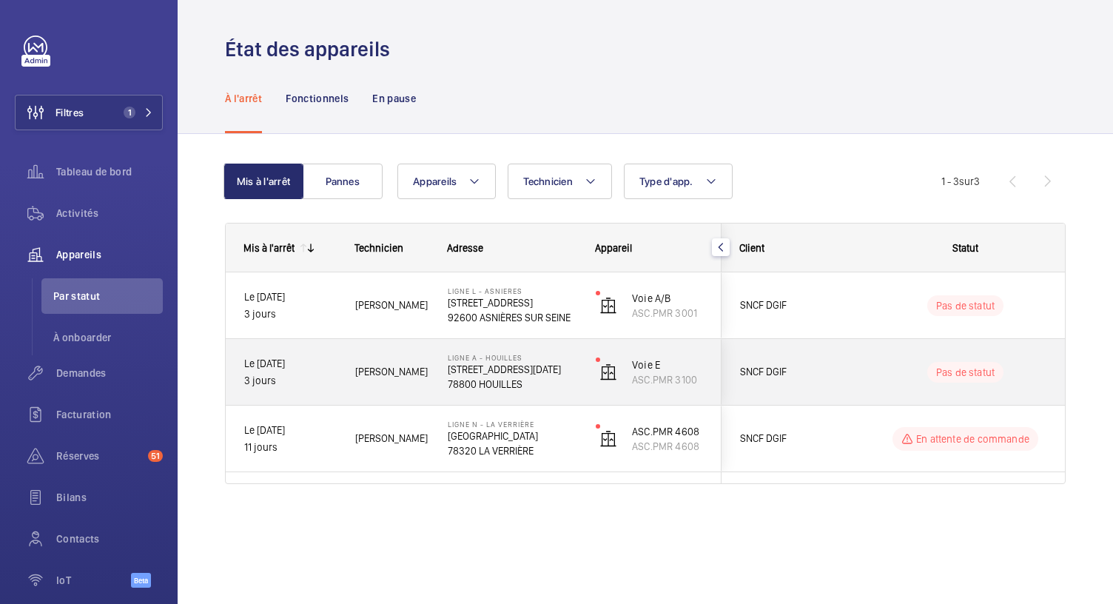
click at [479, 382] on p "78800 HOUILLES" at bounding box center [512, 384] width 129 height 15
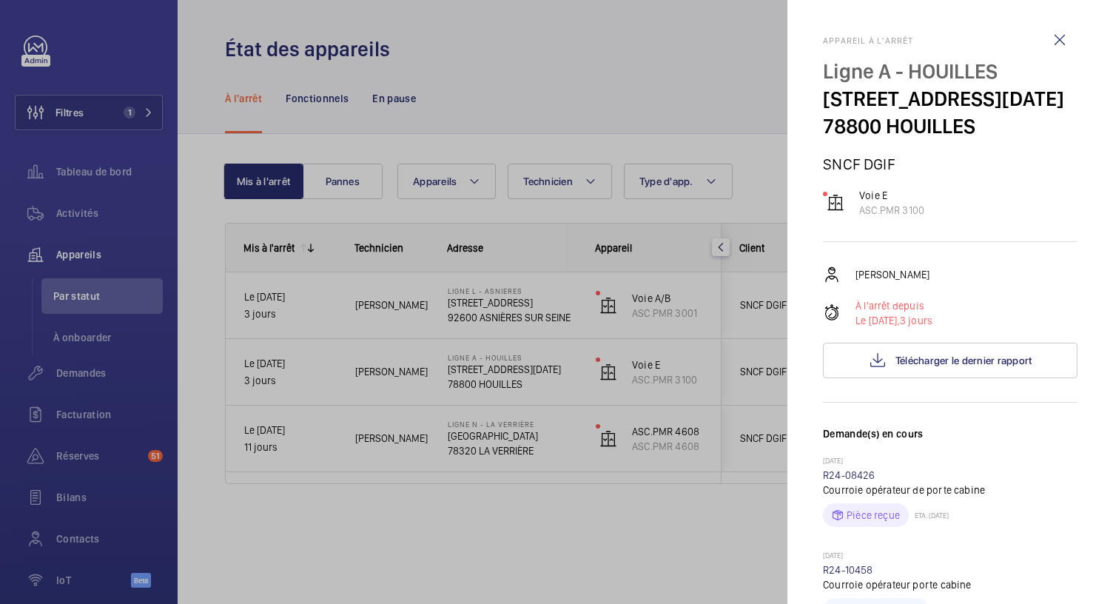
click at [503, 320] on div at bounding box center [556, 302] width 1113 height 604
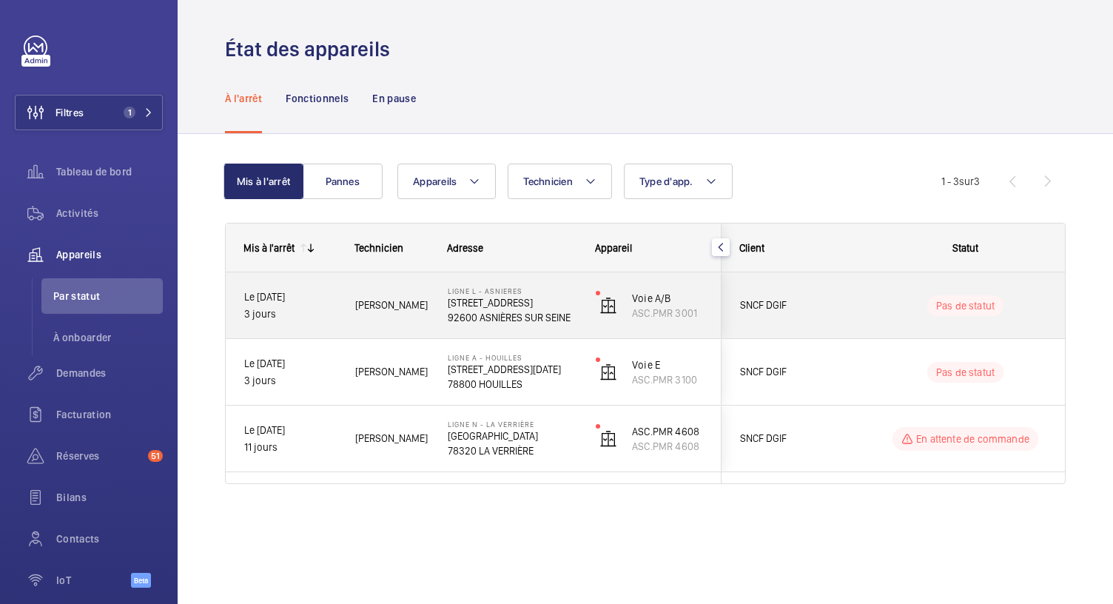
click at [503, 320] on p "92600 ASNIÈRES SUR SEINE" at bounding box center [512, 317] width 129 height 15
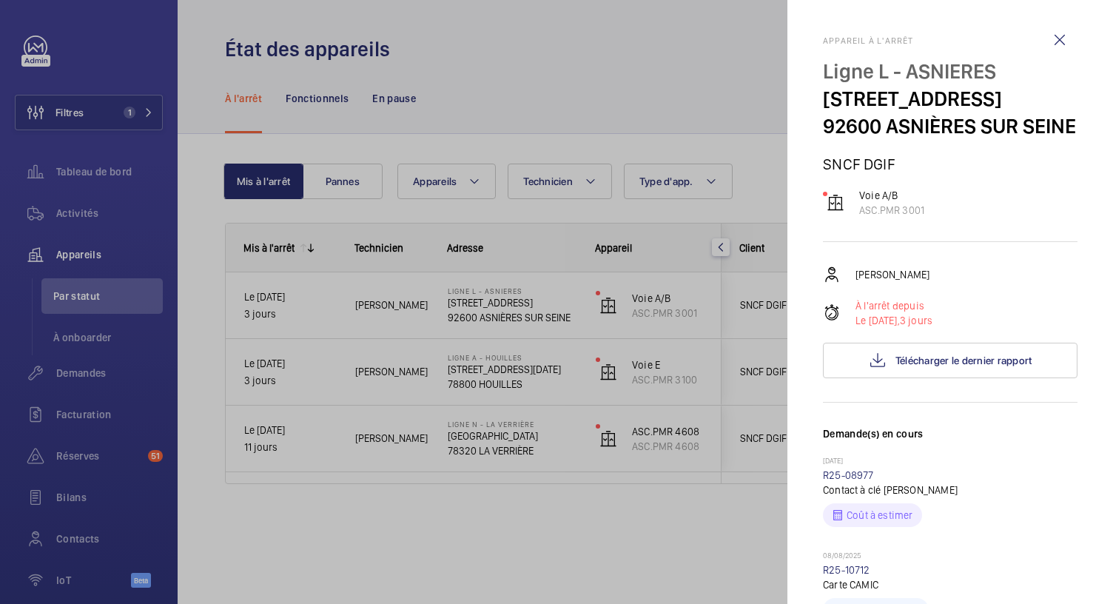
click at [503, 433] on div at bounding box center [556, 302] width 1113 height 604
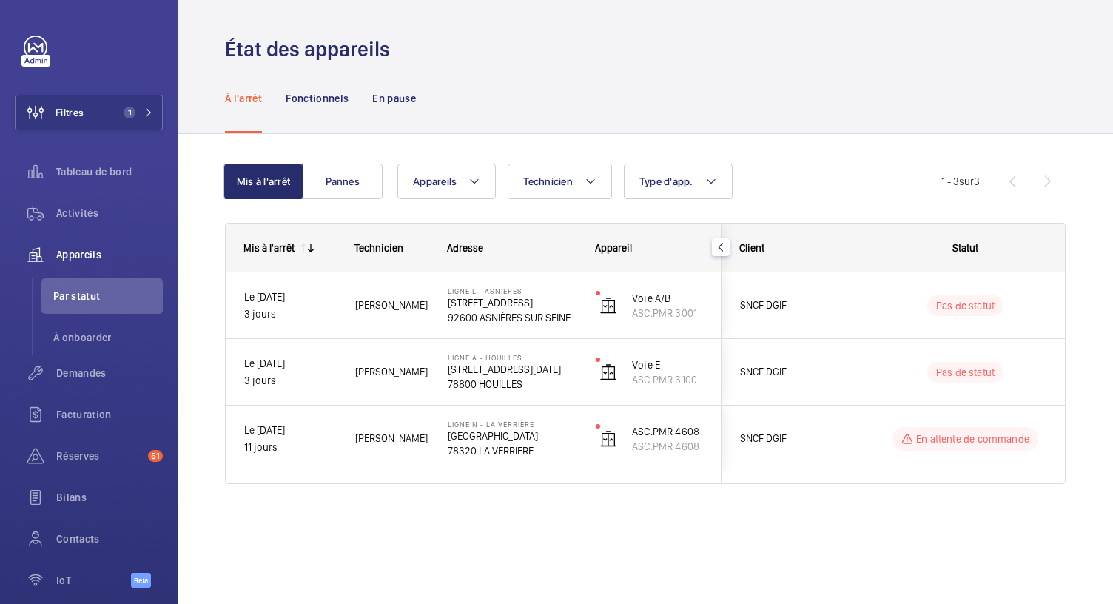
click at [503, 433] on mat-sidenav-container "Filtres 1 Tableau de bord Activités Appareils Par statut À onboarder Demandes F…" at bounding box center [556, 302] width 1113 height 604
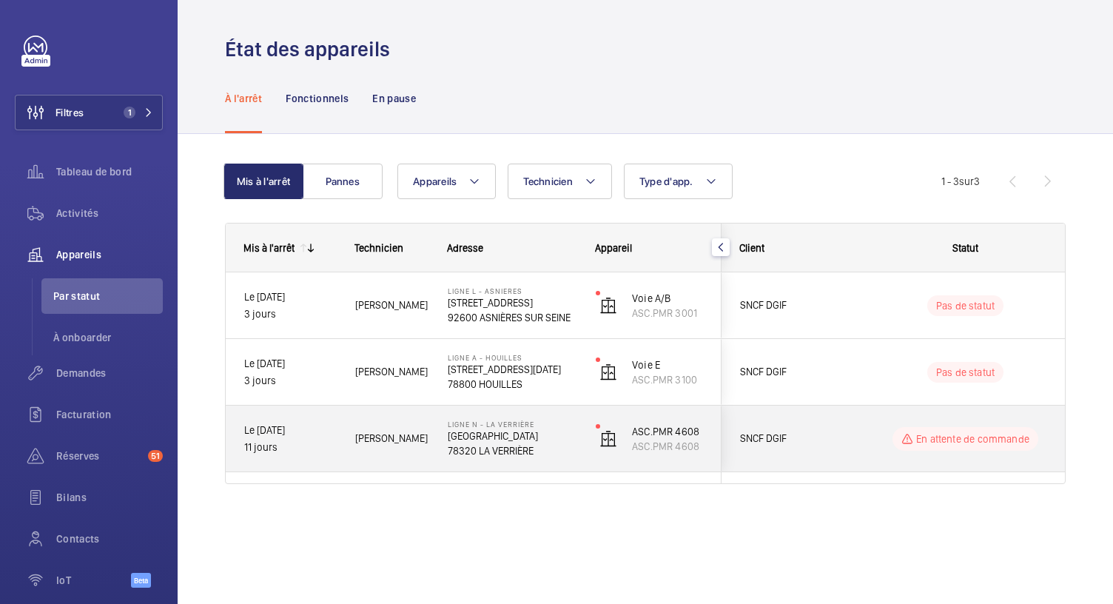
click at [514, 445] on p "78320 LA VERRIÈRE" at bounding box center [512, 450] width 129 height 15
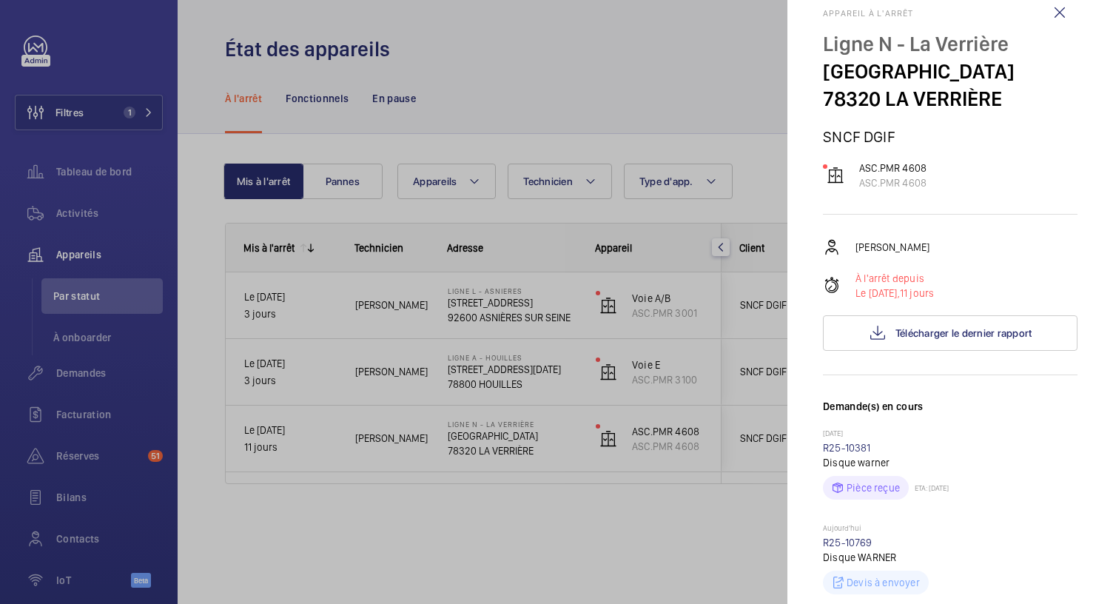
scroll to position [28, 0]
click at [848, 448] on link "R25-10381" at bounding box center [847, 447] width 48 height 12
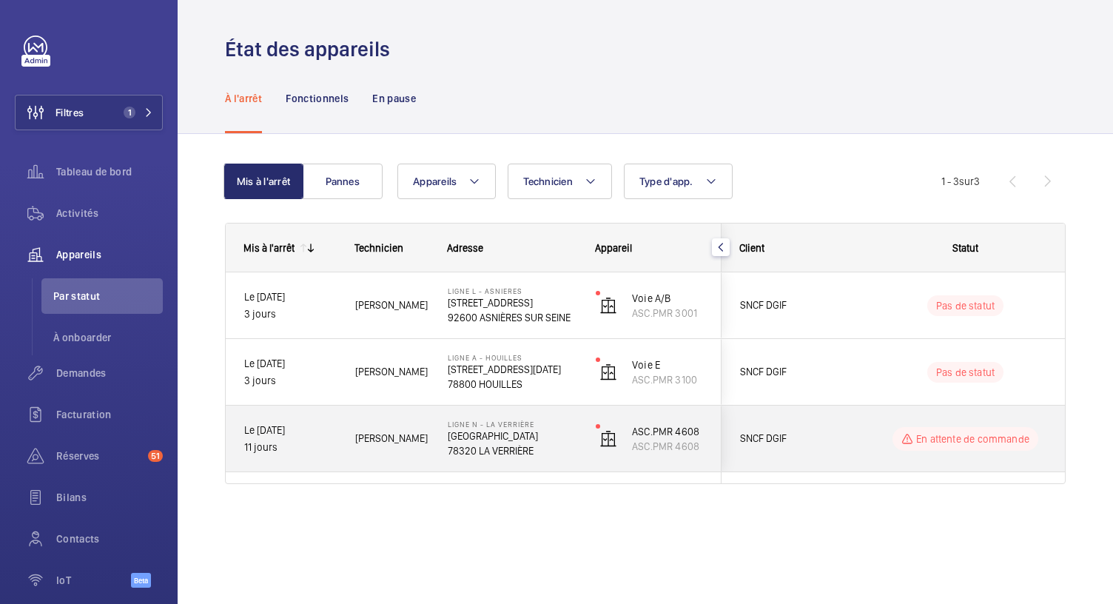
click at [493, 444] on p "78320 LA VERRIÈRE" at bounding box center [512, 450] width 129 height 15
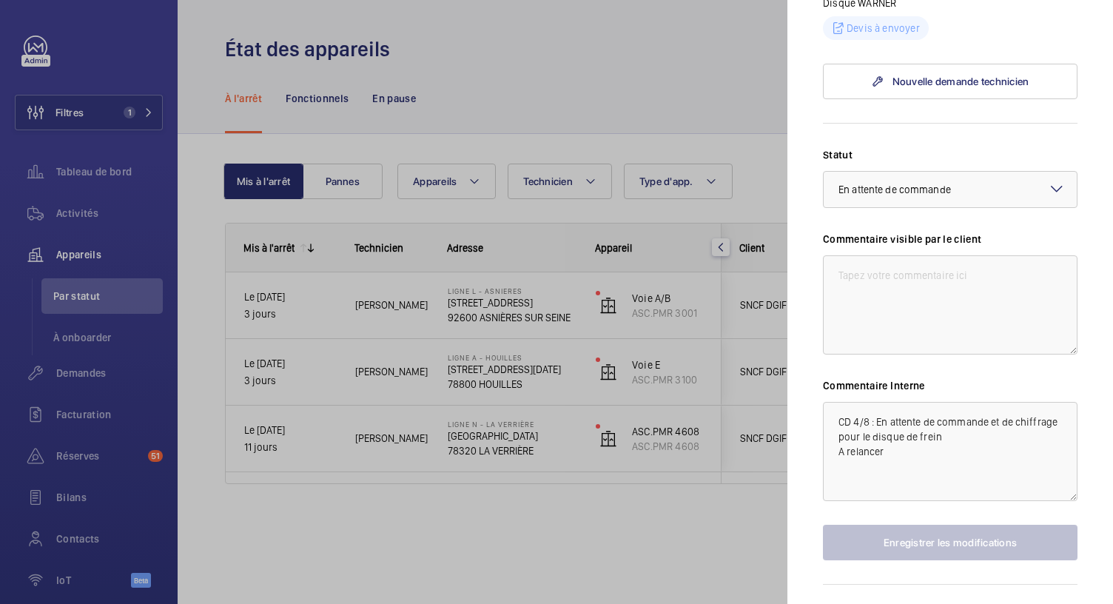
scroll to position [589, 0]
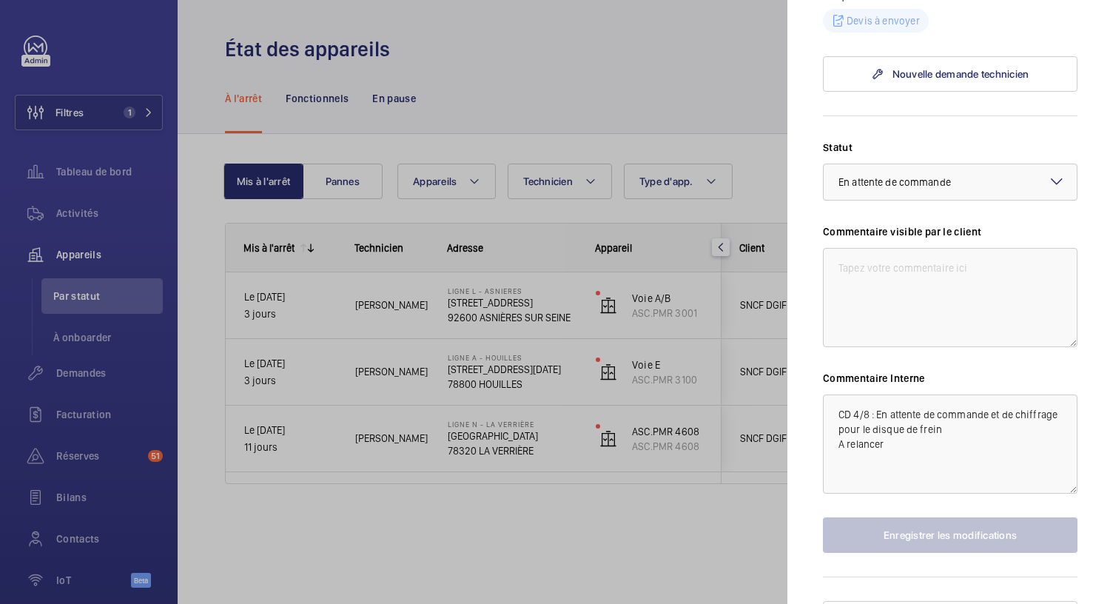
click at [457, 368] on div at bounding box center [556, 302] width 1113 height 604
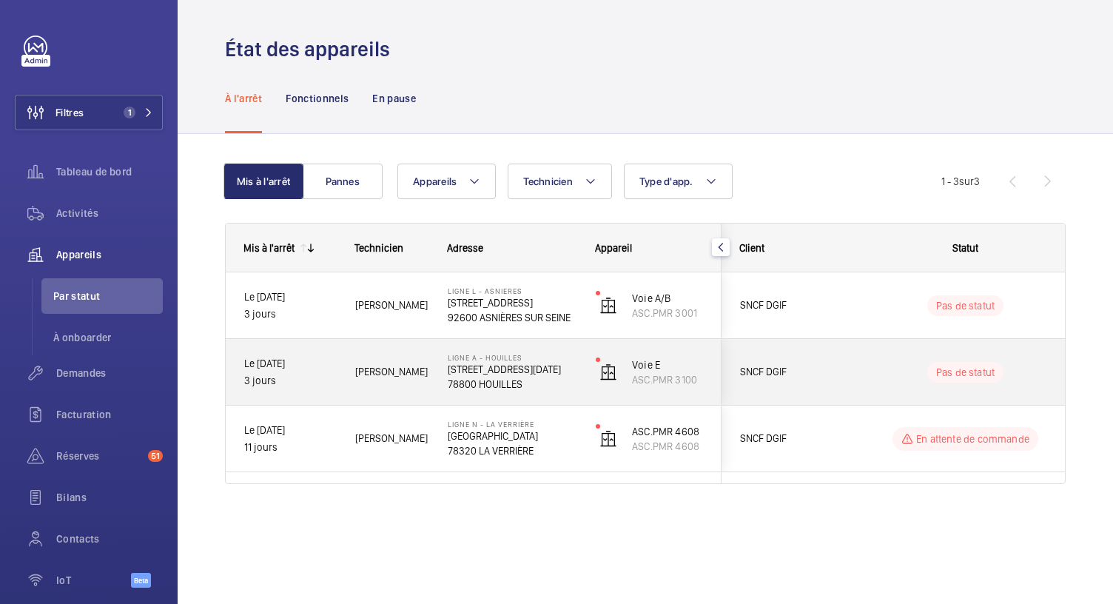
click at [505, 377] on p "78800 HOUILLES" at bounding box center [512, 384] width 129 height 15
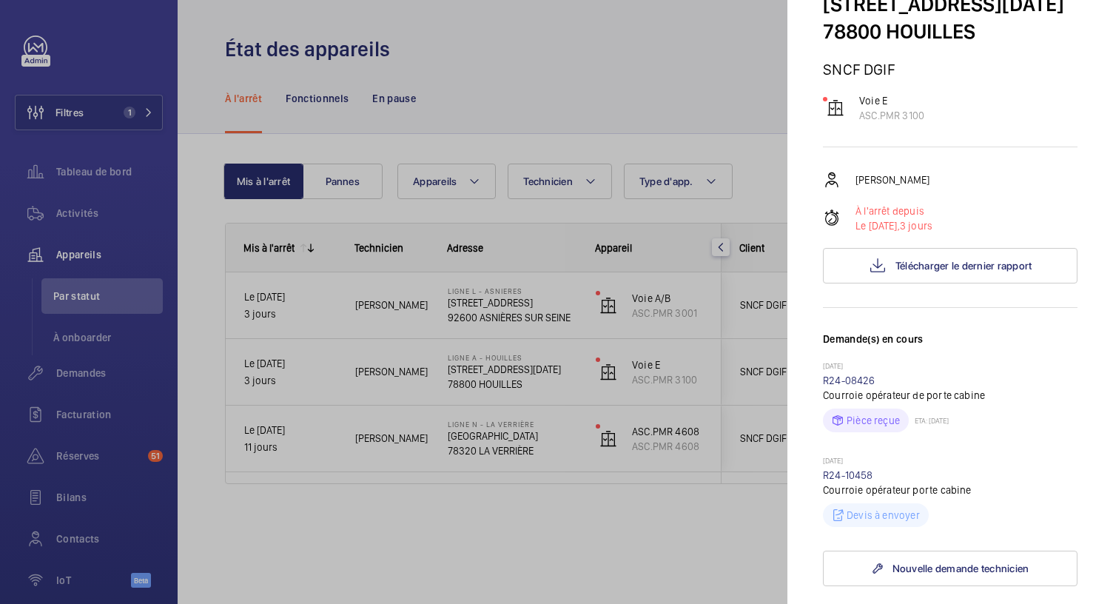
scroll to position [98, 0]
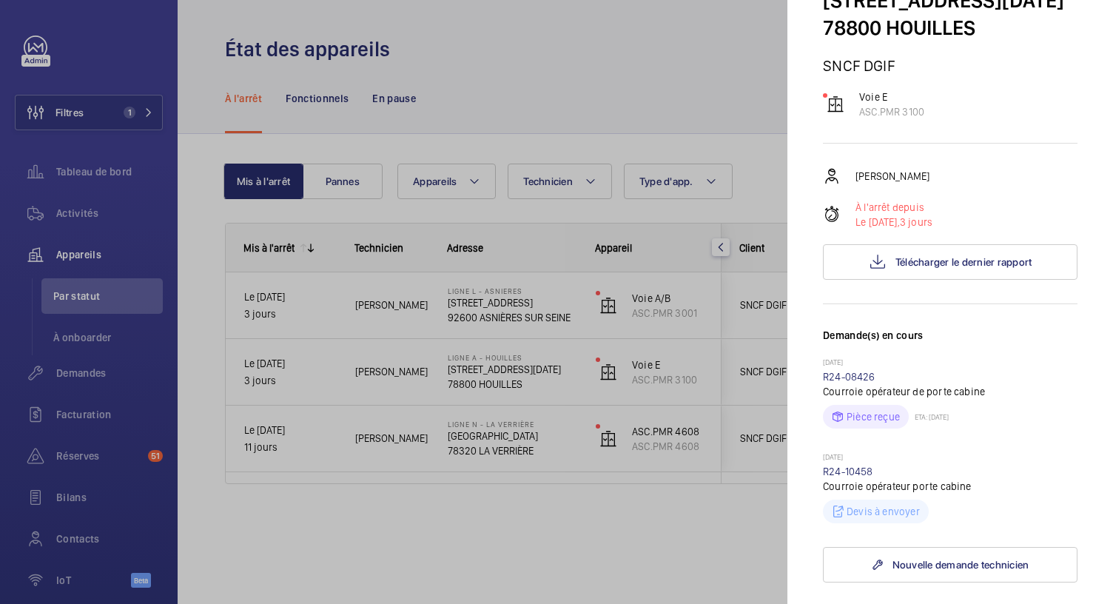
click at [464, 312] on div at bounding box center [556, 302] width 1113 height 604
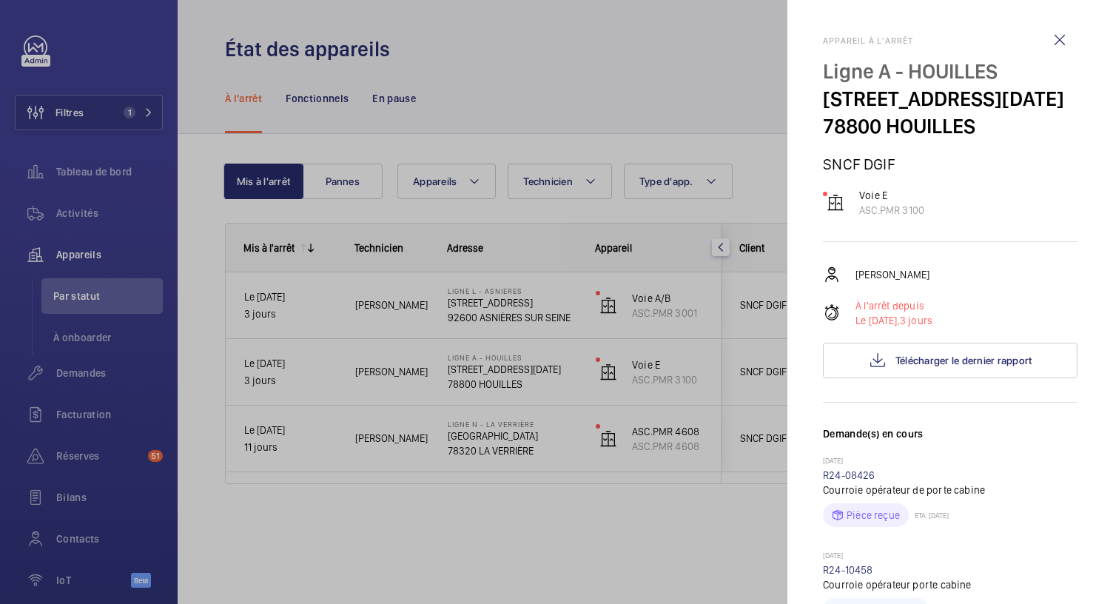
click at [464, 312] on div at bounding box center [556, 302] width 1113 height 604
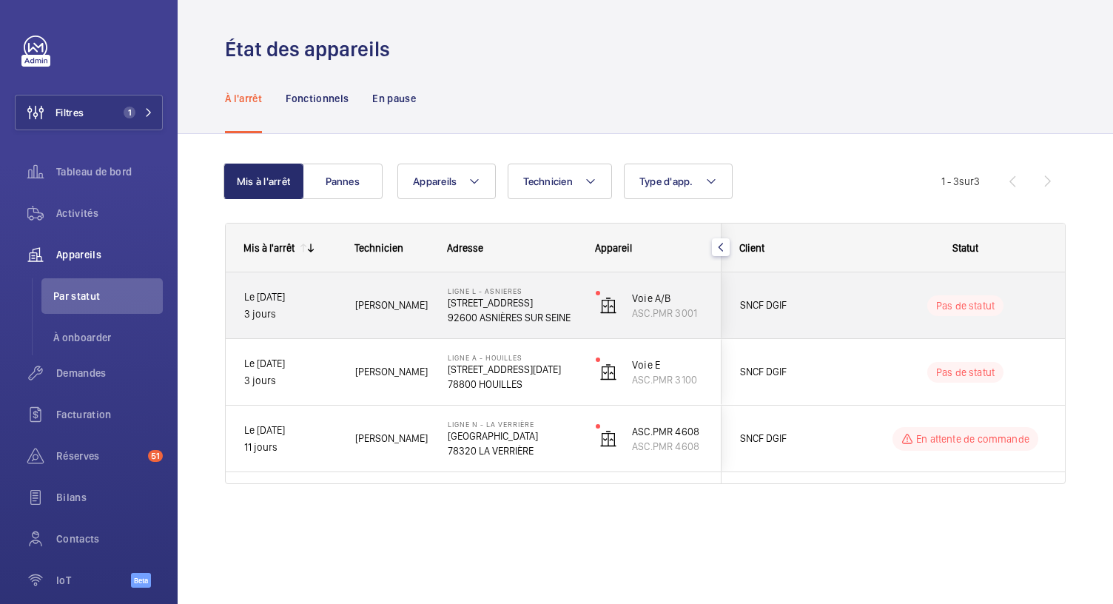
click at [496, 313] on p "92600 ASNIÈRES SUR SEINE" at bounding box center [512, 317] width 129 height 15
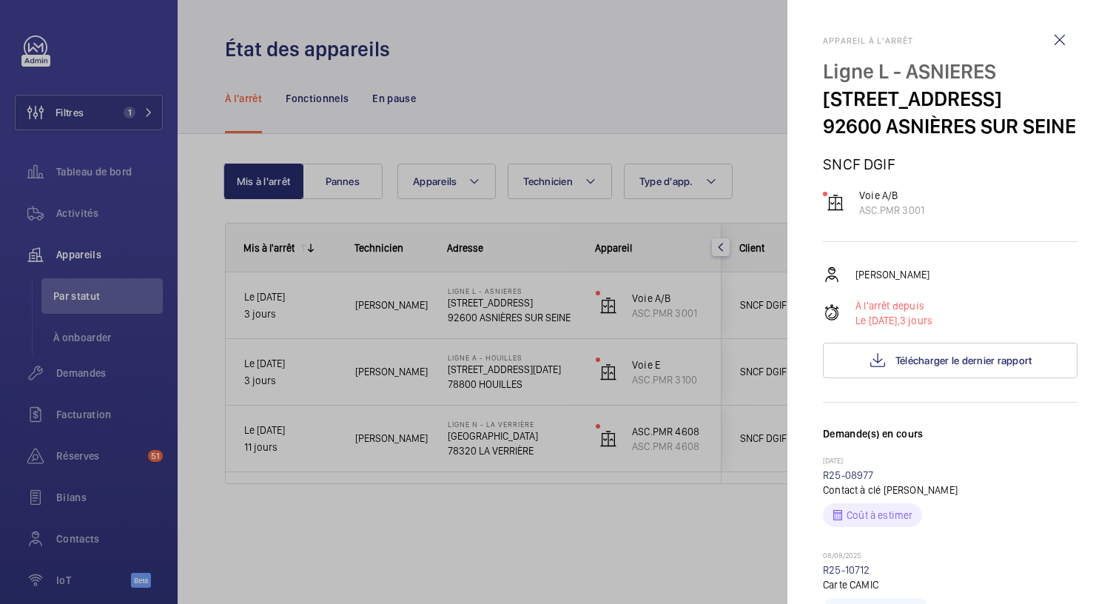
click at [623, 56] on div at bounding box center [556, 302] width 1113 height 604
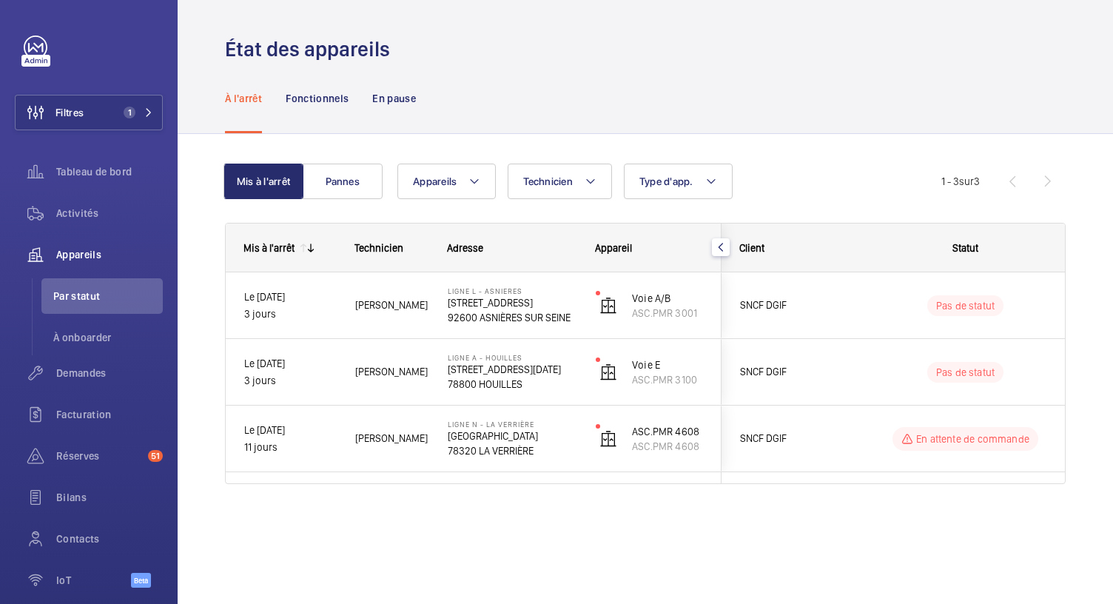
drag, startPoint x: 388, startPoint y: 51, endPoint x: 243, endPoint y: 52, distance: 145.0
click at [243, 52] on h1 "État des appareils" at bounding box center [312, 49] width 174 height 27
click at [500, 95] on div "À l'arrêt Fonctionnels En pause" at bounding box center [645, 98] width 841 height 70
click at [127, 110] on span "1" at bounding box center [130, 113] width 12 height 12
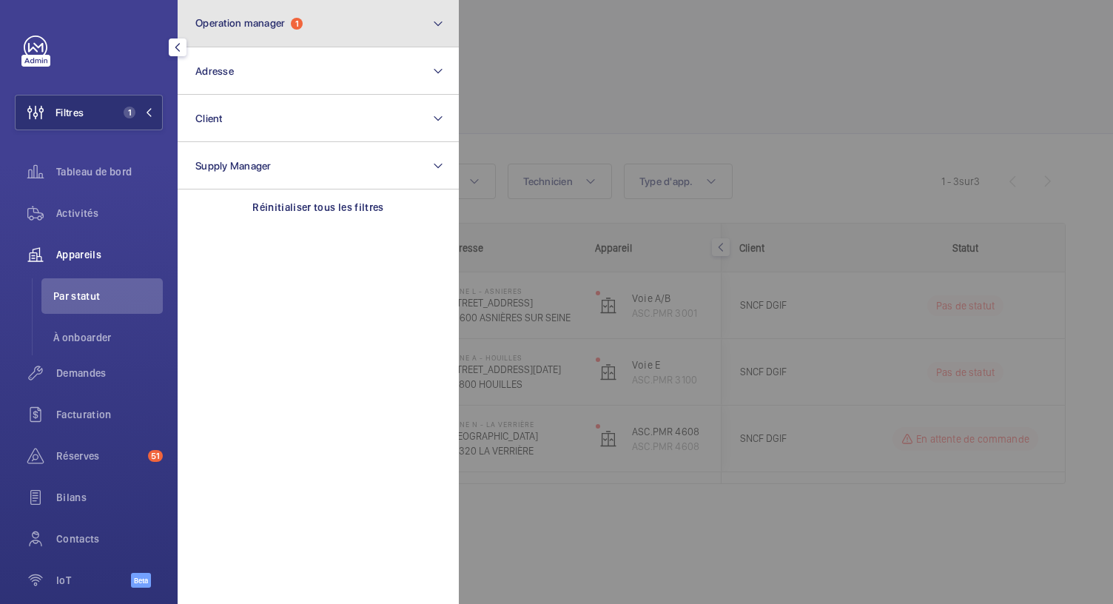
click at [300, 35] on button "Operation manager 1" at bounding box center [318, 23] width 281 height 47
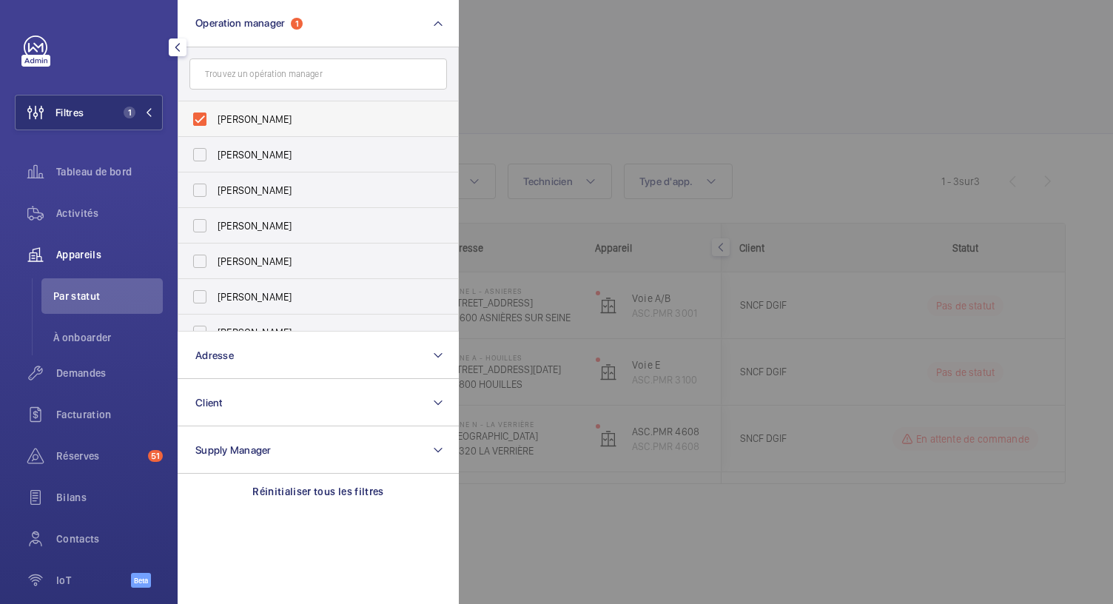
click at [204, 113] on label "[PERSON_NAME]" at bounding box center [306, 119] width 257 height 36
click at [204, 113] on input "[PERSON_NAME]" at bounding box center [200, 119] width 30 height 30
checkbox input "false"
click at [519, 95] on div at bounding box center [1015, 302] width 1113 height 604
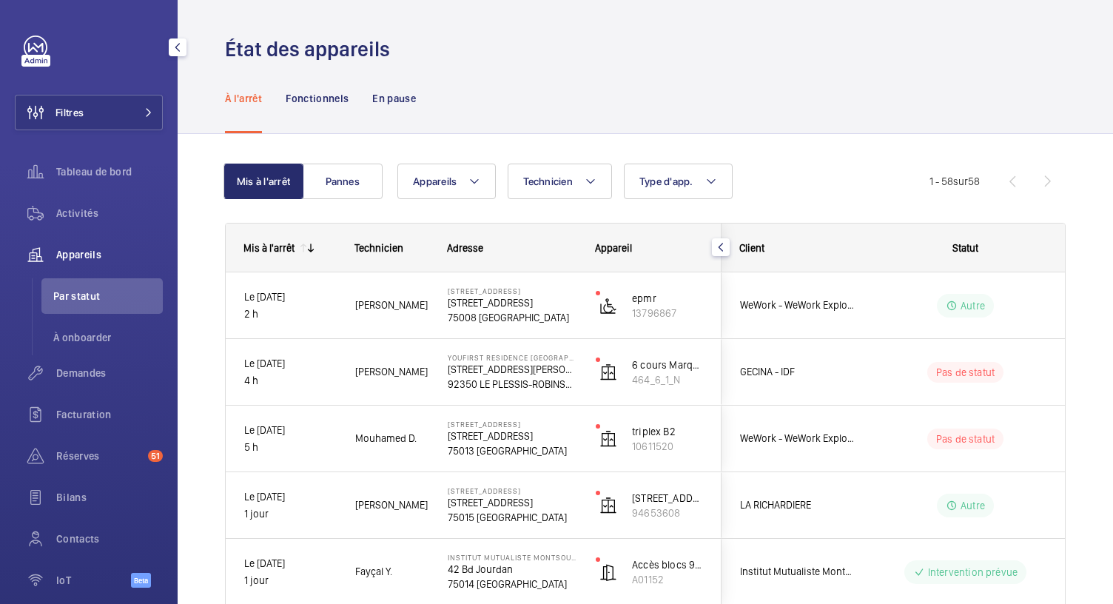
click at [829, 67] on div "À l'arrêt Fonctionnels En pause" at bounding box center [645, 98] width 841 height 70
click at [113, 124] on button "Filtres" at bounding box center [89, 113] width 148 height 36
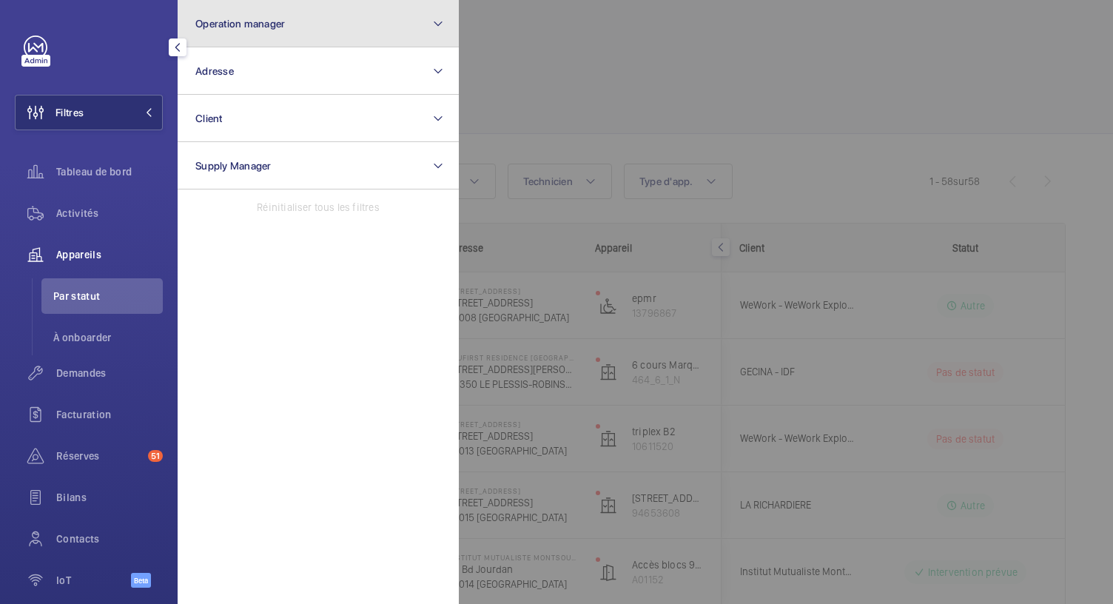
click at [302, 32] on button "Operation manager" at bounding box center [318, 23] width 281 height 47
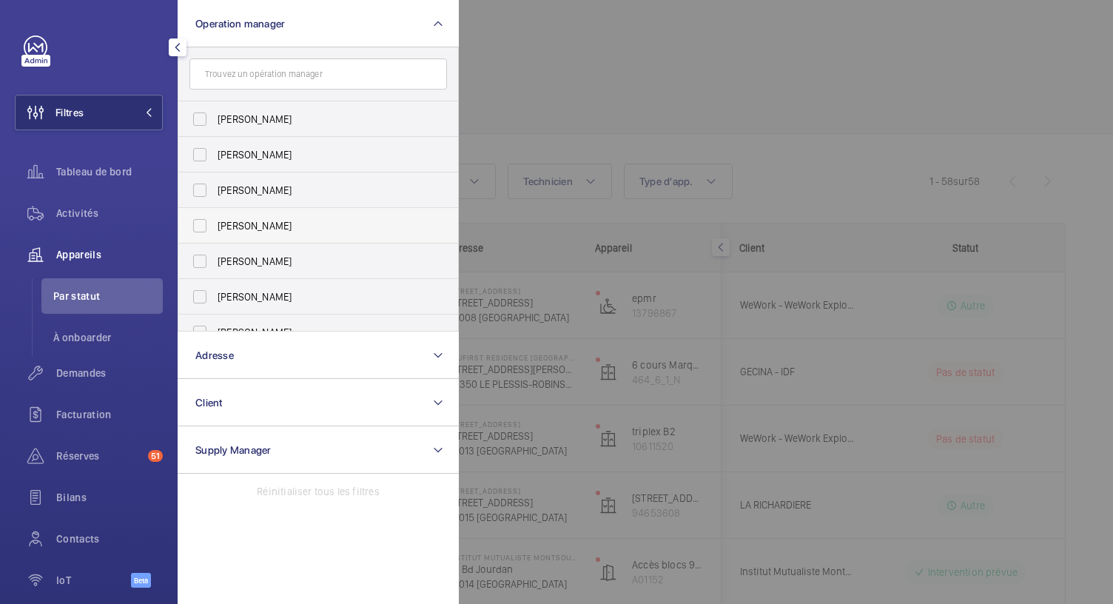
click at [201, 227] on label "[PERSON_NAME]" at bounding box center [306, 226] width 257 height 36
click at [201, 227] on input "[PERSON_NAME]" at bounding box center [200, 226] width 30 height 30
checkbox input "true"
click at [550, 107] on div at bounding box center [1015, 302] width 1113 height 604
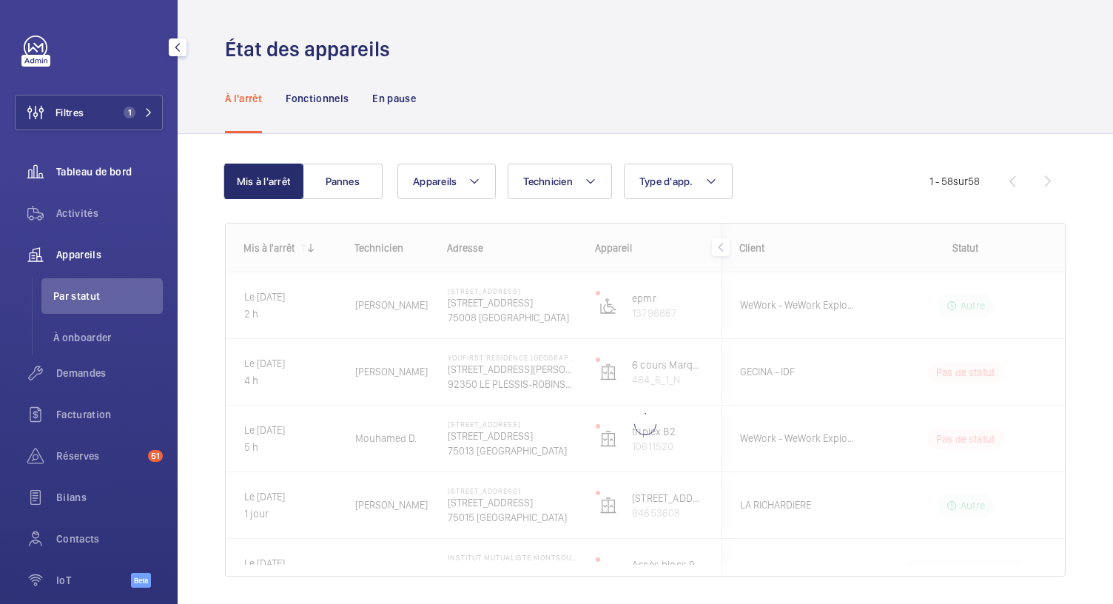
click at [78, 175] on span "Tableau de bord" at bounding box center [109, 171] width 107 height 15
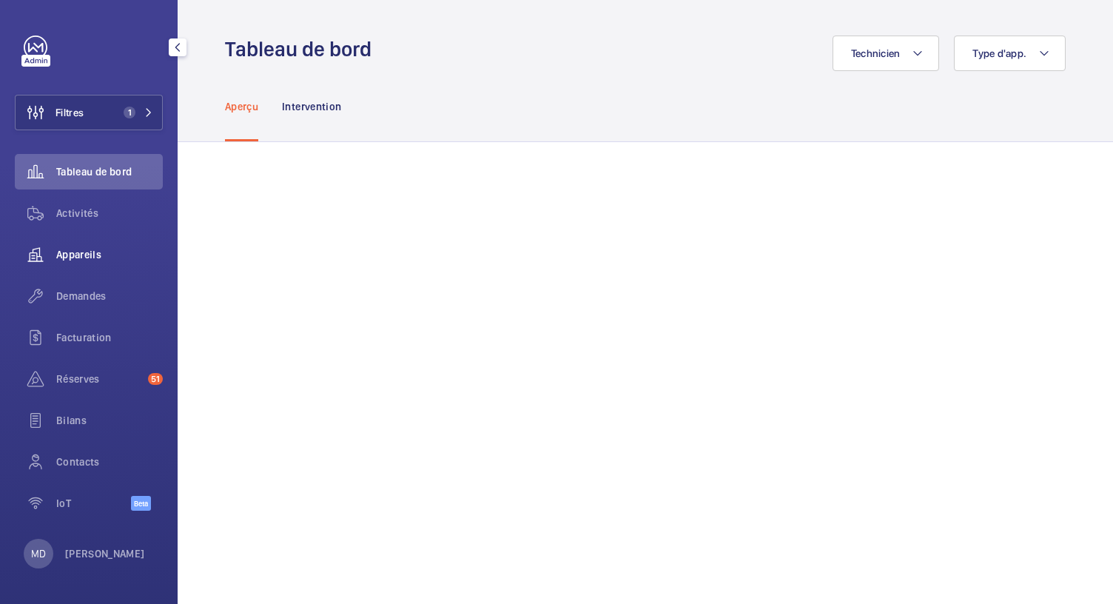
click at [90, 255] on span "Appareils" at bounding box center [109, 254] width 107 height 15
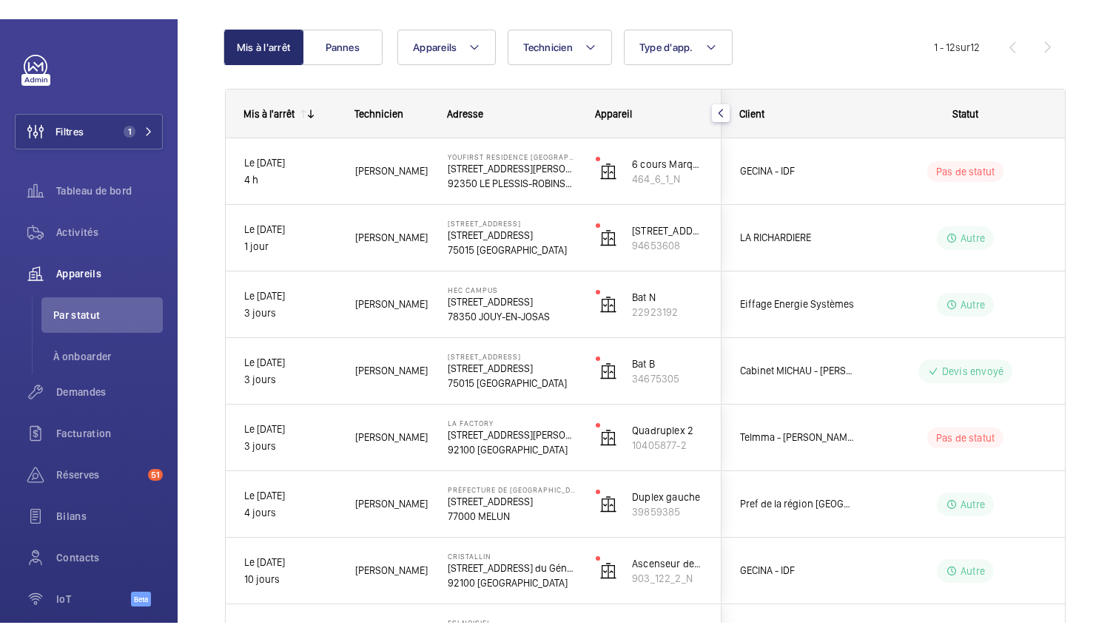
scroll to position [42, 0]
